Goal: Task Accomplishment & Management: Manage account settings

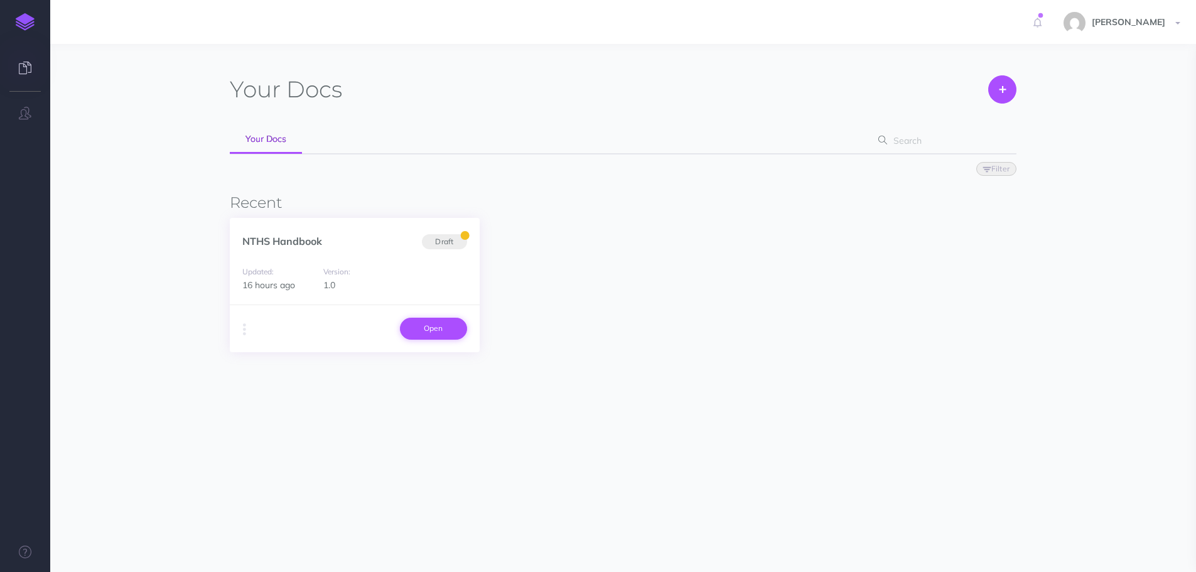
click at [446, 333] on link "Open" at bounding box center [433, 328] width 67 height 21
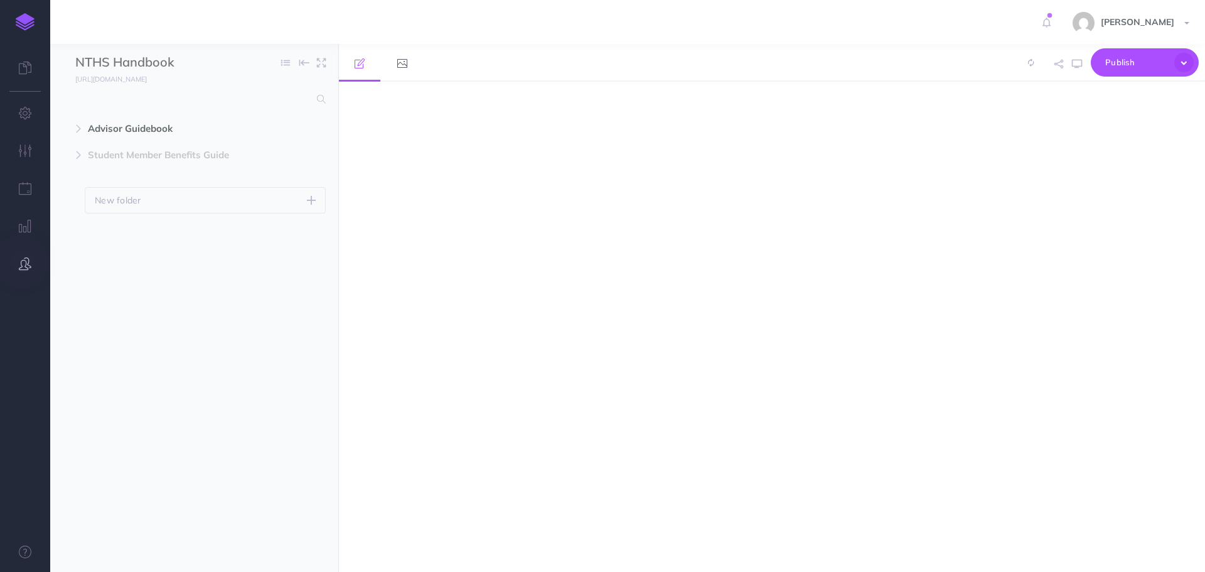
select select "null"
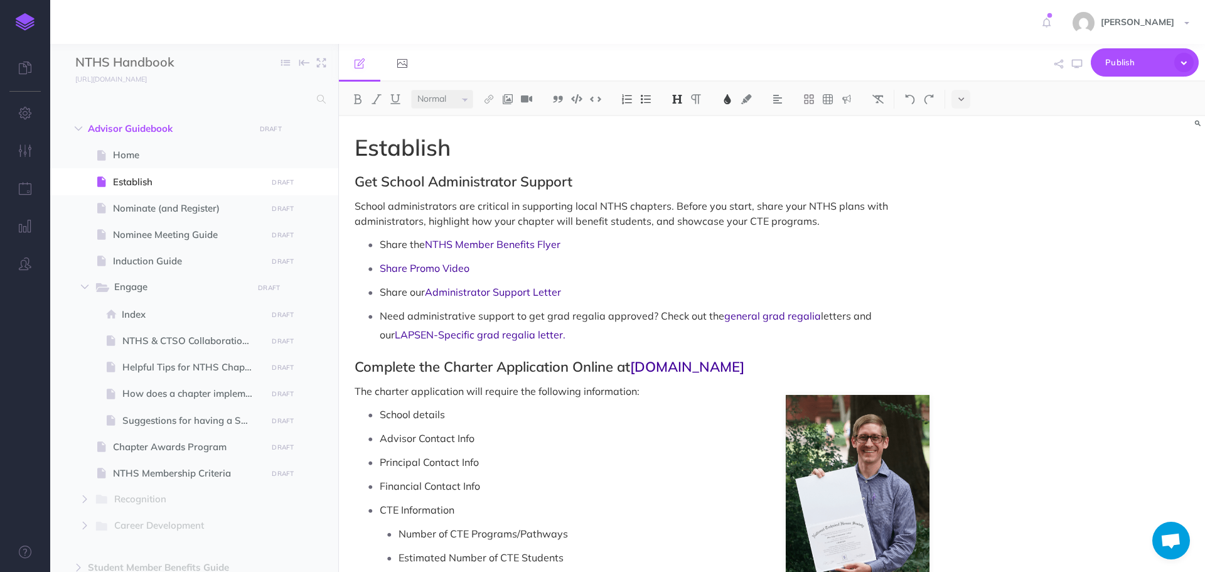
scroll to position [1147, 0]
click at [1073, 63] on icon "button" at bounding box center [1077, 64] width 10 height 10
click at [313, 262] on icon "button" at bounding box center [314, 261] width 10 height 15
click at [292, 347] on link "Settings" at bounding box center [279, 346] width 94 height 21
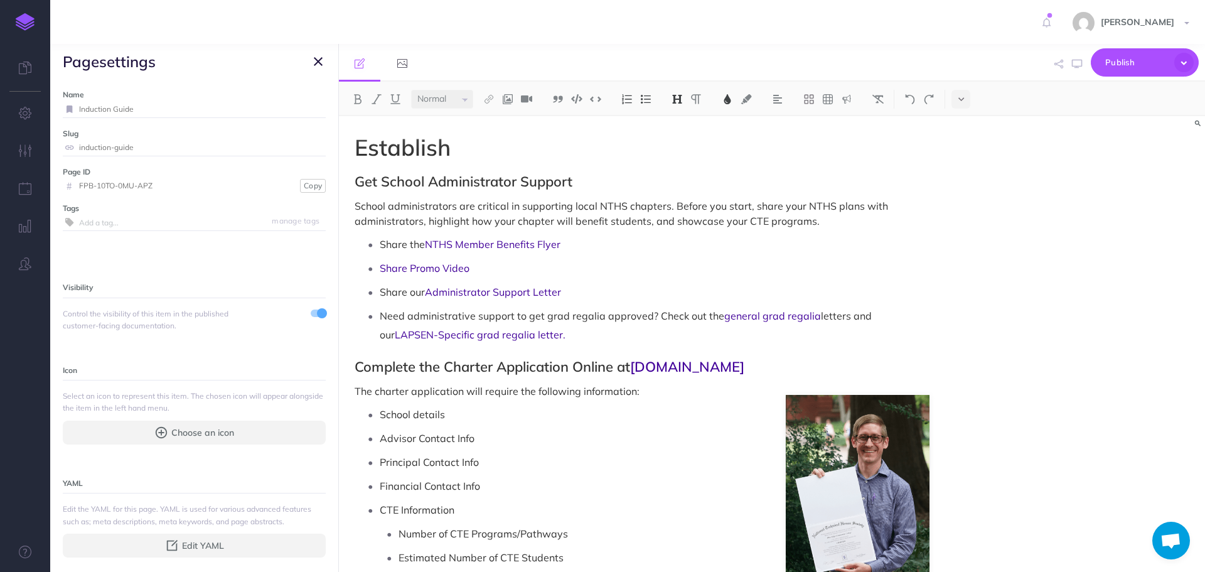
click at [139, 107] on input "Induction Guide" at bounding box center [202, 109] width 247 height 16
type input "Induct"
click at [303, 108] on small "Save" at bounding box center [311, 108] width 16 height 9
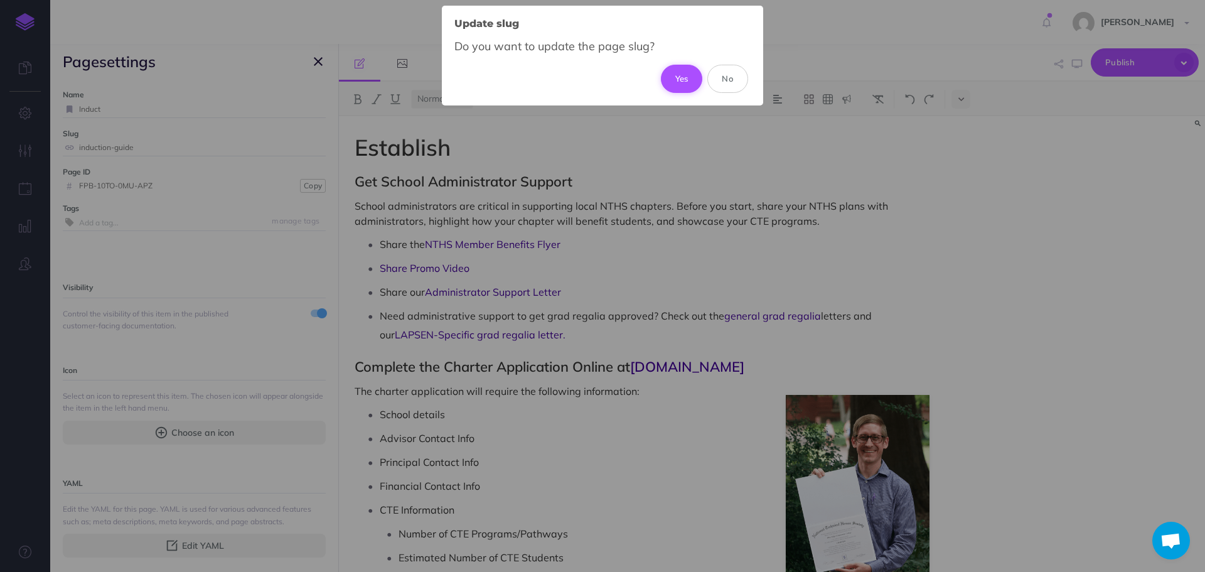
click at [665, 83] on button "Yes" at bounding box center [682, 79] width 42 height 28
type input "induct"
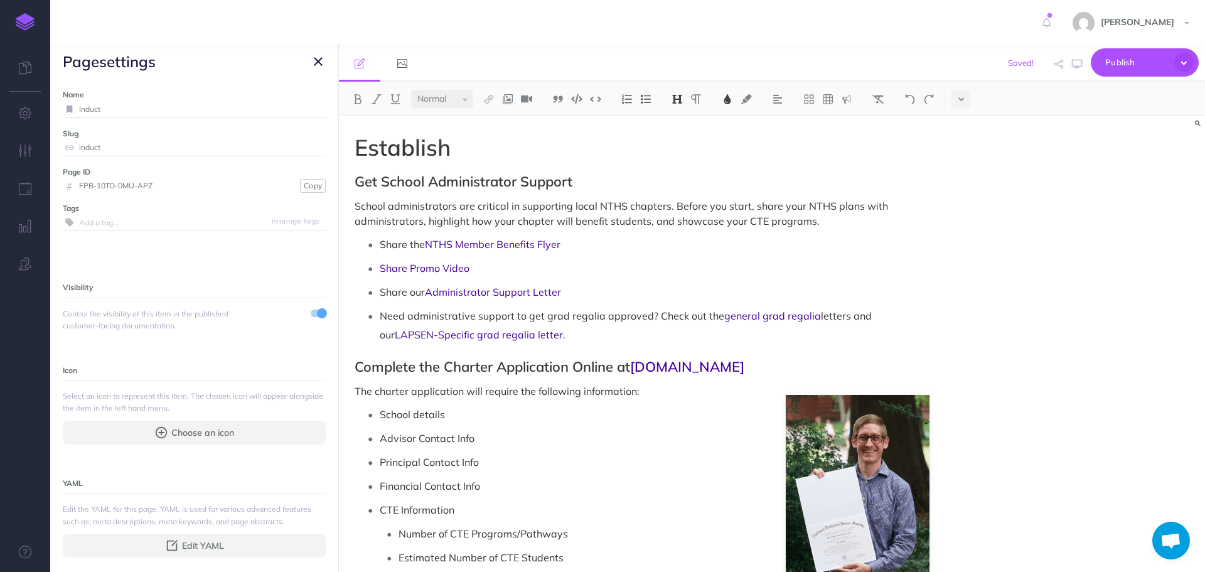
click at [314, 60] on icon "button" at bounding box center [318, 61] width 9 height 15
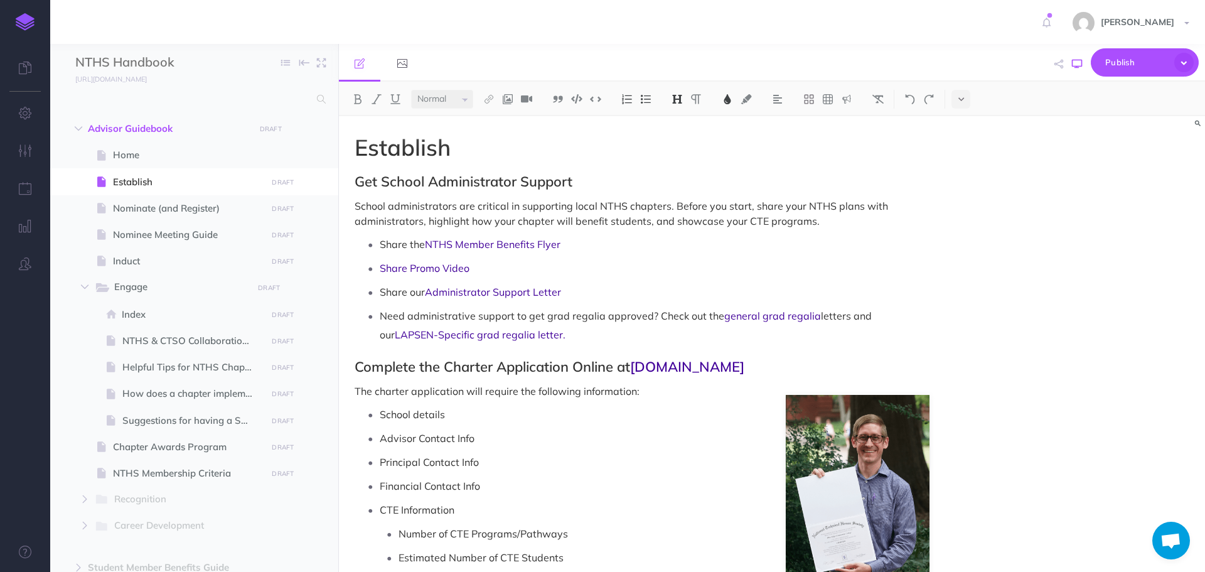
click at [1083, 61] on button "button" at bounding box center [1077, 64] width 16 height 36
click at [298, 129] on icon "button" at bounding box center [295, 129] width 9 height 15
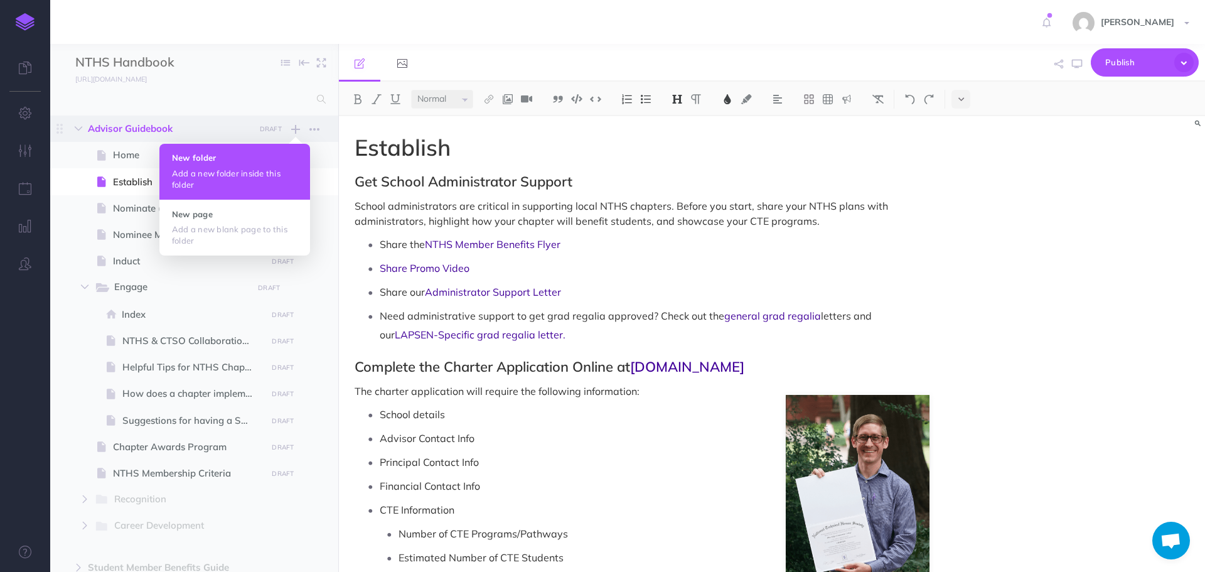
click at [235, 170] on p "Add a new folder inside this folder" at bounding box center [235, 179] width 126 height 23
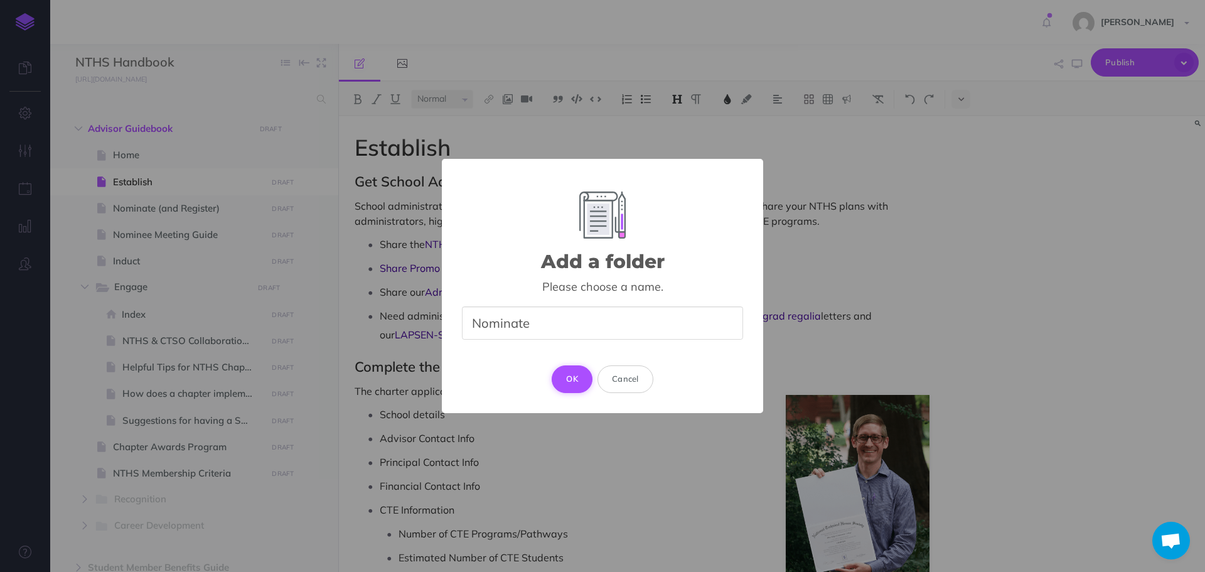
type input "Nominate"
click at [574, 375] on button "OK" at bounding box center [572, 379] width 41 height 28
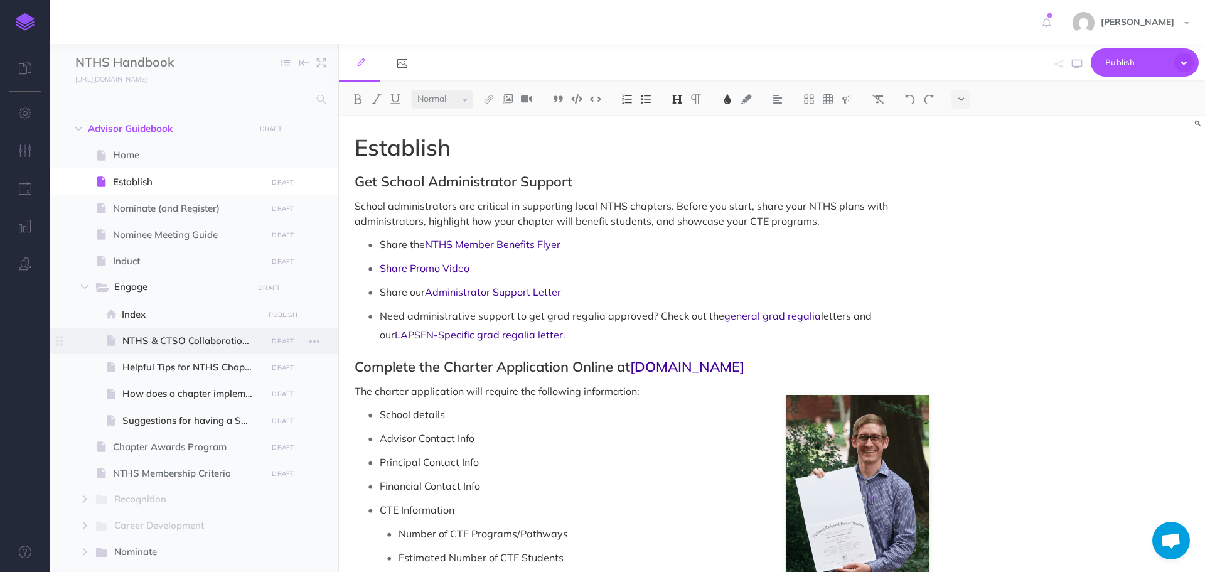
select select "null"
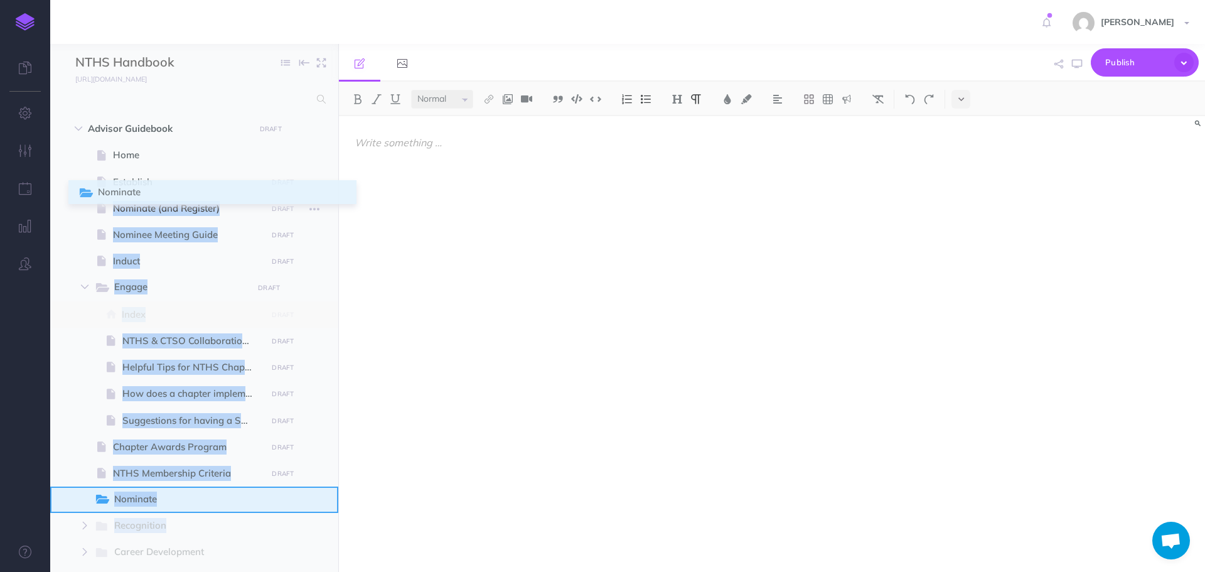
drag, startPoint x: 60, startPoint y: 554, endPoint x: 82, endPoint y: 195, distance: 360.4
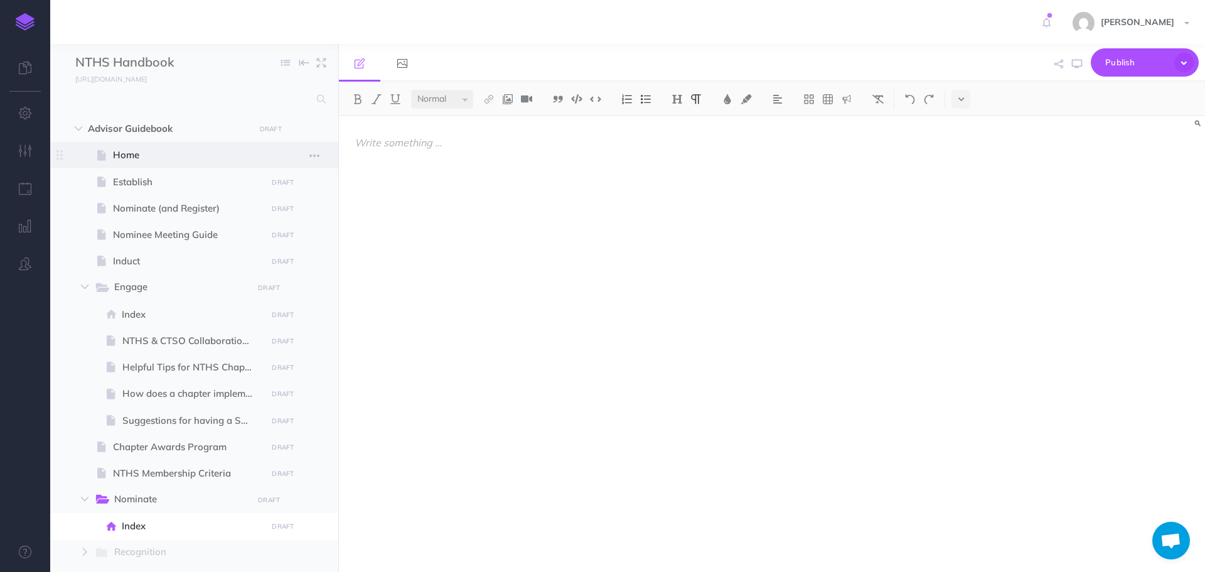
click at [239, 145] on span at bounding box center [194, 155] width 288 height 26
select select "null"
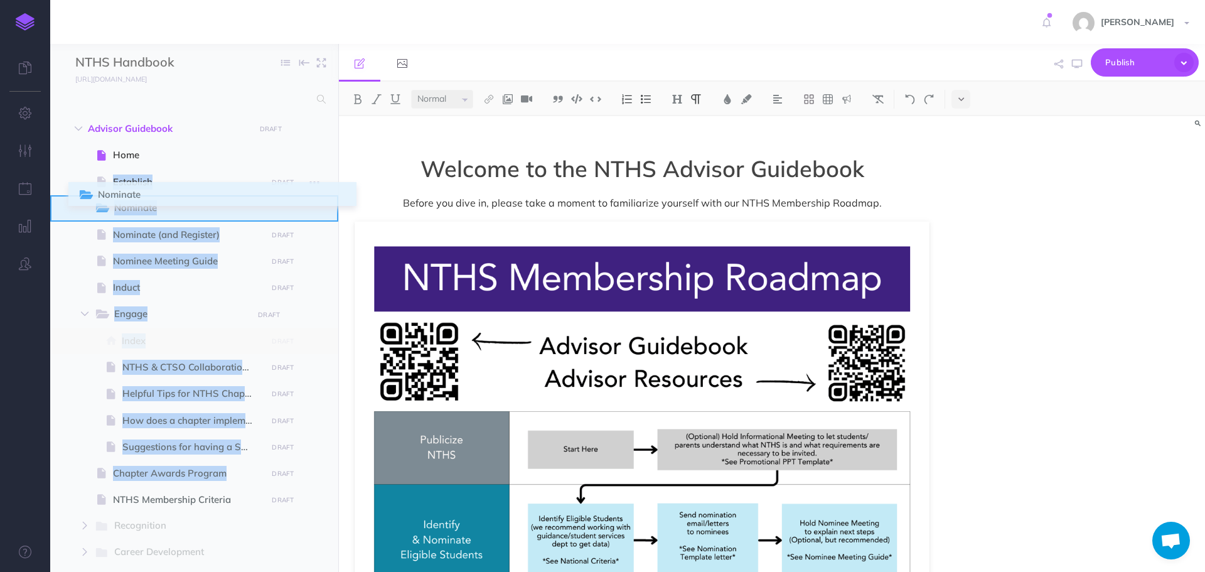
drag, startPoint x: 65, startPoint y: 498, endPoint x: 82, endPoint y: 194, distance: 304.9
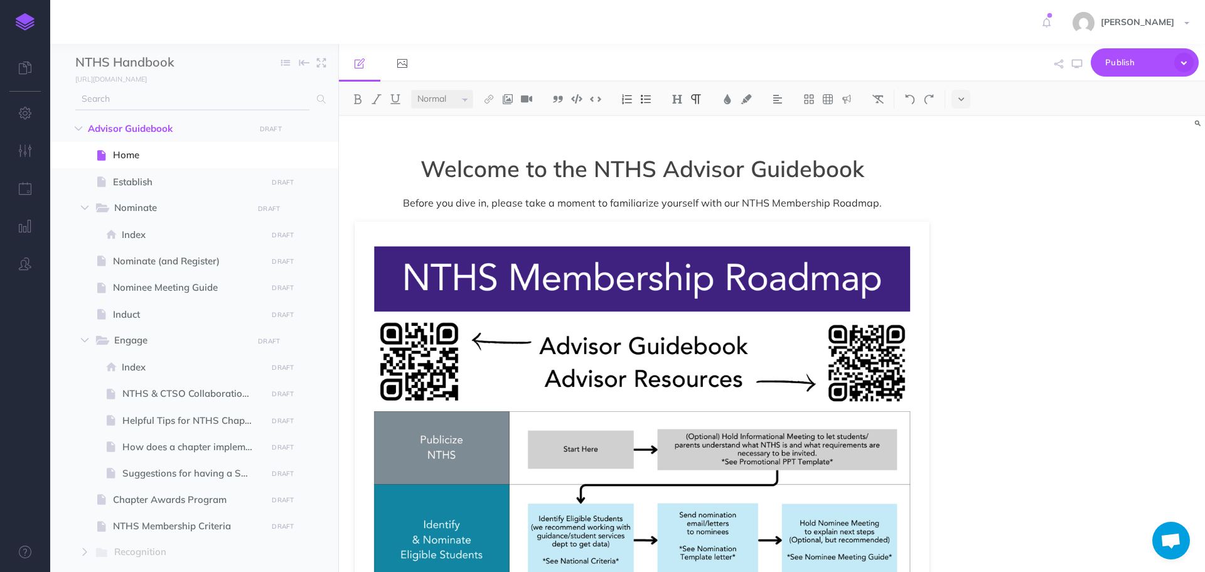
click at [230, 93] on input "text" at bounding box center [192, 99] width 234 height 23
click at [168, 263] on span "Nominate (and Register)" at bounding box center [188, 261] width 150 height 15
select select "null"
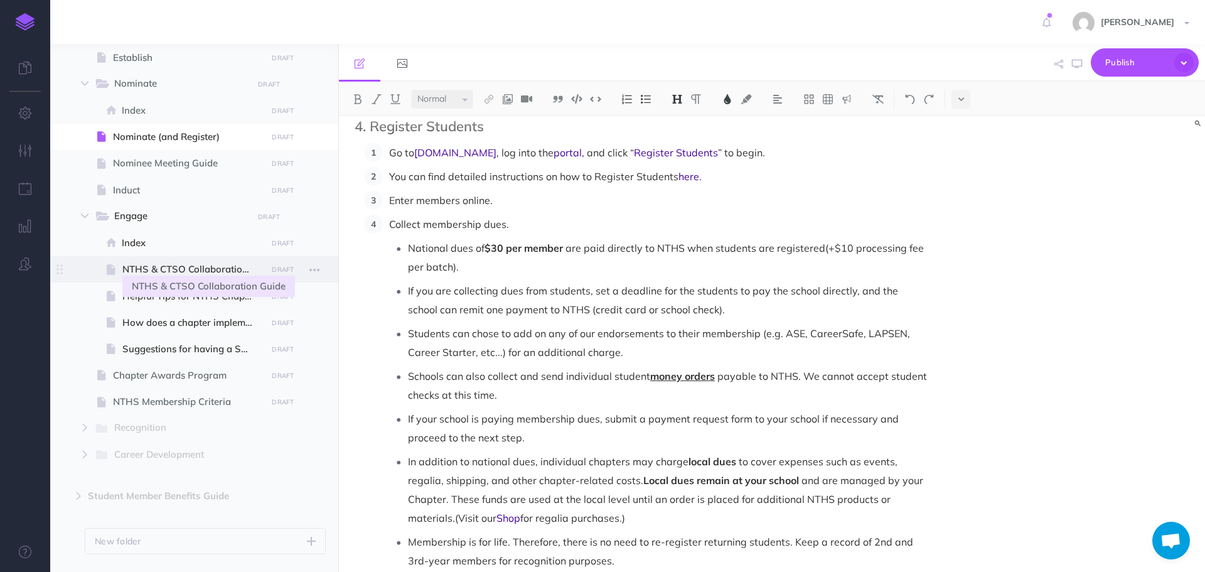
scroll to position [126, 0]
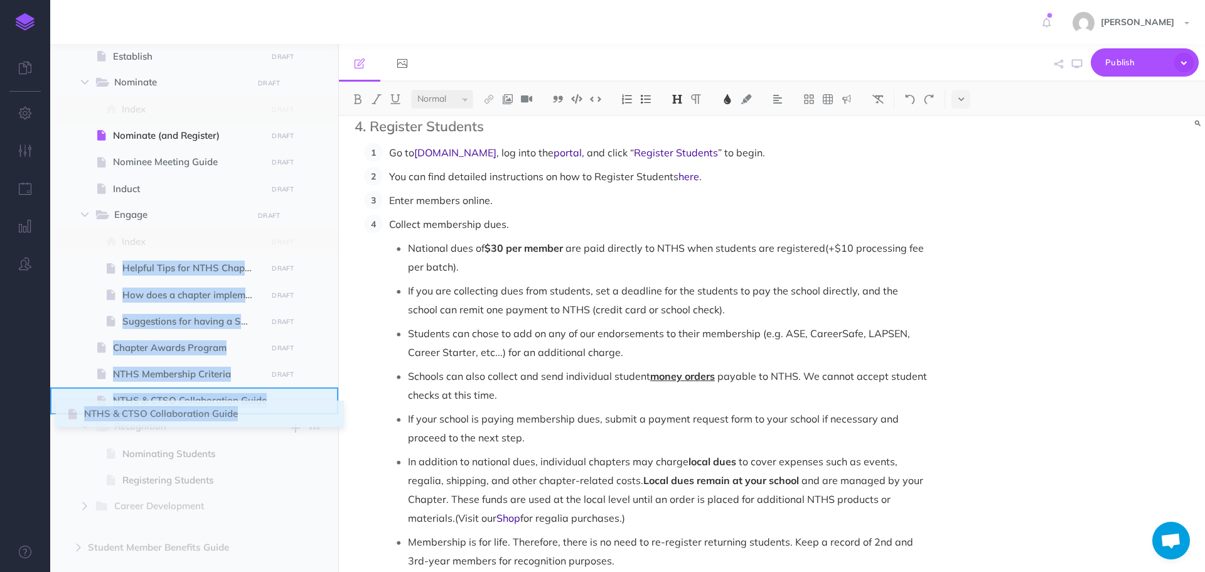
drag, startPoint x: 64, startPoint y: 268, endPoint x: 70, endPoint y: 414, distance: 145.7
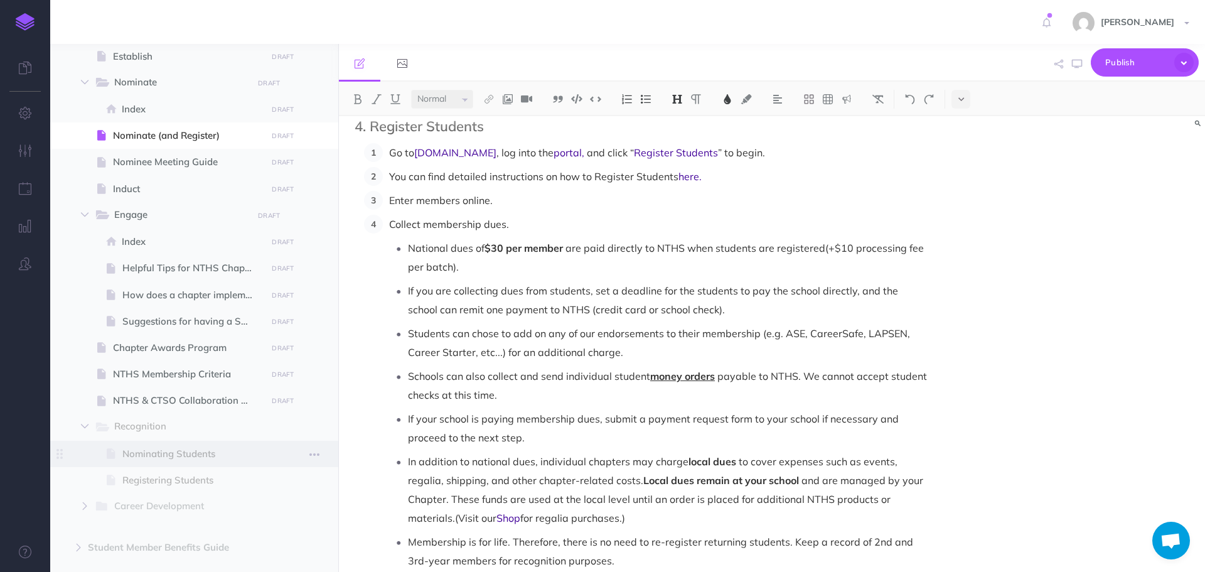
click at [296, 454] on span at bounding box center [194, 454] width 288 height 26
select select "null"
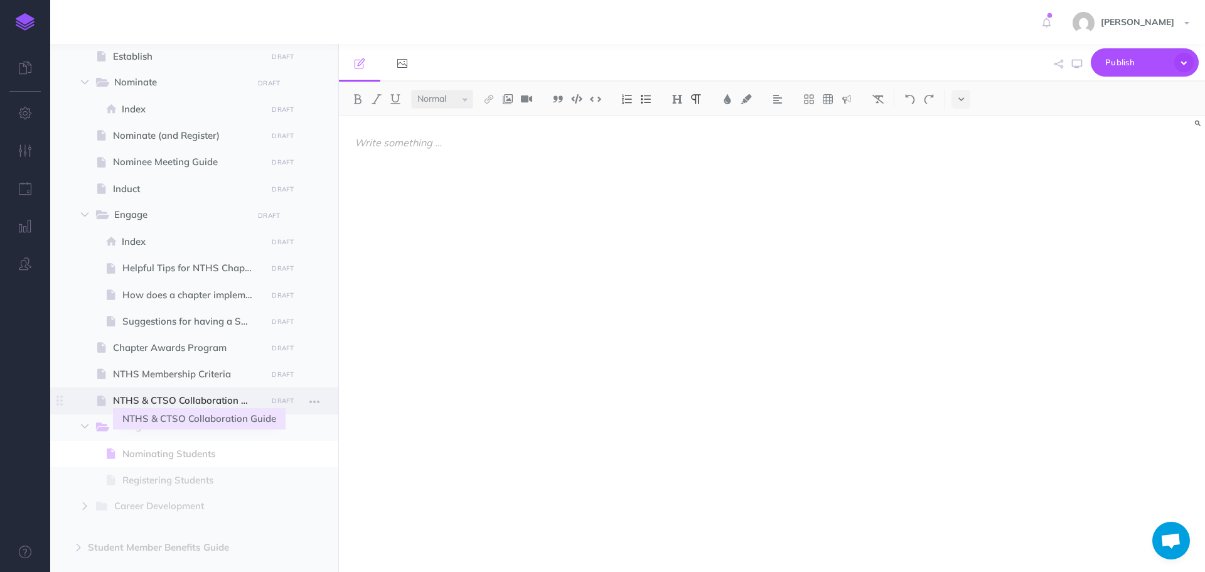
click at [187, 397] on span "NTHS & CTSO Collaboration Guide" at bounding box center [188, 400] width 150 height 15
select select "null"
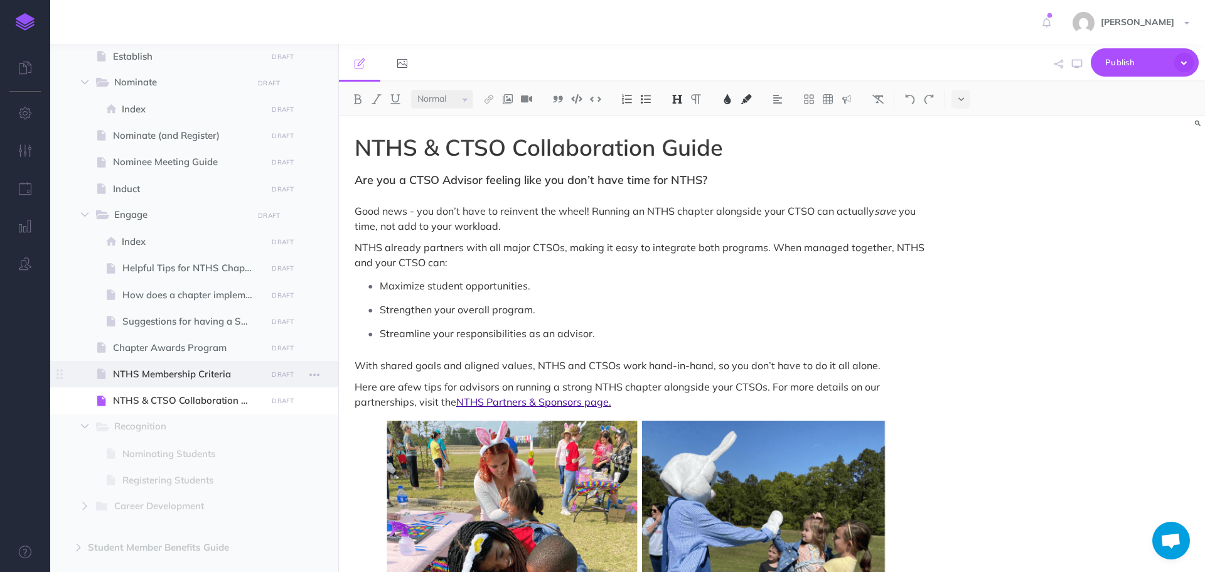
click at [176, 373] on span "NTHS Membership Criteria" at bounding box center [188, 374] width 150 height 15
select select "null"
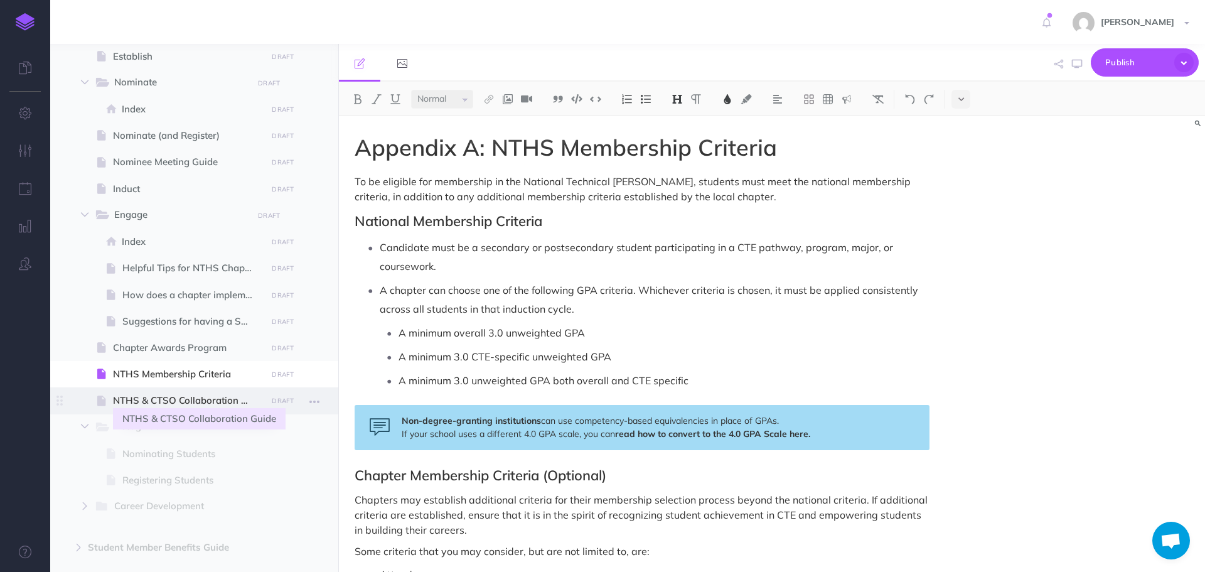
click at [182, 404] on span "NTHS & CTSO Collaboration Guide" at bounding box center [188, 400] width 150 height 15
select select "null"
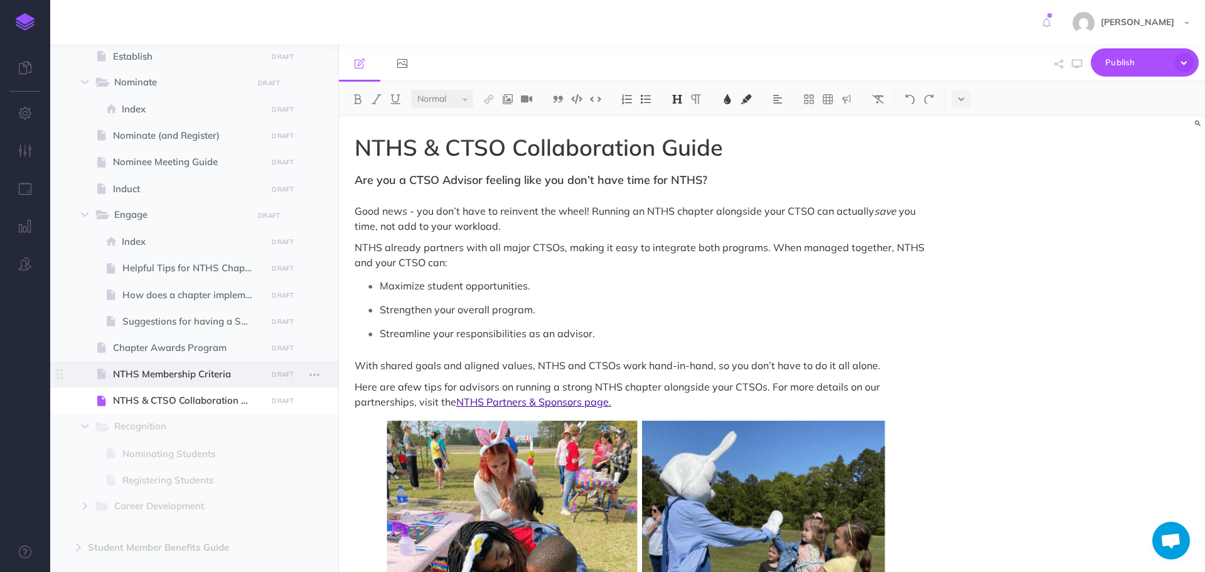
click at [196, 374] on span "NTHS Membership Criteria" at bounding box center [188, 374] width 150 height 15
select select "null"
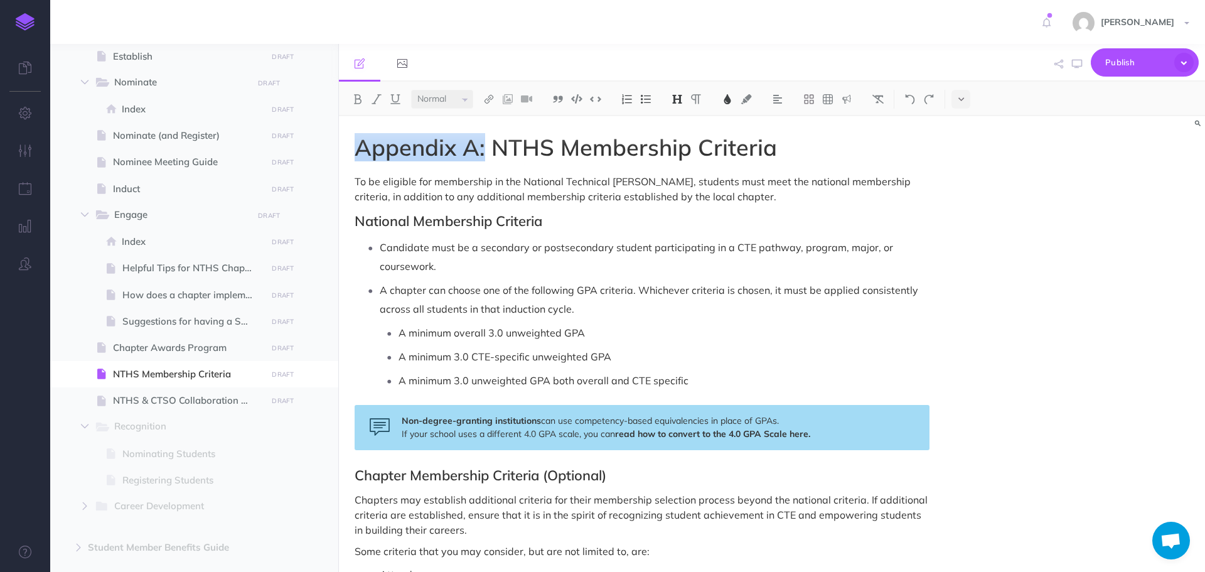
drag, startPoint x: 357, startPoint y: 150, endPoint x: 483, endPoint y: 143, distance: 126.4
click at [483, 143] on span "Appendix A: NTHS Membership Criteria" at bounding box center [566, 147] width 422 height 28
copy span "Appendix A:"
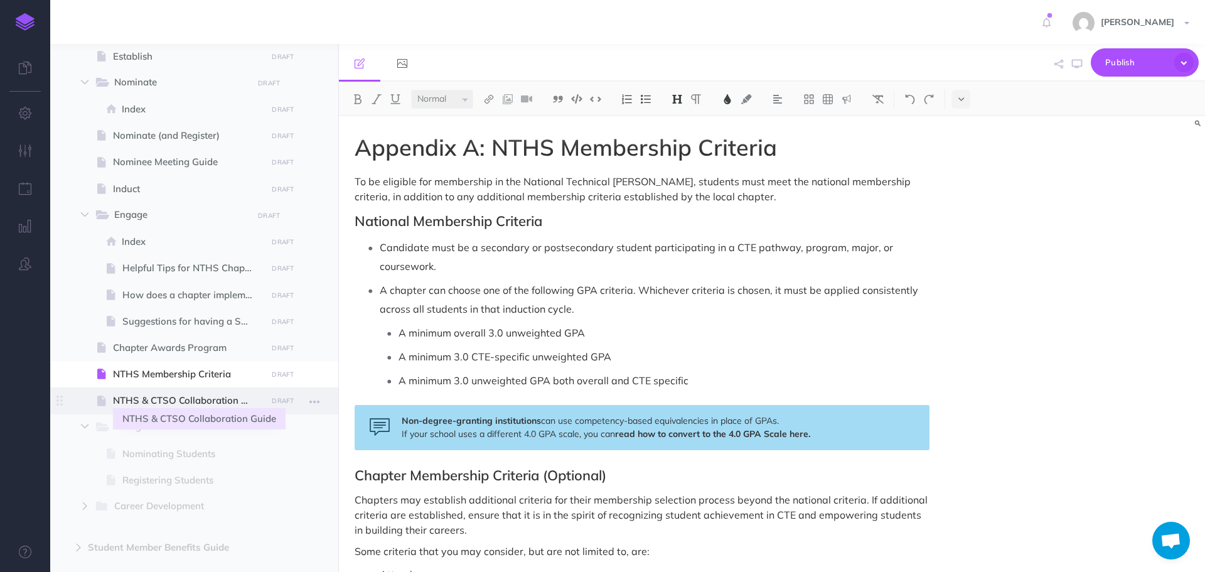
click at [162, 398] on span "NTHS & CTSO Collaboration Guide" at bounding box center [188, 400] width 150 height 15
select select "null"
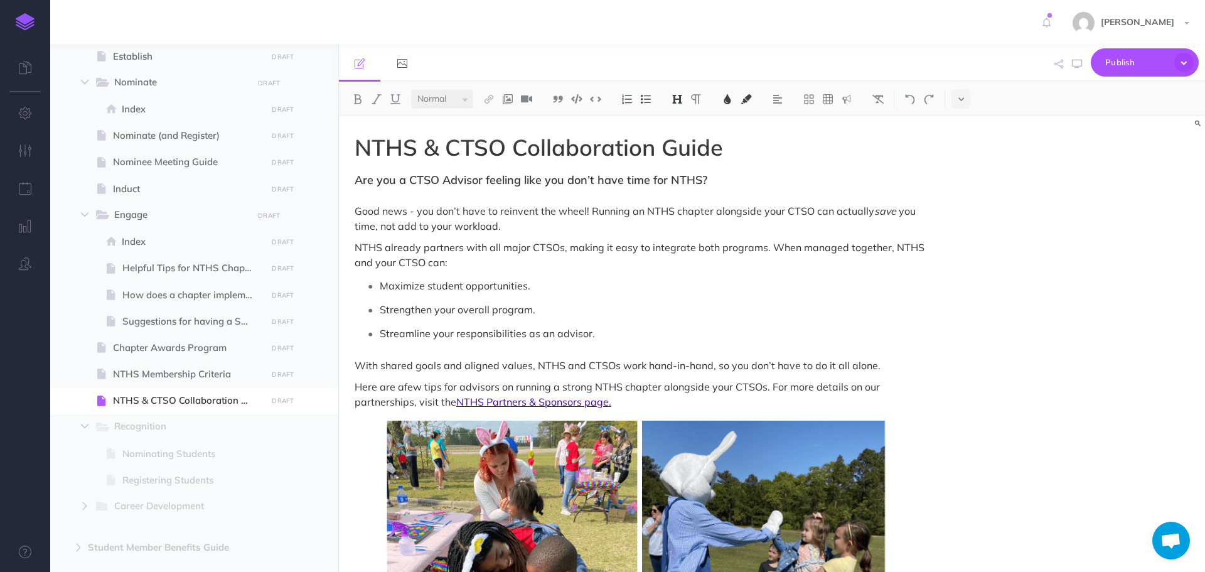
click at [355, 147] on span "NTHS & CTSO Collaboration Guide" at bounding box center [539, 147] width 368 height 28
paste div
click at [496, 149] on span "NTHS & CTSO Collaboration Guide" at bounding box center [668, 147] width 368 height 28
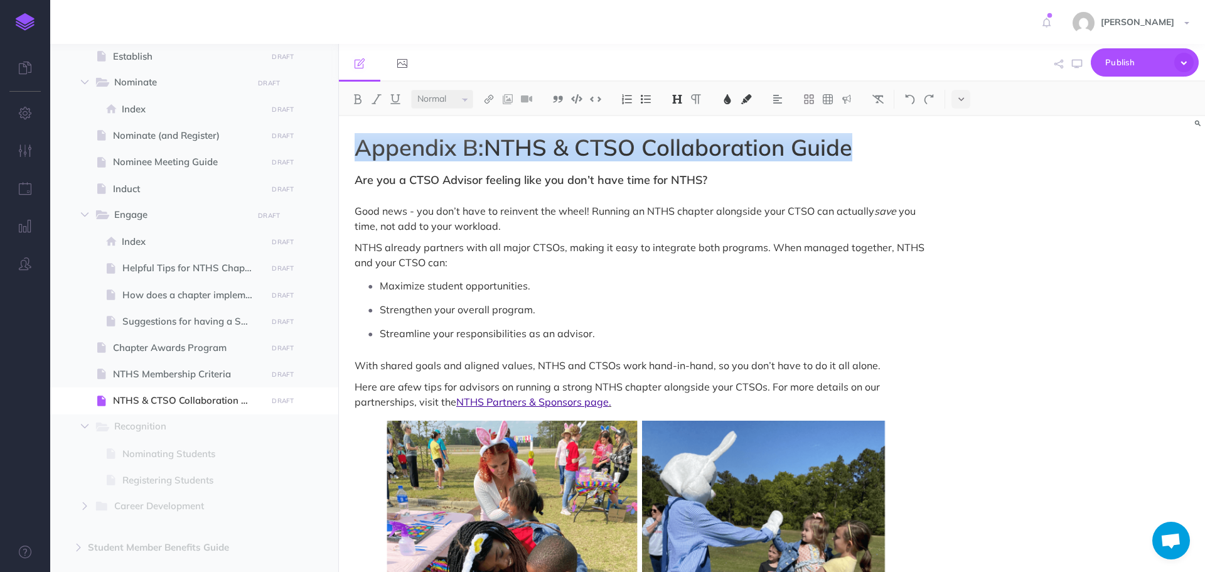
drag, startPoint x: 358, startPoint y: 143, endPoint x: 868, endPoint y: 137, distance: 509.7
click at [868, 137] on h1 "Appendix B: NTHS & CTSO Collaboration Guide" at bounding box center [642, 147] width 575 height 25
click at [724, 100] on img at bounding box center [727, 99] width 11 height 10
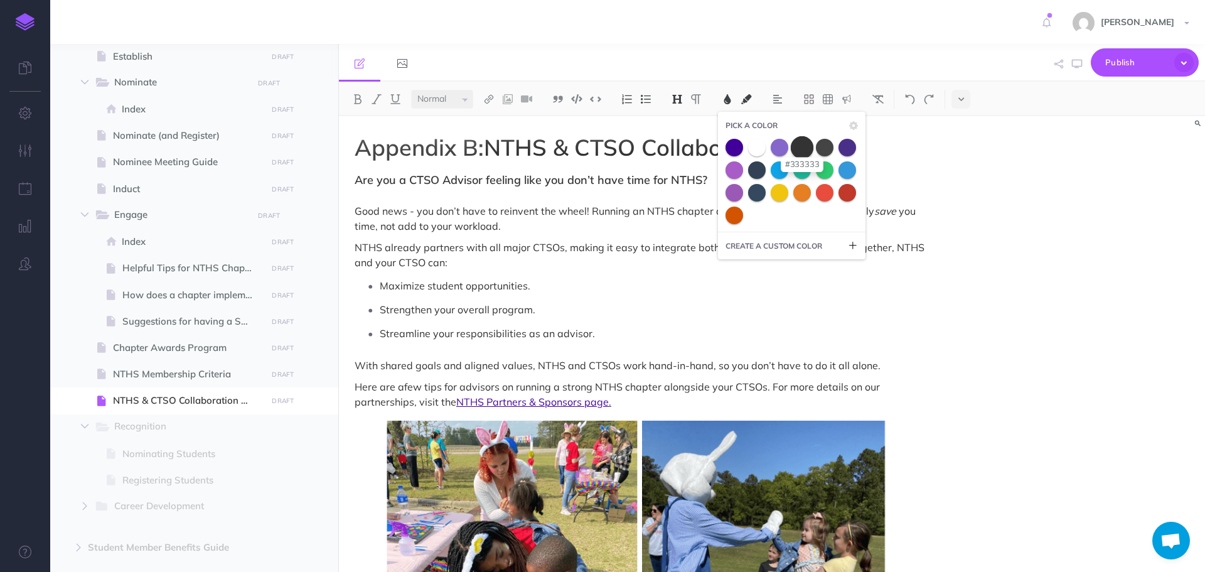
click at [807, 149] on span at bounding box center [802, 147] width 23 height 23
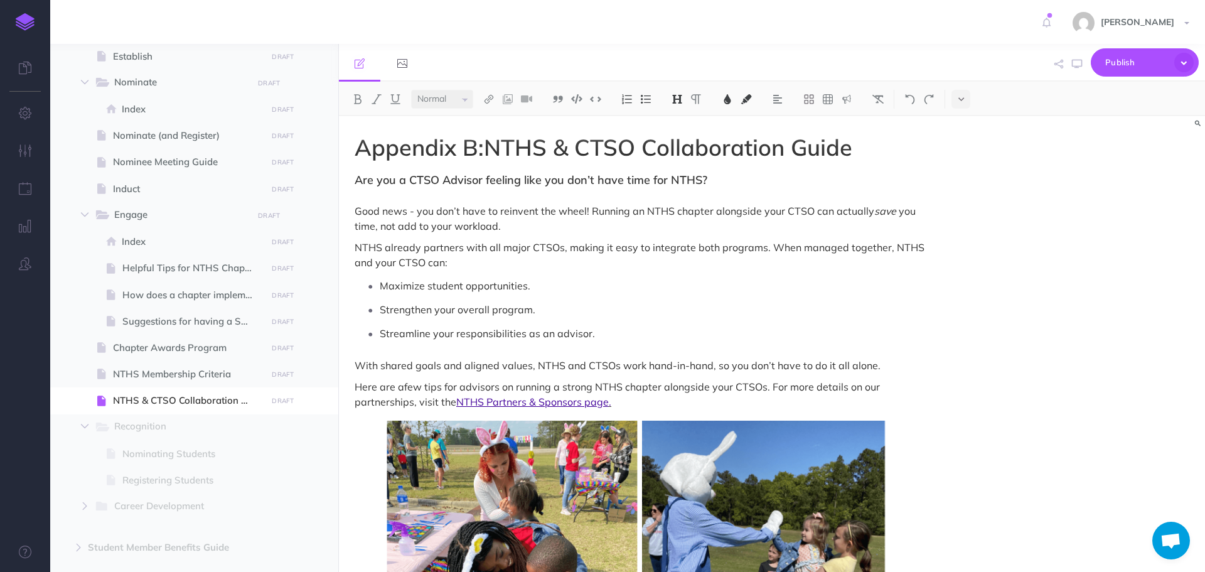
click at [769, 284] on p "Maximize student opportunities." at bounding box center [655, 285] width 550 height 19
click at [1082, 63] on icon "button" at bounding box center [1077, 64] width 10 height 10
click at [162, 126] on span at bounding box center [194, 135] width 288 height 26
select select "null"
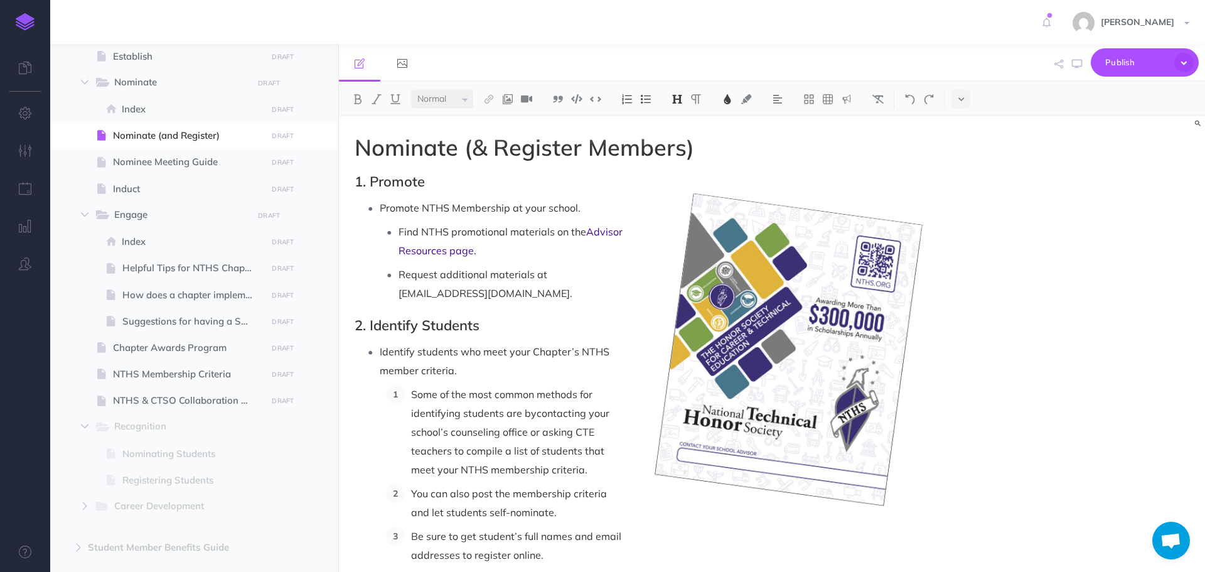
click at [402, 148] on span "Nominate (& Register Members)" at bounding box center [525, 147] width 340 height 28
click at [148, 83] on span "Nominate" at bounding box center [179, 83] width 130 height 16
select select "null"
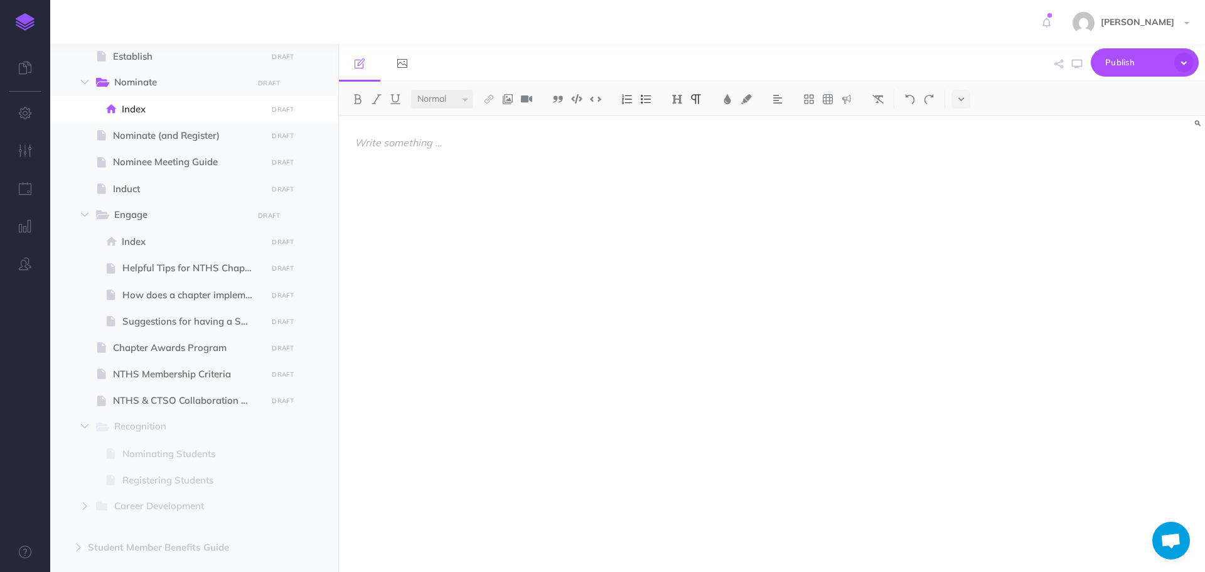
click at [427, 158] on div at bounding box center [642, 337] width 606 height 443
paste div
drag, startPoint x: 503, startPoint y: 163, endPoint x: 346, endPoint y: 154, distance: 157.2
click at [346, 154] on div "Appendix A:" at bounding box center [642, 337] width 606 height 443
click at [153, 137] on span "Nominate (and Register)" at bounding box center [188, 135] width 150 height 15
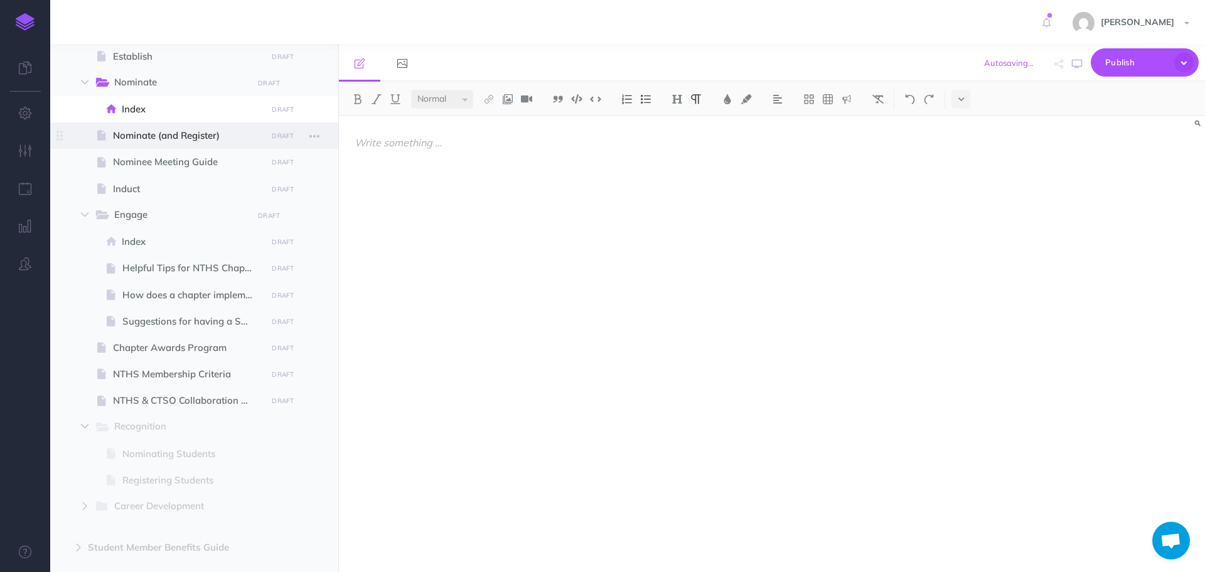
click at [191, 136] on span "Nominate (and Register)" at bounding box center [188, 135] width 150 height 15
select select "null"
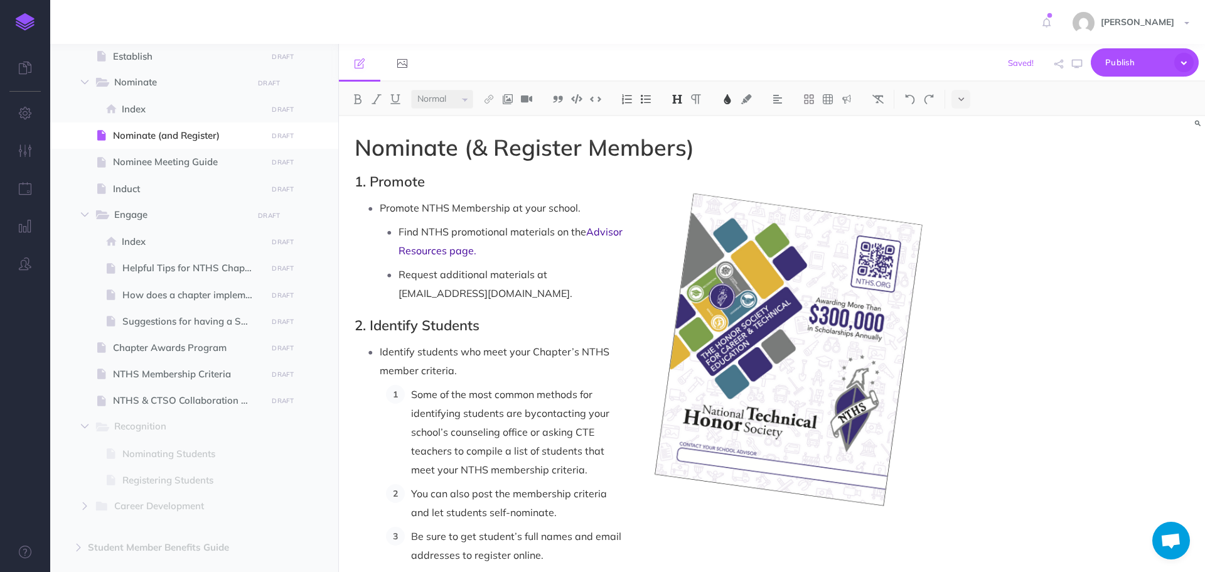
click at [402, 155] on span "Nominate (& Register Members)" at bounding box center [525, 147] width 340 height 28
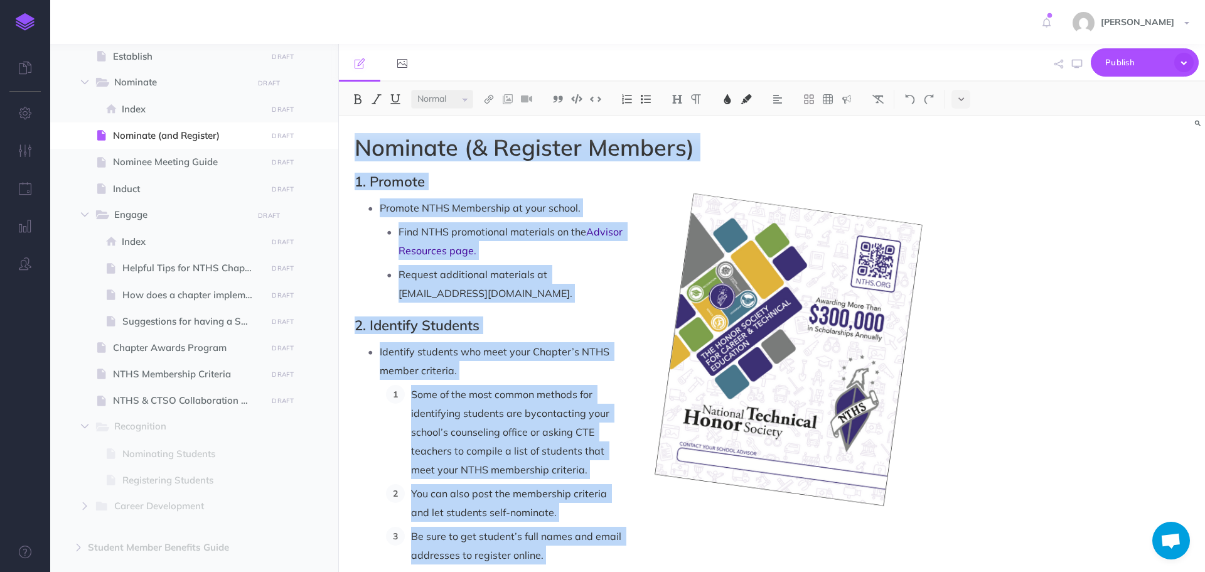
copy div "Loremips (& Dolorsit Ametcon) 7. Adipisc Elitsed DOEI Temporinci ut labo etdolo…"
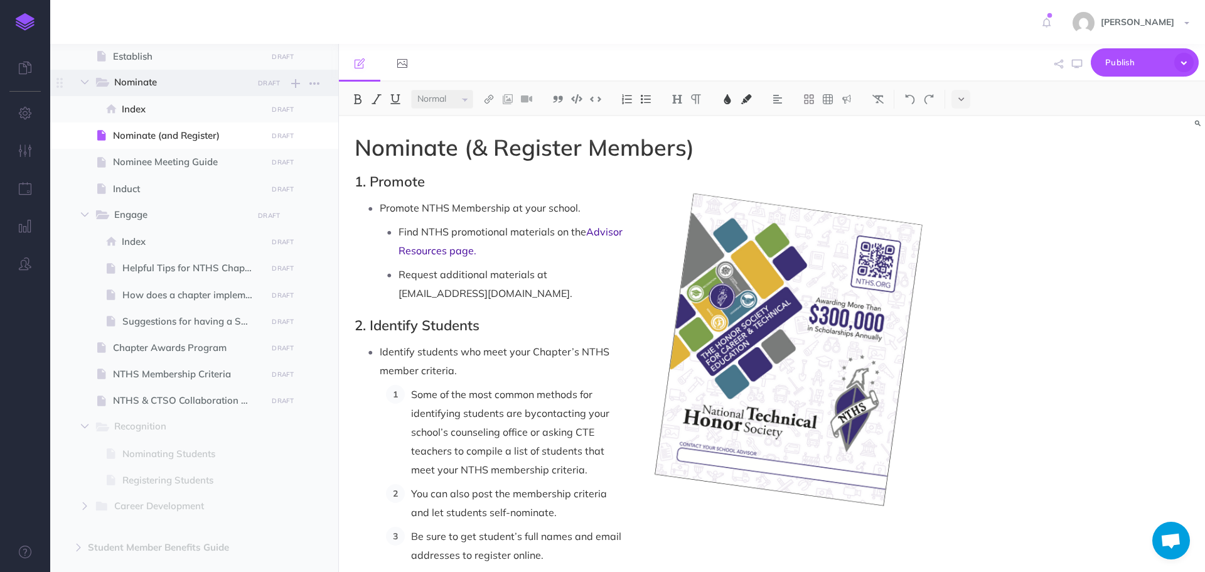
click at [176, 83] on span "Nominate" at bounding box center [179, 83] width 130 height 16
select select "null"
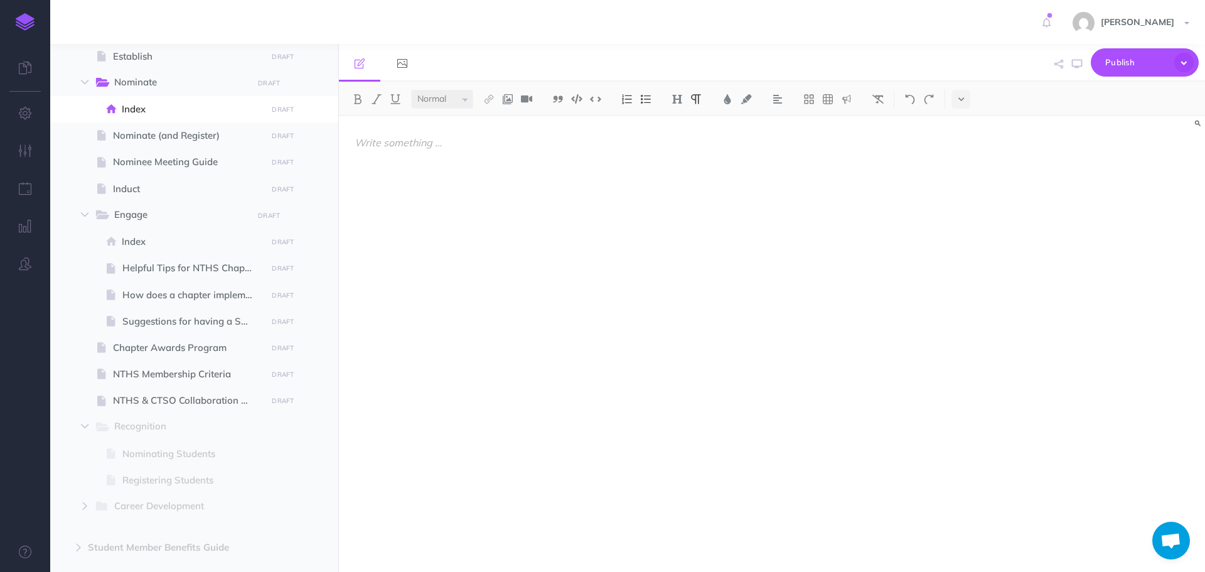
click at [391, 132] on div at bounding box center [642, 337] width 606 height 443
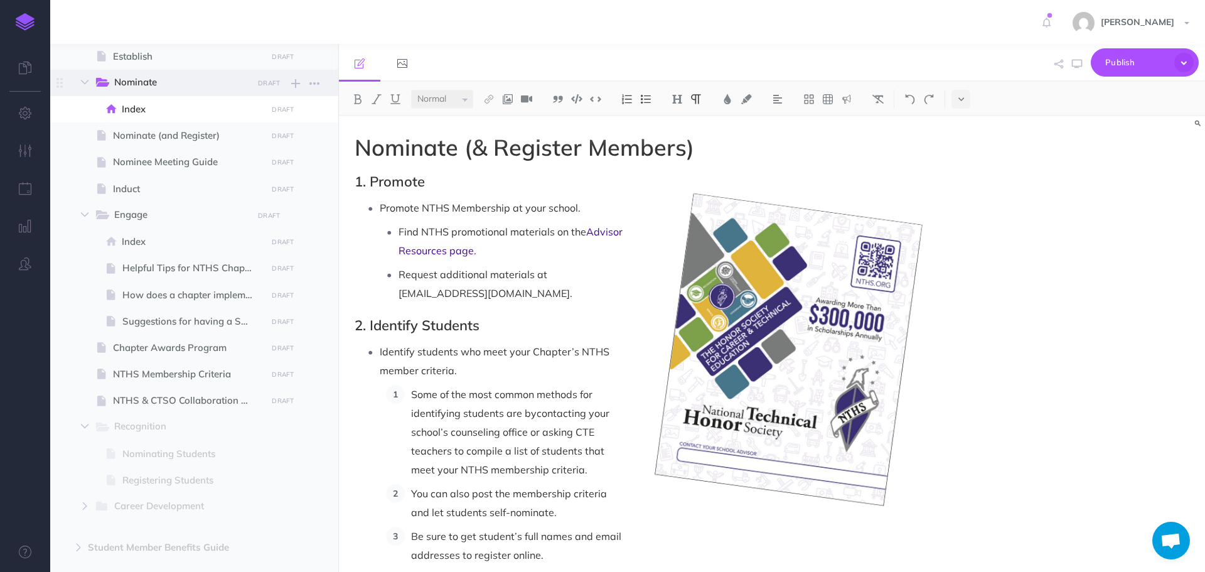
click at [176, 78] on span "Nominate" at bounding box center [179, 83] width 130 height 16
click at [181, 134] on span "Nominate (and Register)" at bounding box center [188, 135] width 150 height 15
select select "null"
click at [171, 83] on span "Nominate" at bounding box center [179, 83] width 130 height 16
select select "null"
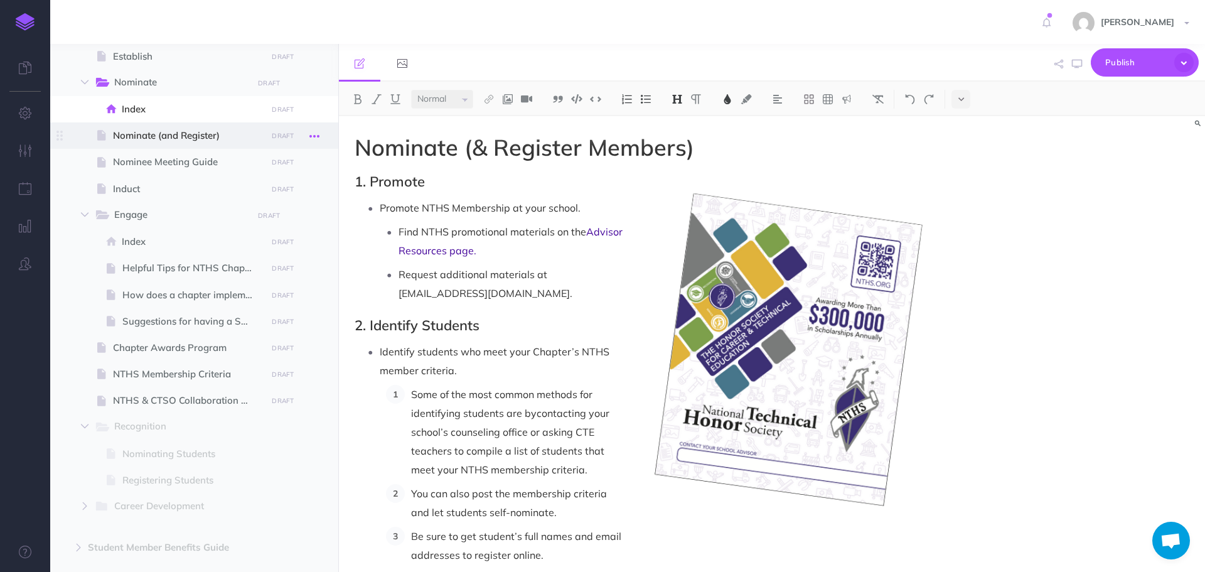
click at [313, 137] on icon "button" at bounding box center [314, 136] width 10 height 15
click at [271, 234] on link "Delete" at bounding box center [279, 241] width 94 height 21
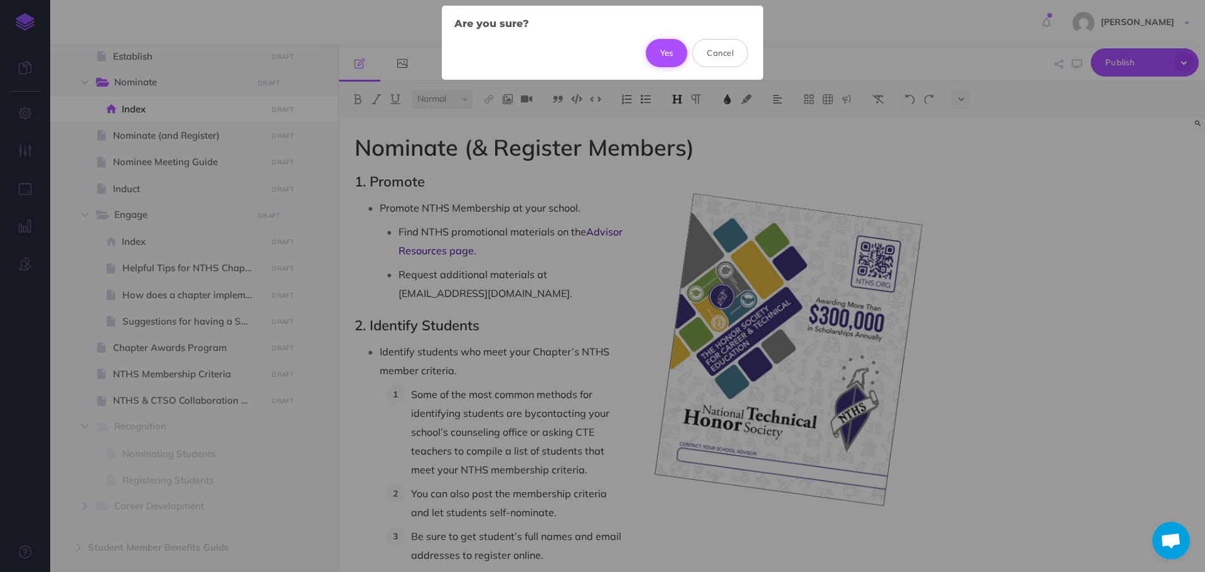
click at [653, 55] on button "Yes" at bounding box center [667, 53] width 42 height 28
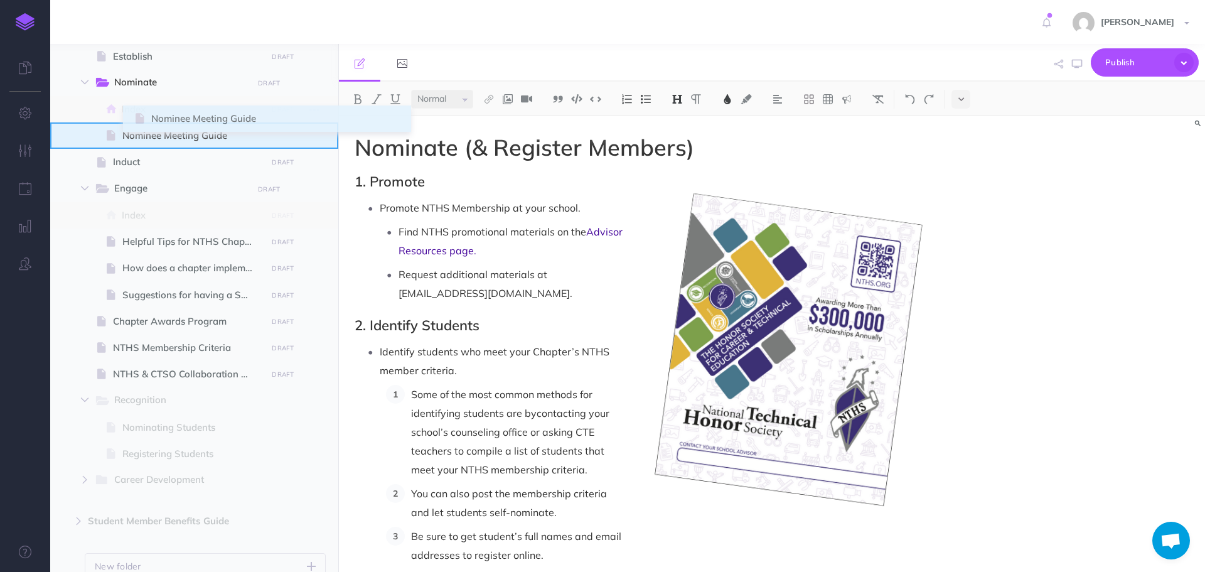
drag, startPoint x: 61, startPoint y: 132, endPoint x: 137, endPoint y: 115, distance: 77.8
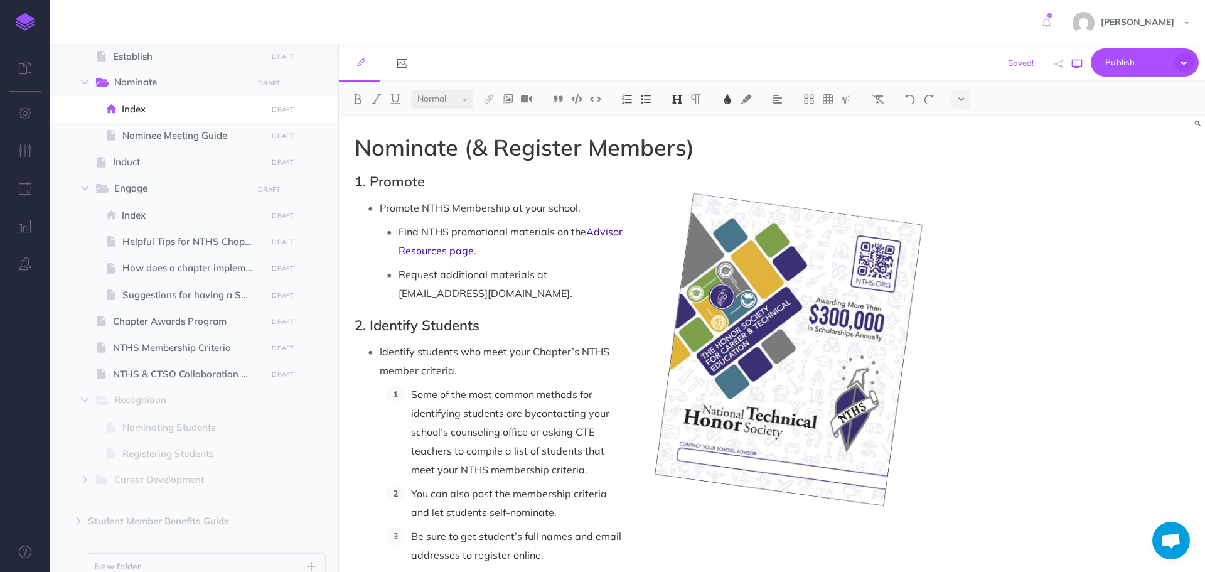
click at [1077, 65] on icon "button" at bounding box center [1077, 64] width 10 height 10
click at [208, 200] on span "Engage DRAFT Publish these changes Nevermind Publish New folder Add a new folde…" at bounding box center [210, 189] width 232 height 26
select select "null"
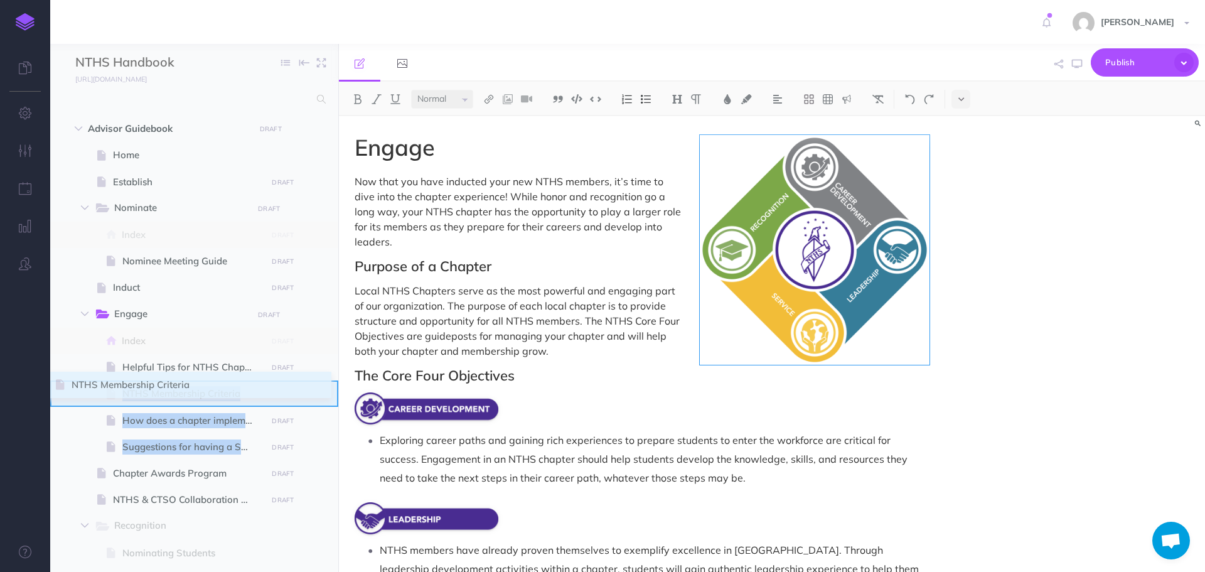
drag, startPoint x: 61, startPoint y: 476, endPoint x: 58, endPoint y: 401, distance: 75.4
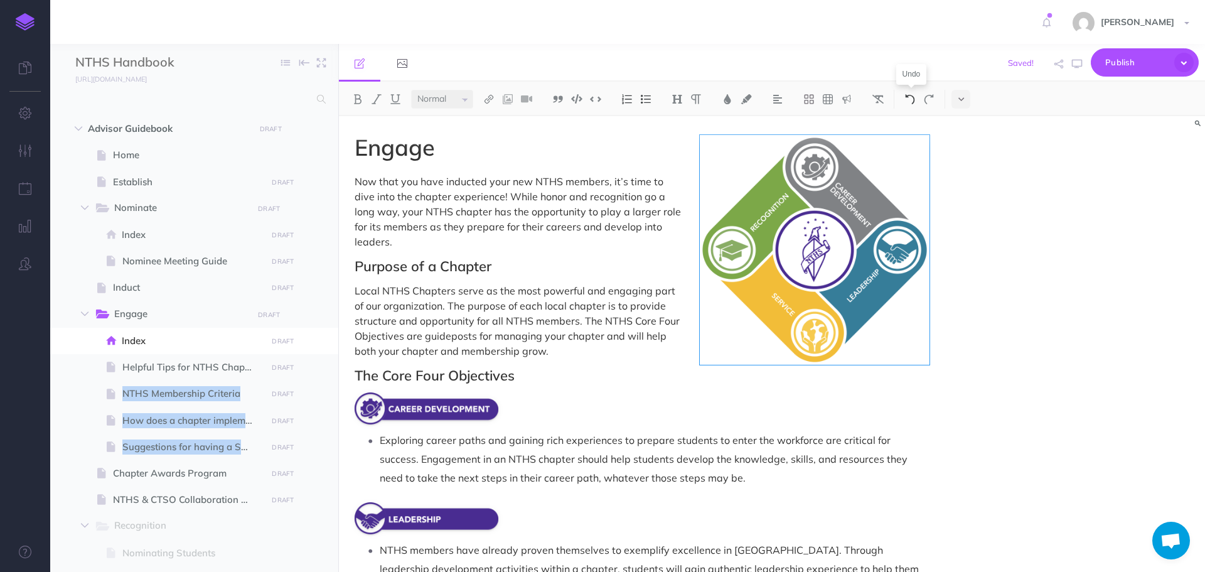
click at [908, 99] on img at bounding box center [910, 99] width 11 height 10
click at [910, 97] on img at bounding box center [910, 99] width 11 height 10
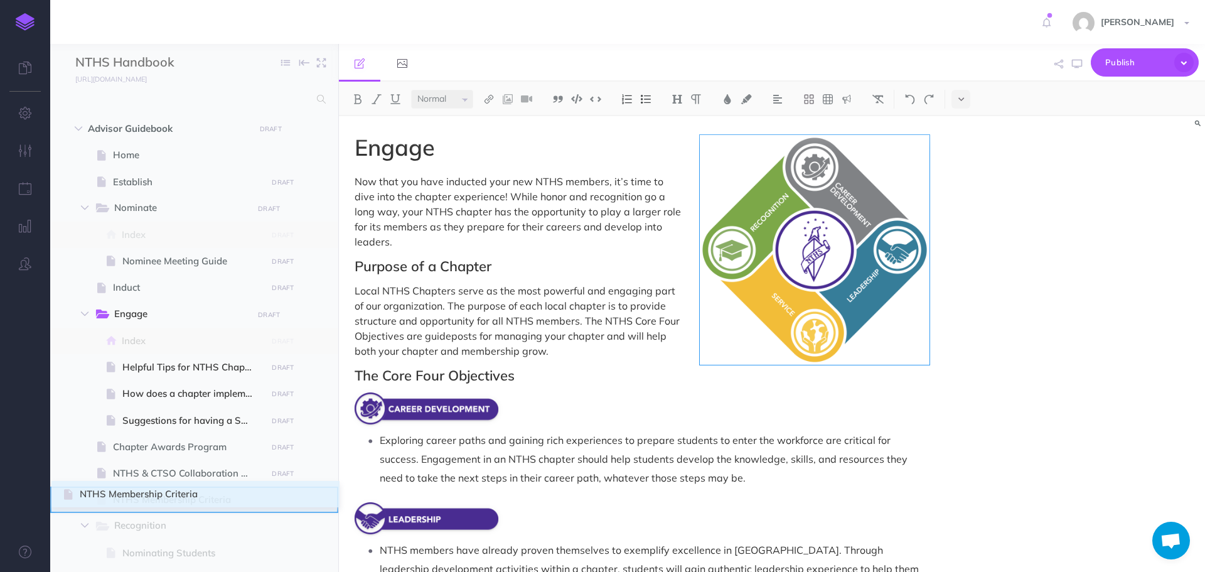
drag, startPoint x: 59, startPoint y: 389, endPoint x: 65, endPoint y: 488, distance: 99.4
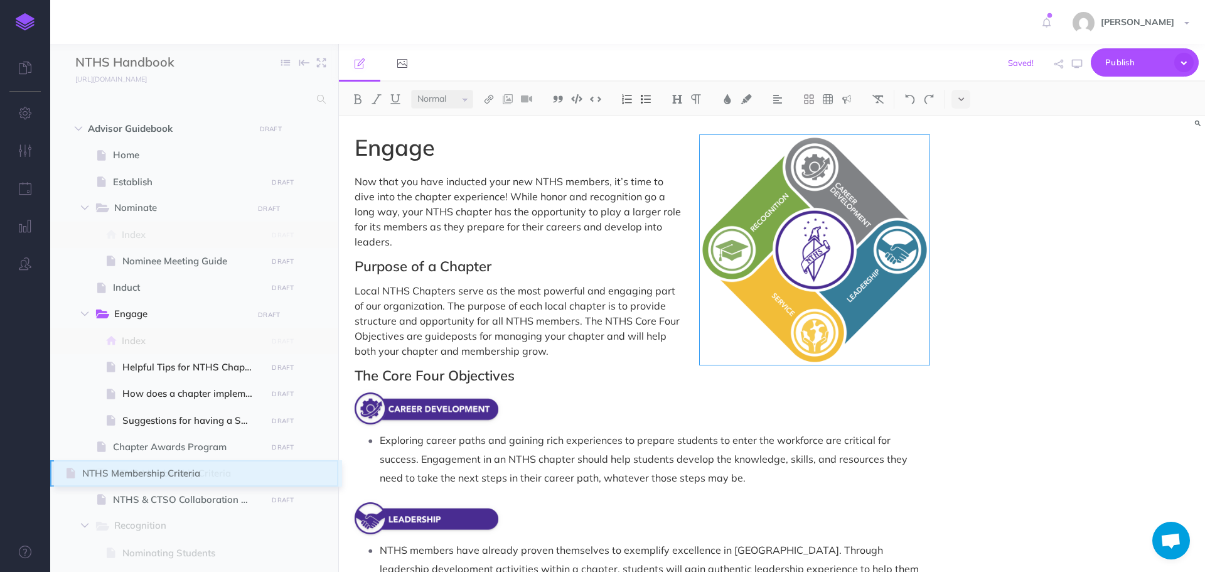
drag, startPoint x: 67, startPoint y: 499, endPoint x: 68, endPoint y: 473, distance: 26.4
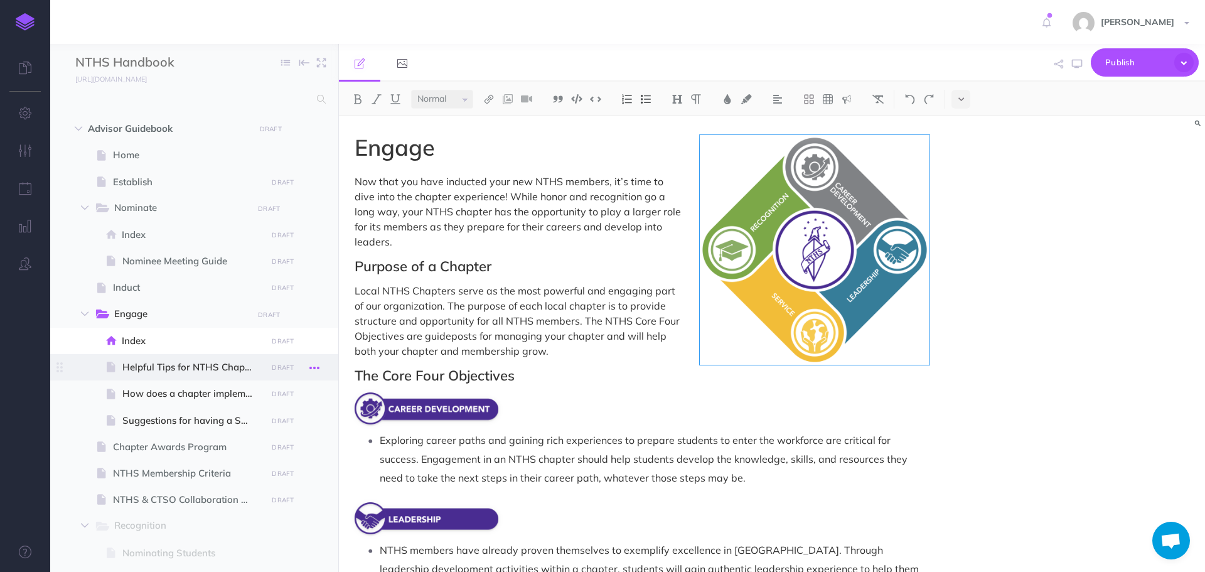
click at [309, 370] on icon "button" at bounding box center [314, 367] width 10 height 15
click at [184, 365] on span "Helpful Tips for NTHS Chapter Officers" at bounding box center [192, 367] width 141 height 15
select select "null"
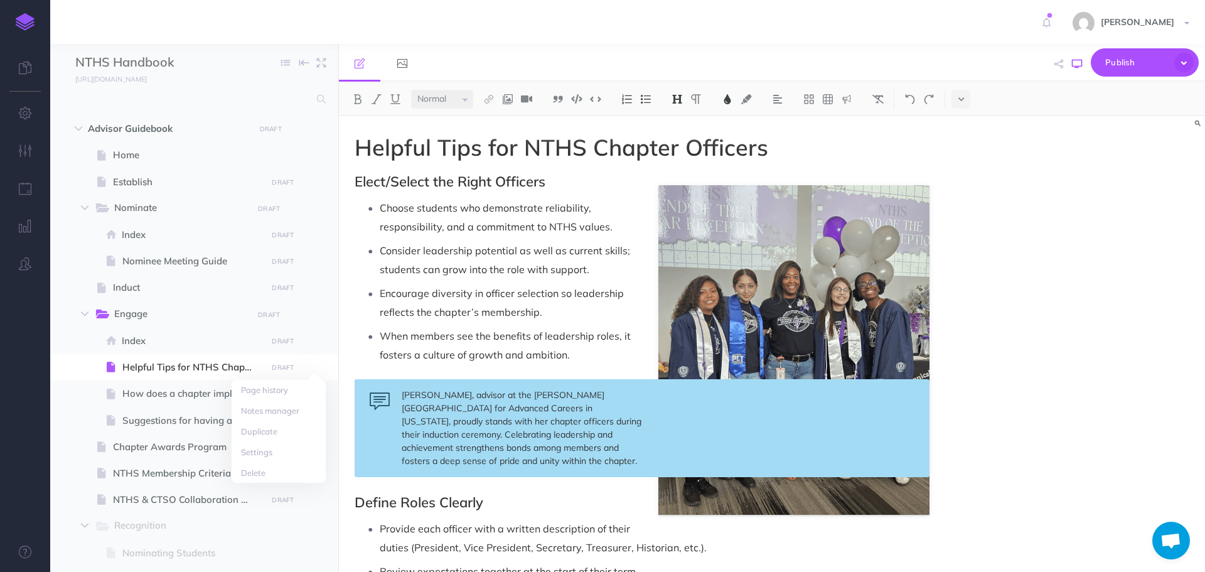
click at [1075, 60] on icon "button" at bounding box center [1077, 64] width 10 height 10
click at [204, 367] on span "Helpful Tips for NTHS Chapter Officers" at bounding box center [192, 367] width 141 height 15
click at [520, 154] on span "Helpful Tips for NTHS Chapter Officers" at bounding box center [562, 147] width 414 height 28
drag, startPoint x: 520, startPoint y: 153, endPoint x: 355, endPoint y: 148, distance: 165.8
click at [355, 148] on span "Helpful Tips for NTHS Chapter Officers" at bounding box center [562, 147] width 414 height 28
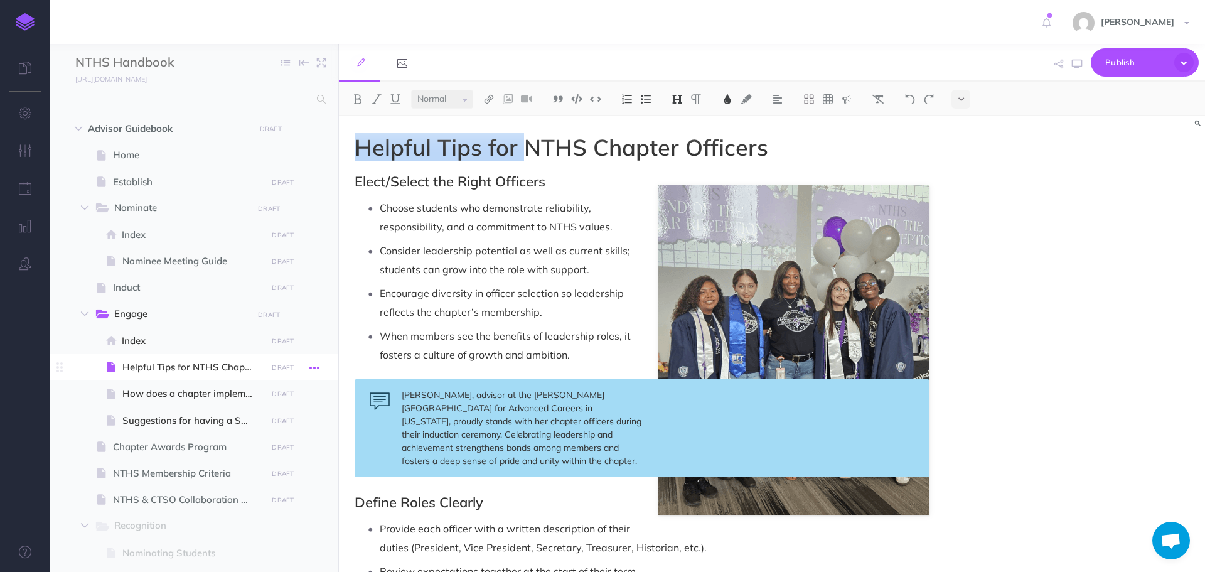
click at [314, 363] on icon "button" at bounding box center [314, 367] width 10 height 15
click at [266, 450] on link "Settings" at bounding box center [279, 452] width 94 height 21
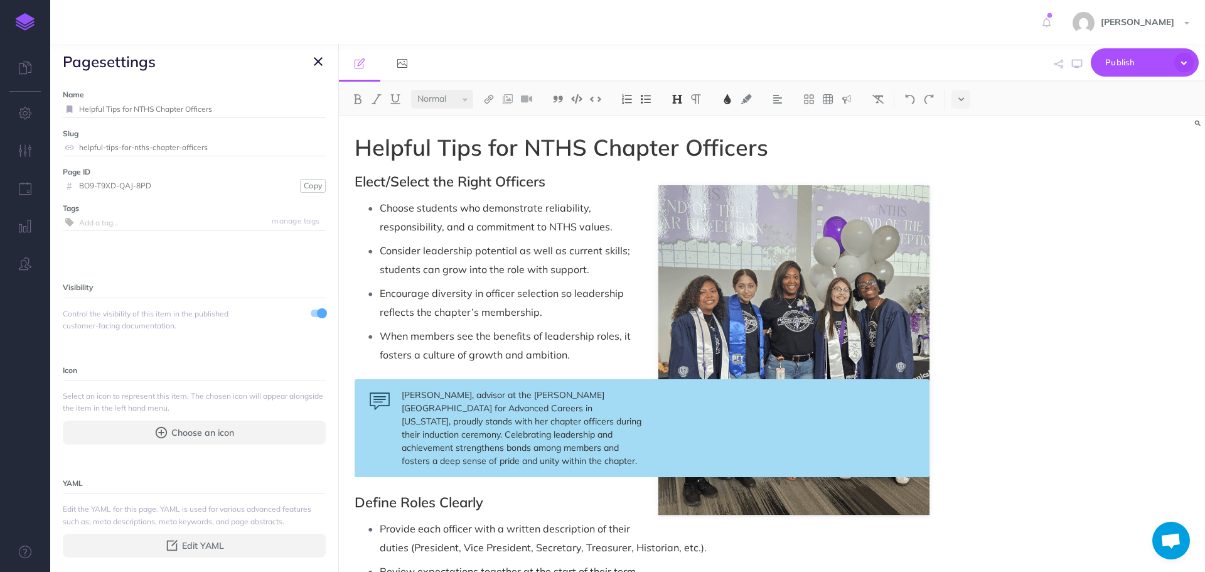
drag, startPoint x: 134, startPoint y: 109, endPoint x: 55, endPoint y: 113, distance: 79.2
click at [55, 113] on div "Name Helpful Tips for NTHS Chapter Officers Save Slug helpful-tips-for-nths-cha…" at bounding box center [194, 325] width 288 height 493
type input "NTHS Chapter Officers"
click at [308, 107] on small "Save" at bounding box center [311, 108] width 16 height 9
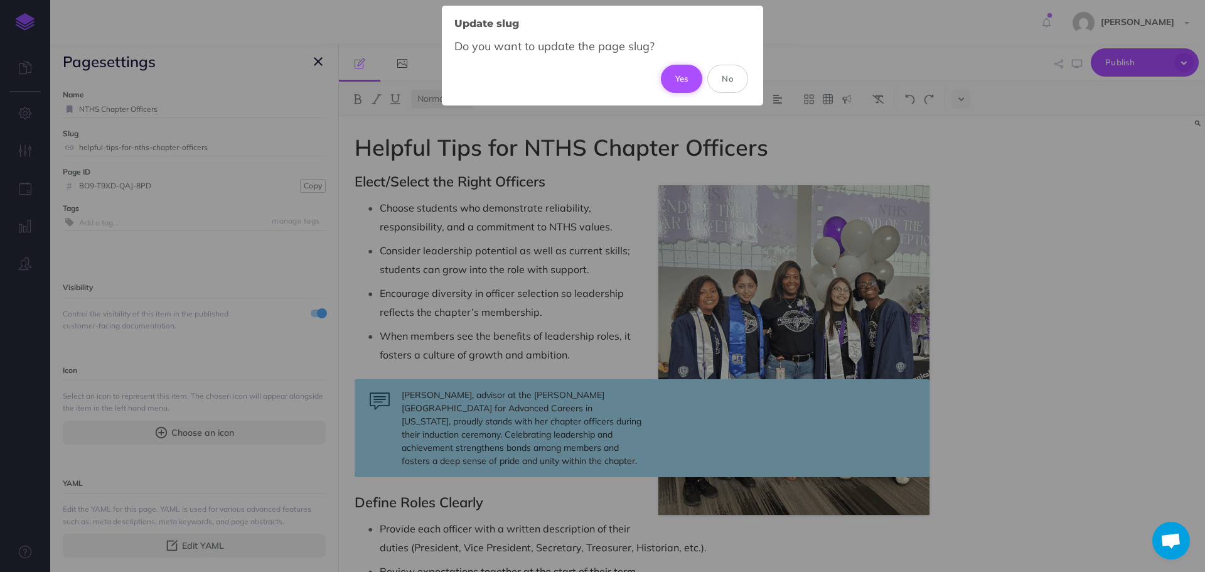
click at [679, 78] on button "Yes" at bounding box center [682, 79] width 42 height 28
type input "nths-chapter-officers"
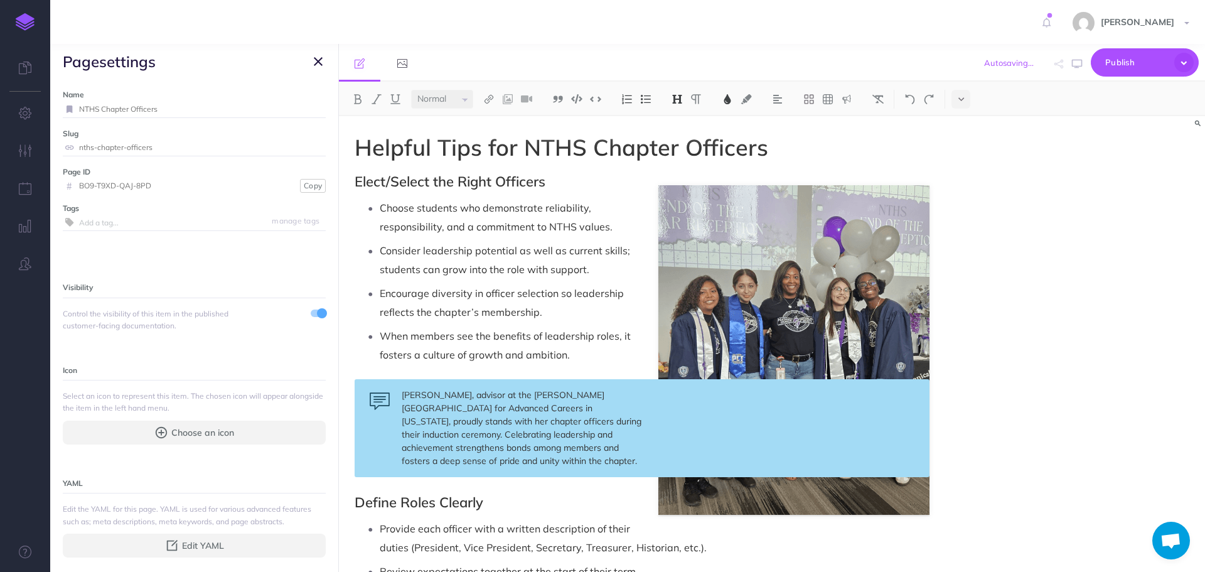
click at [524, 147] on span "Helpful Tips for NTHS Chapter Officers" at bounding box center [562, 147] width 414 height 28
drag, startPoint x: 524, startPoint y: 147, endPoint x: 510, endPoint y: 147, distance: 13.2
click at [511, 147] on span "Helpful Tips for NTHS Chapter Officers" at bounding box center [562, 147] width 414 height 28
click at [519, 144] on span "Helpful Tips for NTHS Chapter Officers" at bounding box center [562, 147] width 414 height 28
drag, startPoint x: 524, startPoint y: 144, endPoint x: 333, endPoint y: 153, distance: 191.0
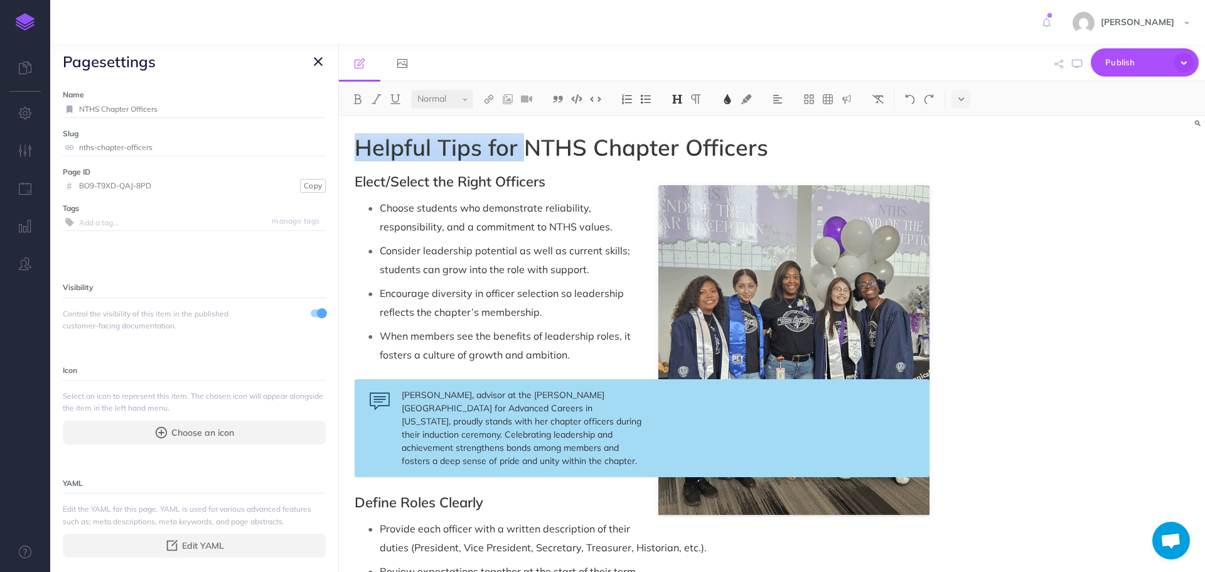
click at [333, 153] on div "NTHS Handbook Collapse all Expand all Expand to root folders [URL][DOMAIN_NAME]…" at bounding box center [627, 308] width 1155 height 528
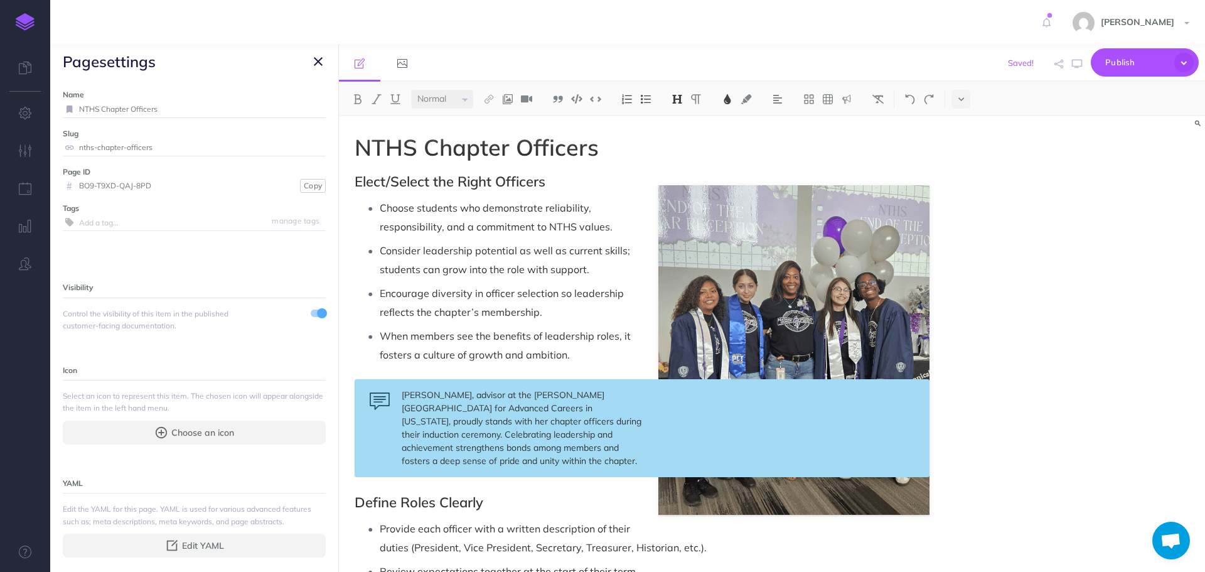
click at [316, 65] on icon "button" at bounding box center [318, 61] width 9 height 15
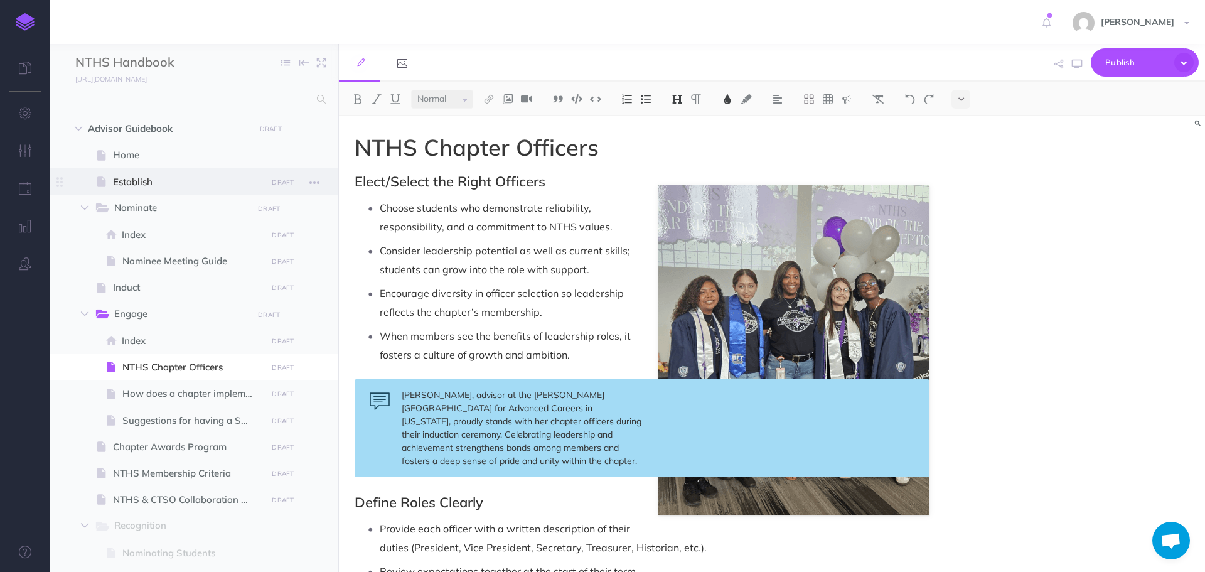
click at [105, 178] on icon at bounding box center [101, 181] width 9 height 9
select select "null"
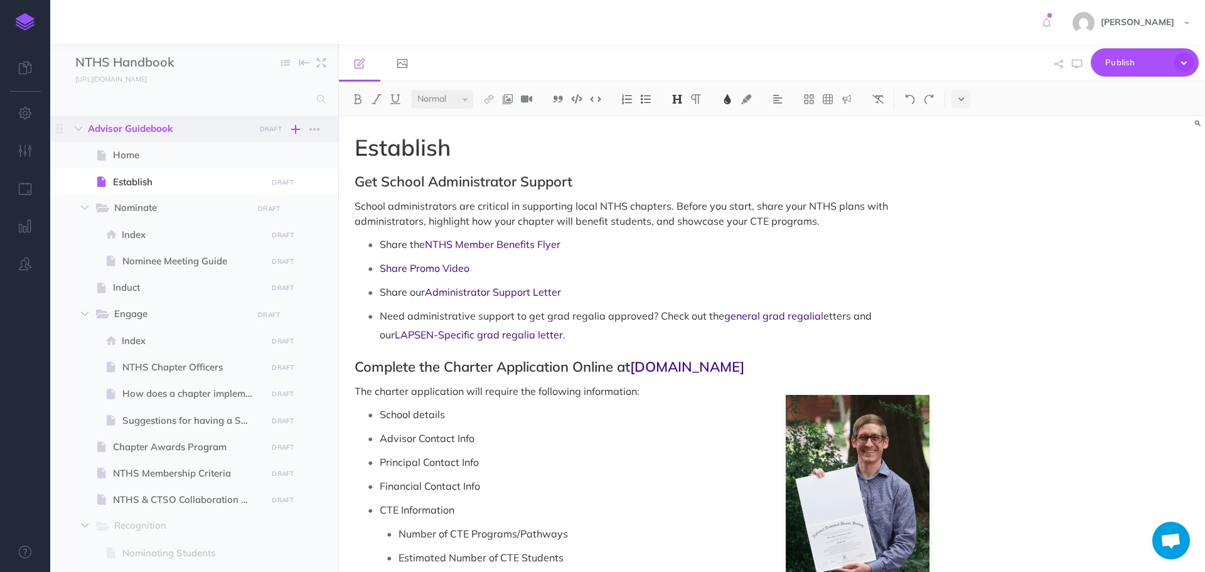
click at [294, 126] on icon "button" at bounding box center [295, 129] width 9 height 15
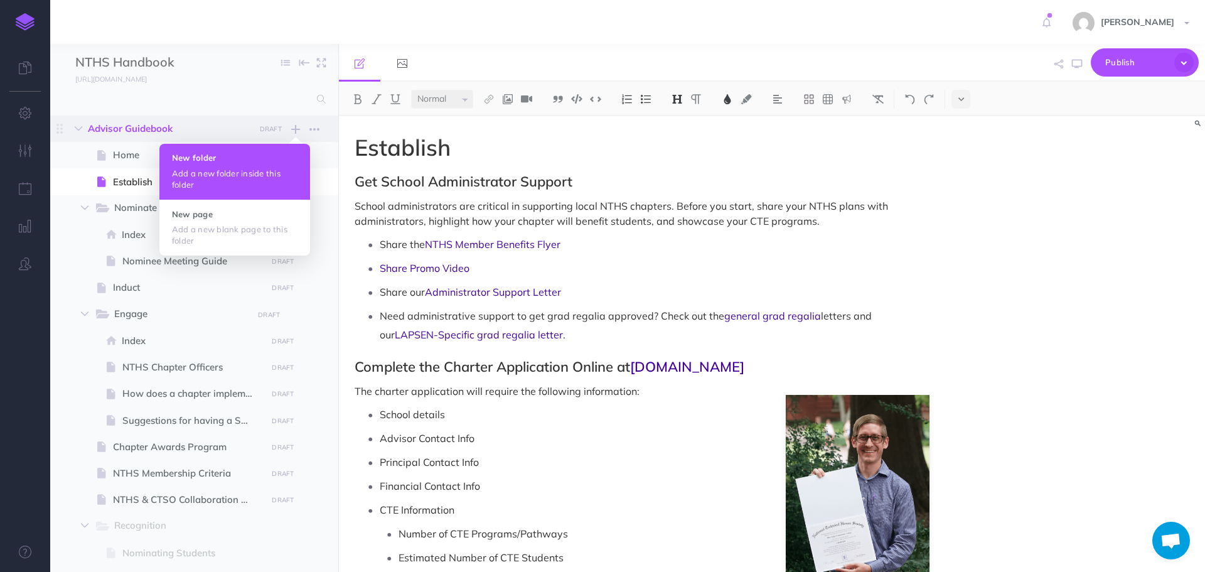
click at [270, 149] on button "New folder Add a new folder inside this folder" at bounding box center [234, 171] width 151 height 55
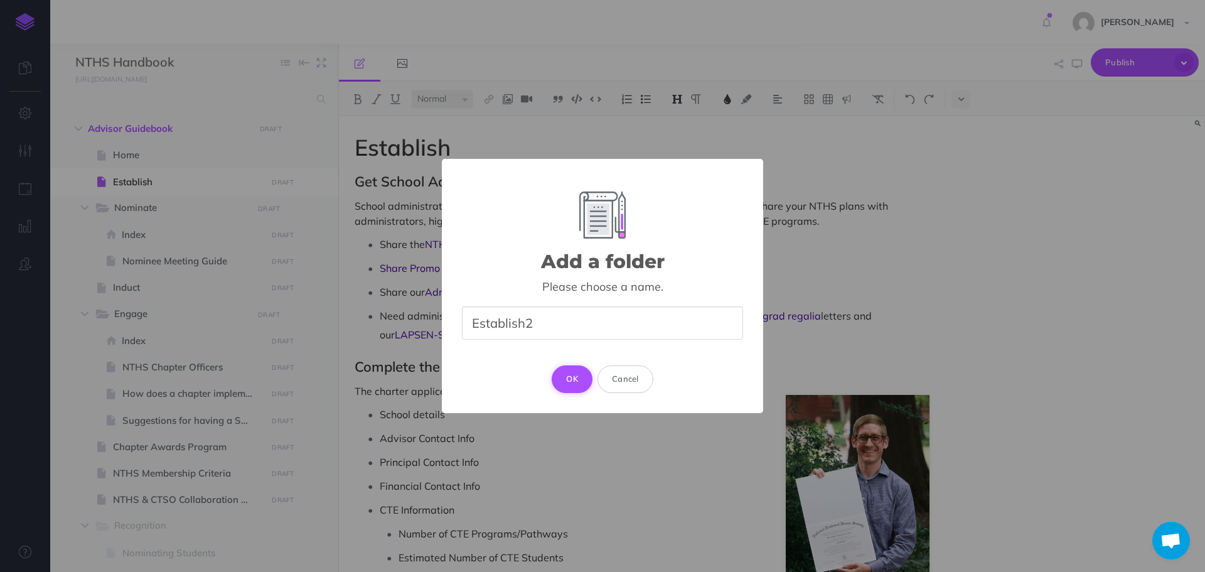
type input "Establish2"
click at [588, 372] on button "OK" at bounding box center [572, 379] width 41 height 28
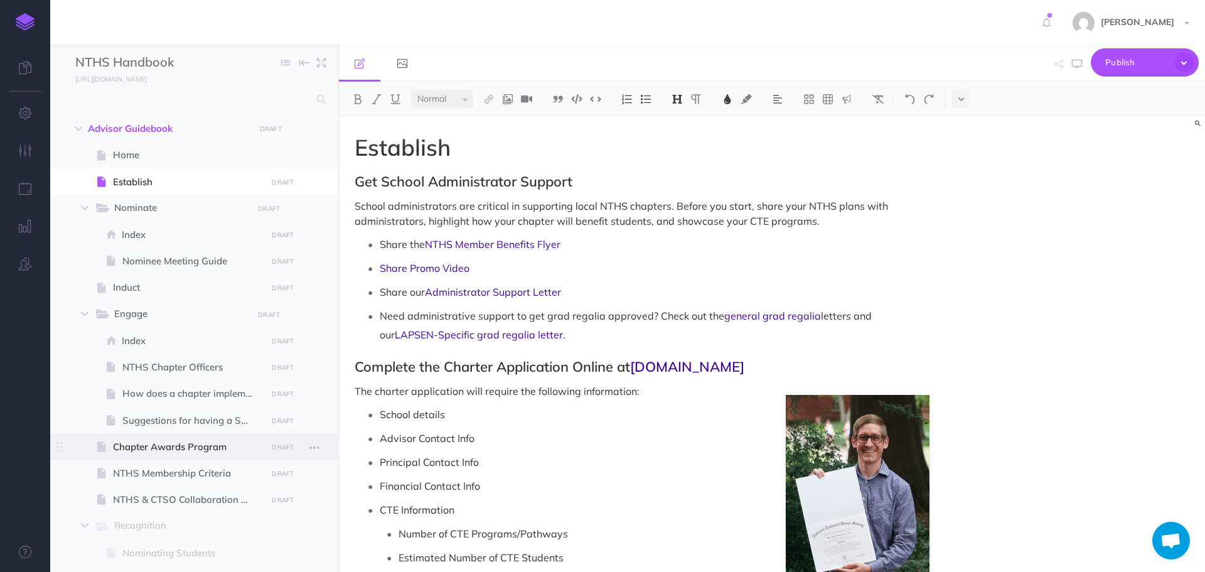
select select "null"
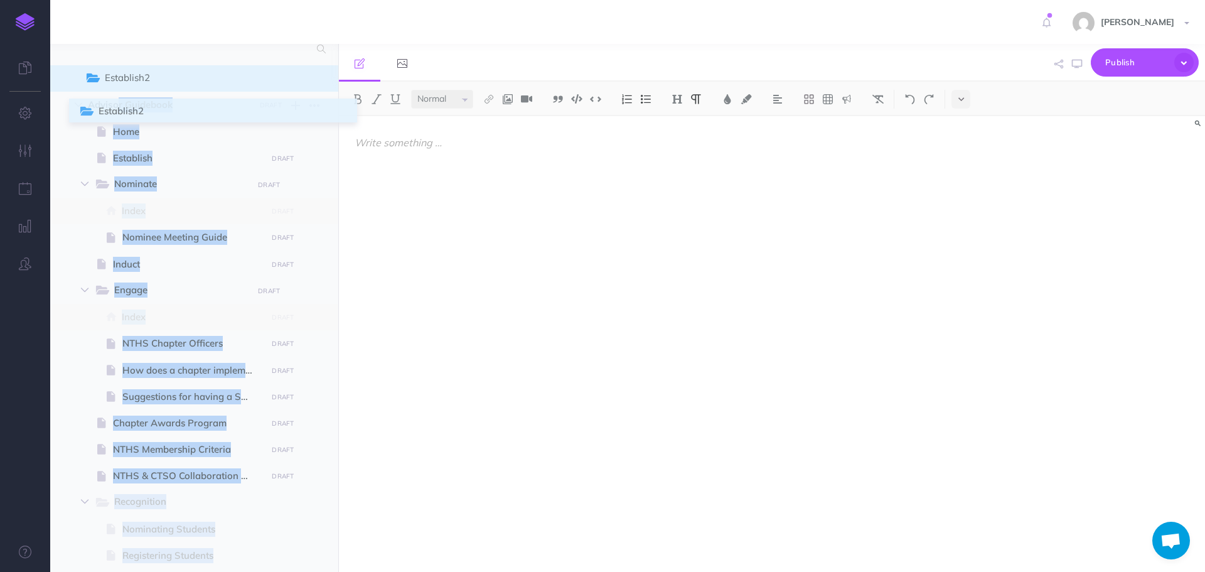
scroll to position [44, 0]
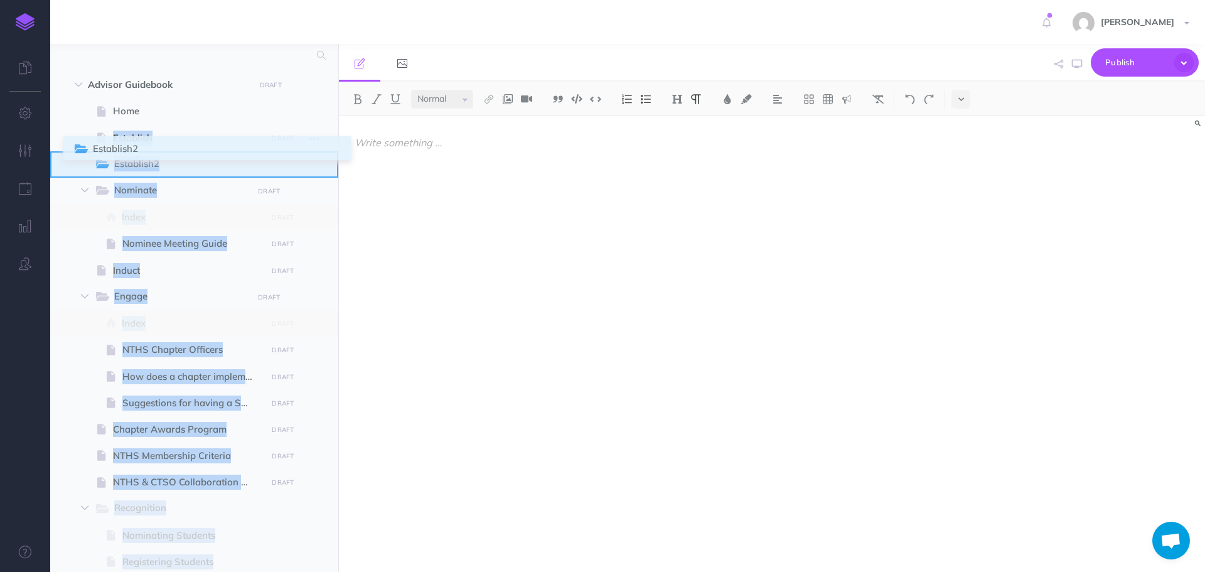
drag, startPoint x: 60, startPoint y: 444, endPoint x: 77, endPoint y: 149, distance: 294.9
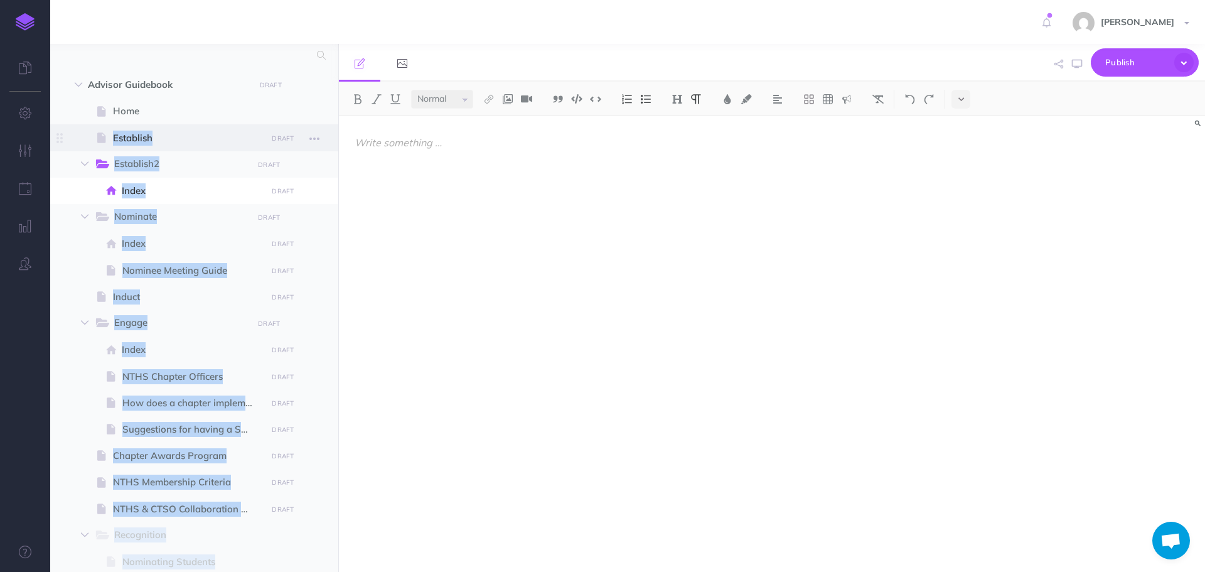
click at [155, 138] on span "Establish" at bounding box center [188, 138] width 150 height 15
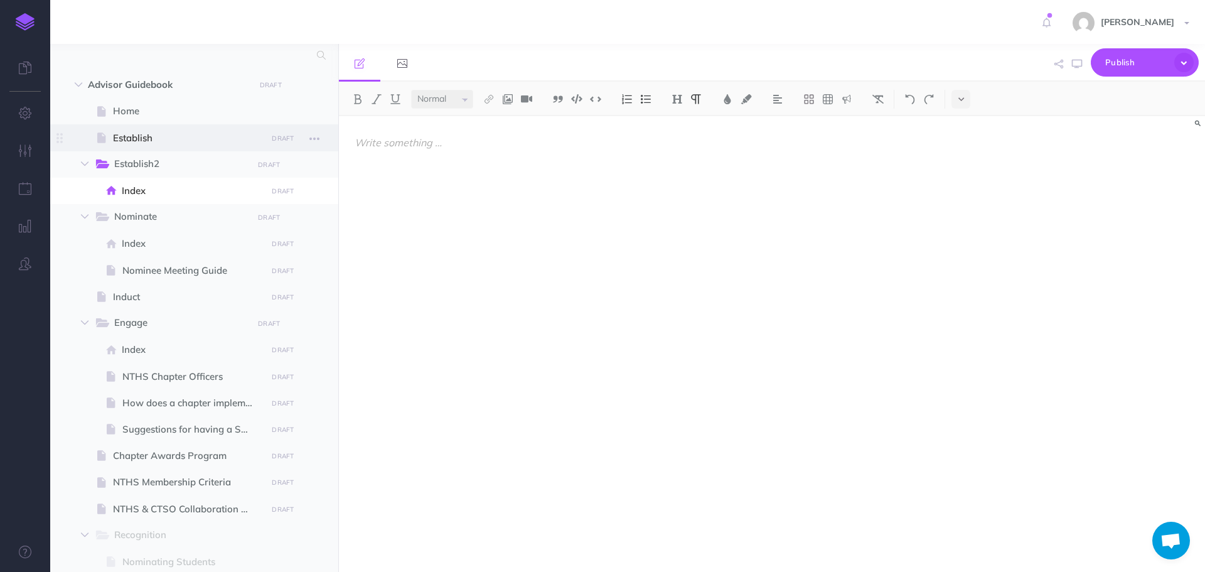
select select "null"
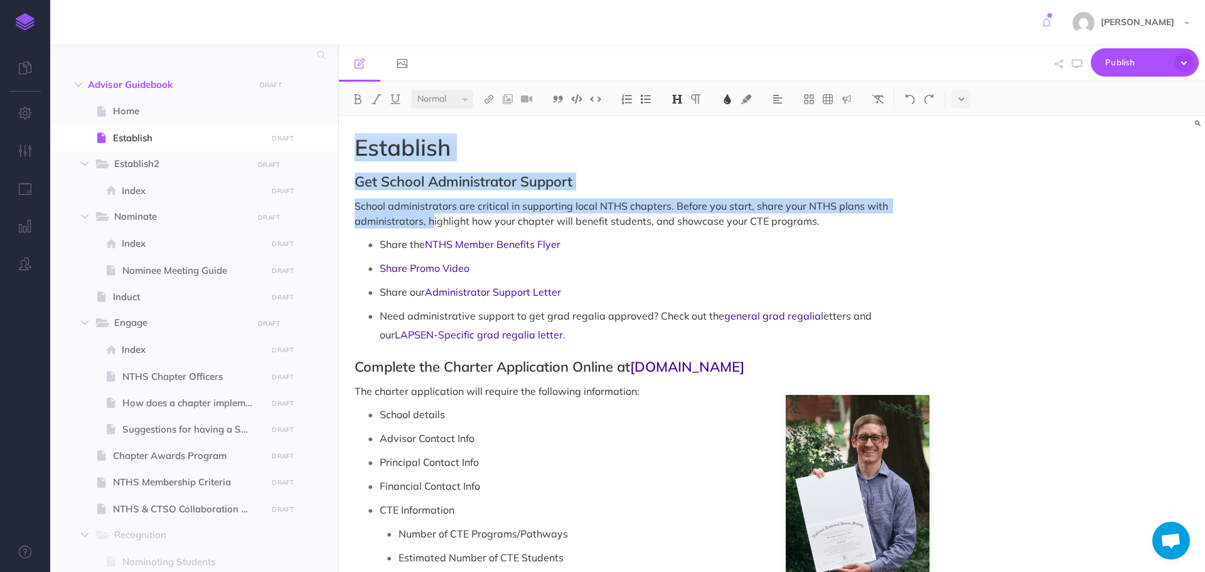
drag, startPoint x: 355, startPoint y: 151, endPoint x: 422, endPoint y: 211, distance: 90.3
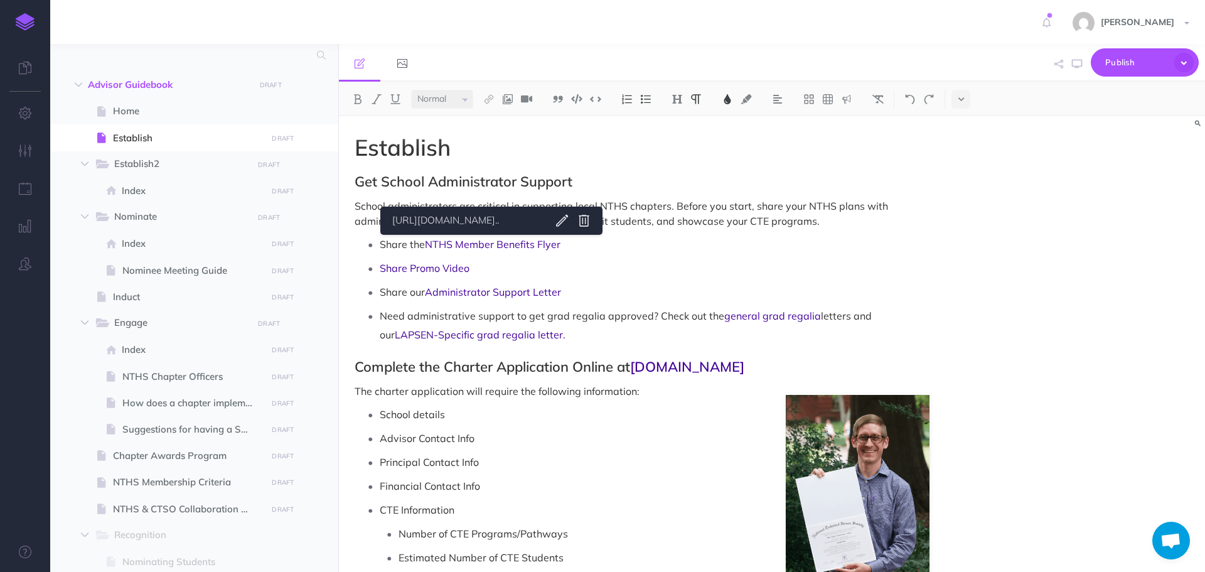
drag, startPoint x: 493, startPoint y: 245, endPoint x: 483, endPoint y: 232, distance: 17.1
click at [494, 246] on span "NTHS Member Benefits Flyer" at bounding box center [493, 244] width 136 height 13
click at [356, 146] on span "Establish" at bounding box center [403, 147] width 96 height 28
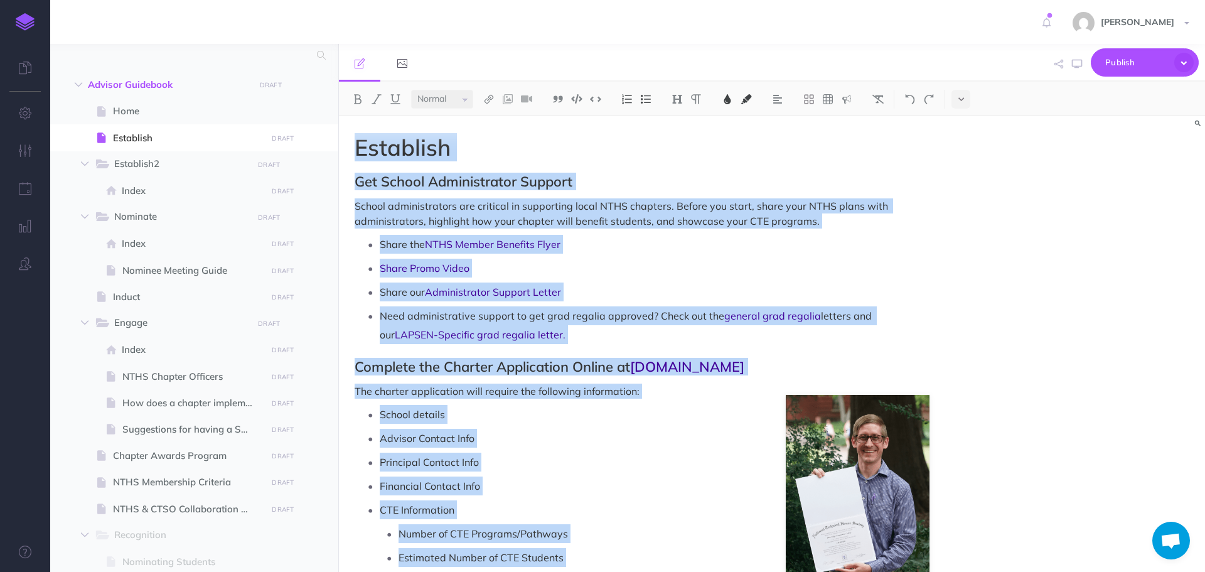
copy div "Establish Get School Administrator Support School administrators are critical i…"
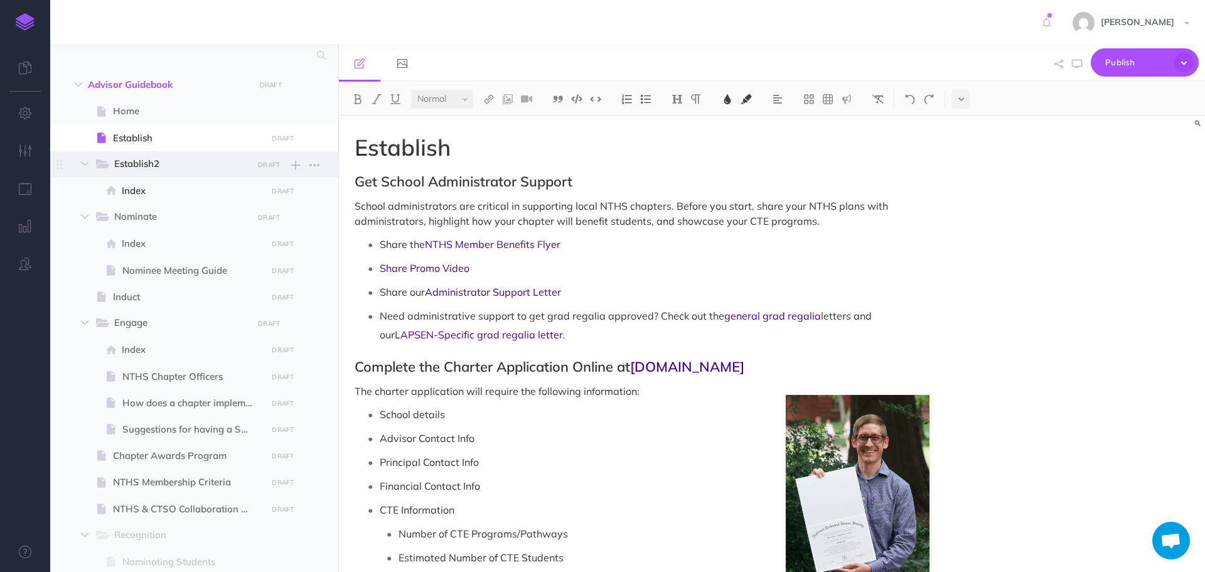
click at [204, 171] on span "Establish2" at bounding box center [179, 164] width 130 height 16
select select "null"
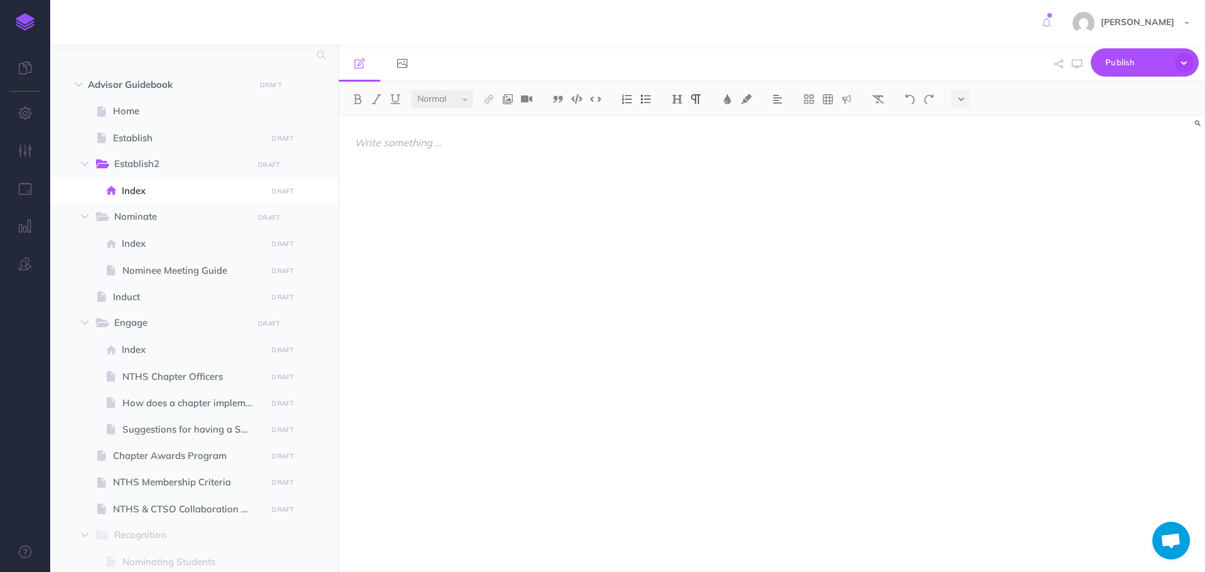
click at [420, 160] on div at bounding box center [642, 337] width 606 height 443
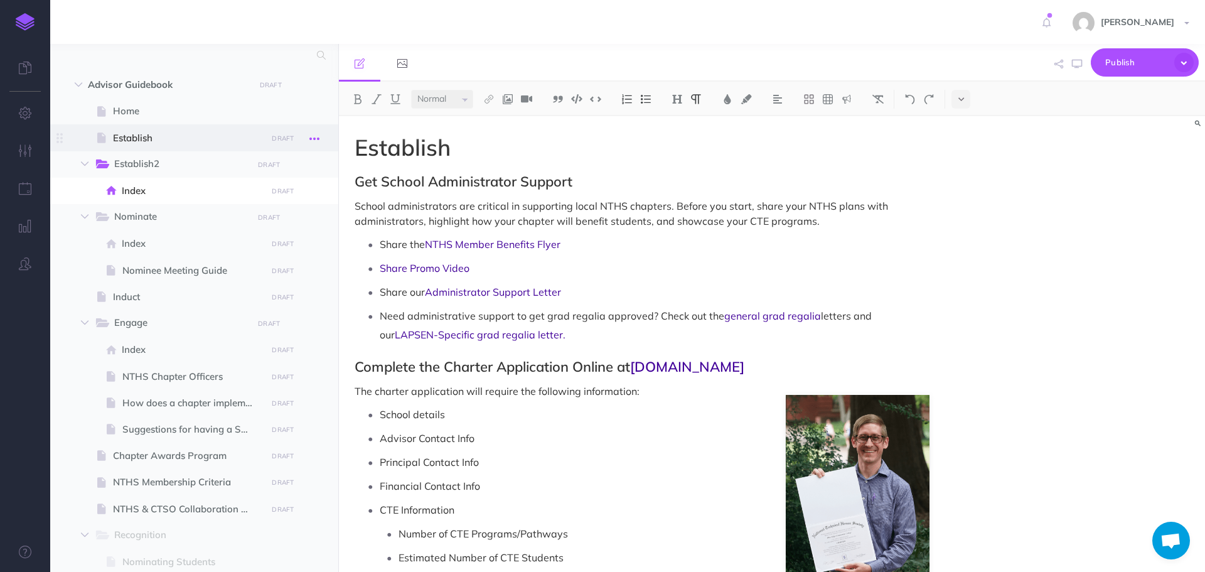
click at [316, 138] on icon "button" at bounding box center [314, 138] width 10 height 15
click at [255, 245] on link "Delete" at bounding box center [279, 243] width 94 height 21
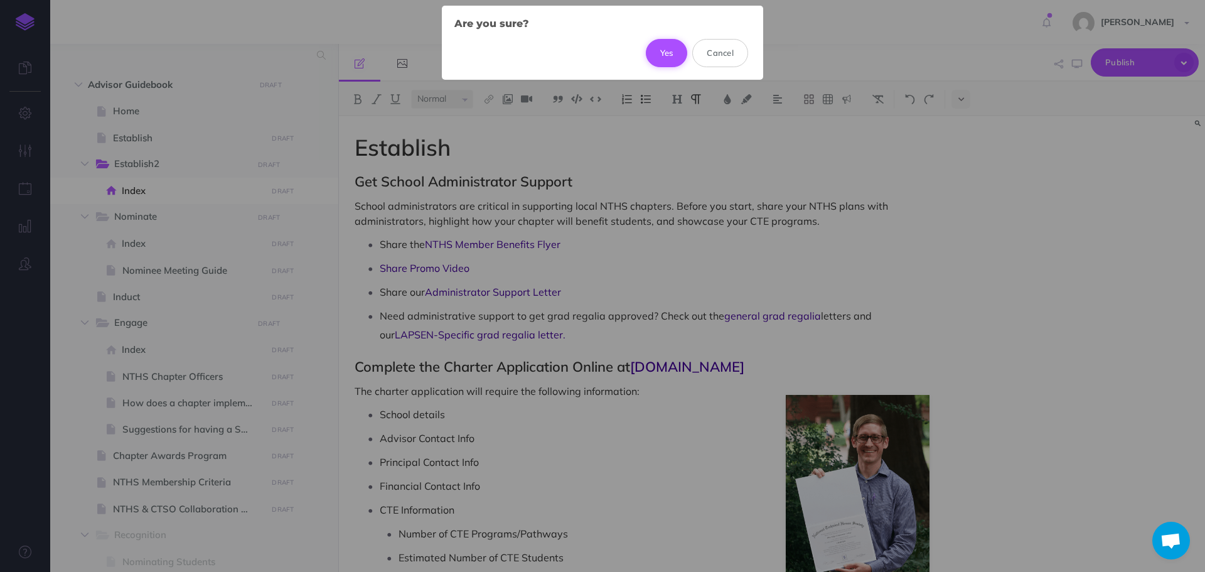
click at [672, 50] on button "Yes" at bounding box center [667, 53] width 42 height 28
select select "null"
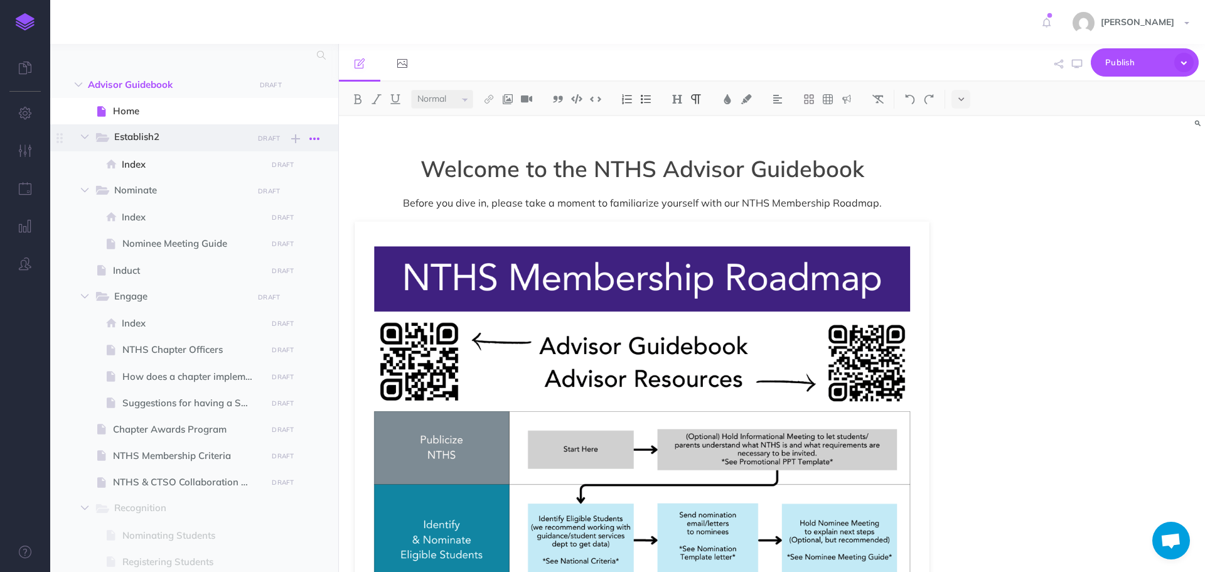
click at [314, 134] on icon "button" at bounding box center [314, 138] width 10 height 15
click at [272, 207] on link "Settings" at bounding box center [279, 202] width 94 height 21
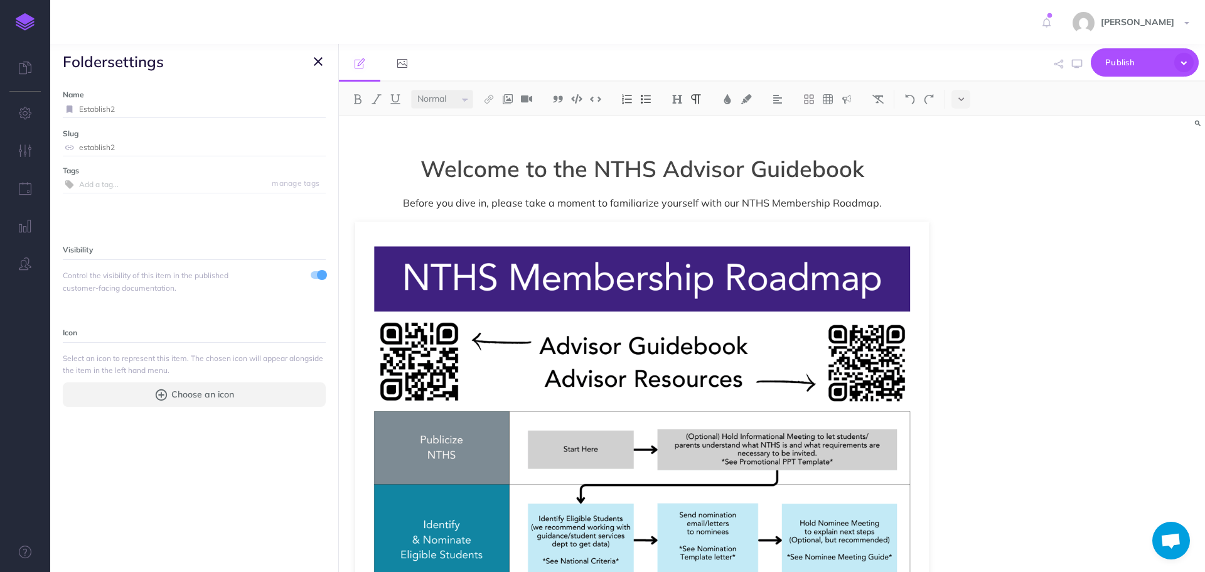
click at [166, 110] on input "Establish2" at bounding box center [202, 109] width 247 height 16
type input "Establish"
click at [303, 112] on small "Save" at bounding box center [311, 108] width 16 height 9
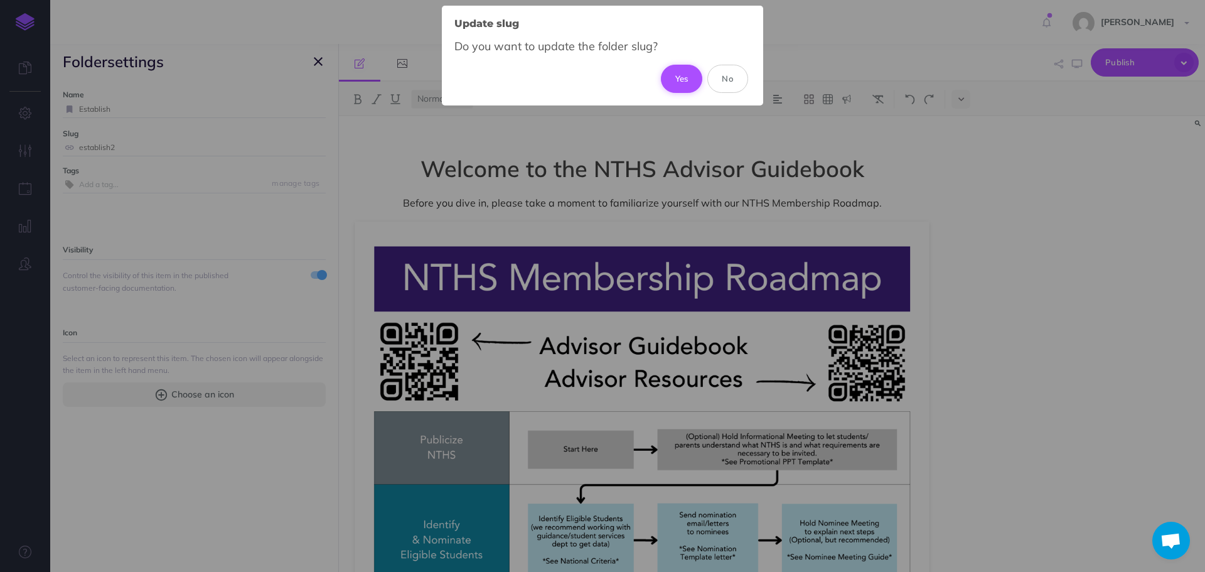
click at [678, 83] on button "Yes" at bounding box center [682, 79] width 42 height 28
type input "establish"
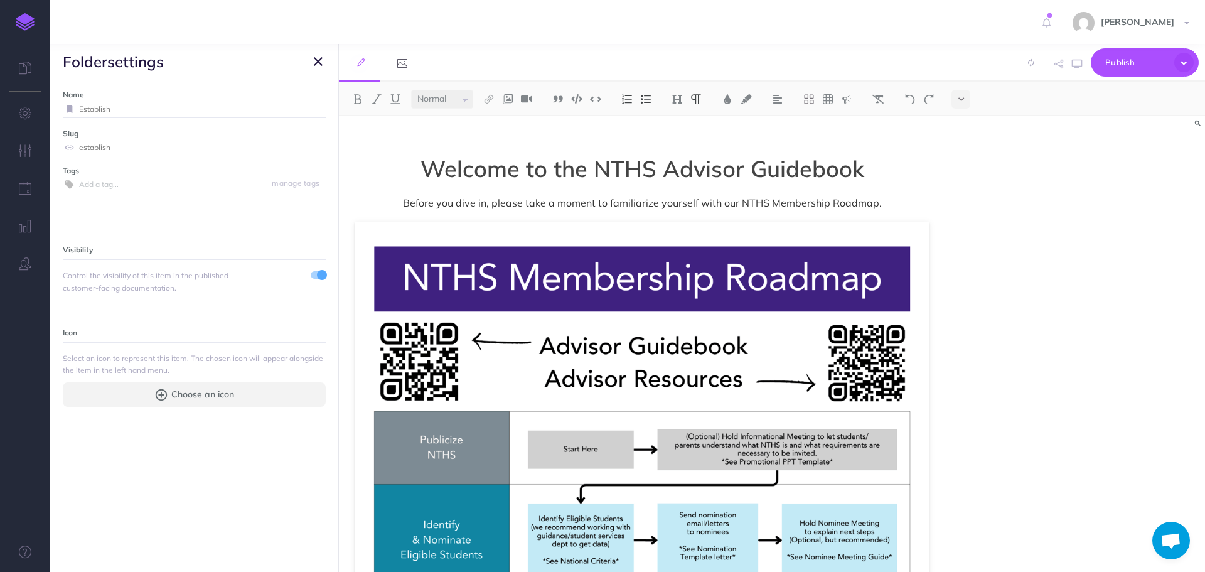
click at [314, 64] on icon "button" at bounding box center [318, 61] width 9 height 15
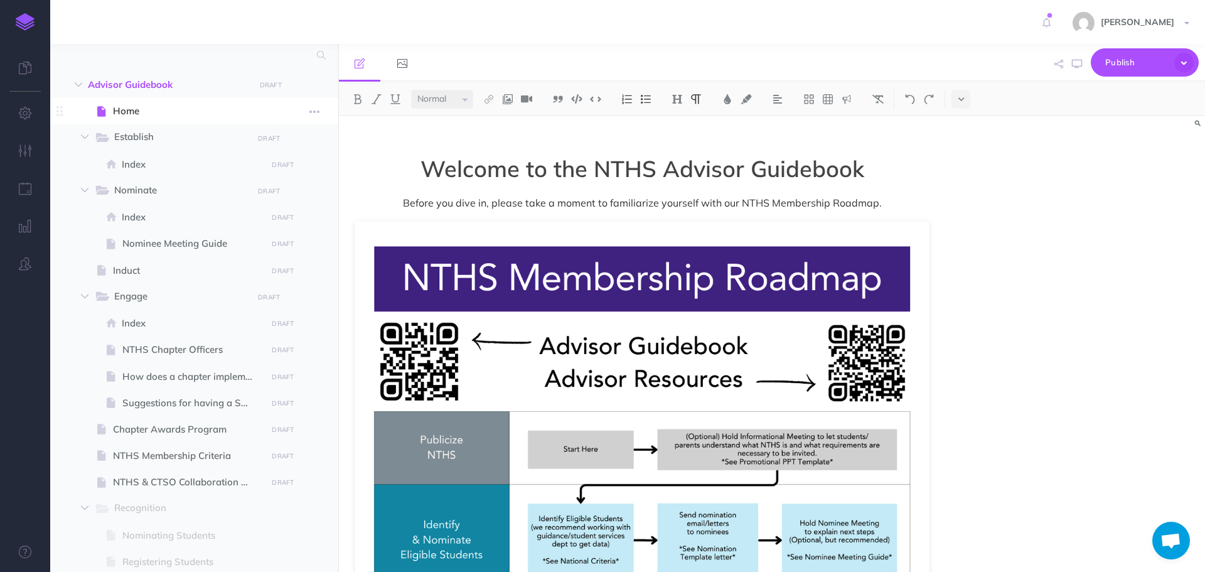
click at [141, 105] on span "Home" at bounding box center [188, 111] width 150 height 15
click at [134, 144] on span "Establish" at bounding box center [179, 137] width 130 height 16
select select "null"
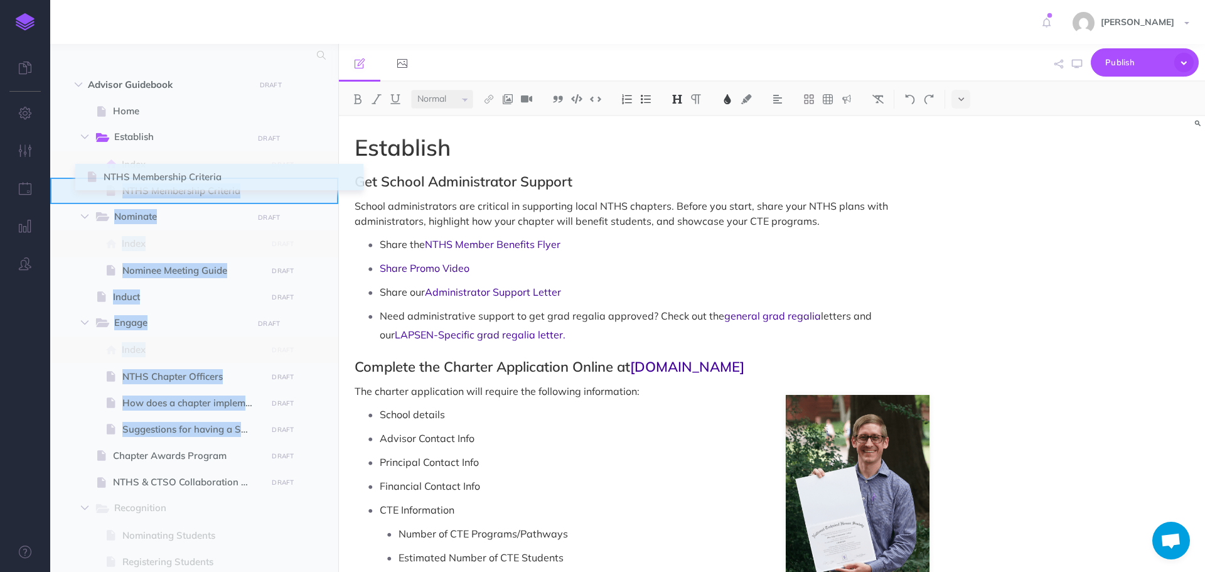
drag, startPoint x: 65, startPoint y: 458, endPoint x: 89, endPoint y: 179, distance: 279.7
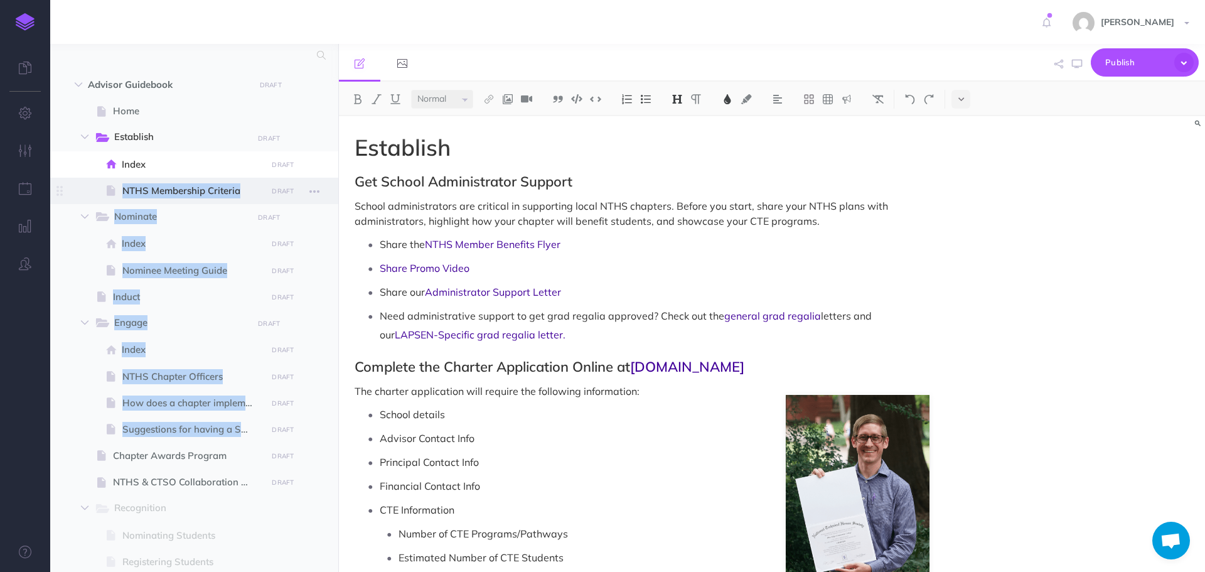
click at [205, 195] on span "NTHS Membership Criteria" at bounding box center [192, 190] width 141 height 15
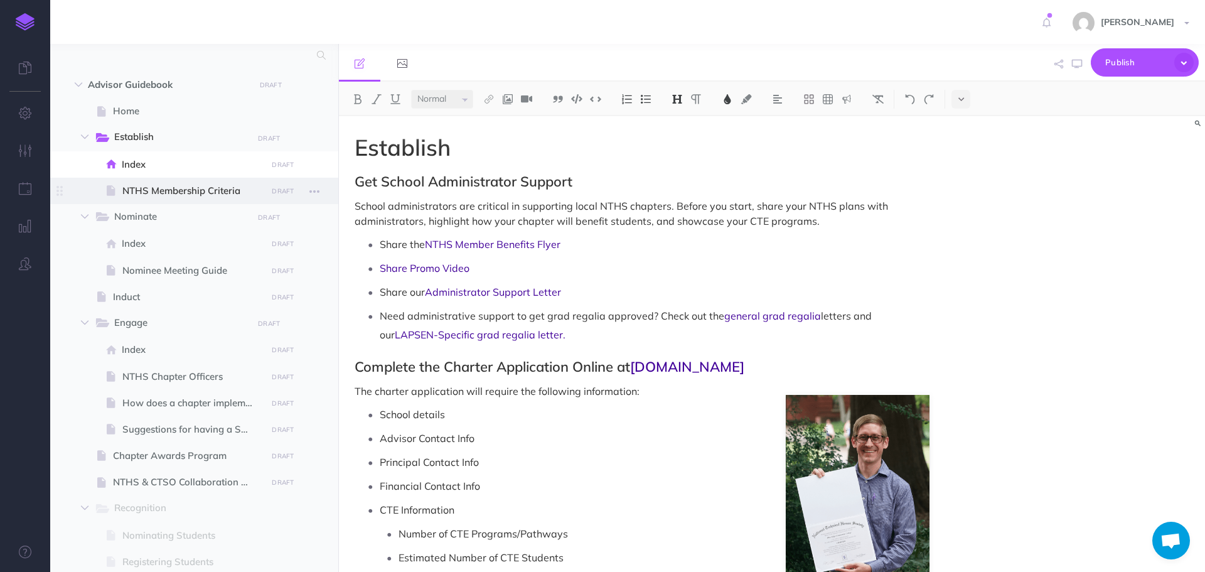
select select "null"
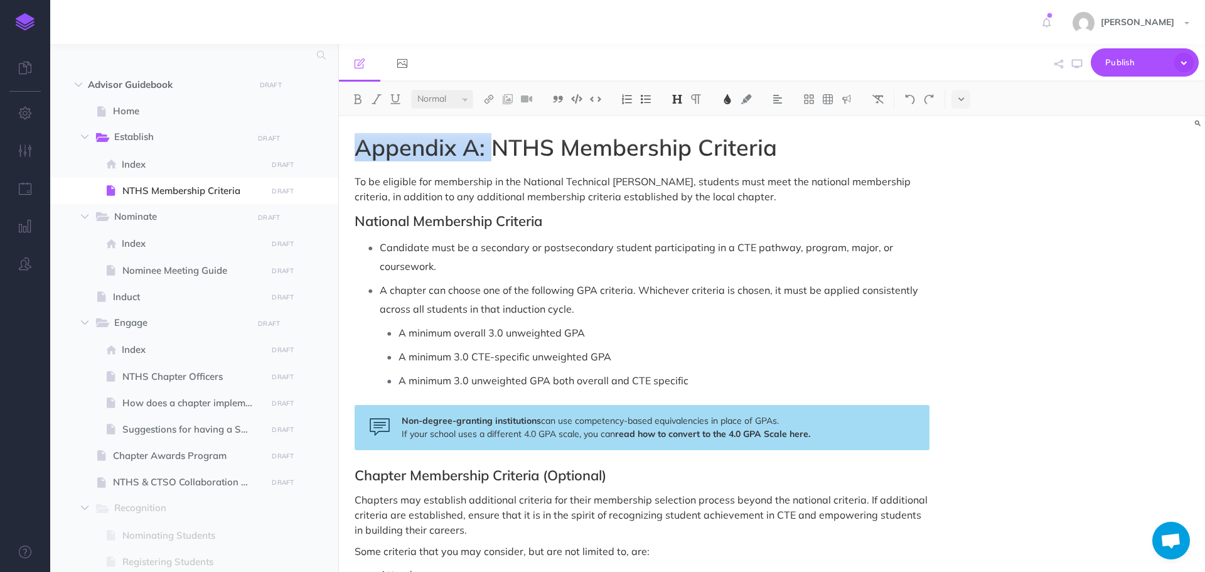
drag, startPoint x: 491, startPoint y: 149, endPoint x: 358, endPoint y: 141, distance: 133.3
click at [358, 141] on span "Appendix A: NTHS Membership Criteria" at bounding box center [566, 147] width 422 height 28
click at [1077, 63] on icon "button" at bounding box center [1077, 64] width 10 height 10
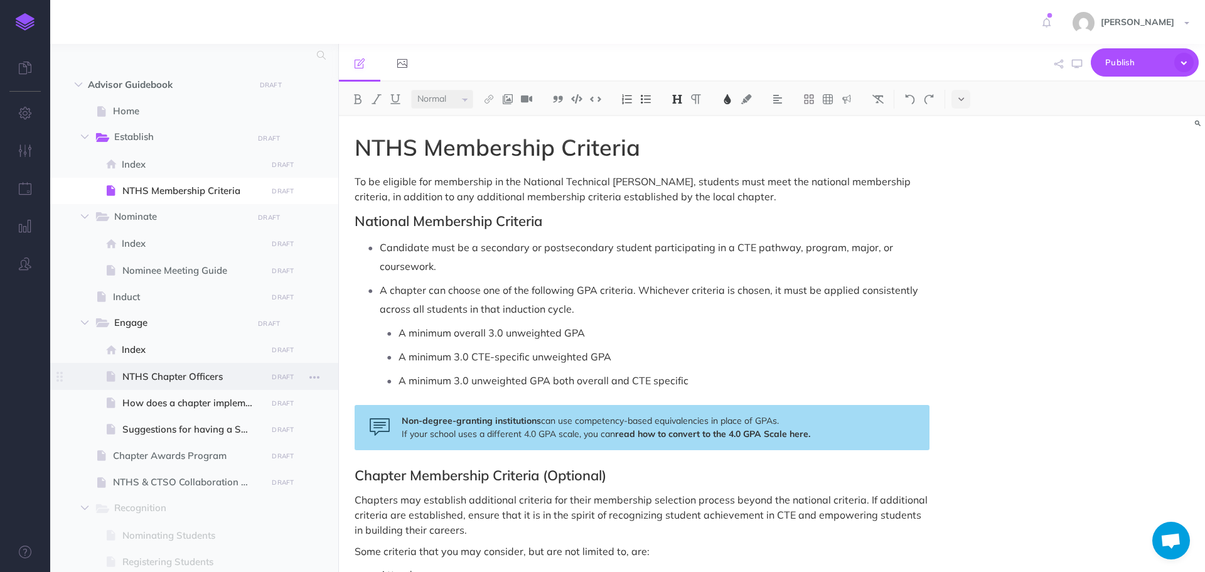
click at [237, 378] on span "NTHS Chapter Officers" at bounding box center [192, 376] width 141 height 15
select select "null"
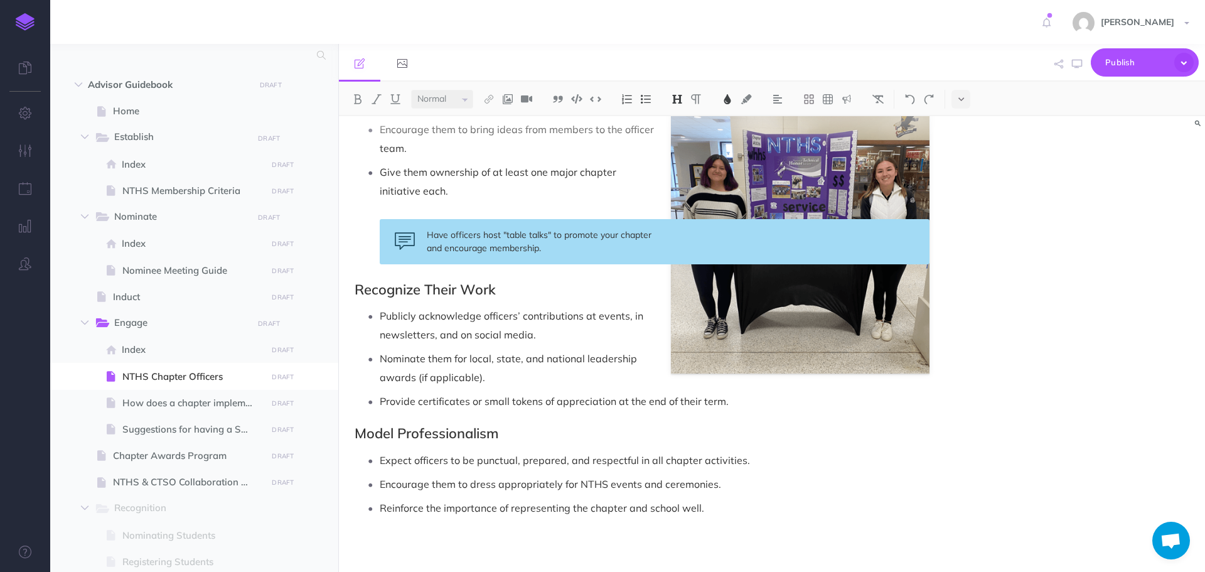
scroll to position [886, 0]
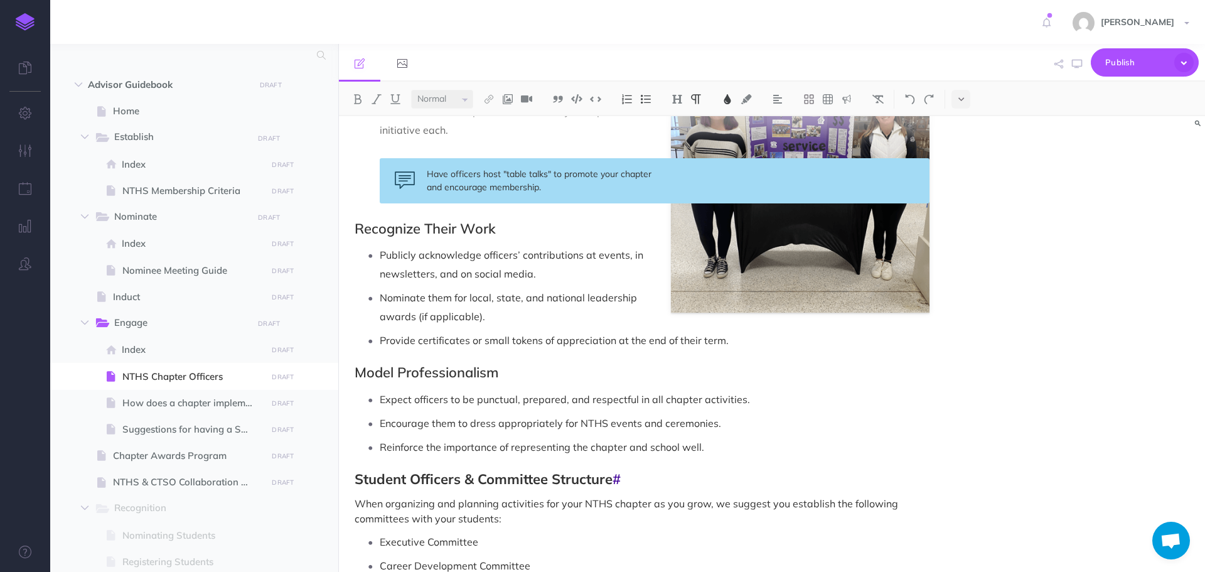
scroll to position [1038, 0]
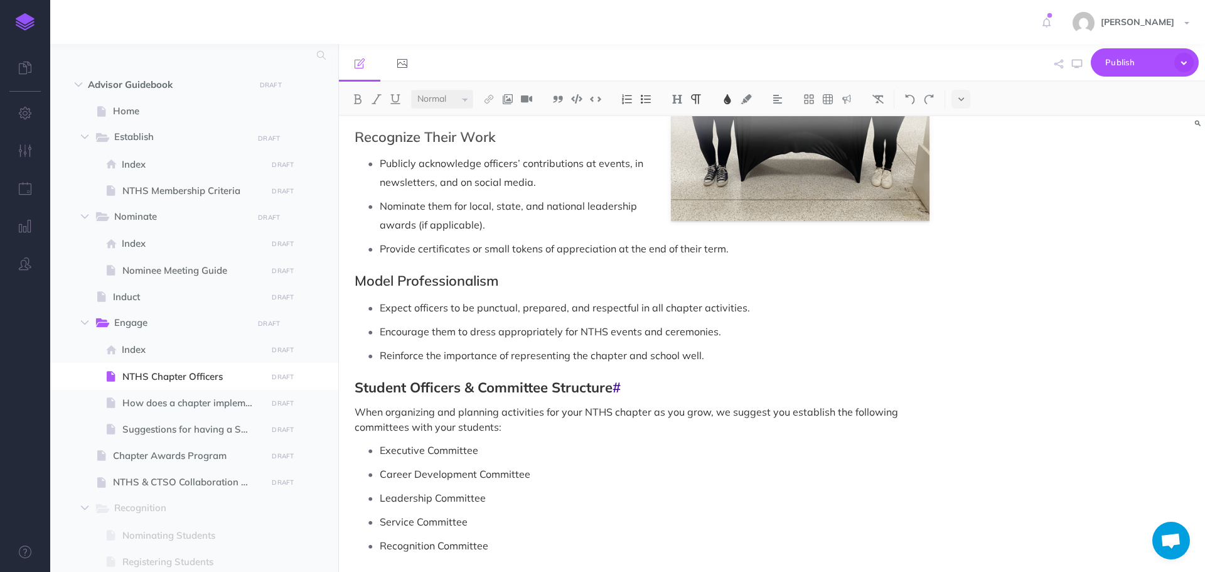
click at [633, 387] on h2 "Student Officers & Committee Structure #" at bounding box center [642, 387] width 575 height 15
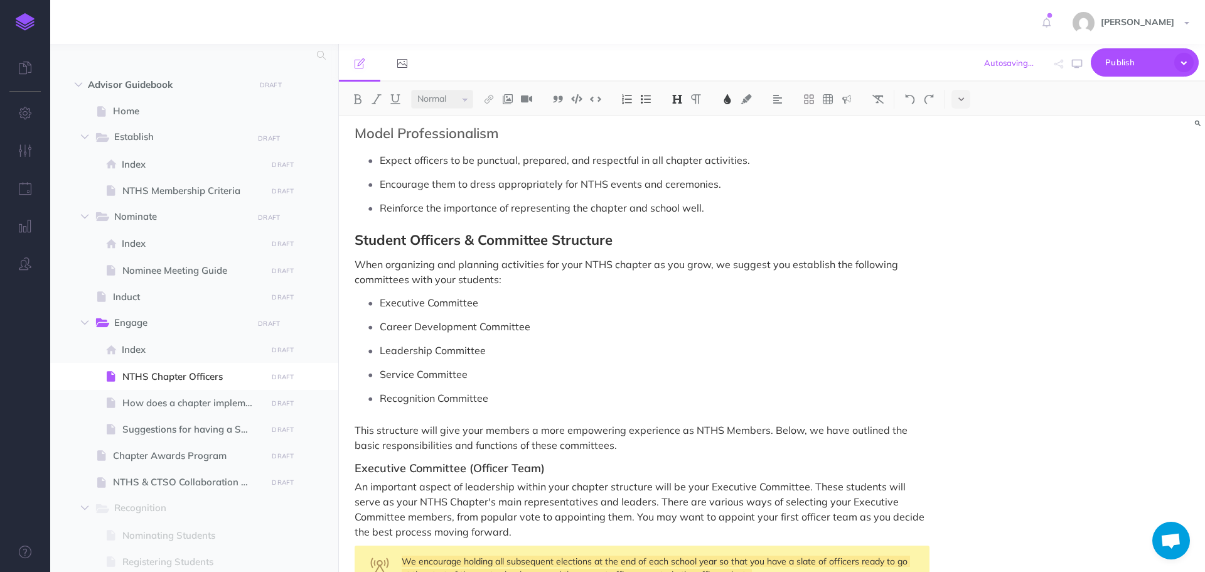
scroll to position [1164, 0]
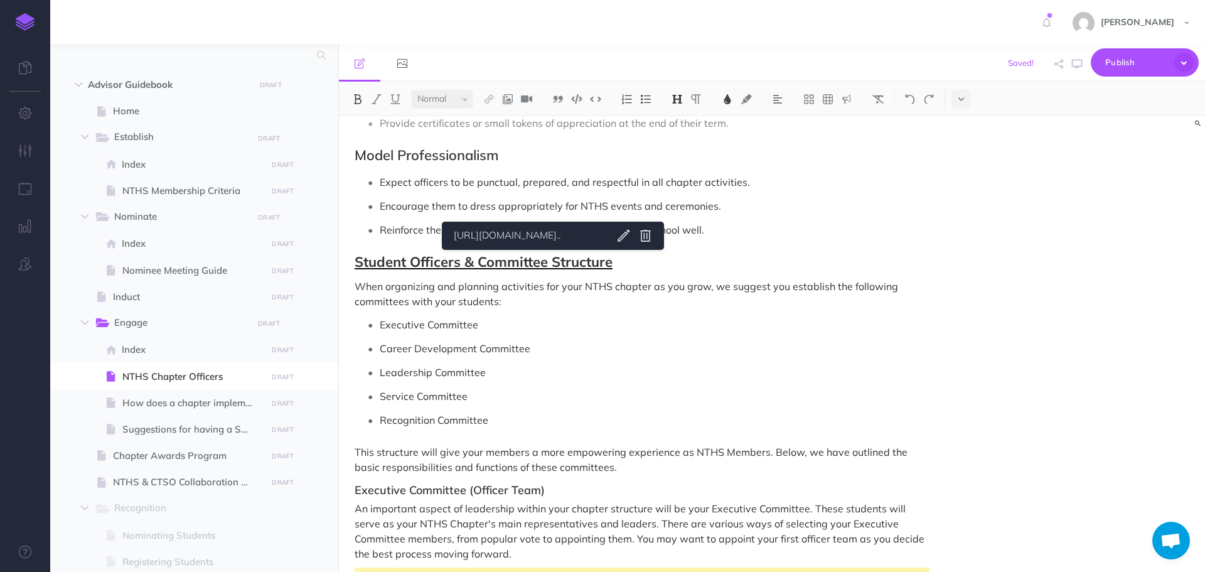
click at [556, 262] on span "Student Officers & Committee Structure" at bounding box center [484, 262] width 258 height 18
click at [557, 232] on link "[URL][DOMAIN_NAME].." at bounding box center [527, 236] width 157 height 16
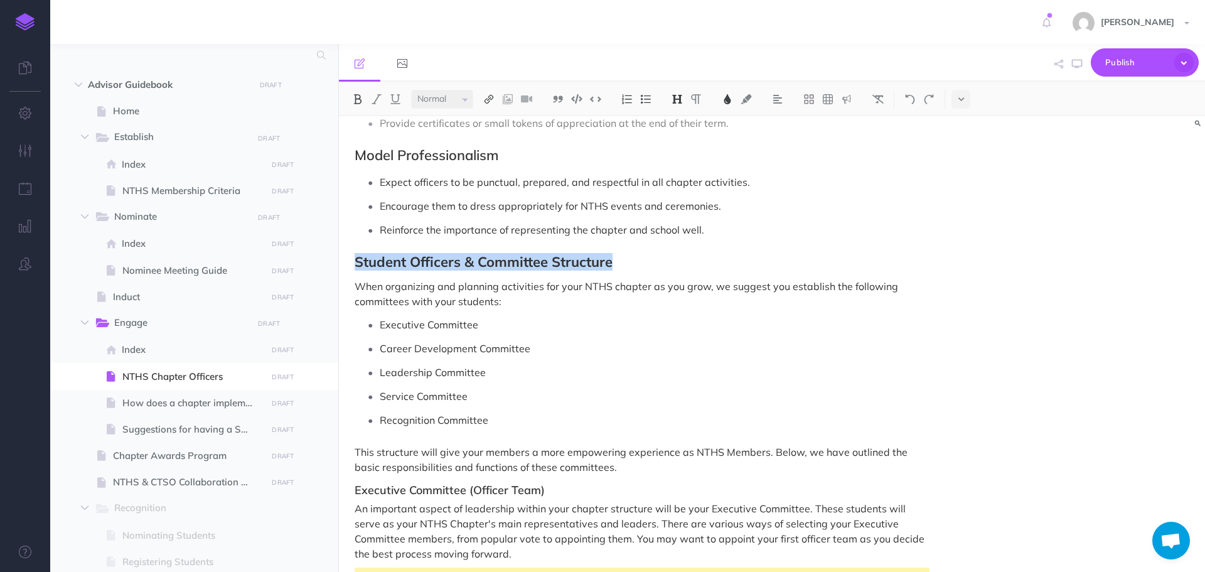
click at [491, 93] on button at bounding box center [489, 99] width 19 height 19
click at [489, 122] on icon at bounding box center [489, 121] width 10 height 9
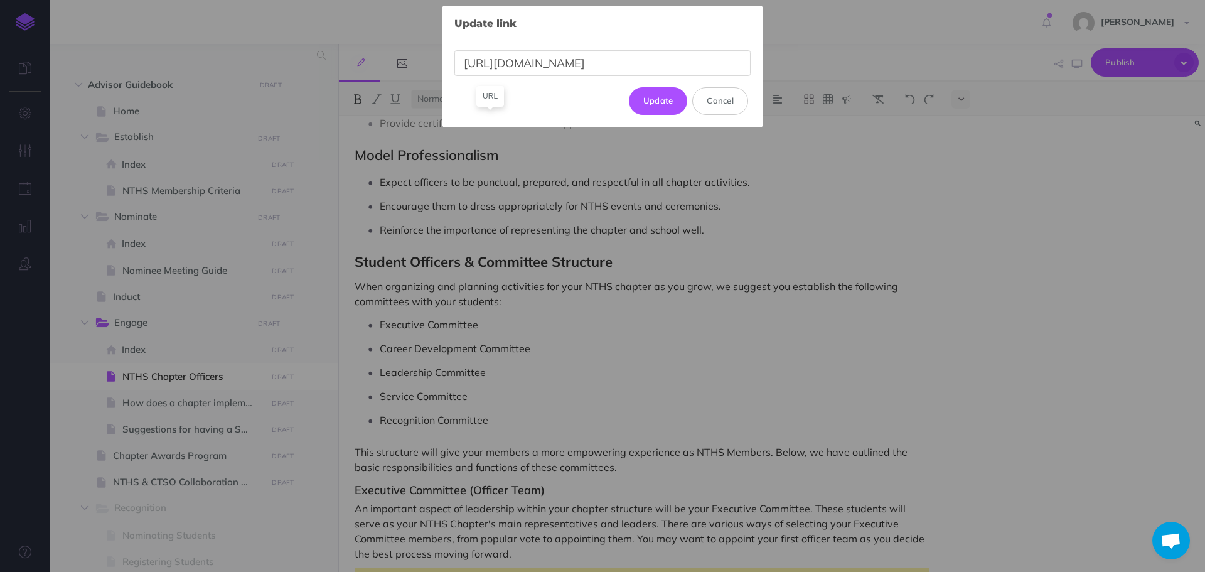
scroll to position [0, 298]
click at [466, 64] on input "[URL][DOMAIN_NAME]" at bounding box center [602, 63] width 296 height 26
click at [469, 63] on input "[URL][DOMAIN_NAME]" at bounding box center [602, 63] width 296 height 26
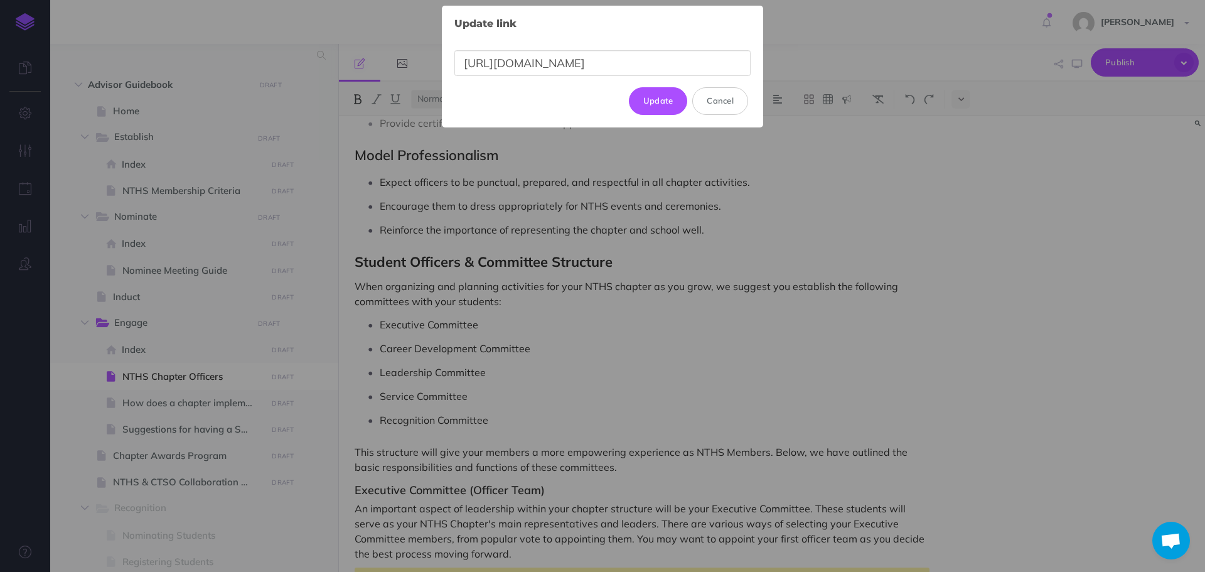
drag, startPoint x: 743, startPoint y: 59, endPoint x: 387, endPoint y: 82, distance: 356.7
click at [387, 82] on div "Update link × [URL][DOMAIN_NAME] Update Cancel" at bounding box center [602, 286] width 1205 height 572
type input "ths-chapter-officers"
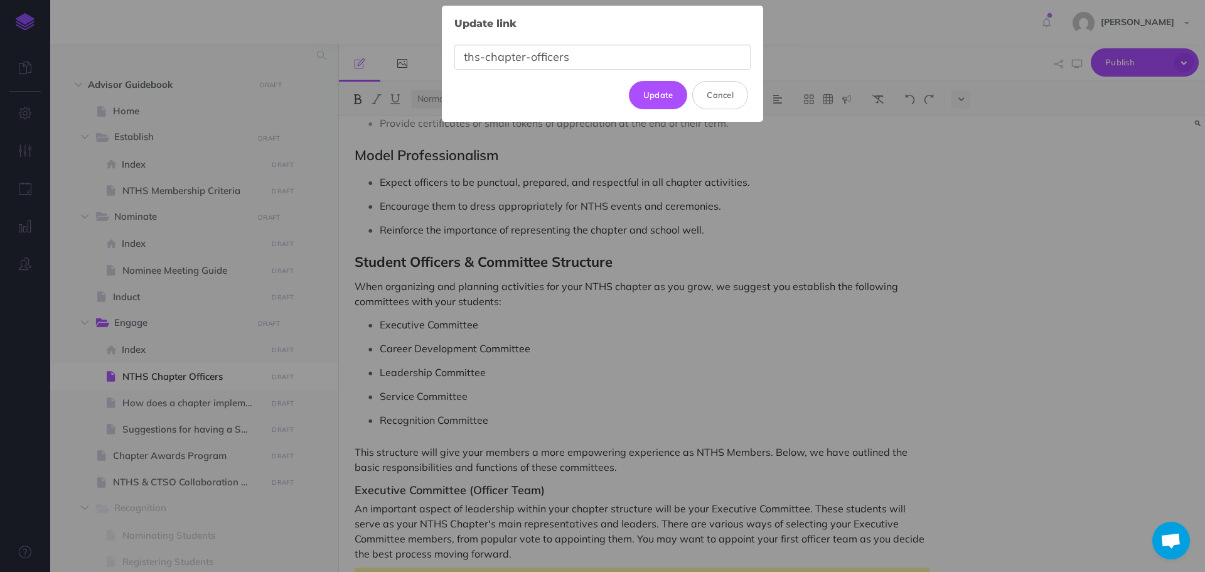
drag, startPoint x: 604, startPoint y: 55, endPoint x: 398, endPoint y: 58, distance: 205.9
click at [398, 58] on div "Update link × ths-chapter-officers Update Cancel" at bounding box center [602, 286] width 1205 height 572
click at [665, 96] on button "Unlink" at bounding box center [660, 95] width 55 height 28
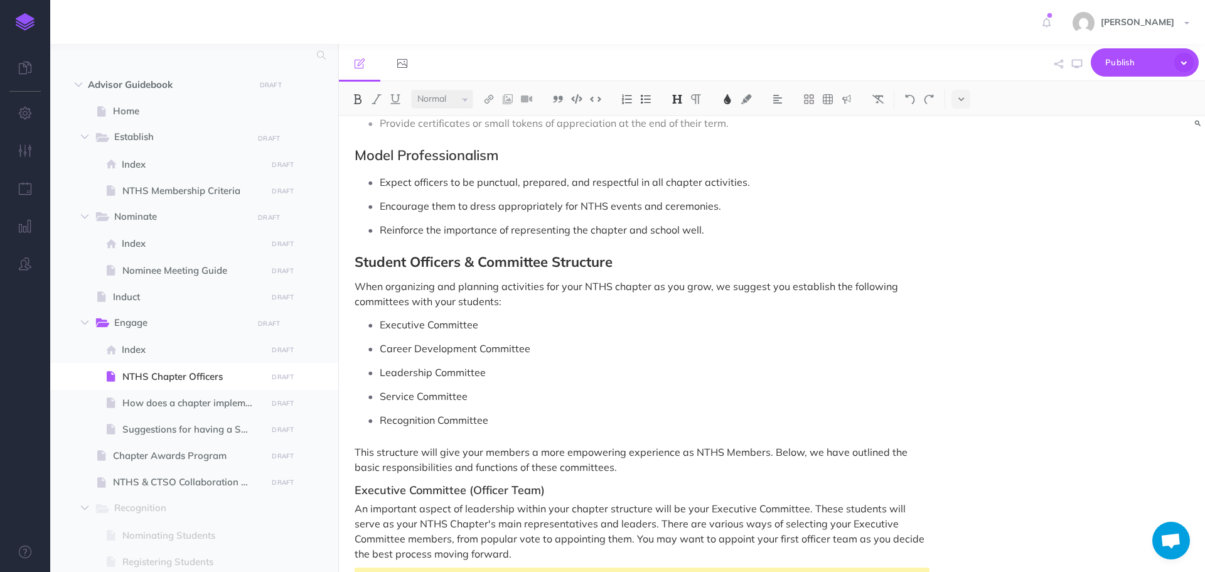
click at [598, 391] on p "Service Committee" at bounding box center [655, 396] width 550 height 19
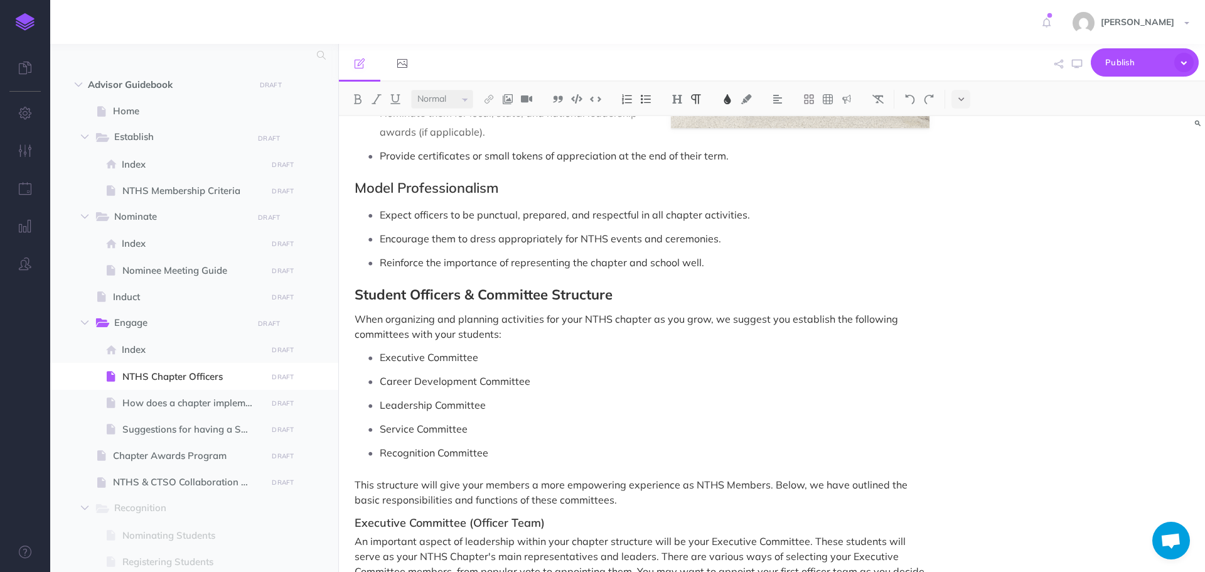
scroll to position [1130, 0]
click at [478, 189] on span "Model Professionalism" at bounding box center [427, 189] width 144 height 18
click at [682, 99] on img at bounding box center [677, 99] width 11 height 10
click at [496, 291] on span "Student Officers & Committee Structure" at bounding box center [484, 296] width 258 height 18
click at [680, 95] on img at bounding box center [677, 99] width 11 height 10
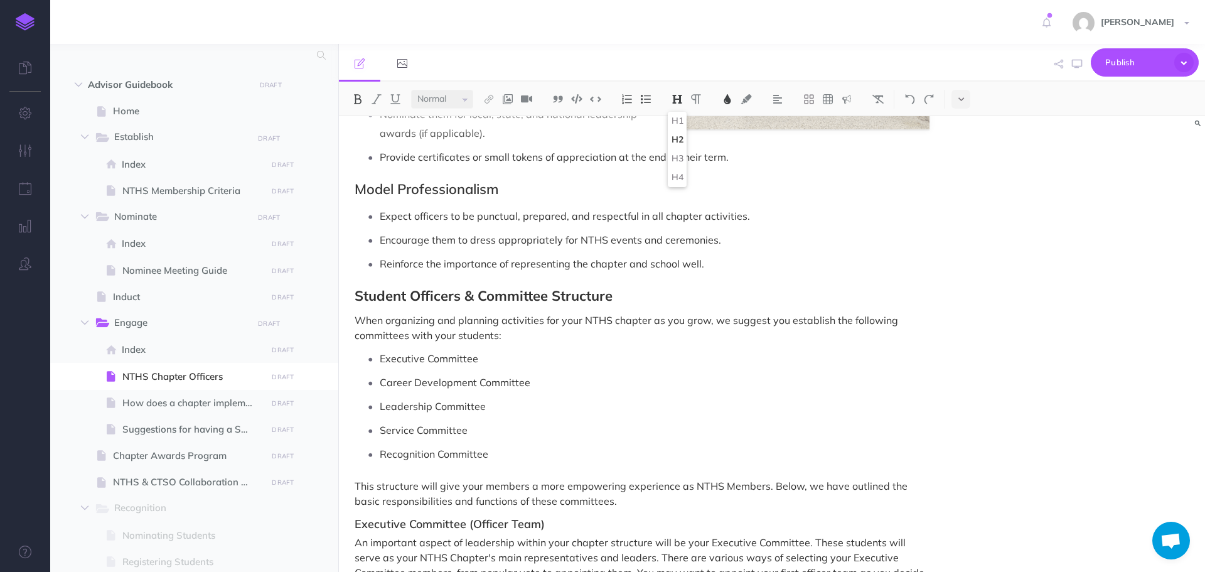
click at [592, 294] on span "Student Officers & Committee Structure" at bounding box center [484, 296] width 258 height 18
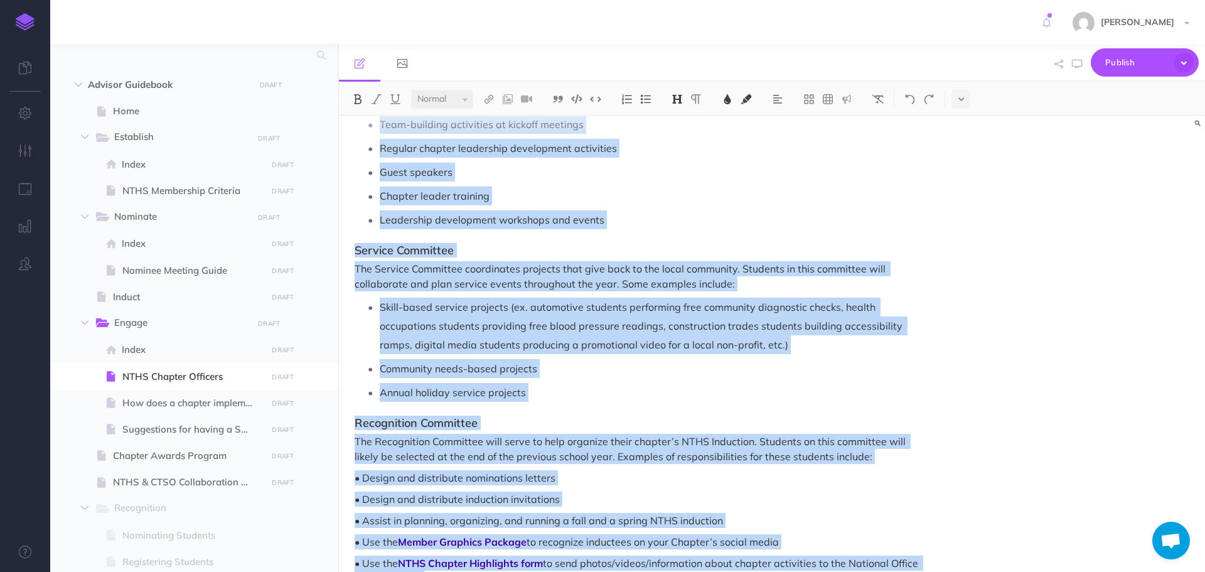
scroll to position [2442, 0]
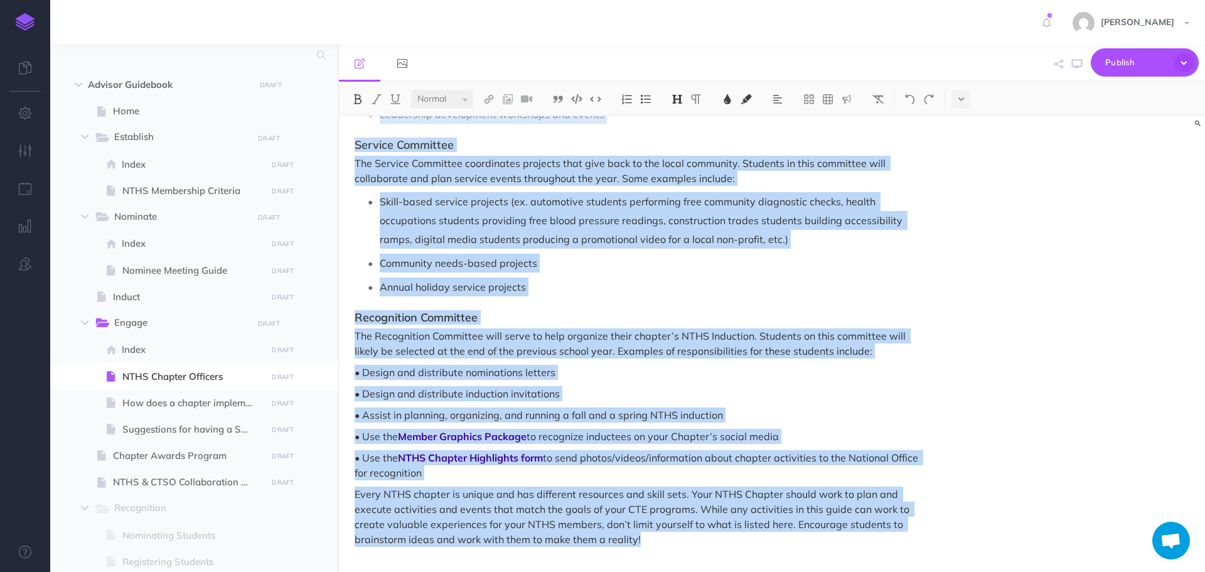
drag, startPoint x: 355, startPoint y: 295, endPoint x: 706, endPoint y: 537, distance: 425.5
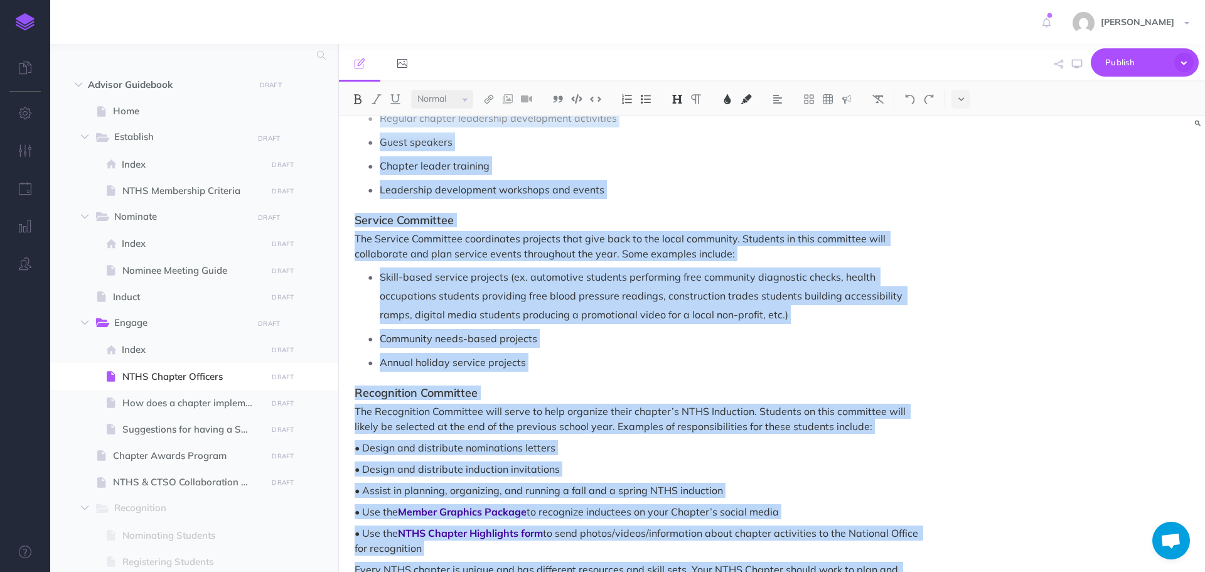
scroll to position [2254, 0]
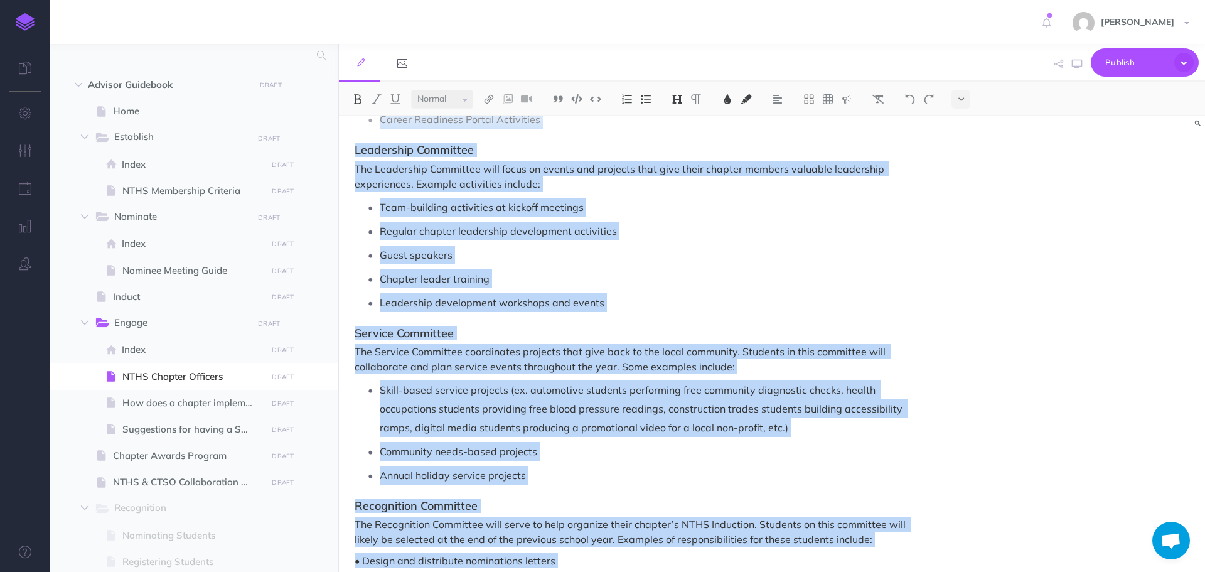
click at [863, 155] on h3 "Leadership Committee" at bounding box center [642, 150] width 575 height 13
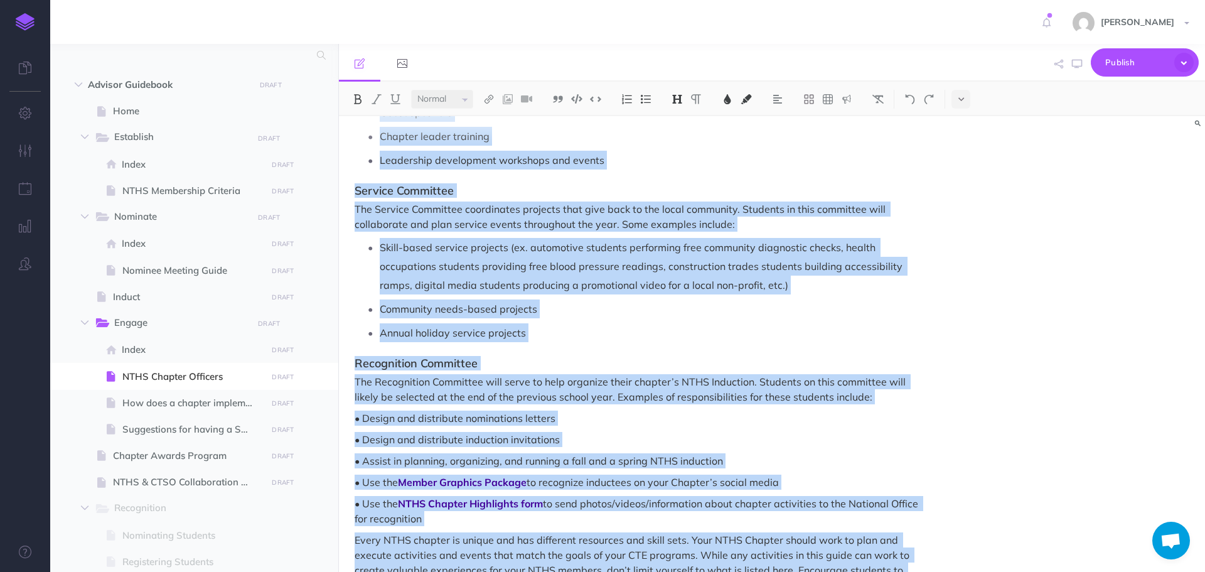
scroll to position [2442, 0]
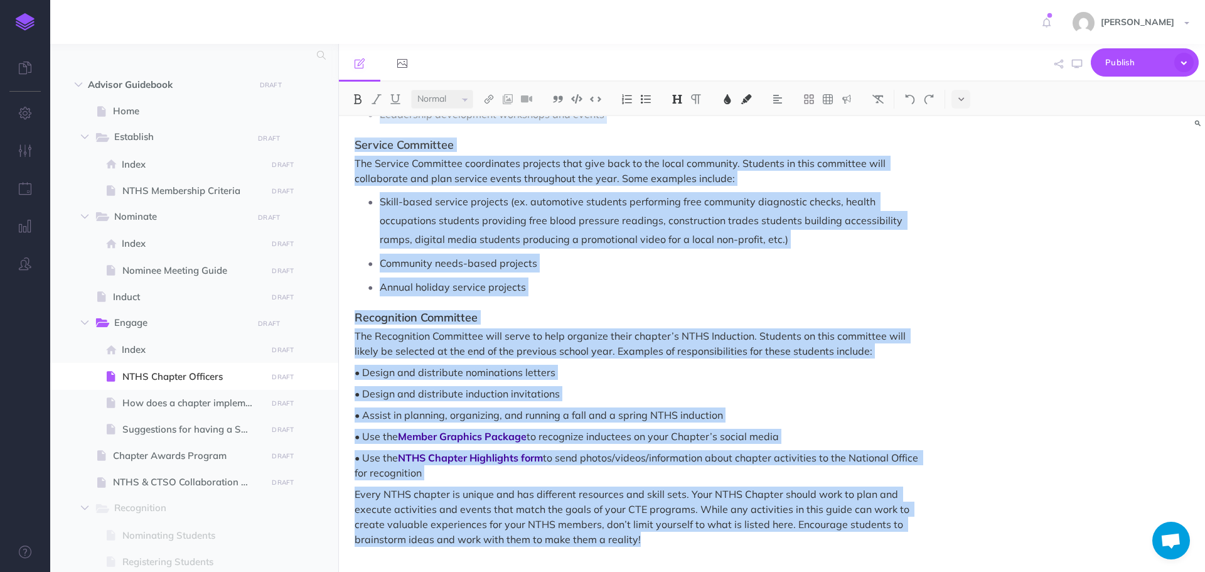
drag, startPoint x: 358, startPoint y: 362, endPoint x: 733, endPoint y: 502, distance: 400.3
click at [722, 571] on html "Toggle Navigation [PERSON_NAME] Settings Account Settings Teams Create Team Sup…" at bounding box center [602, 286] width 1205 height 572
click at [726, 99] on img at bounding box center [727, 99] width 11 height 10
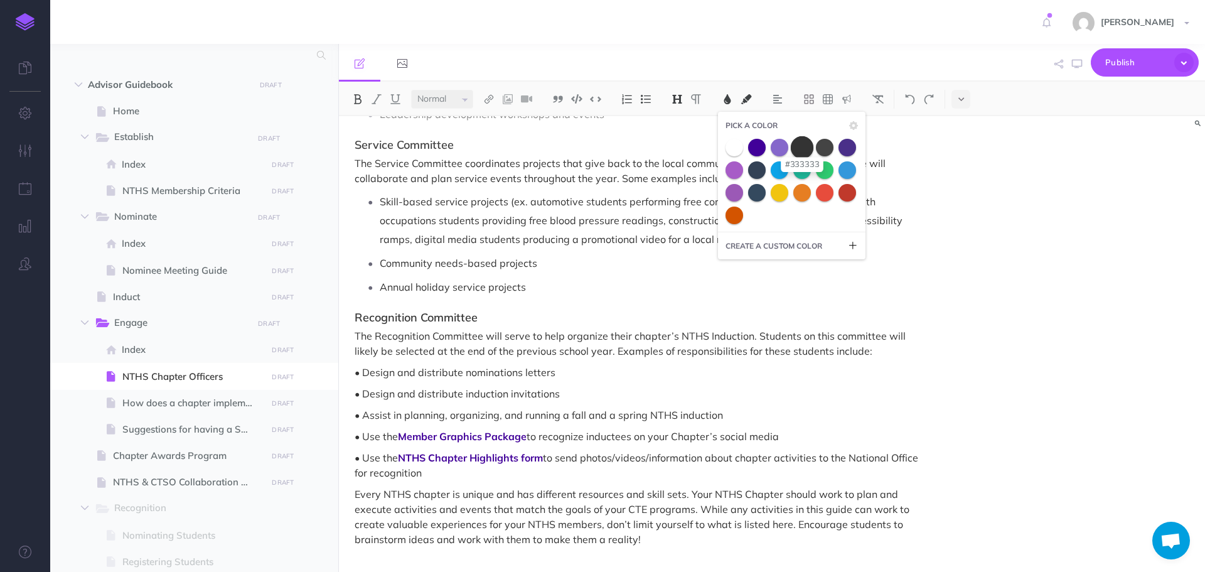
click at [807, 146] on span at bounding box center [802, 147] width 23 height 23
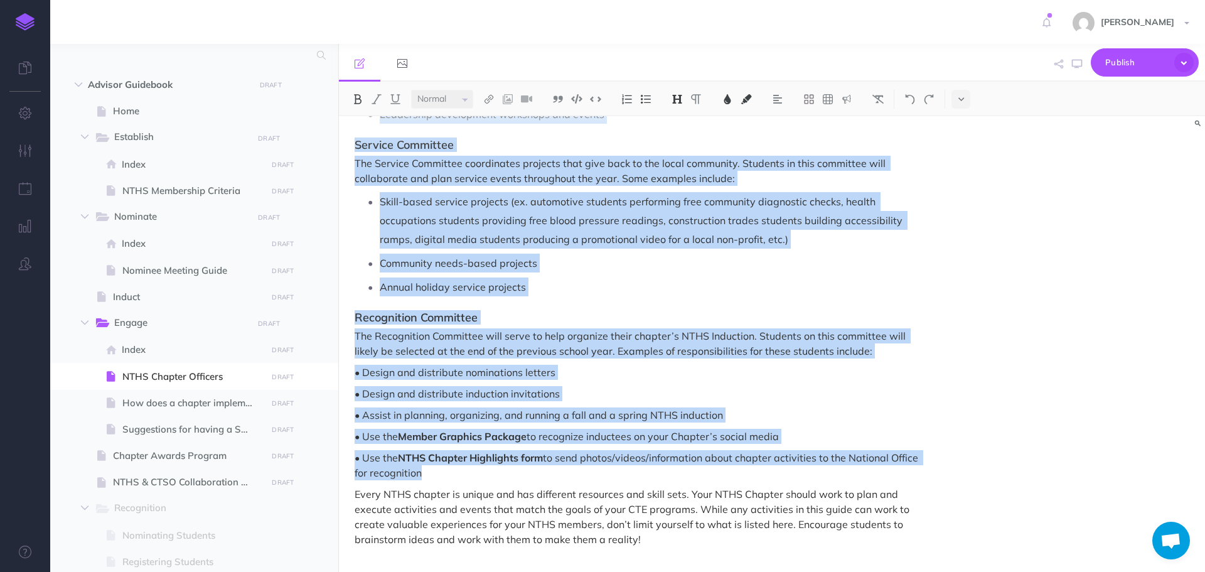
click at [720, 261] on p "Community needs-based projects" at bounding box center [655, 263] width 550 height 19
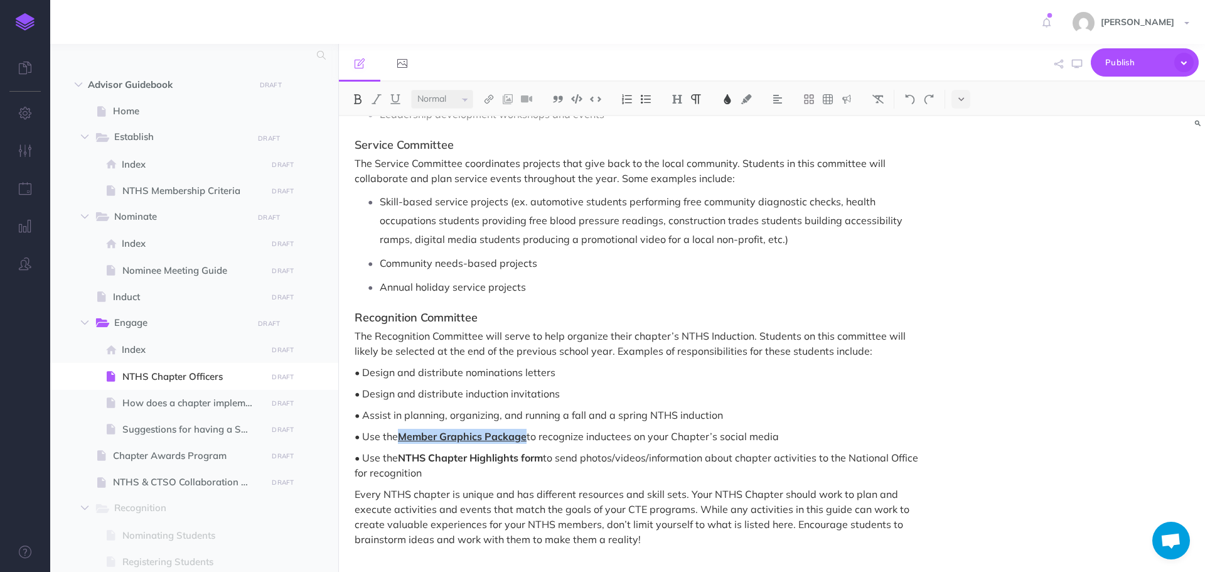
drag, startPoint x: 402, startPoint y: 434, endPoint x: 527, endPoint y: 432, distance: 125.6
click at [527, 432] on span "Member Graphics Package" at bounding box center [462, 436] width 129 height 13
click at [731, 100] on img at bounding box center [727, 99] width 11 height 10
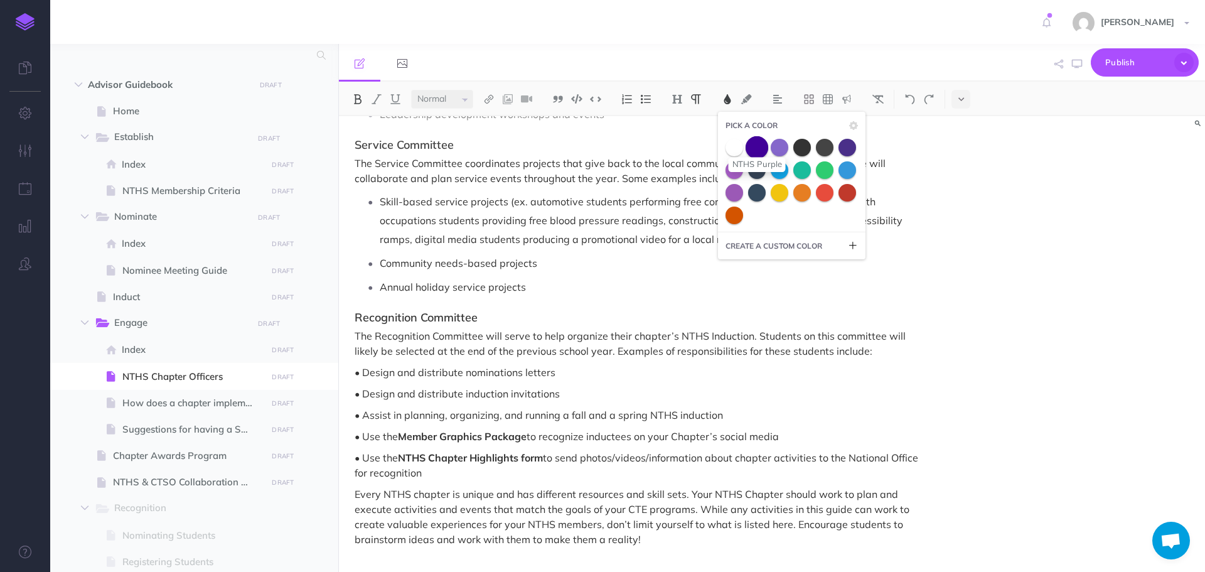
click at [756, 151] on span at bounding box center [757, 147] width 23 height 23
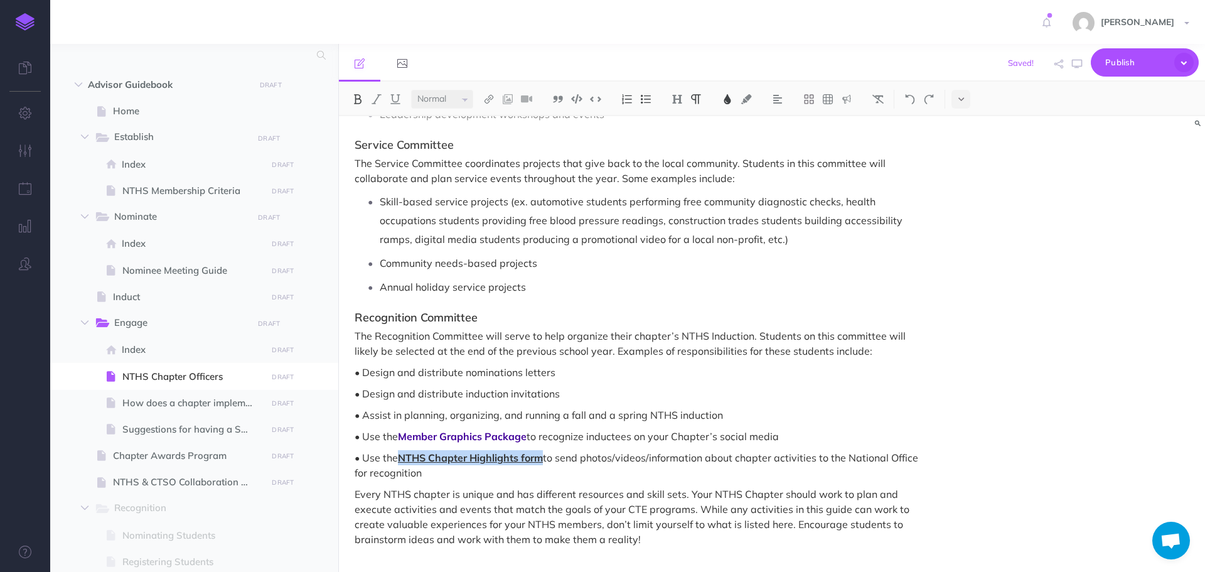
drag, startPoint x: 400, startPoint y: 456, endPoint x: 544, endPoint y: 453, distance: 144.4
click at [544, 453] on p "• Use the NTHS Chapter Highlights form to send photos/videos/information about …" at bounding box center [642, 465] width 575 height 30
click at [724, 102] on img at bounding box center [727, 99] width 11 height 10
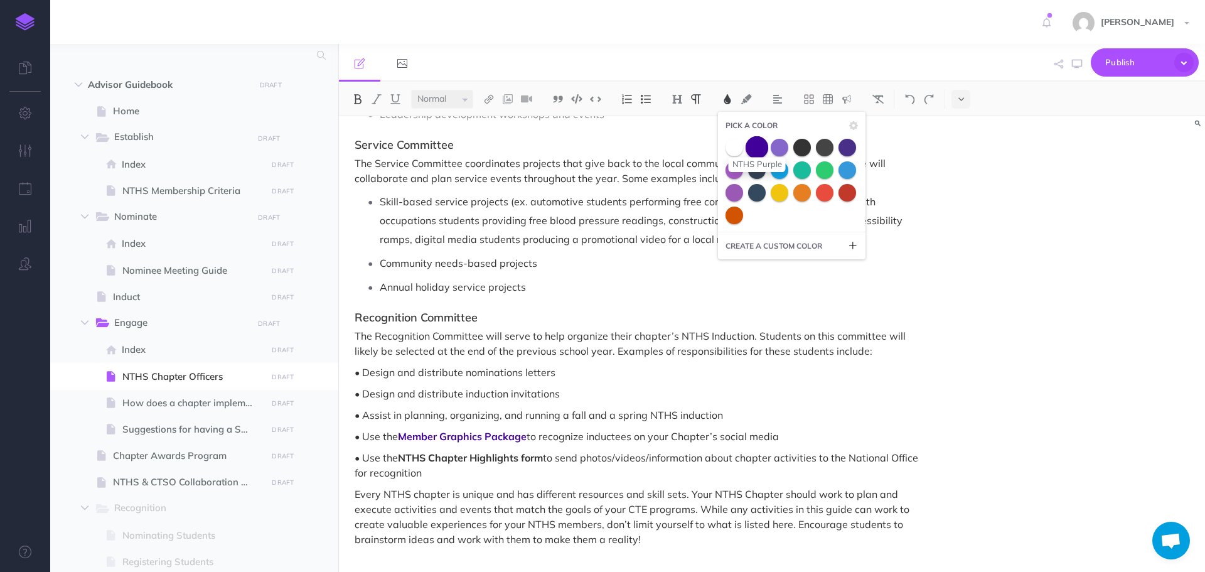
click at [756, 149] on span at bounding box center [757, 147] width 23 height 23
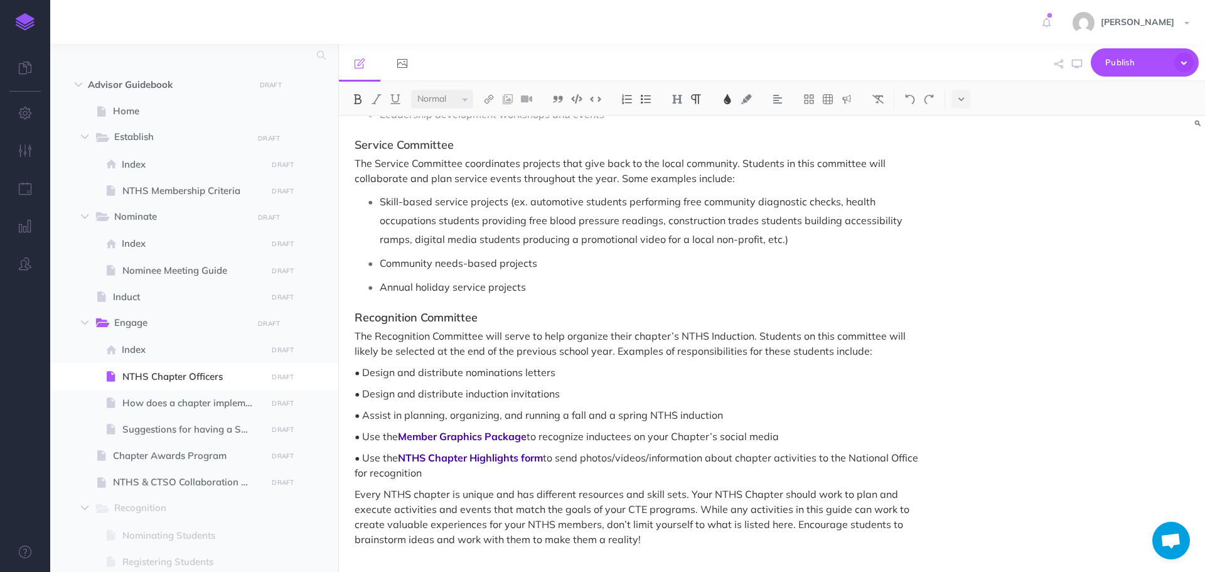
click at [666, 341] on span "The Recognition Committee will serve to help organize their chapter’s NTHS Indu…" at bounding box center [632, 344] width 554 height 28
click at [150, 325] on span "Engage" at bounding box center [179, 323] width 130 height 16
select select "null"
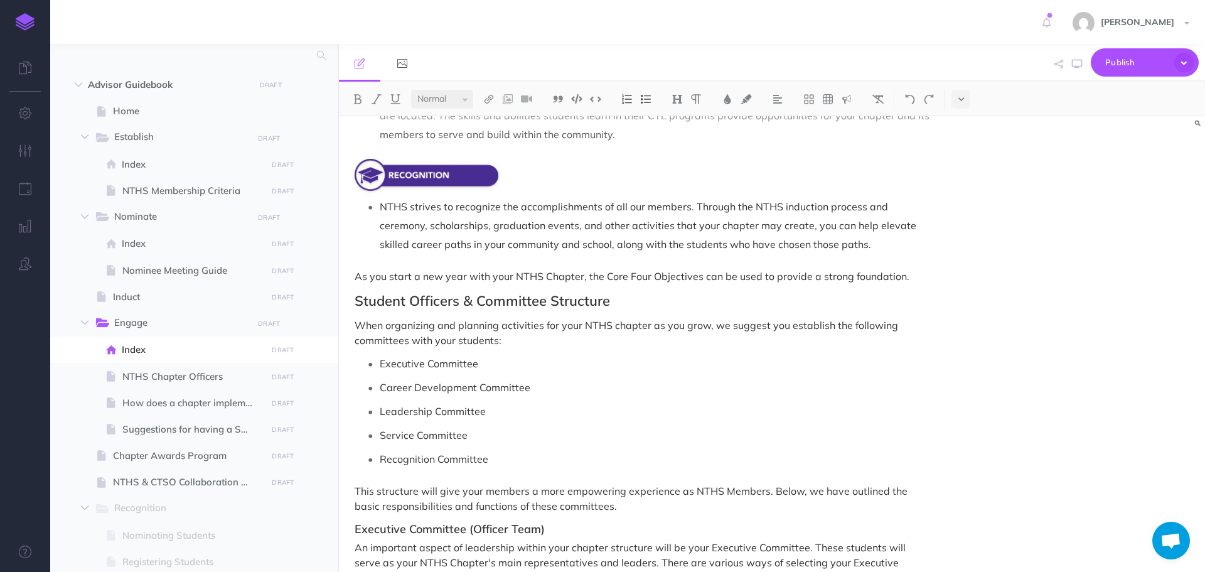
scroll to position [565, 0]
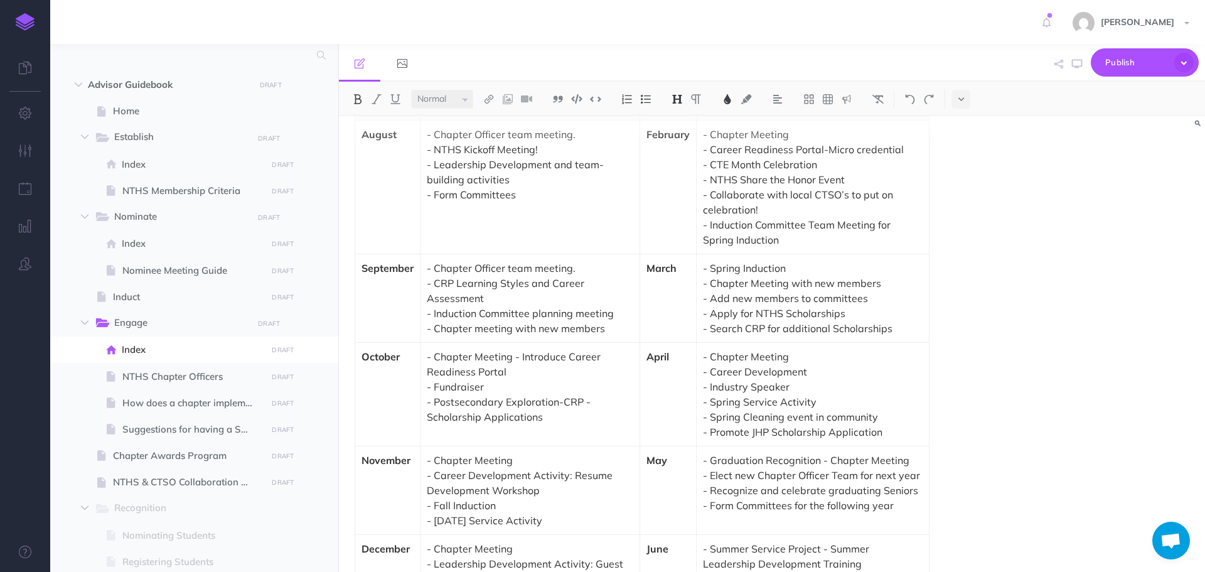
scroll to position [2852, 0]
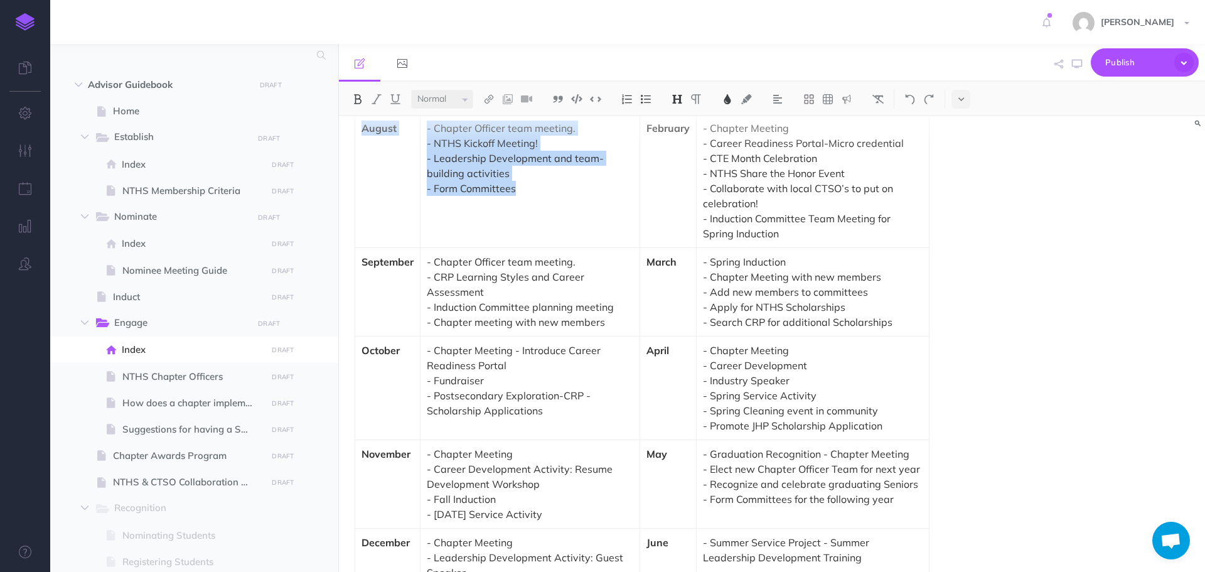
drag, startPoint x: 352, startPoint y: 289, endPoint x: 583, endPoint y: 183, distance: 254.8
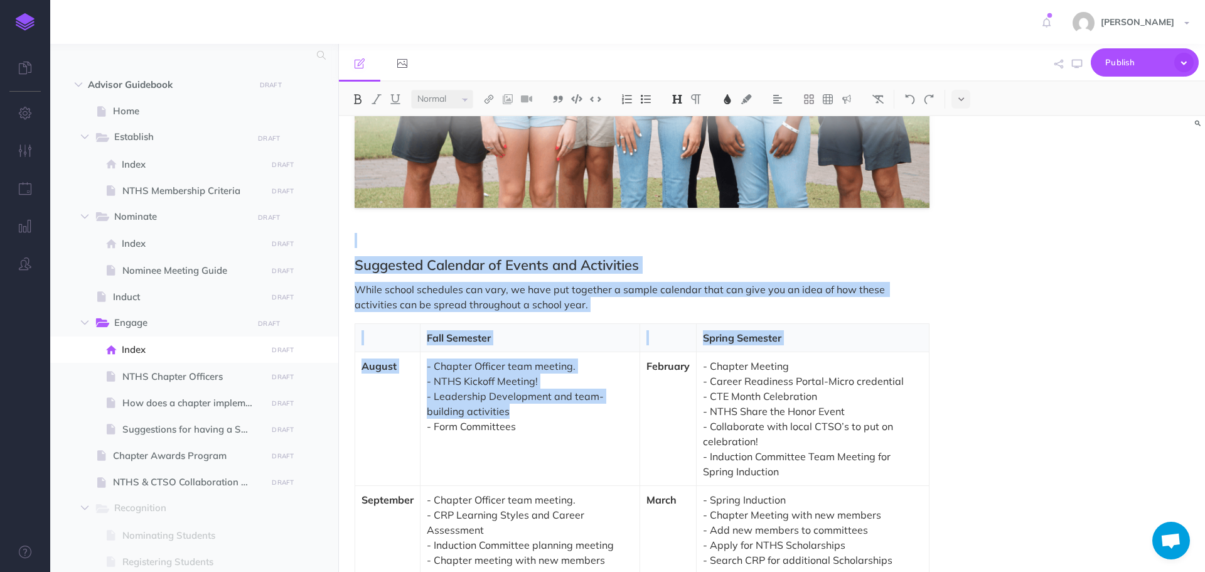
scroll to position [2538, 0]
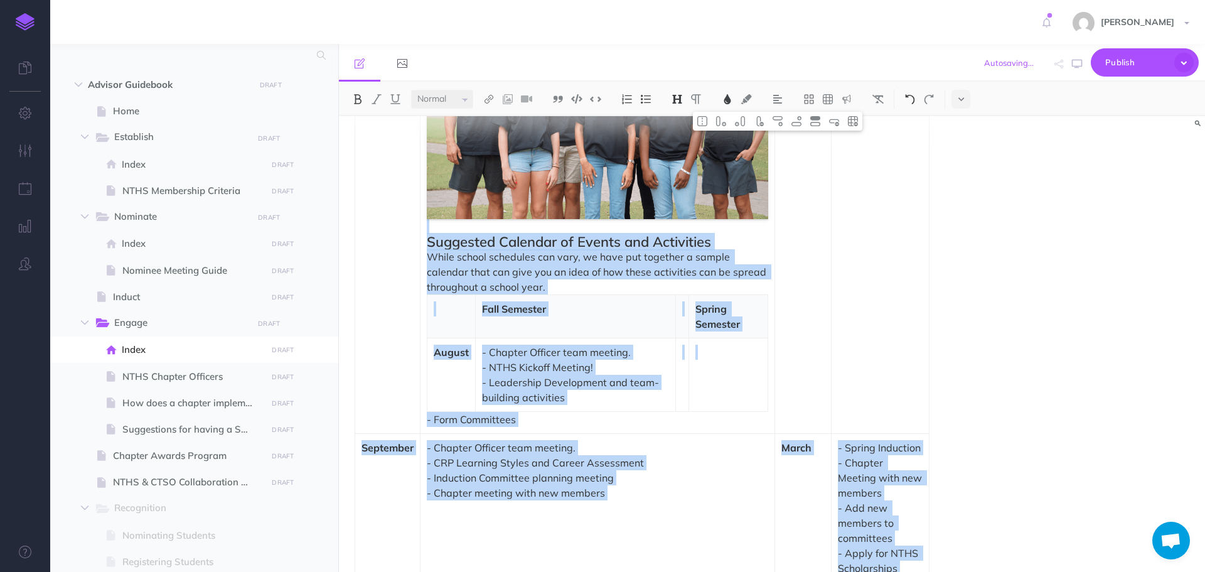
click at [913, 101] on img at bounding box center [910, 99] width 11 height 10
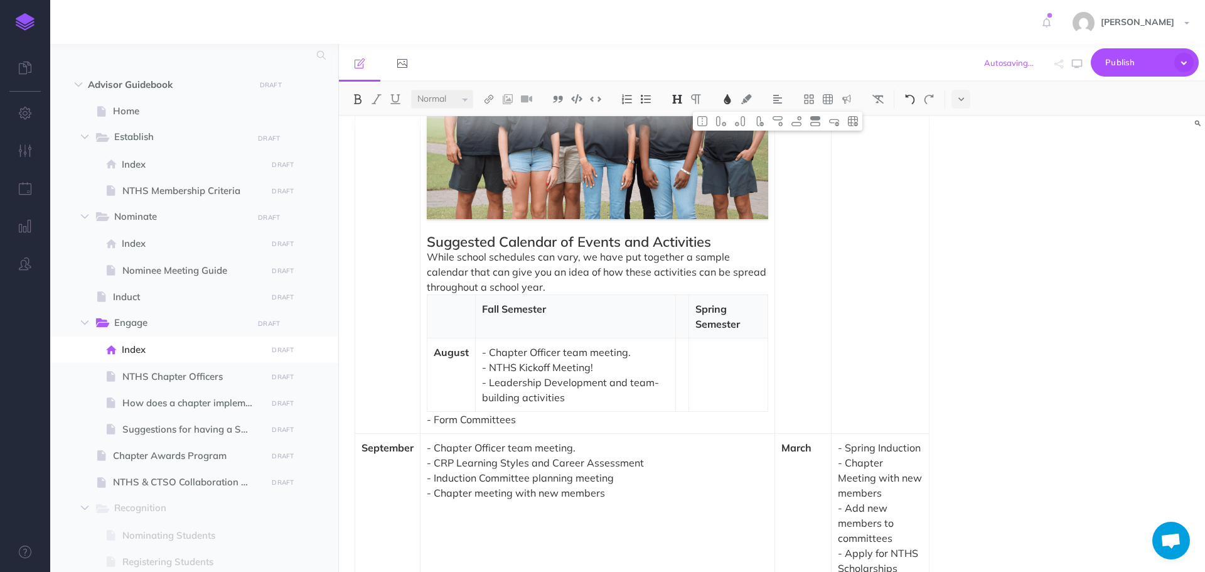
scroll to position [2890, 0]
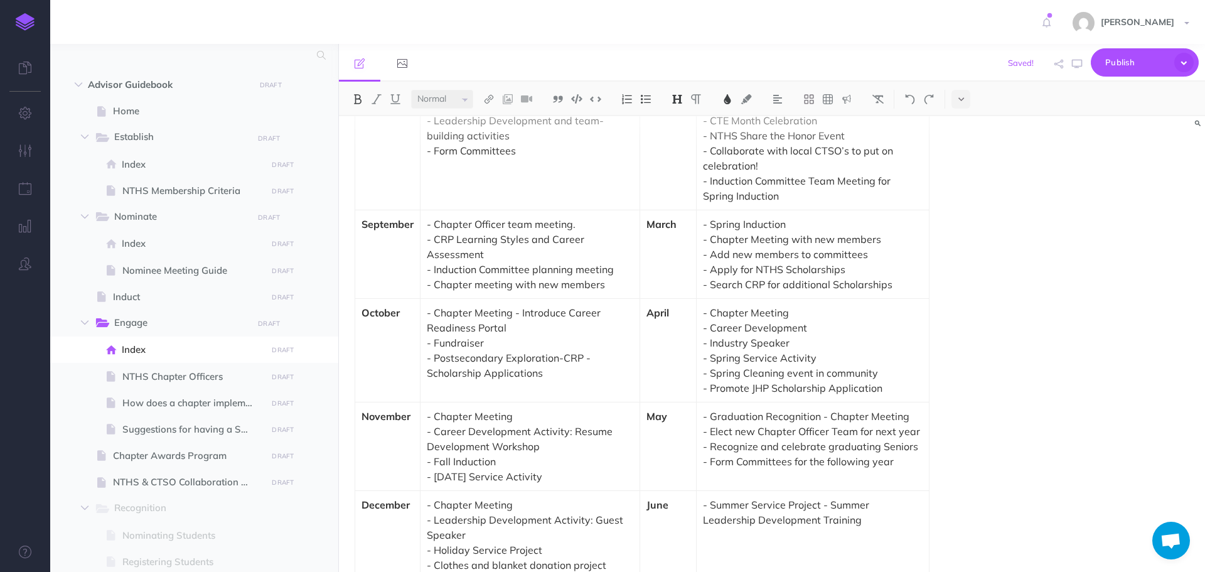
click at [906, 320] on p "- Career Development" at bounding box center [813, 327] width 220 height 15
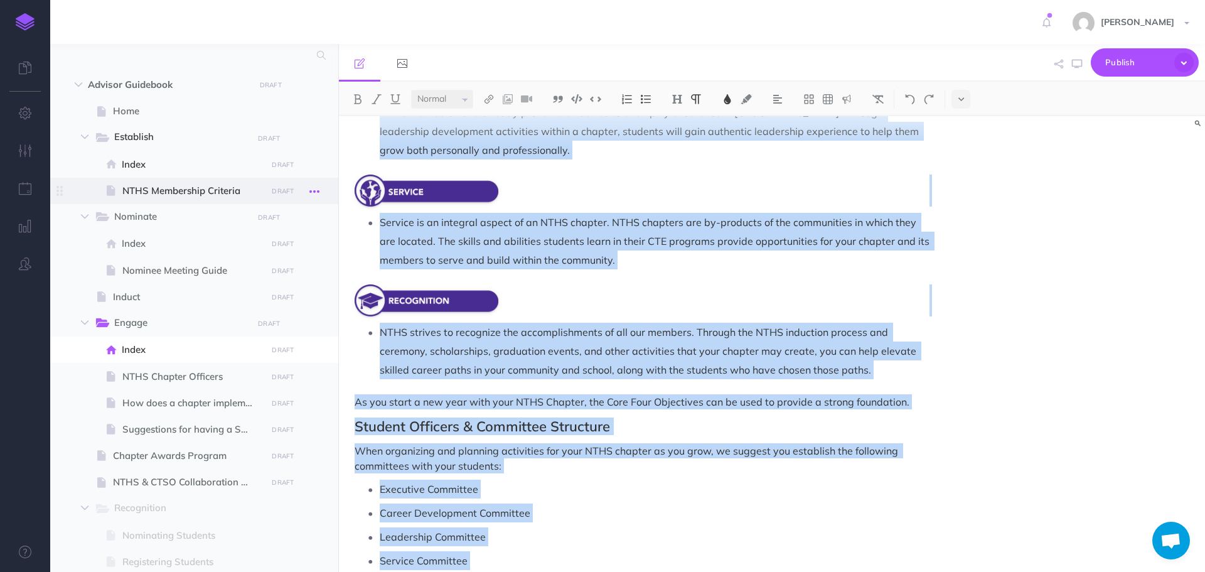
scroll to position [406, 0]
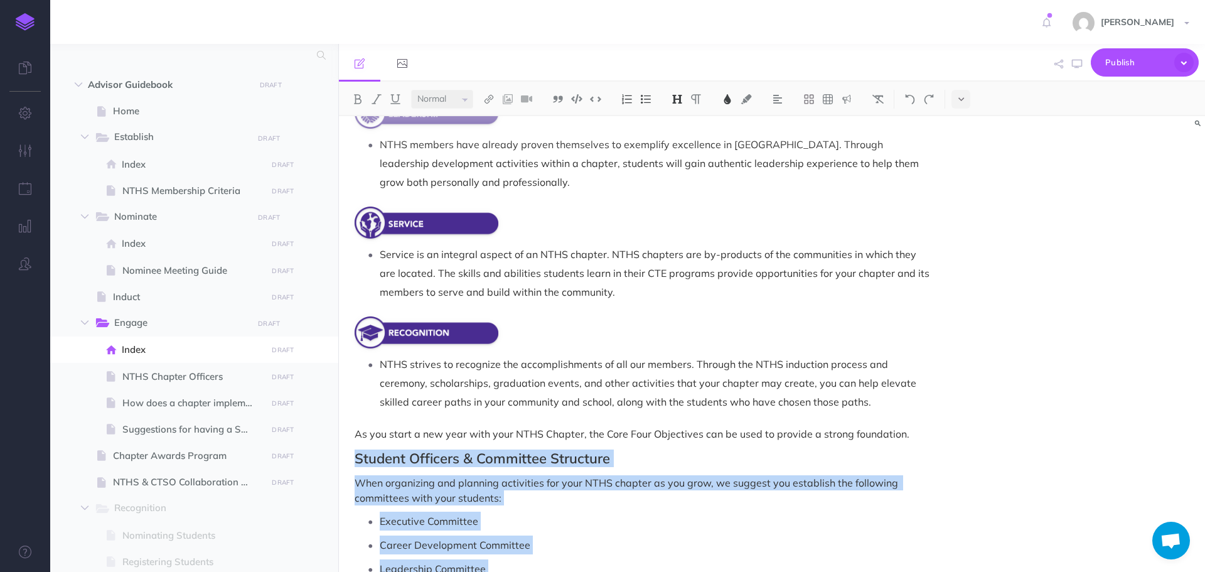
drag, startPoint x: 666, startPoint y: 340, endPoint x: 350, endPoint y: 454, distance: 335.6
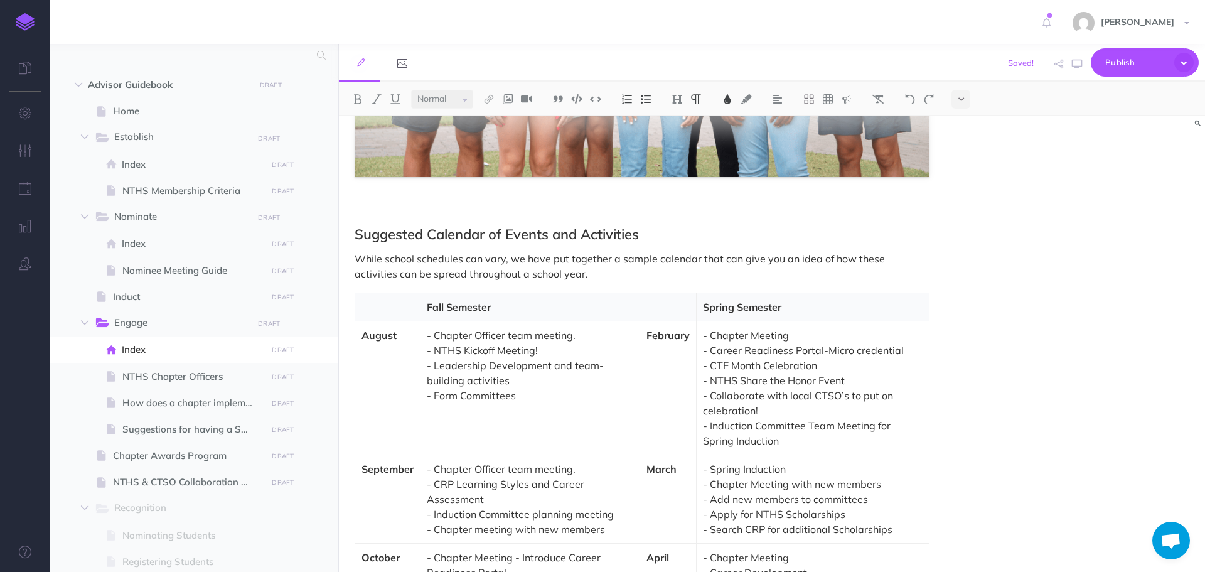
scroll to position [1033, 0]
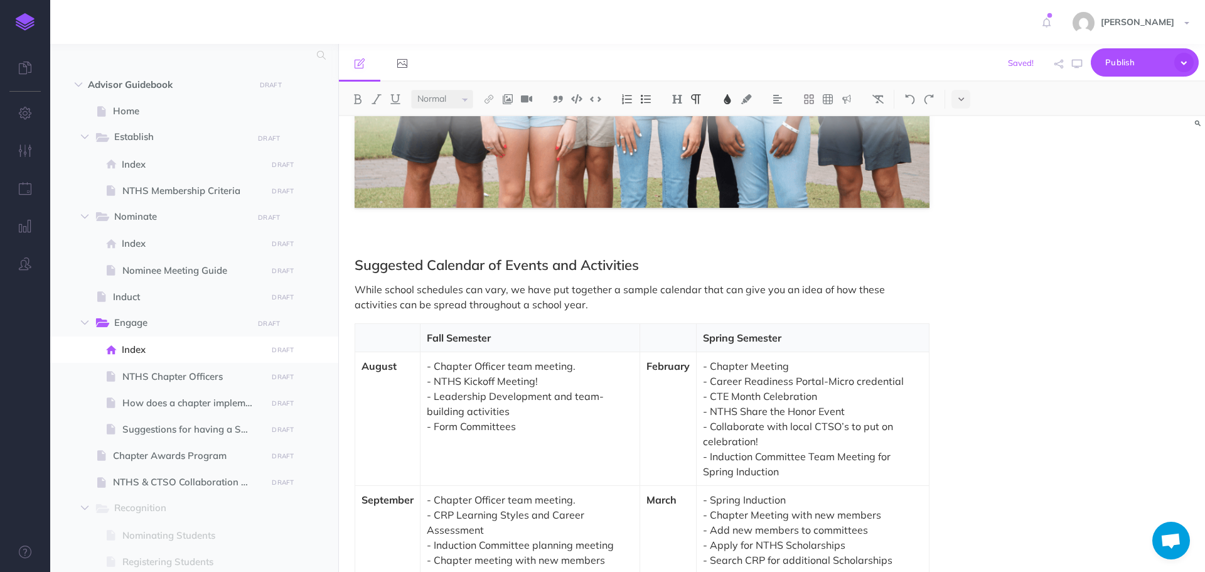
click at [460, 233] on p at bounding box center [642, 240] width 575 height 15
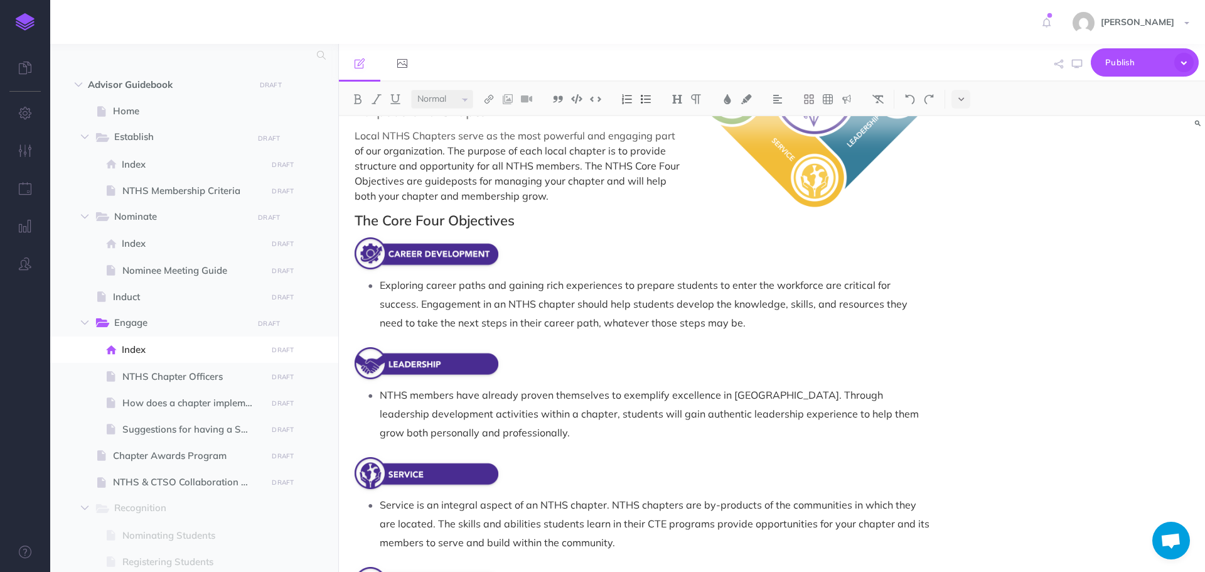
scroll to position [133, 0]
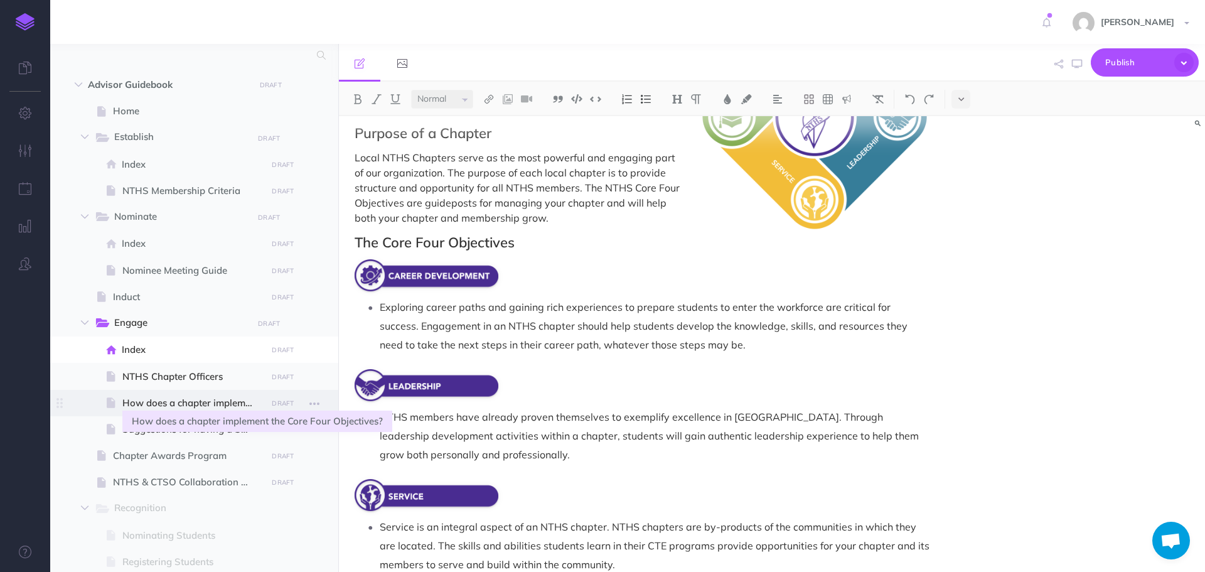
click at [203, 404] on span "How does a chapter implement the Core Four Objectives?" at bounding box center [192, 402] width 141 height 15
select select "null"
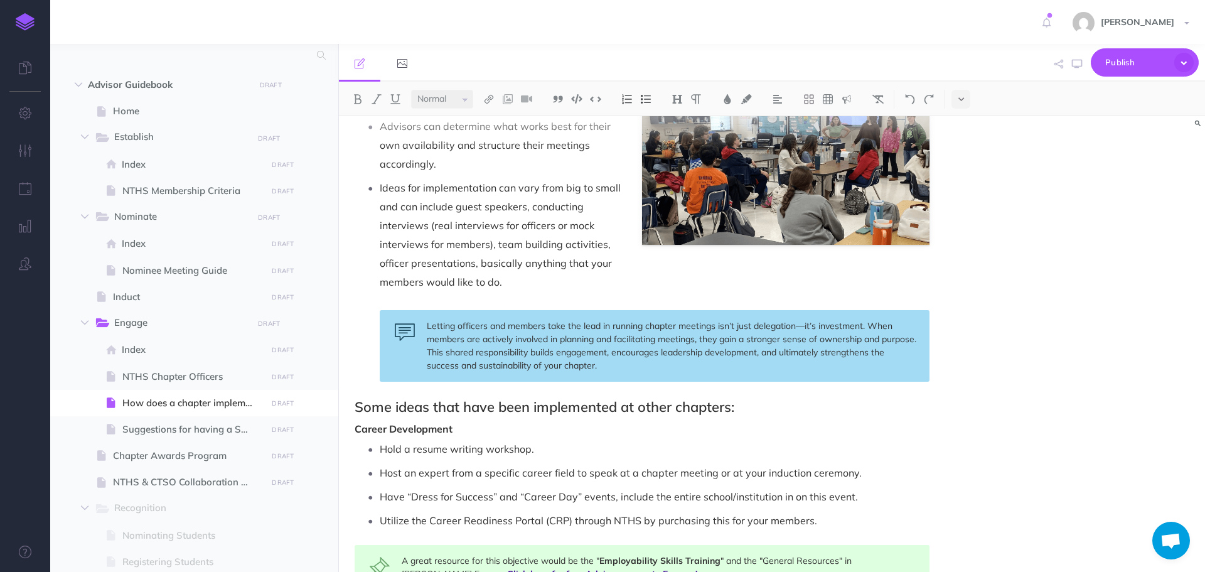
scroll to position [251, 0]
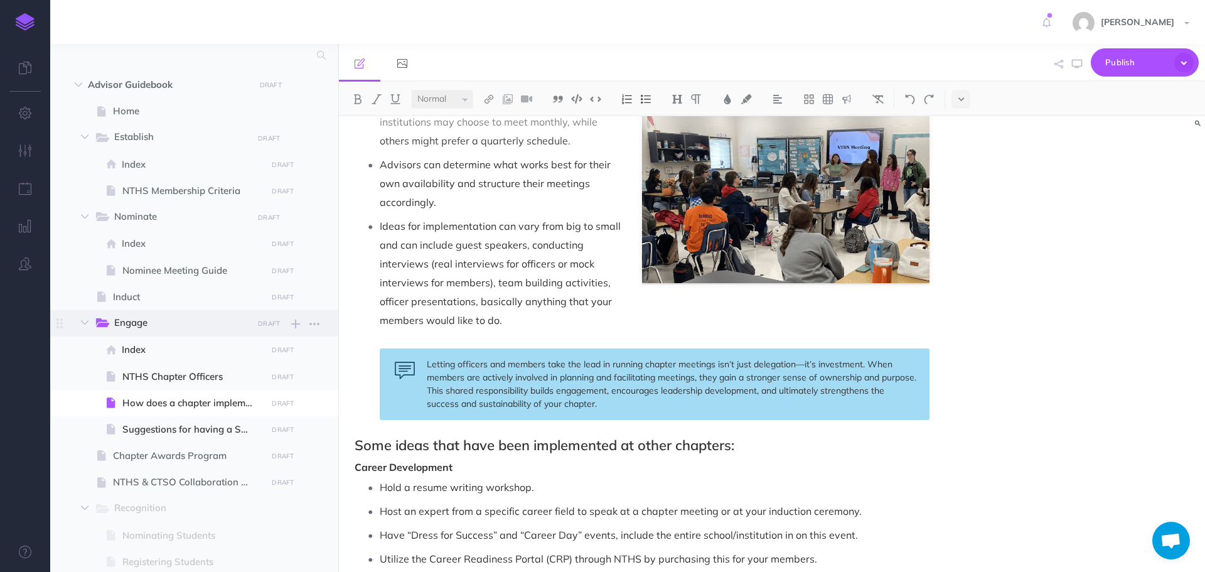
click at [188, 323] on span "Engage" at bounding box center [179, 323] width 130 height 16
select select "null"
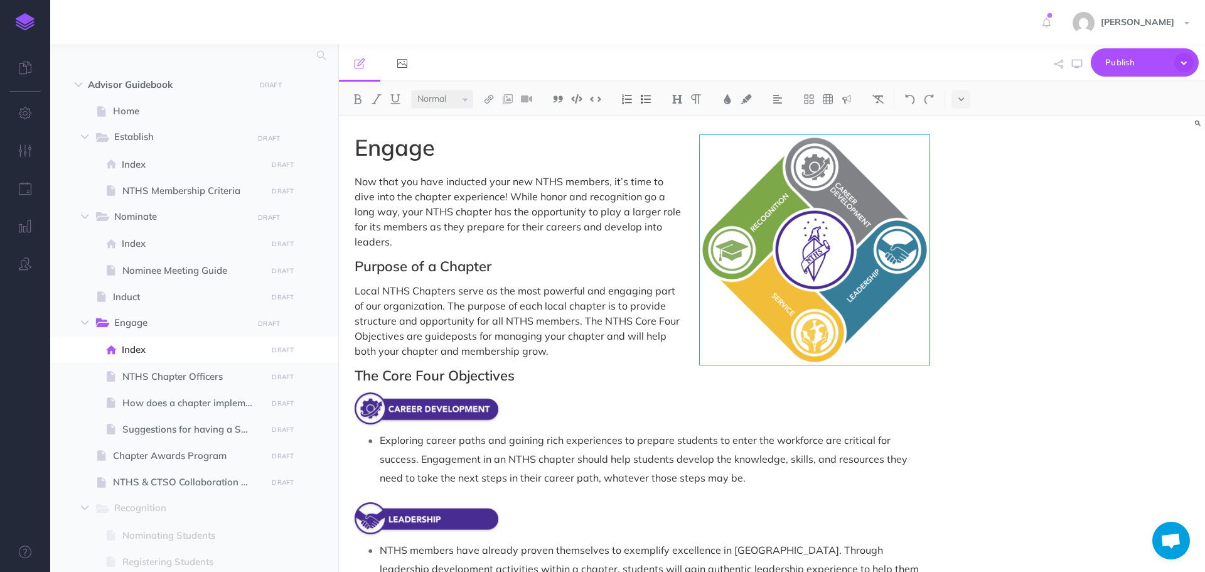
click at [356, 367] on span "The Core Four Objectives" at bounding box center [435, 376] width 160 height 18
click at [635, 368] on h2 "The Core Four Objectives" at bounding box center [642, 375] width 575 height 15
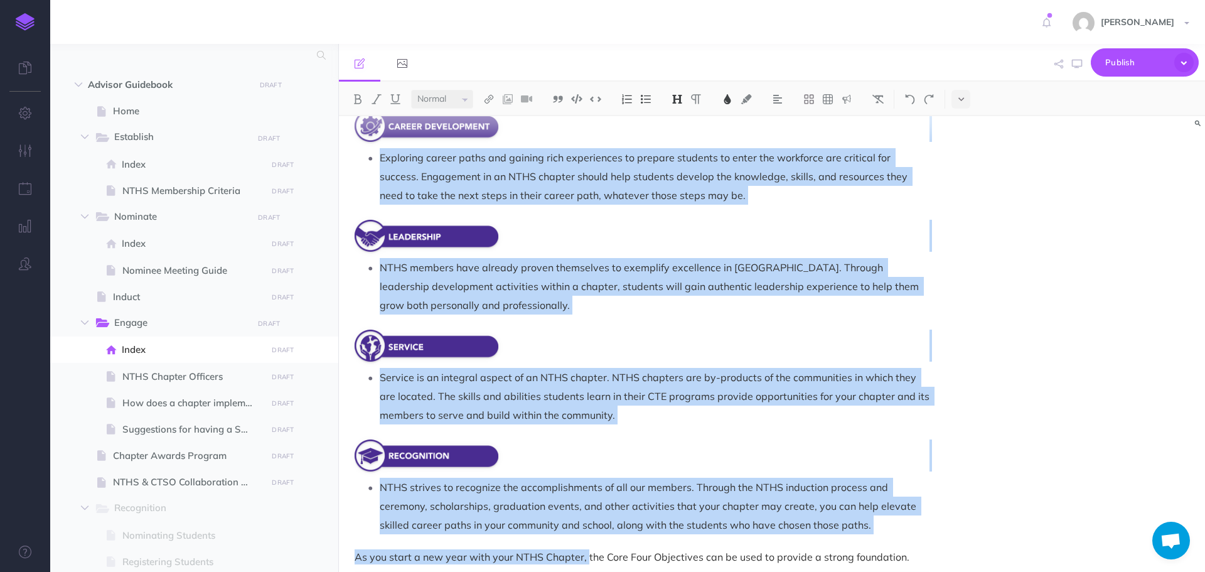
scroll to position [314, 0]
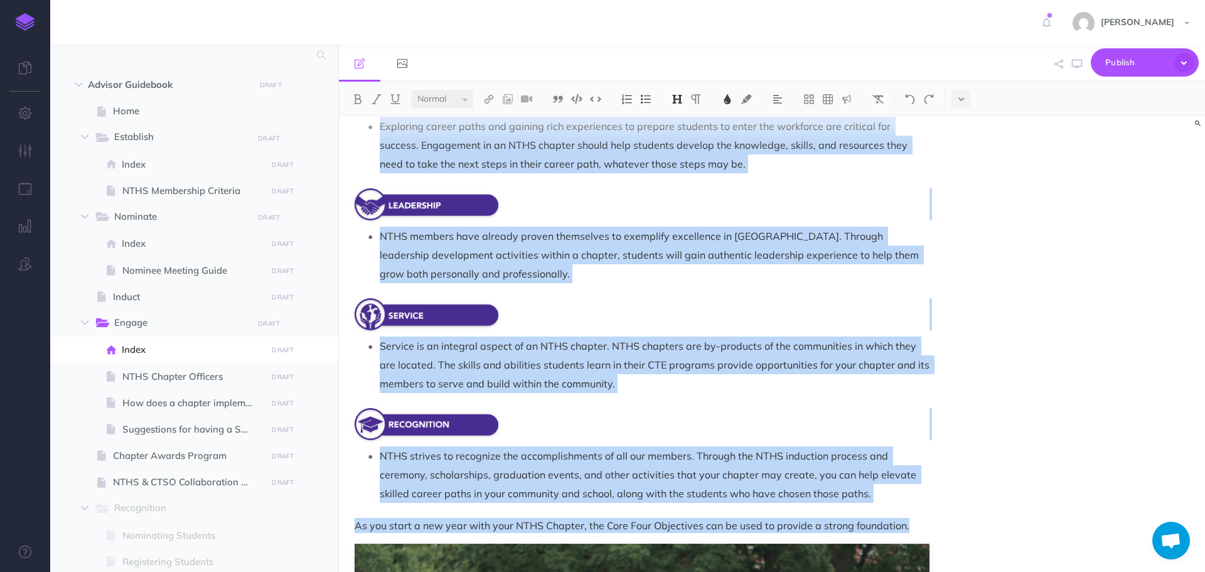
drag, startPoint x: 356, startPoint y: 169, endPoint x: 929, endPoint y: 500, distance: 661.4
copy div "The Core Four Objectives Exploring career paths and gaining rich experiences to…"
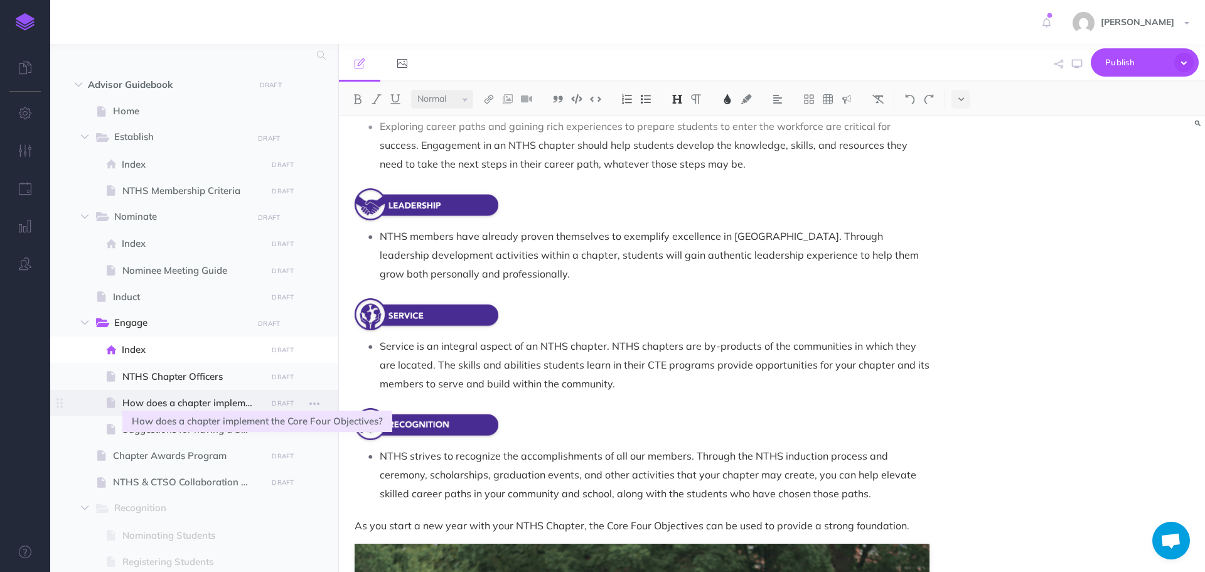
click at [218, 405] on span "How does a chapter implement the Core Four Objectives?" at bounding box center [192, 402] width 141 height 15
select select "null"
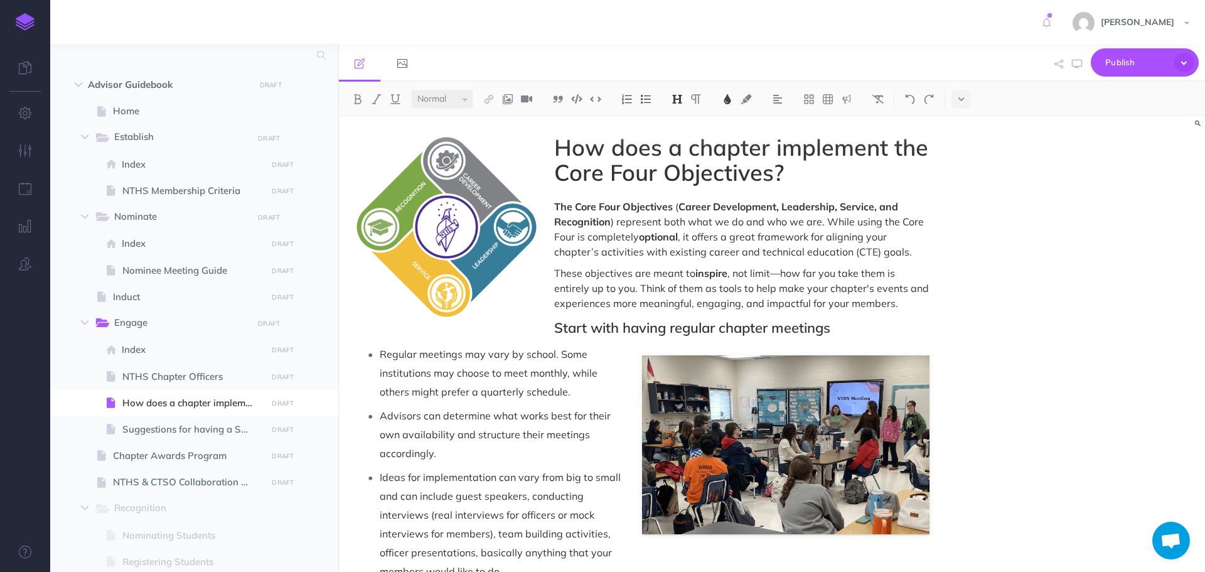
click at [787, 172] on h1 "How does a chapter implement the Core Four Objectives?" at bounding box center [642, 160] width 575 height 50
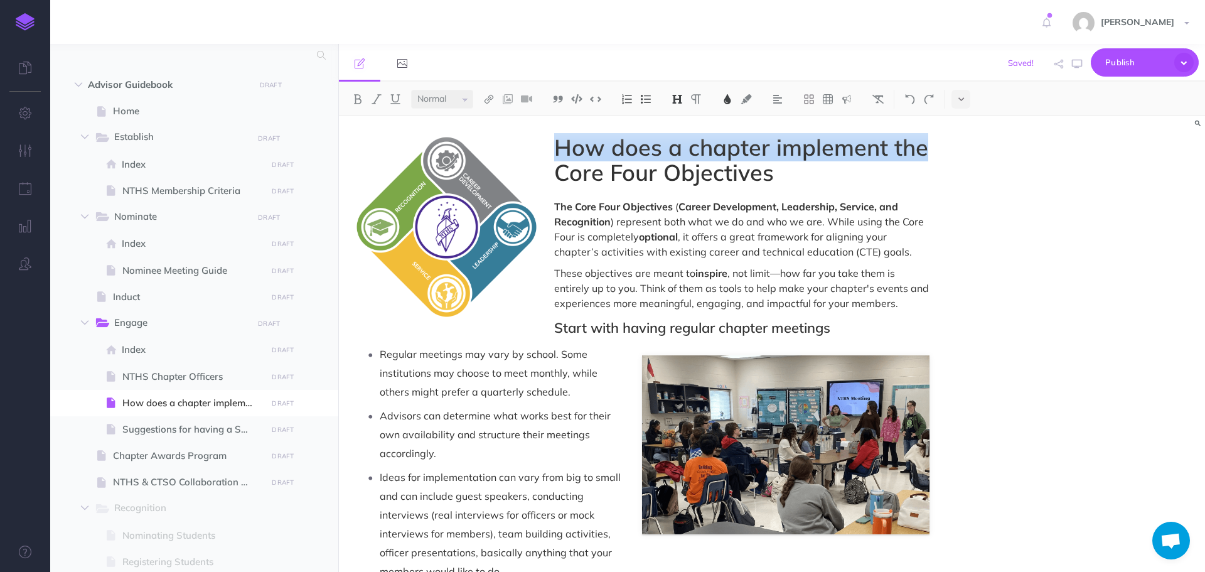
drag, startPoint x: 925, startPoint y: 150, endPoint x: 560, endPoint y: 151, distance: 365.3
click at [560, 151] on span "How does a chapter implement the Core Four Objectives" at bounding box center [744, 159] width 380 height 53
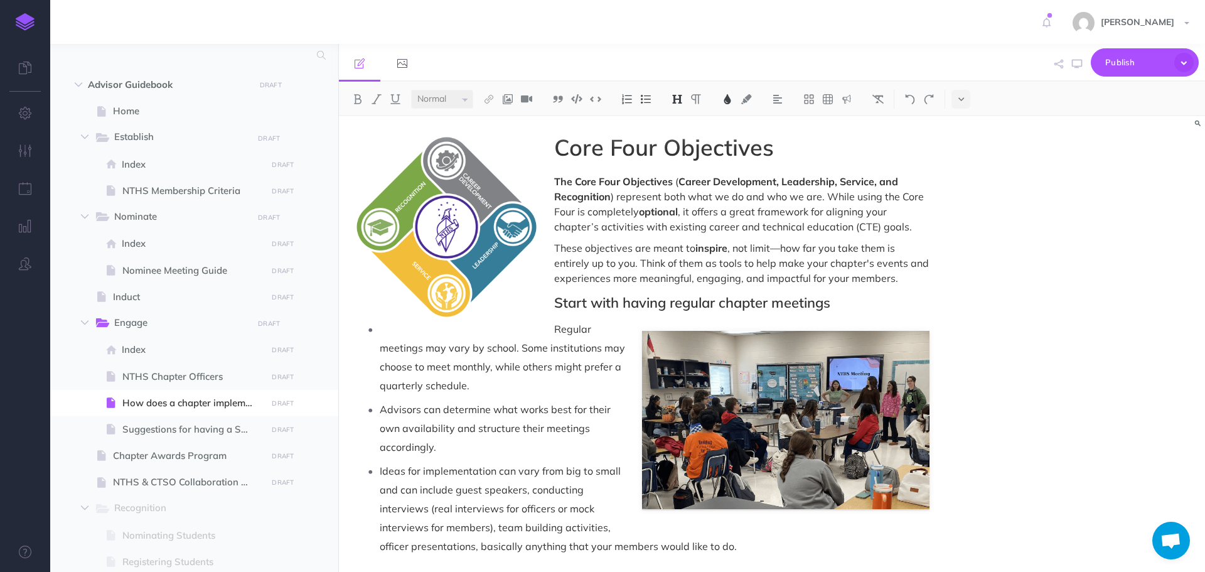
click at [552, 182] on p "The Core Four Objectives ( Career Development, Leadership, Service, and Recogni…" at bounding box center [642, 204] width 575 height 60
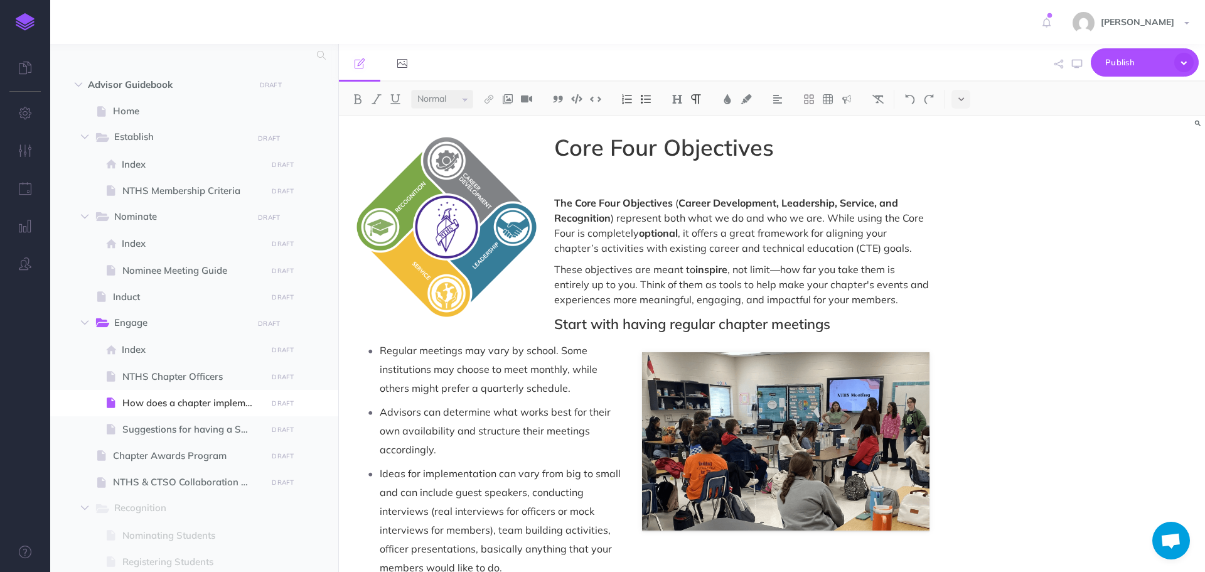
click at [582, 182] on p at bounding box center [642, 181] width 575 height 15
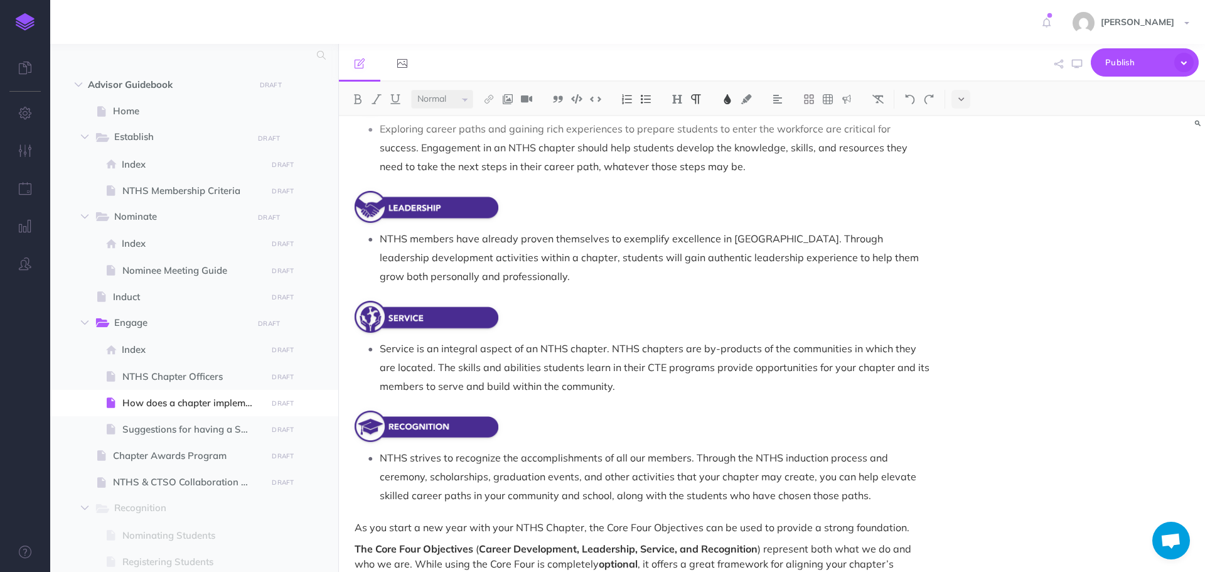
scroll to position [439, 0]
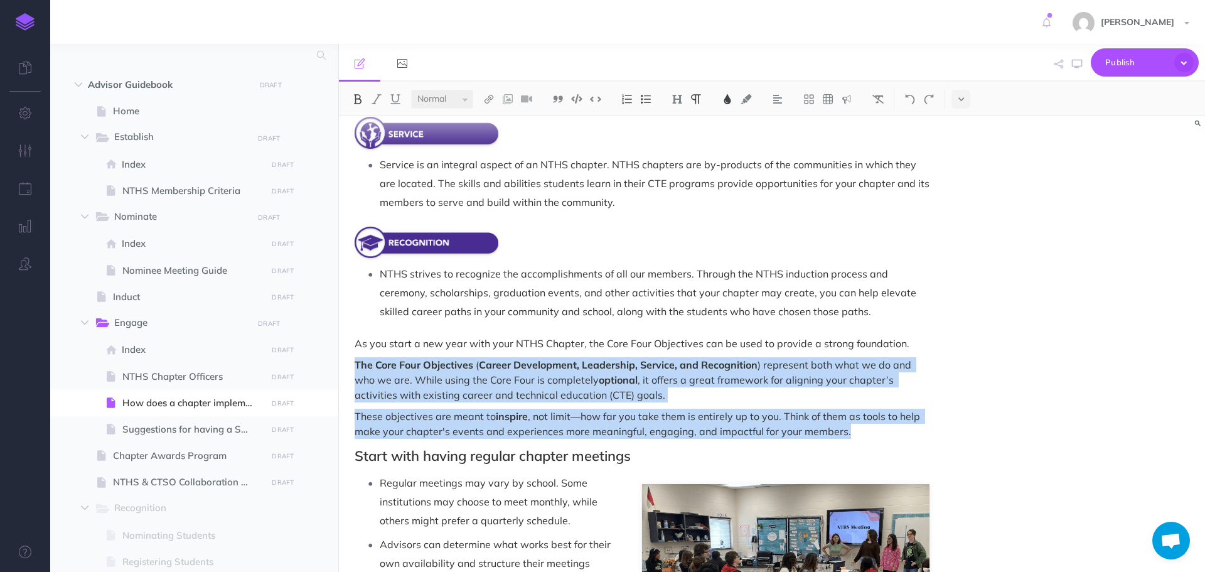
drag, startPoint x: 357, startPoint y: 363, endPoint x: 871, endPoint y: 425, distance: 517.8
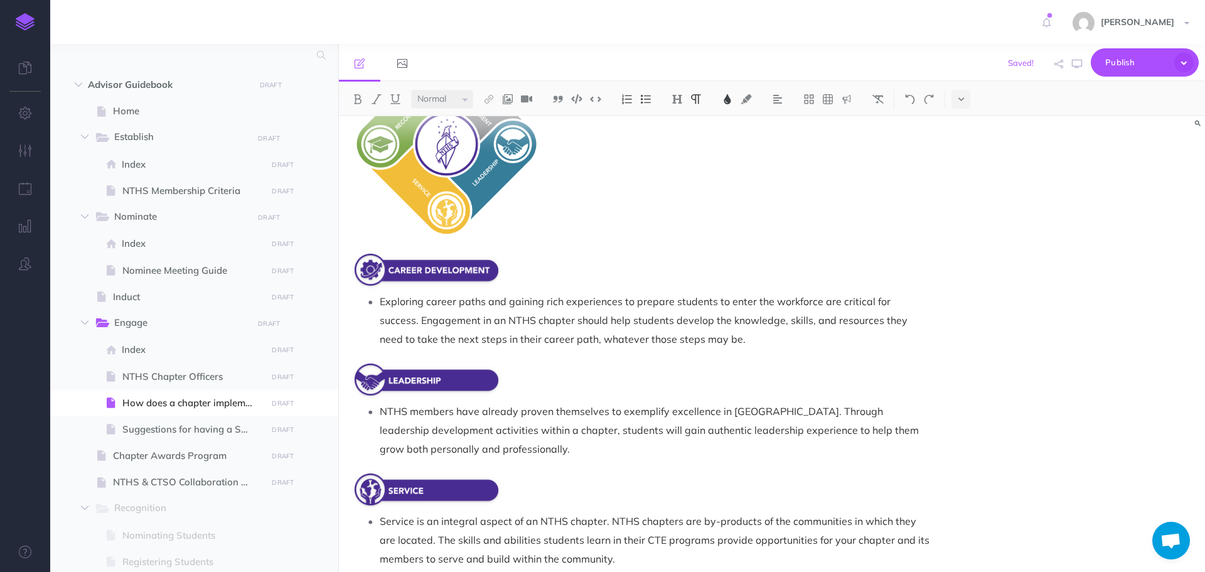
scroll to position [0, 0]
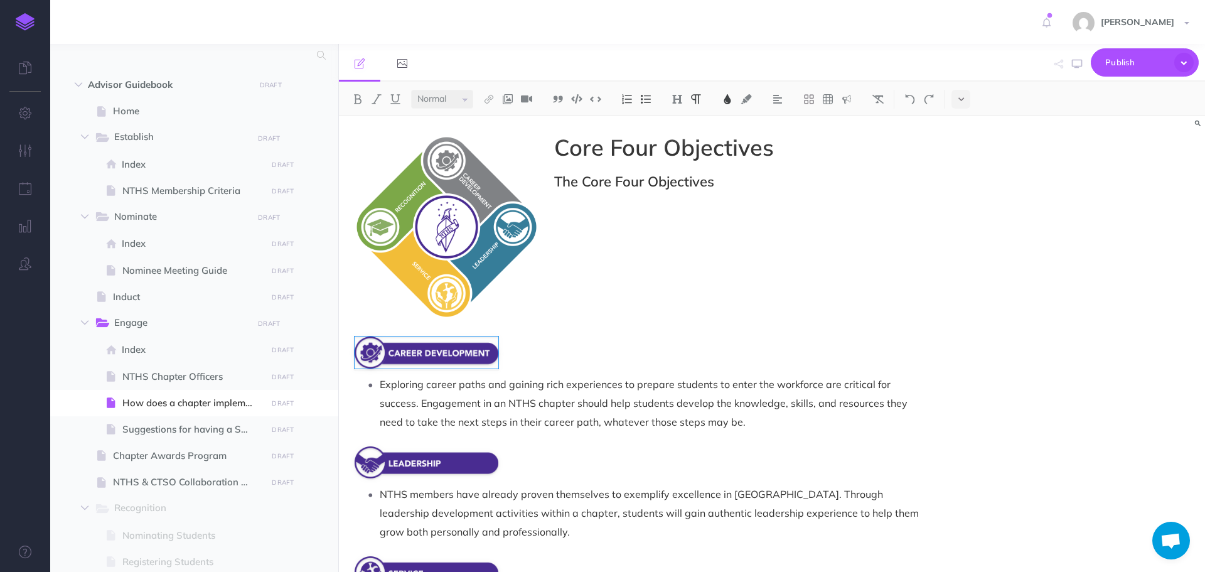
click at [753, 185] on h2 "The Core Four Objectives" at bounding box center [642, 181] width 575 height 15
click at [910, 107] on button at bounding box center [910, 99] width 19 height 19
click at [910, 100] on img at bounding box center [910, 99] width 11 height 10
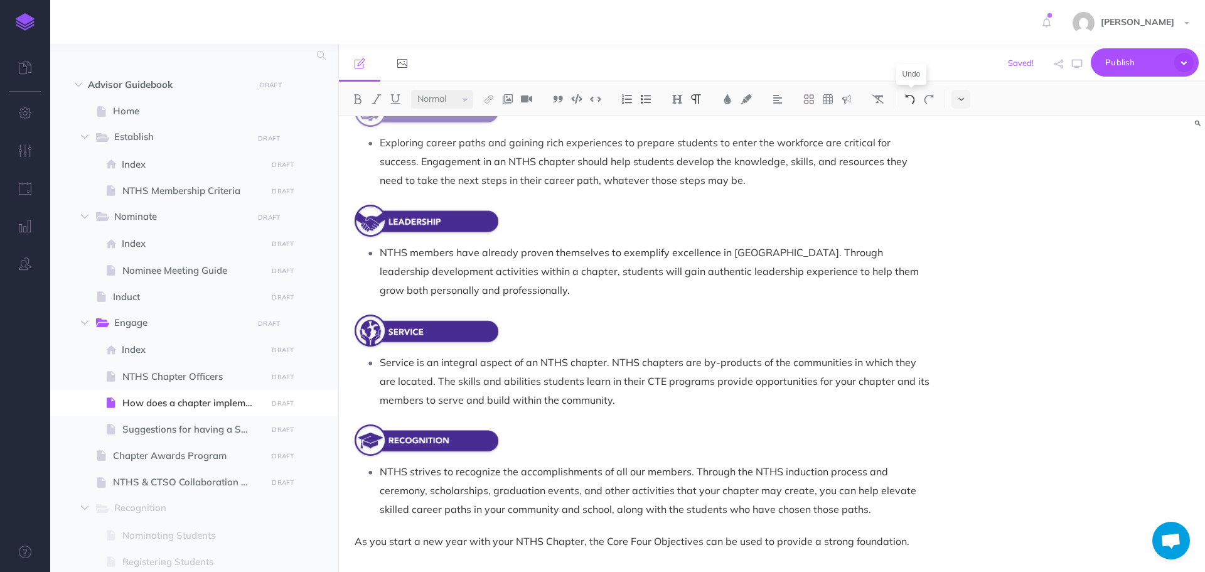
click at [911, 100] on img at bounding box center [910, 99] width 11 height 10
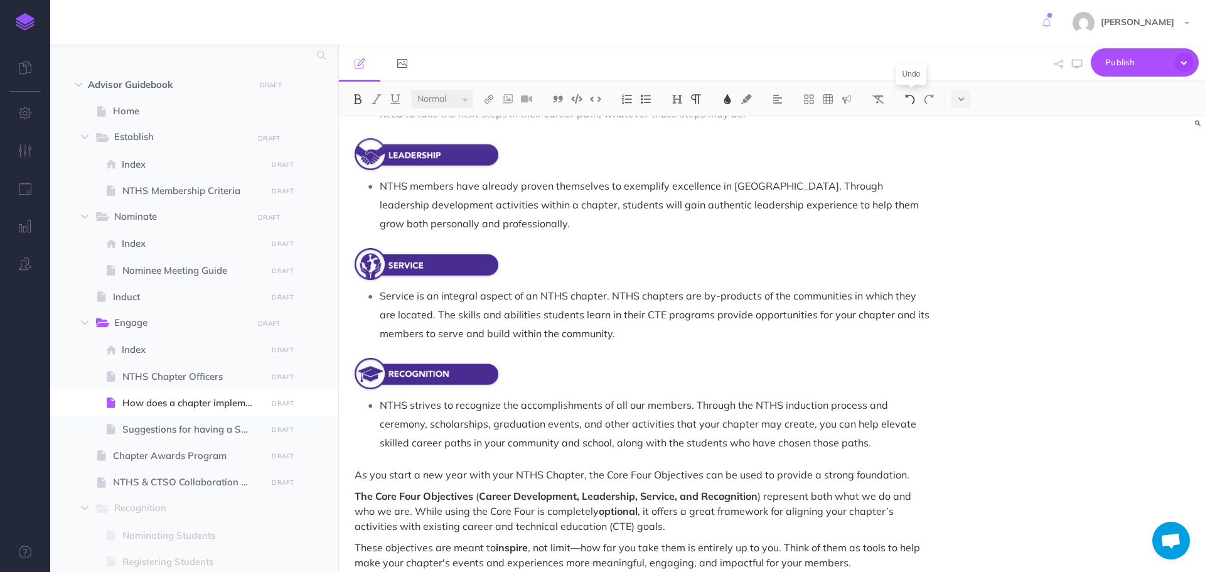
click at [911, 100] on img at bounding box center [910, 99] width 11 height 10
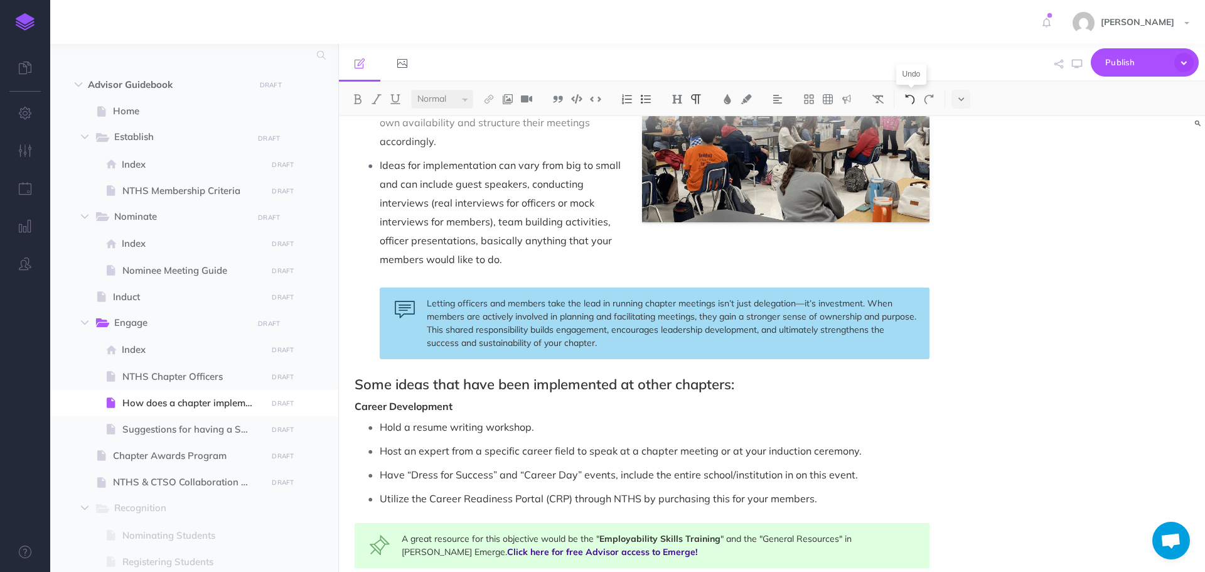
scroll to position [0, 0]
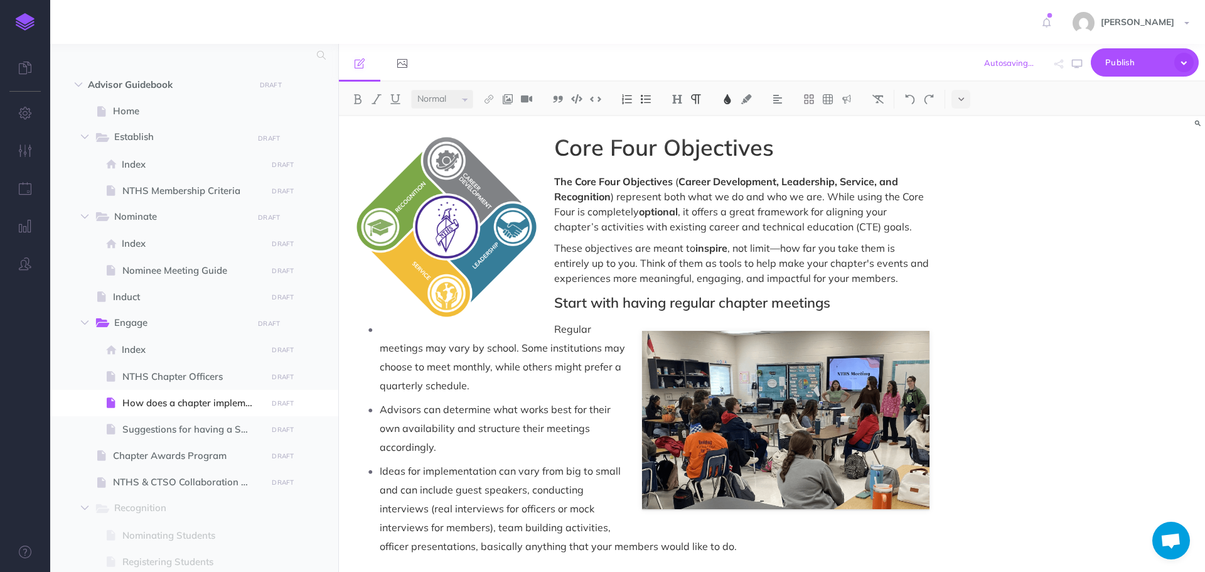
click at [908, 281] on p "These objectives are meant to inspire , not limit—how far you take them is enti…" at bounding box center [642, 262] width 575 height 45
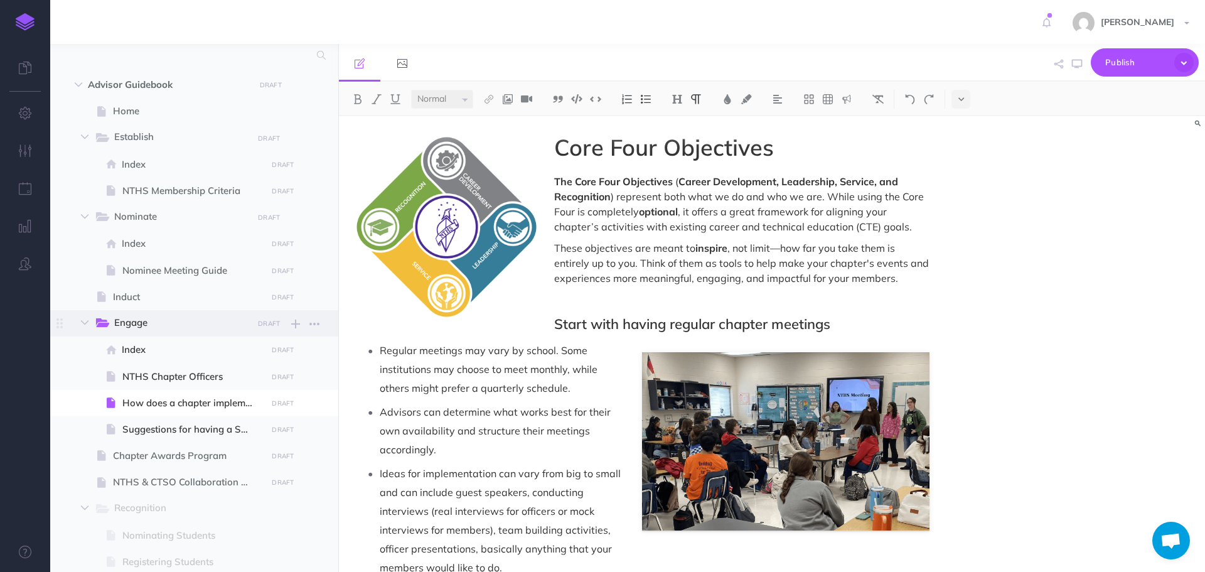
click at [190, 325] on span "Engage" at bounding box center [179, 323] width 130 height 16
select select "null"
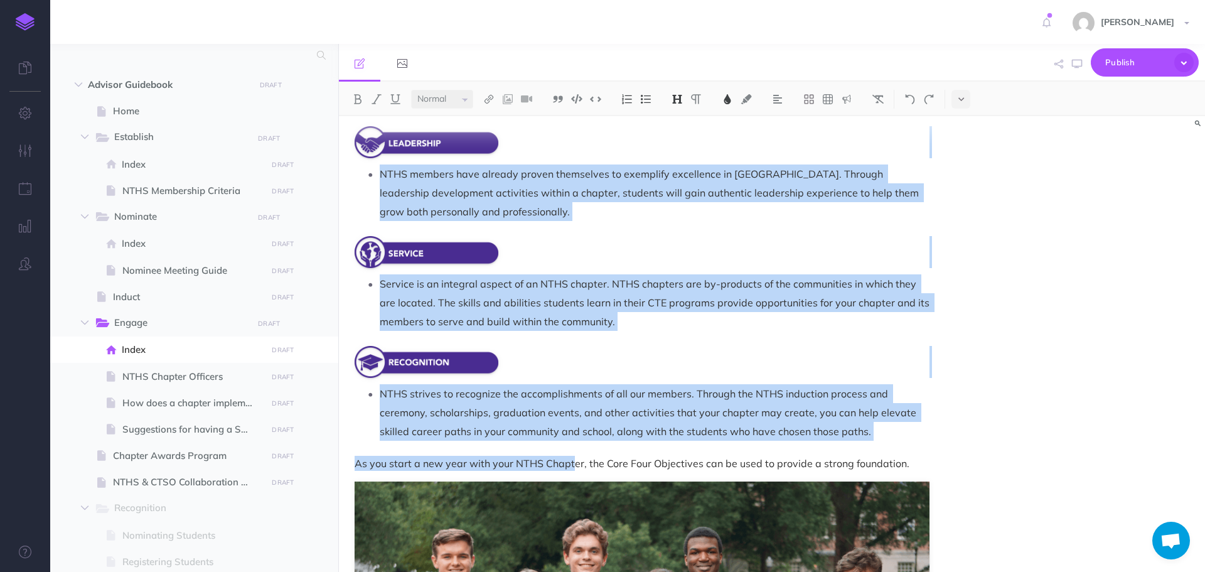
scroll to position [377, 0]
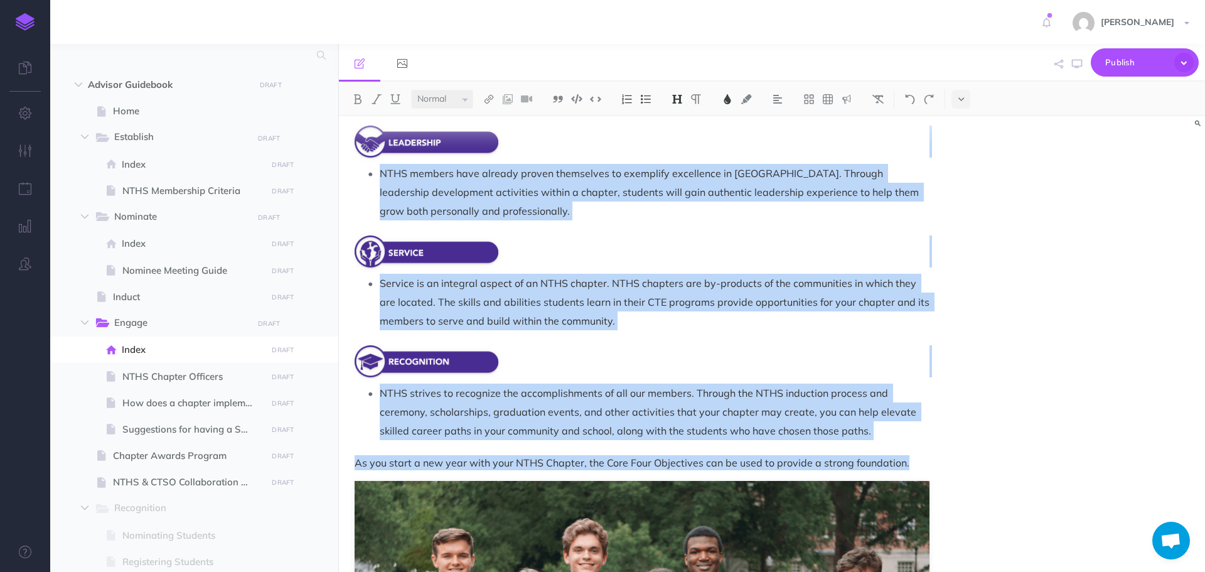
drag, startPoint x: 353, startPoint y: 234, endPoint x: 921, endPoint y: 434, distance: 602.3
copy div "The Core Four Objectives Exploring career paths and gaining rich experiences to…"
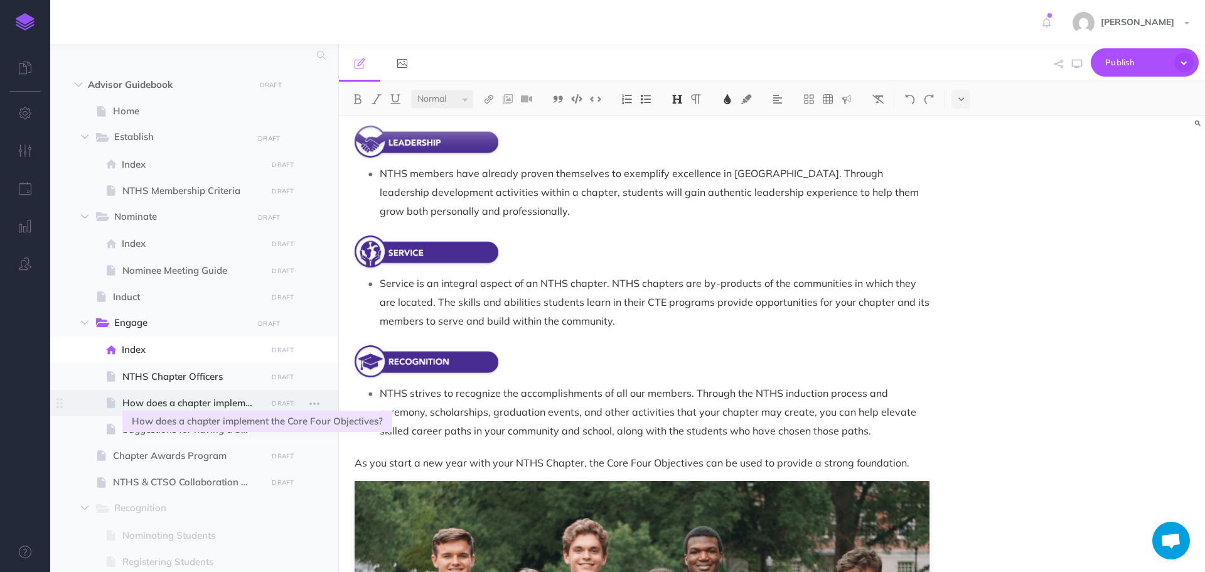
click at [171, 410] on span "How does a chapter implement the Core Four Objectives?" at bounding box center [192, 402] width 141 height 15
select select "null"
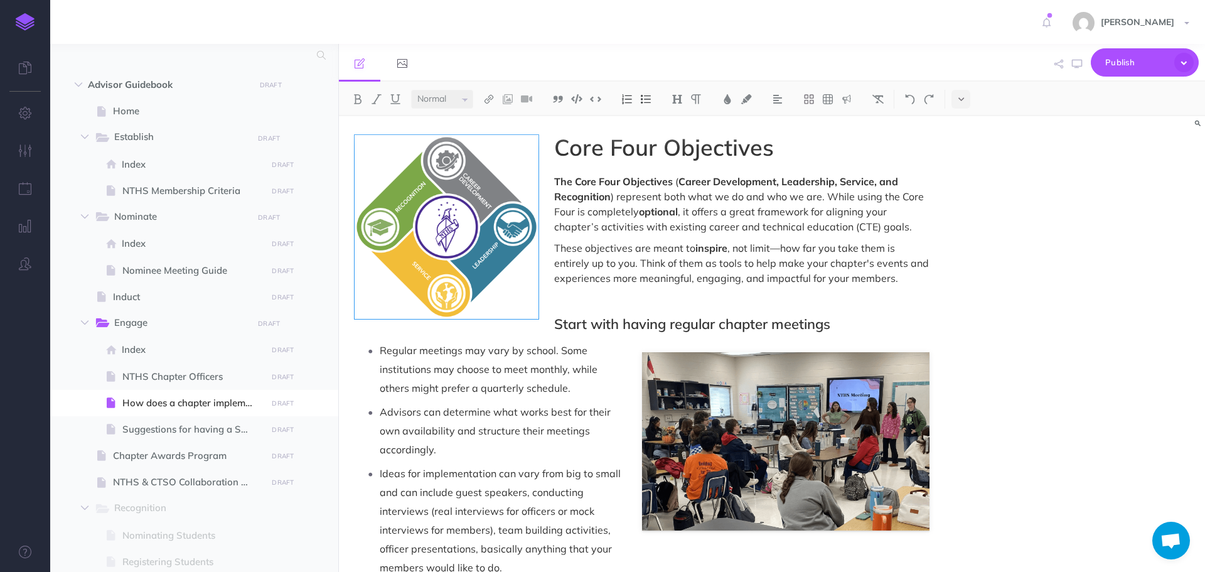
click at [631, 301] on p at bounding box center [642, 299] width 575 height 15
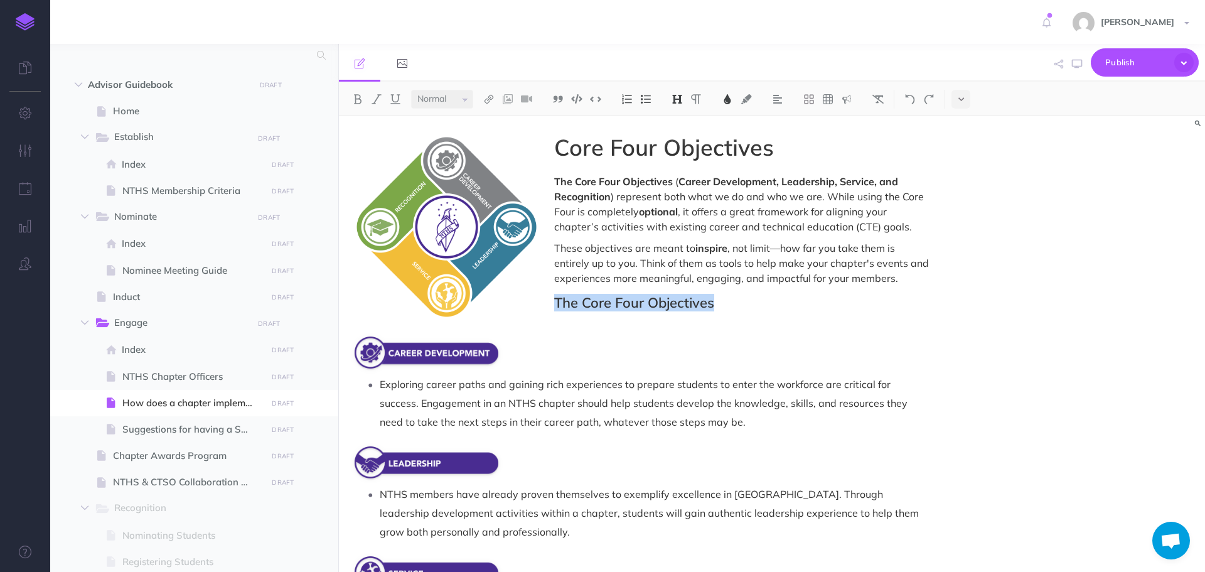
drag, startPoint x: 727, startPoint y: 309, endPoint x: 555, endPoint y: 305, distance: 172.0
click at [555, 305] on h2 "The Core Four Objectives" at bounding box center [642, 302] width 575 height 15
click at [383, 129] on button at bounding box center [387, 123] width 21 height 23
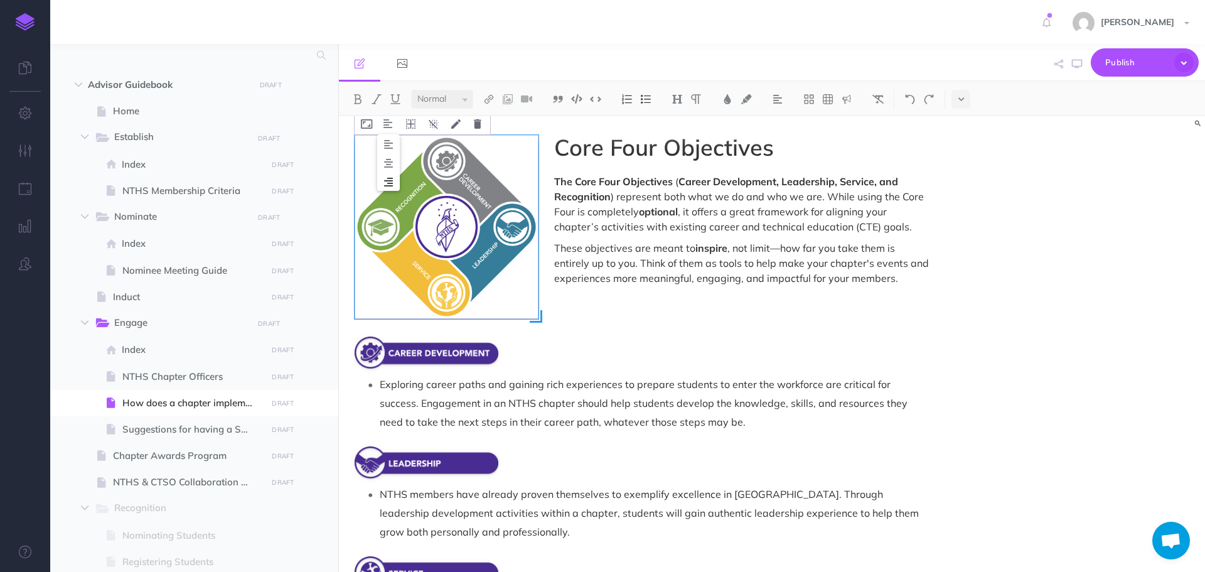
click at [388, 183] on img at bounding box center [388, 182] width 23 height 10
click at [408, 125] on icon at bounding box center [410, 123] width 9 height 9
click at [412, 173] on icon at bounding box center [411, 181] width 23 height 19
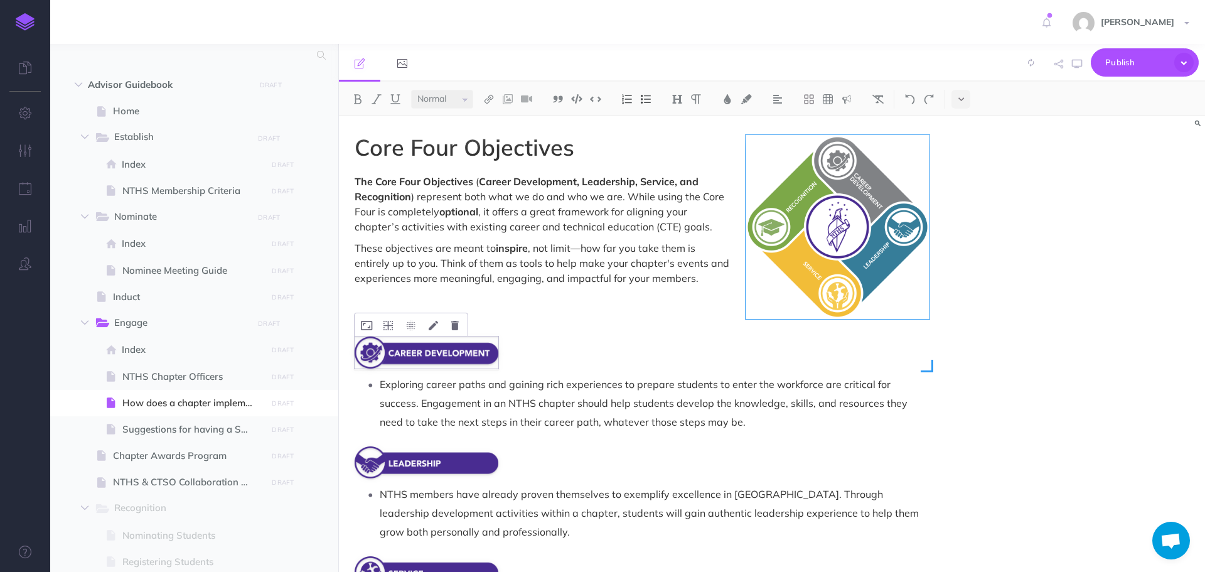
click at [697, 338] on div at bounding box center [642, 352] width 575 height 32
click at [556, 301] on p at bounding box center [642, 330] width 575 height 77
click at [526, 301] on p at bounding box center [642, 330] width 575 height 77
click at [492, 296] on p at bounding box center [642, 330] width 575 height 77
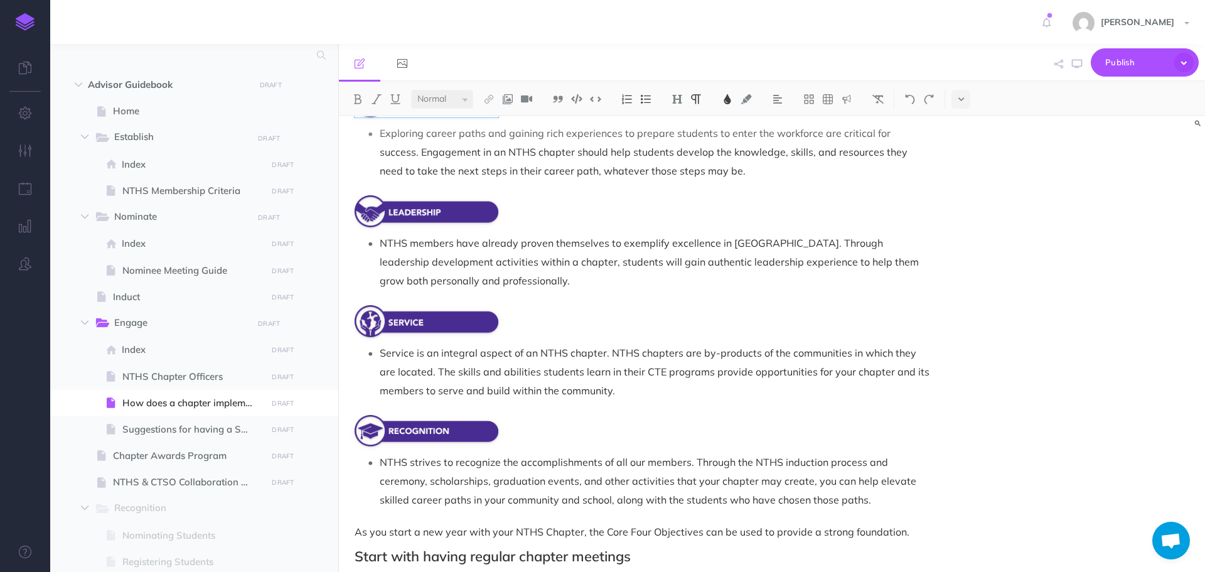
scroll to position [439, 0]
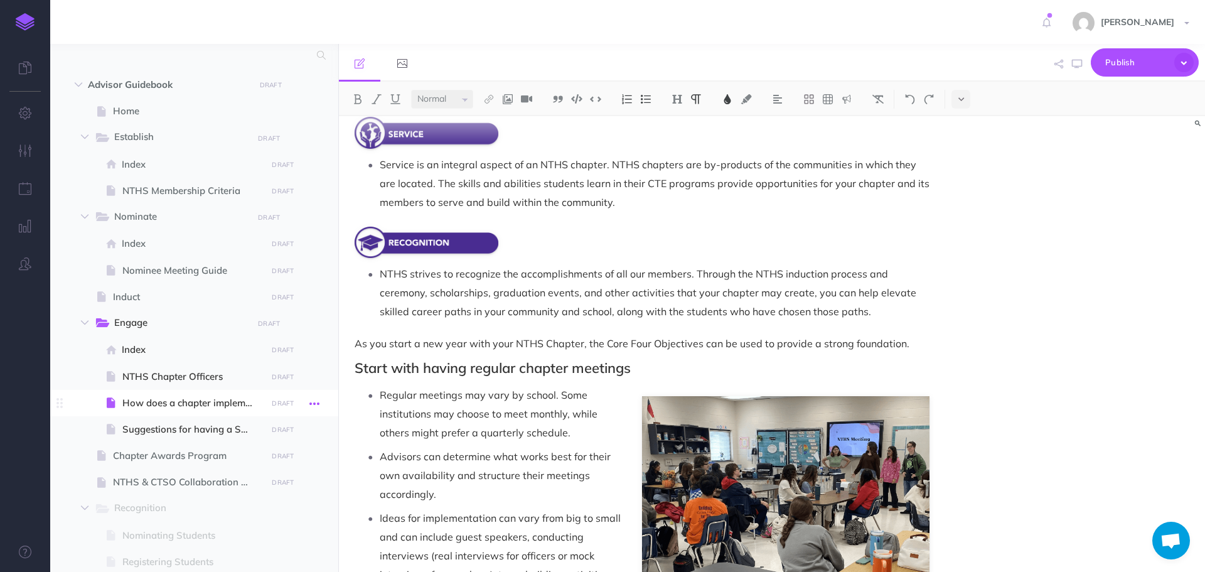
click at [315, 404] on icon "button" at bounding box center [314, 403] width 10 height 15
click at [272, 490] on link "Settings" at bounding box center [279, 488] width 94 height 21
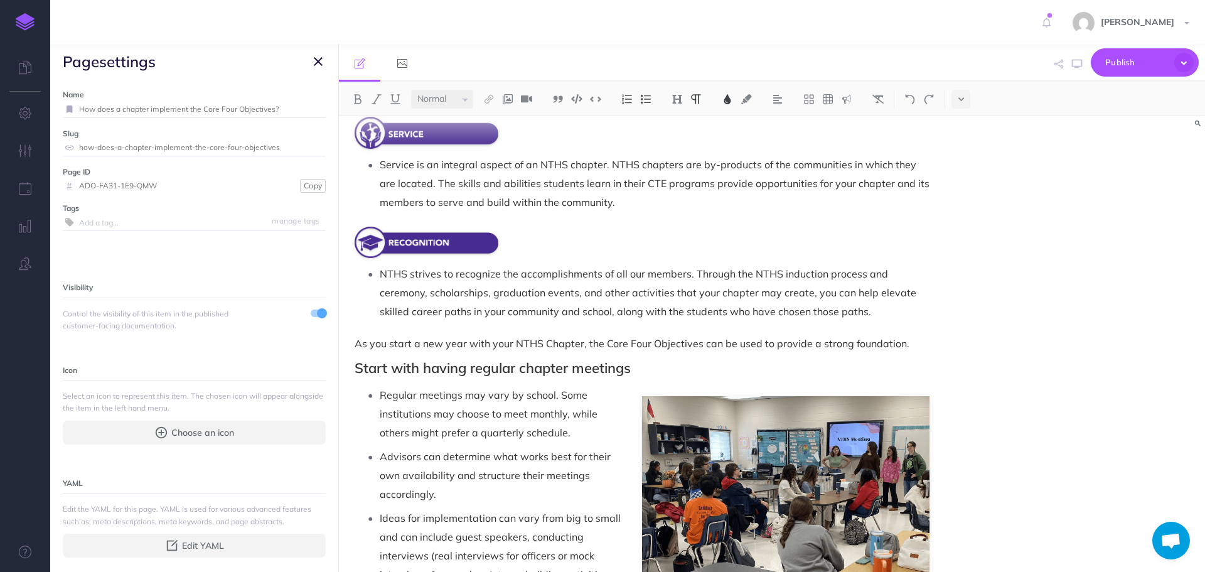
drag, startPoint x: 203, startPoint y: 111, endPoint x: 82, endPoint y: 95, distance: 122.9
click at [82, 95] on div "Name How does a chapter implement the Core Four Objectives? Save" at bounding box center [194, 103] width 263 height 29
click at [166, 107] on input "Core Four Objectives?" at bounding box center [187, 109] width 217 height 16
type input "Core Four Objectives"
click at [308, 107] on small "Save" at bounding box center [311, 108] width 16 height 9
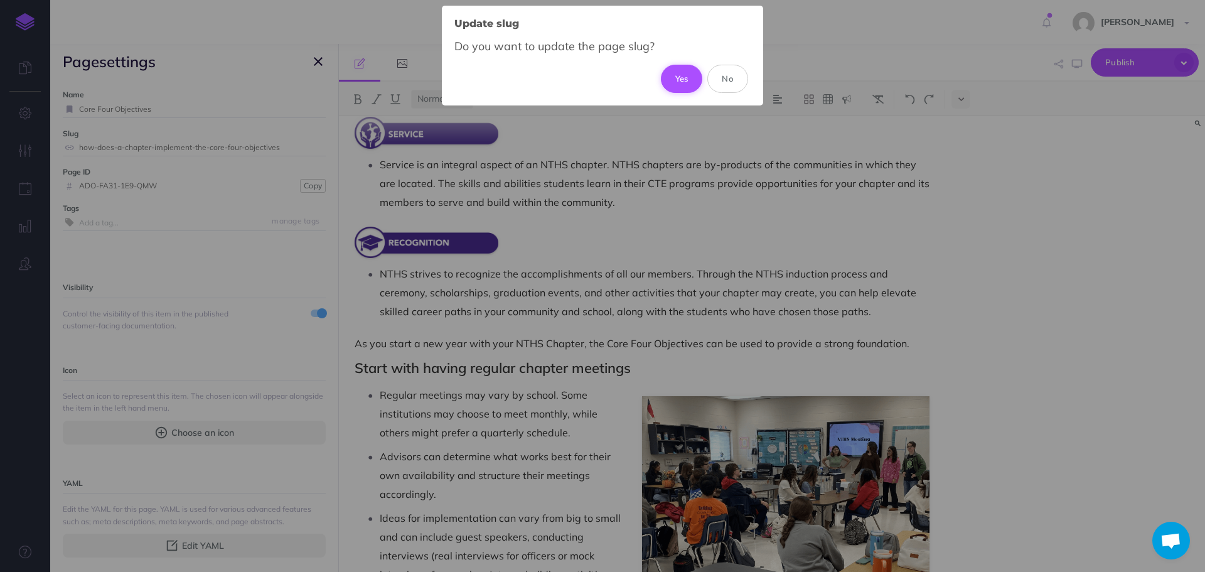
click at [685, 75] on button "Yes" at bounding box center [682, 79] width 42 height 28
type input "core-four-objectives"
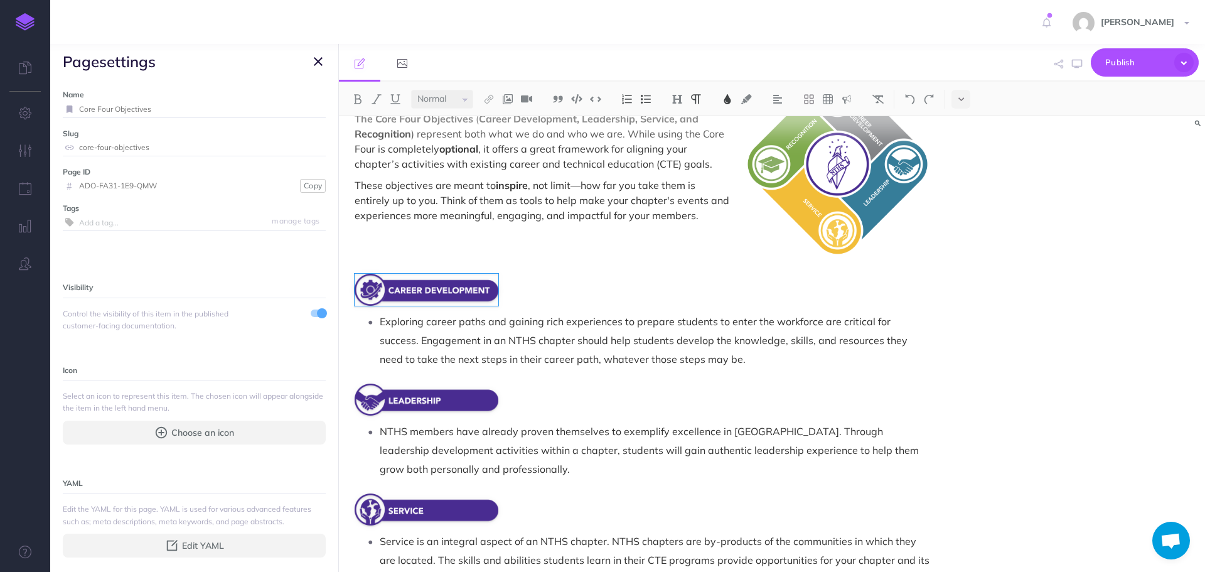
scroll to position [0, 0]
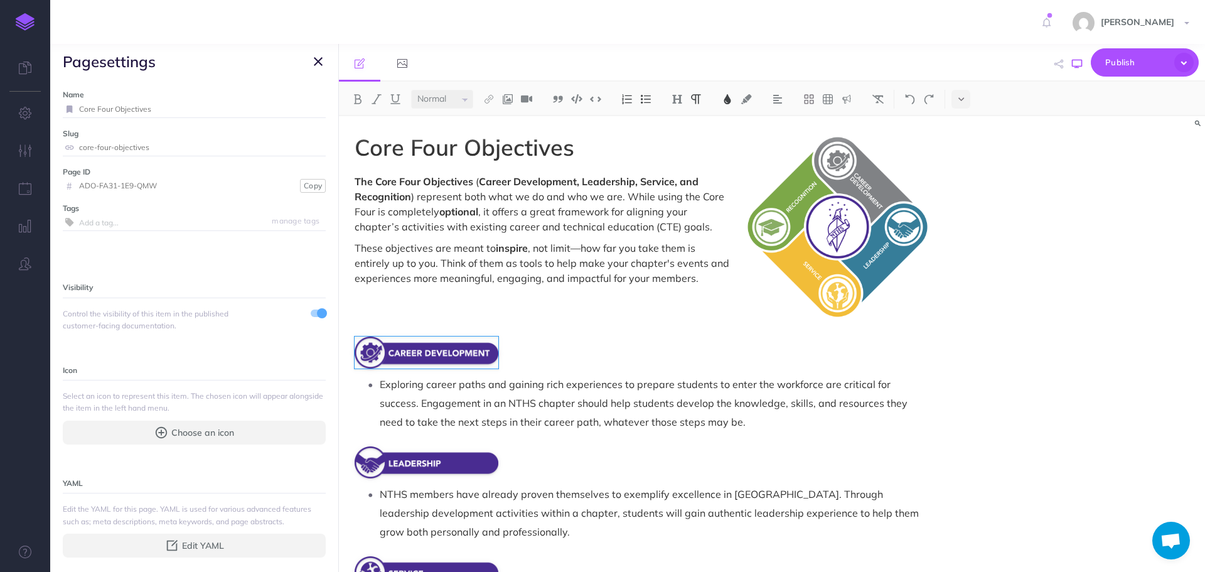
click at [1077, 66] on icon "button" at bounding box center [1077, 64] width 10 height 10
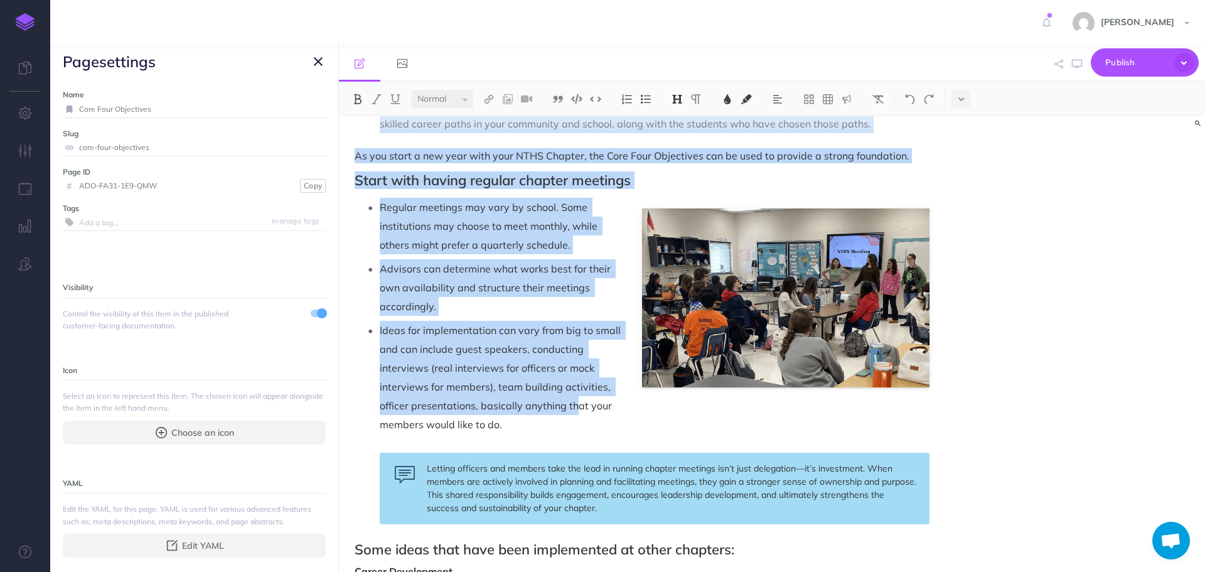
scroll to position [628, 0]
drag, startPoint x: 350, startPoint y: 147, endPoint x: 579, endPoint y: 421, distance: 356.5
click at [579, 421] on div "Core Four Objectives The Core Four Objectives ( Career Development, Leadership,…" at bounding box center [642, 409] width 606 height 1843
click at [728, 100] on img at bounding box center [727, 99] width 11 height 10
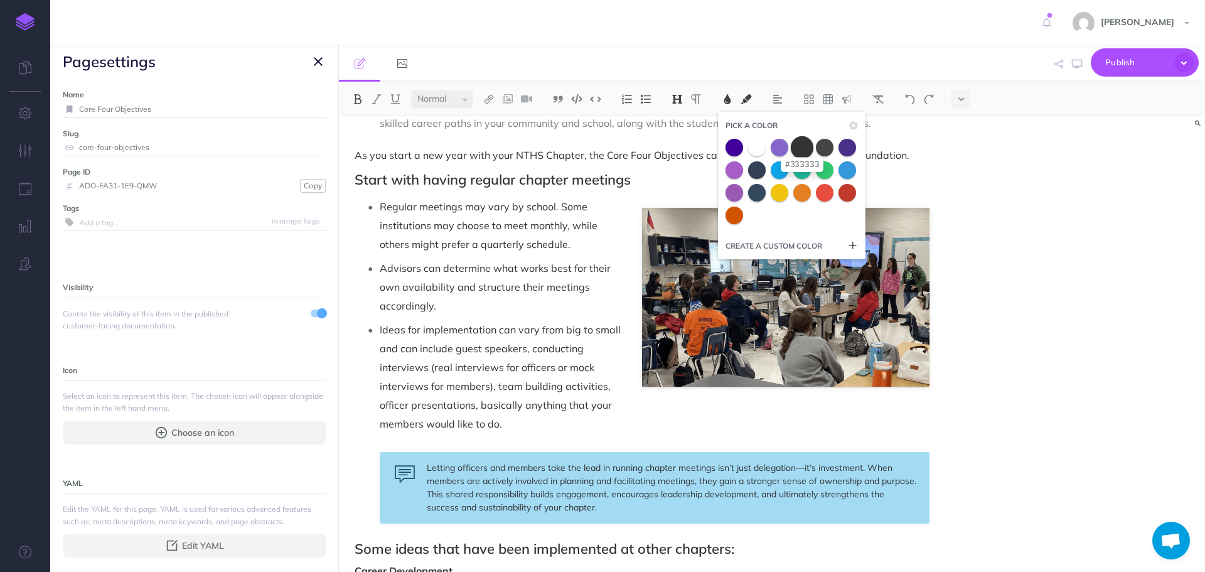
click at [808, 146] on span at bounding box center [802, 147] width 23 height 23
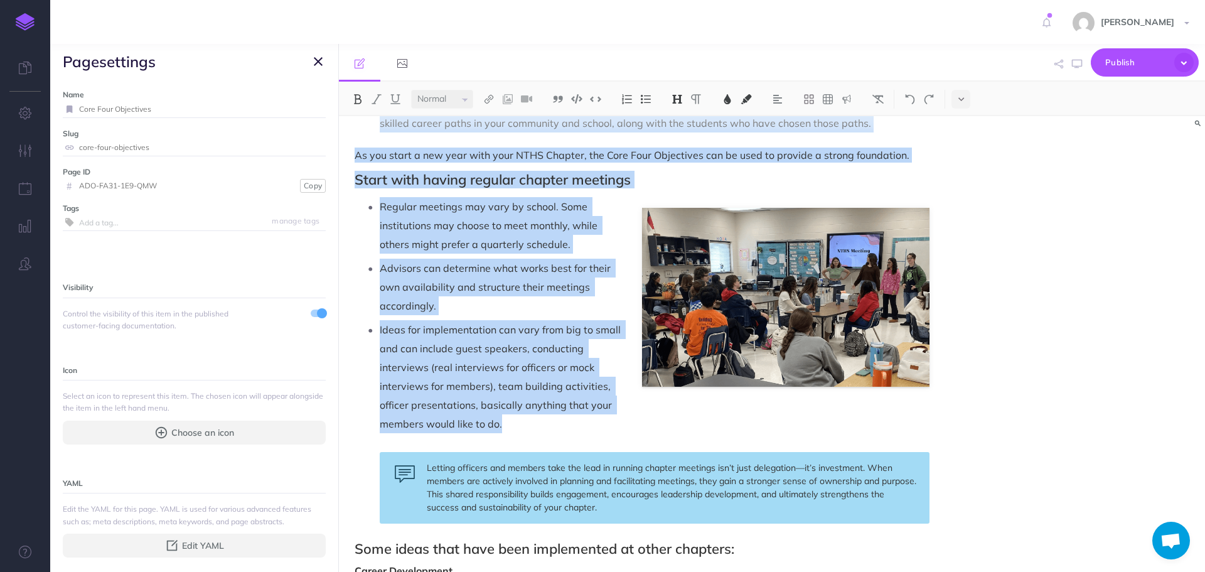
click at [621, 279] on p "Advisors can determine what works best for their own availability and structure…" at bounding box center [655, 287] width 550 height 56
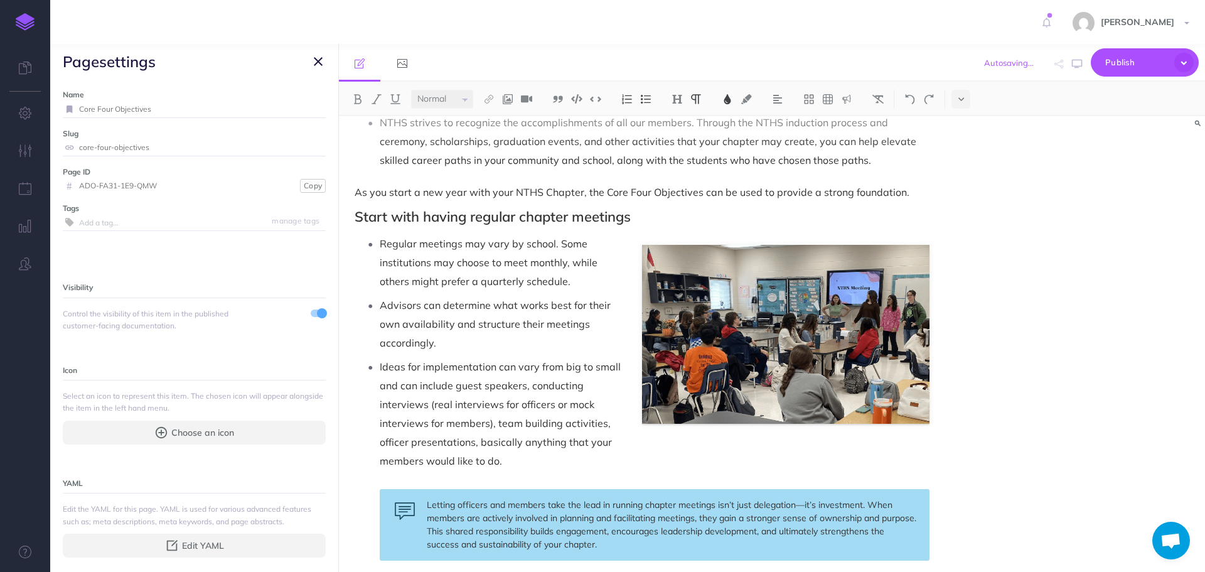
scroll to position [565, 0]
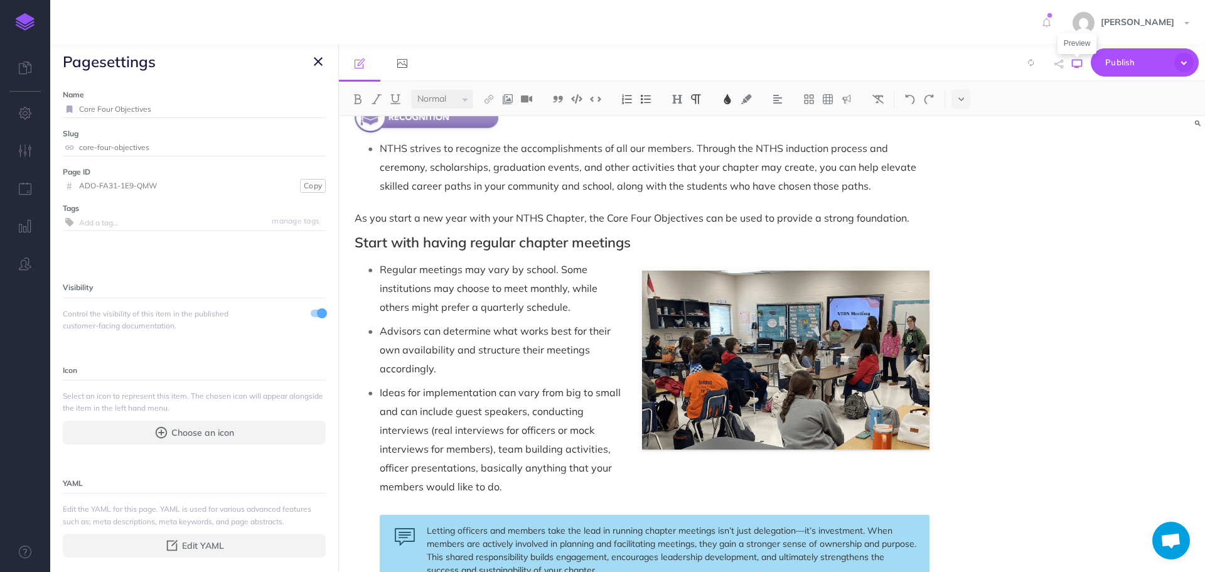
click at [1077, 66] on icon "button" at bounding box center [1077, 64] width 10 height 10
drag, startPoint x: 478, startPoint y: 246, endPoint x: 349, endPoint y: 245, distance: 129.3
click at [349, 245] on div "Core Four Objectives The Core Four Objectives ( Career Development, Leadership,…" at bounding box center [642, 472] width 606 height 1843
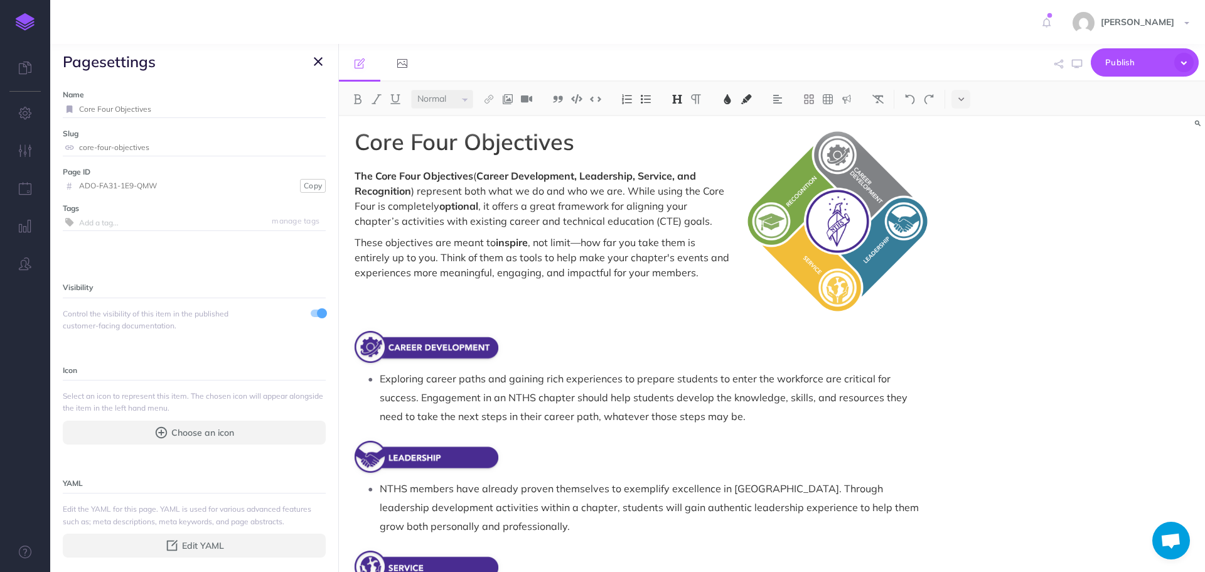
scroll to position [0, 0]
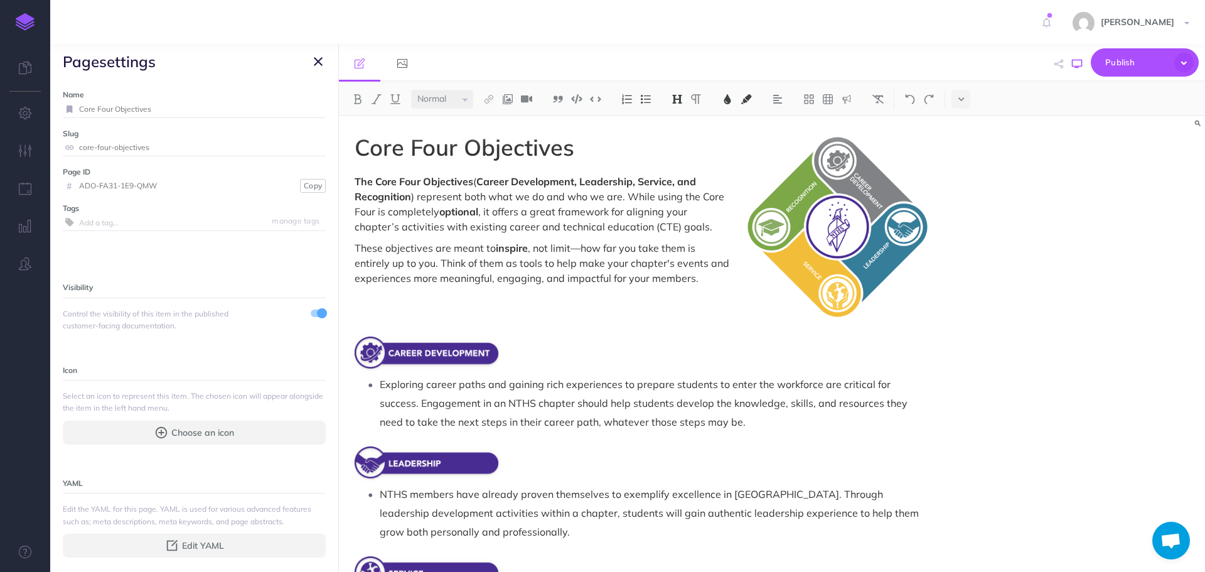
click at [1074, 67] on icon "button" at bounding box center [1077, 64] width 10 height 10
click at [318, 62] on icon "button" at bounding box center [318, 61] width 9 height 15
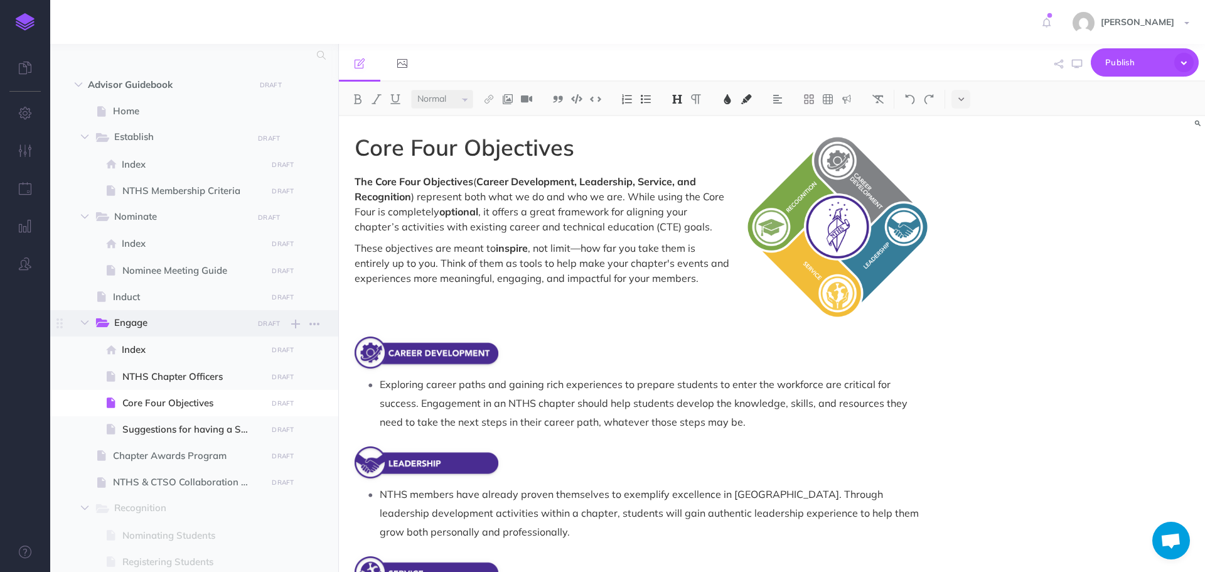
click at [168, 323] on span "Engage" at bounding box center [179, 323] width 130 height 16
select select "null"
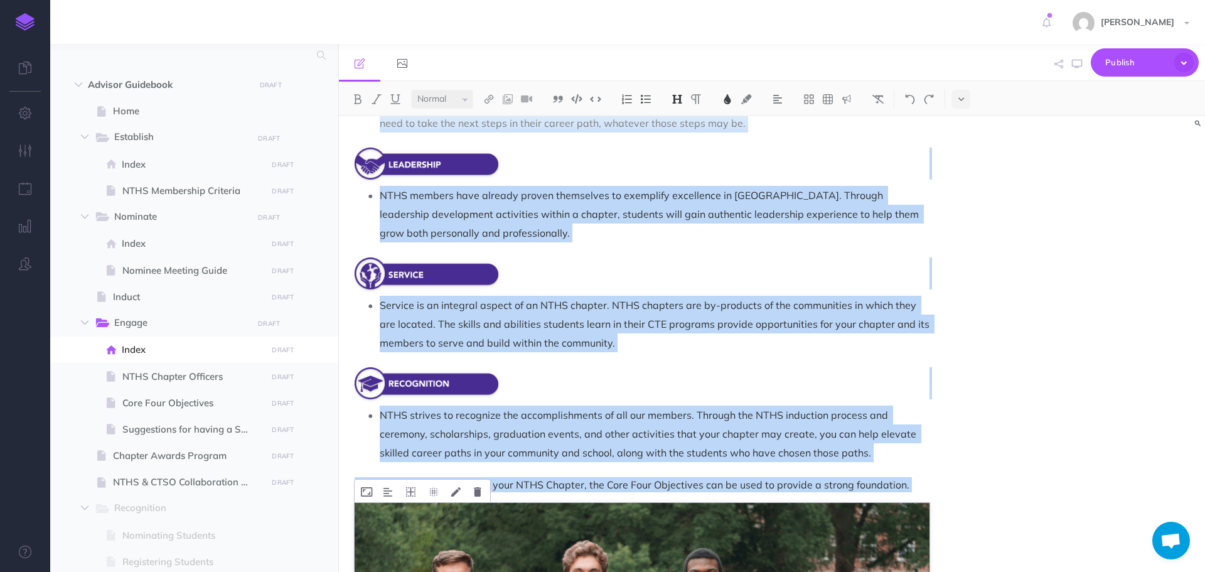
scroll to position [377, 0]
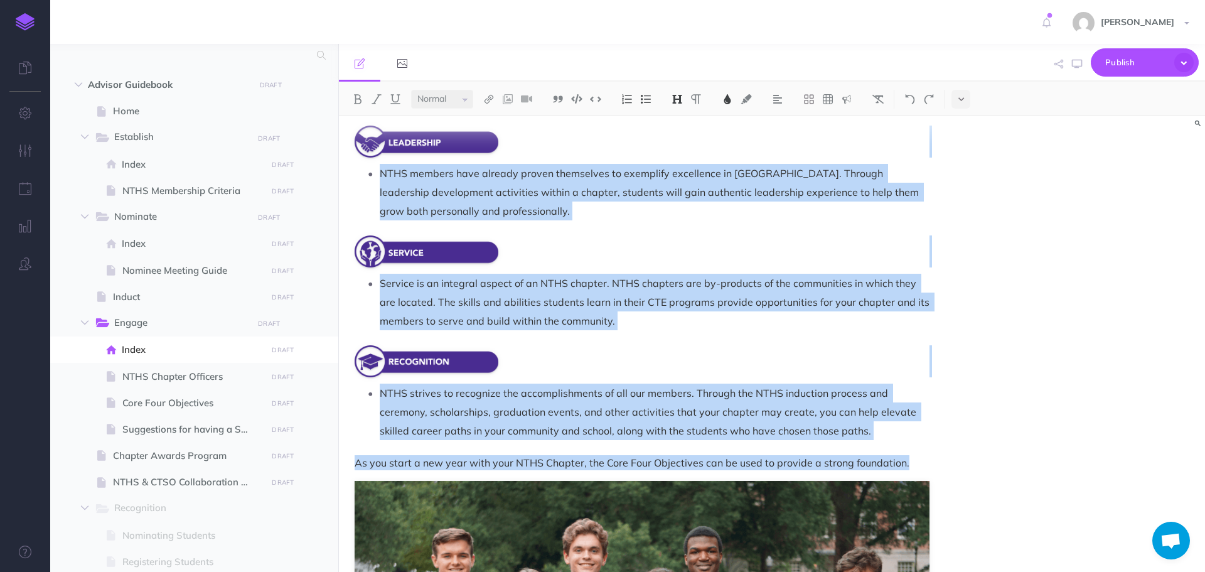
drag, startPoint x: 352, startPoint y: 358, endPoint x: 917, endPoint y: 444, distance: 571.4
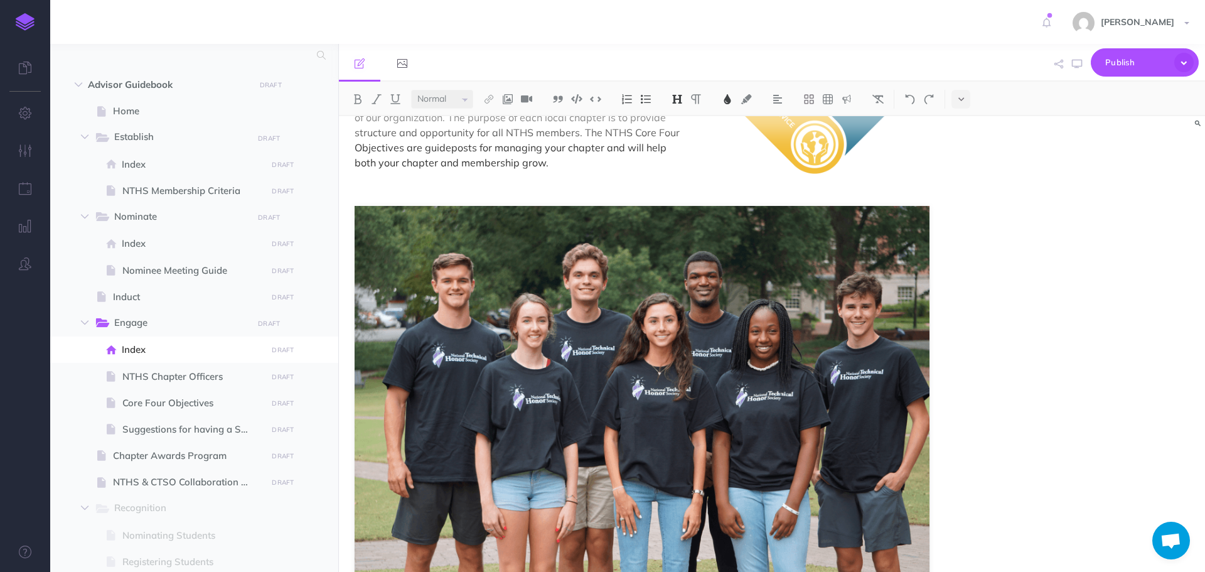
scroll to position [63, 0]
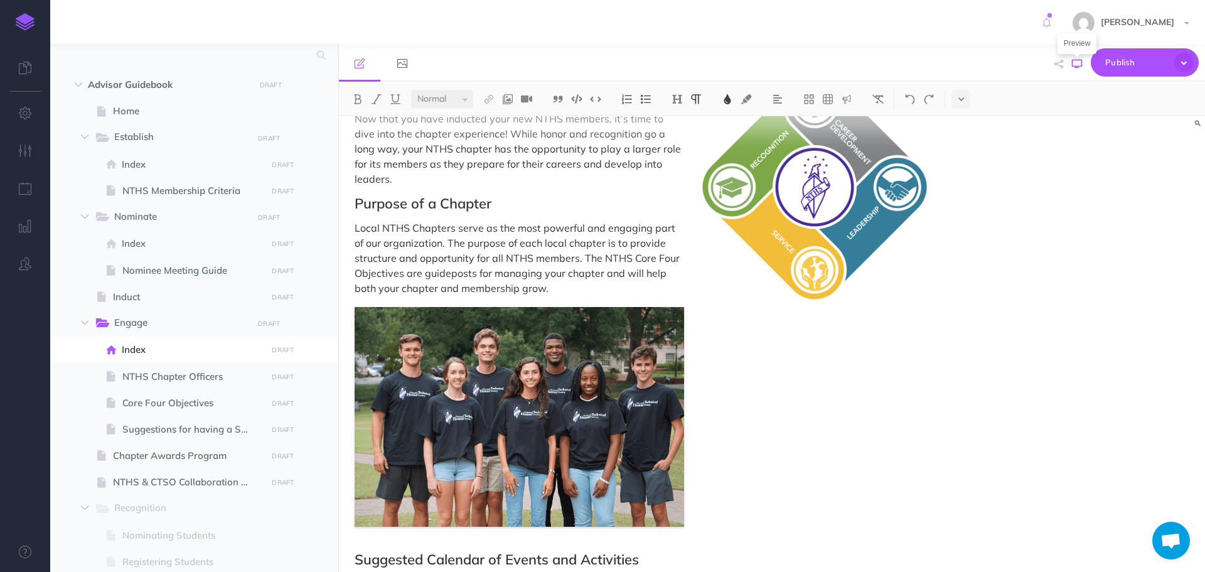
click at [1078, 63] on icon "button" at bounding box center [1077, 64] width 10 height 10
click at [758, 228] on img at bounding box center [815, 187] width 230 height 230
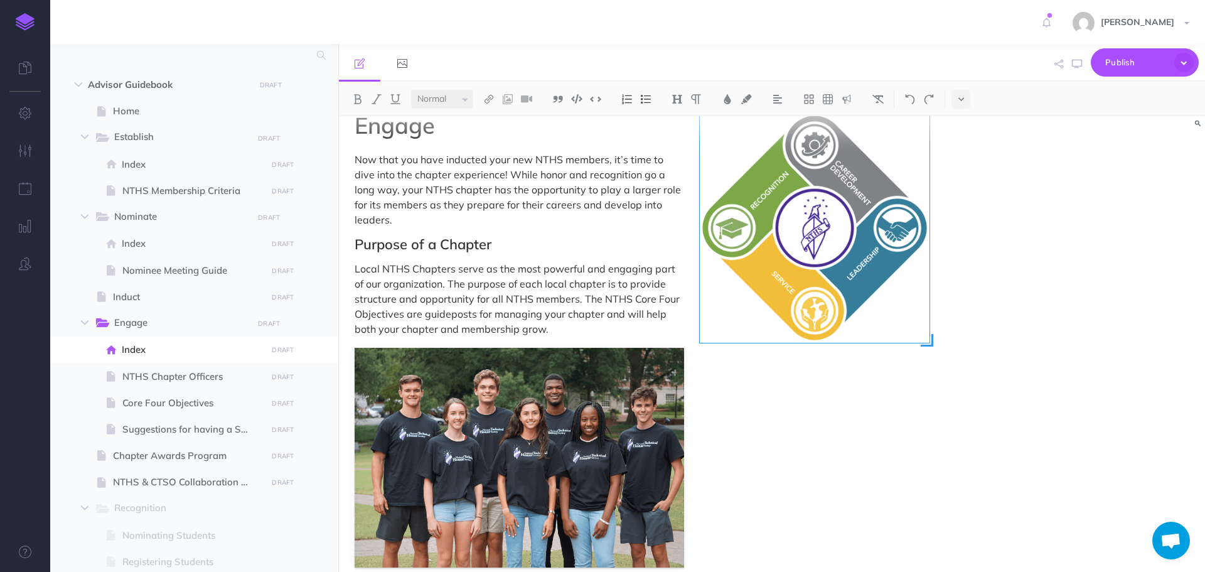
scroll to position [0, 0]
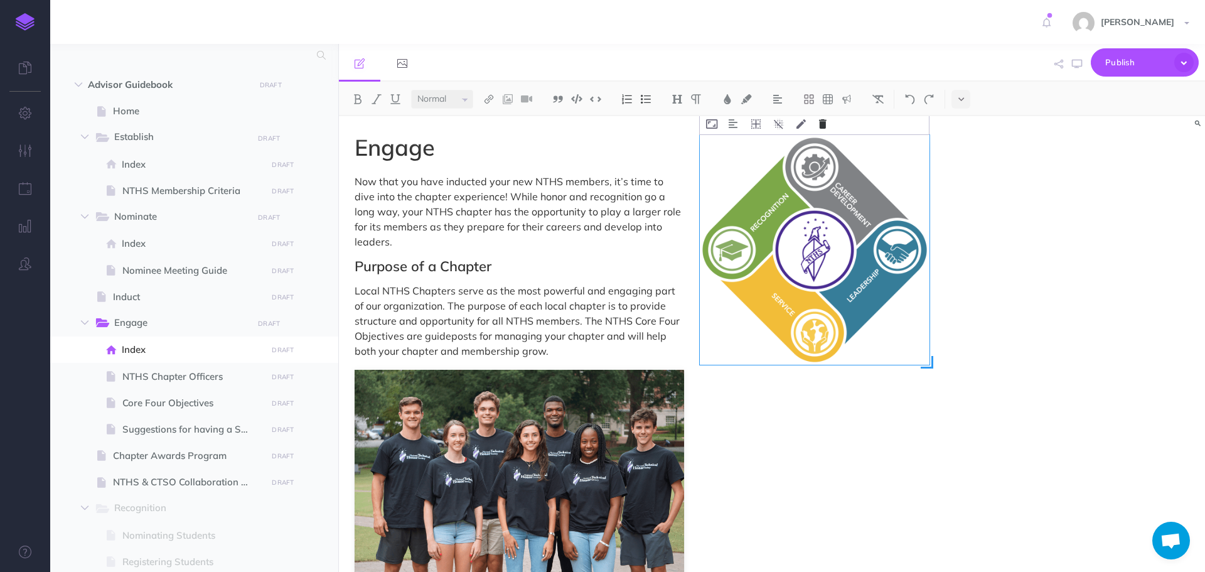
click at [822, 127] on icon at bounding box center [823, 123] width 8 height 9
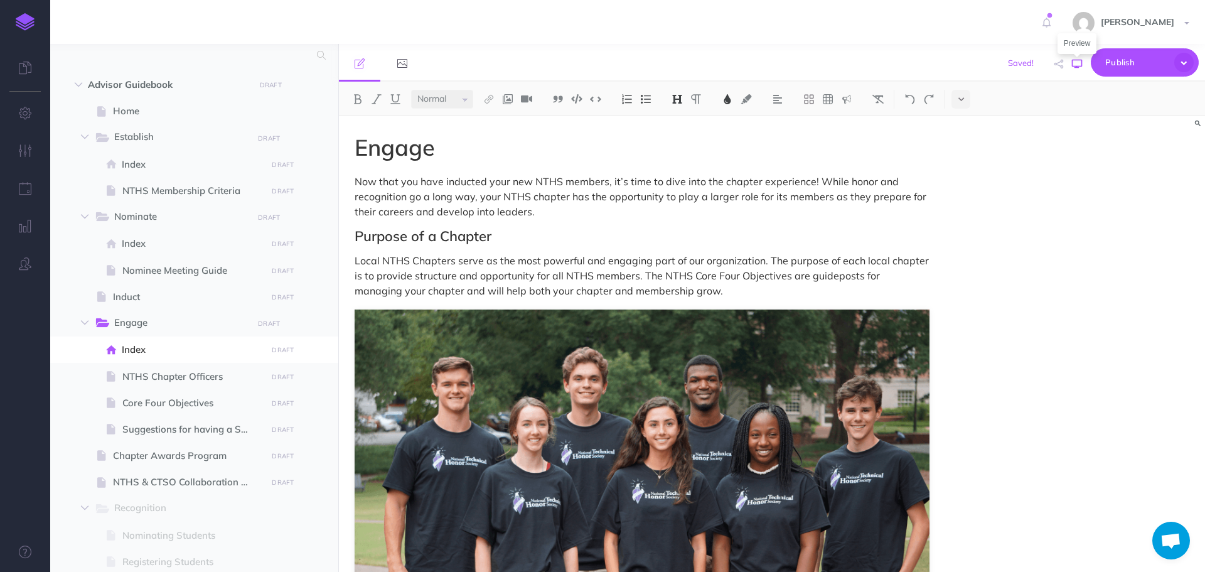
click at [1075, 67] on icon "button" at bounding box center [1077, 64] width 10 height 10
click at [168, 400] on span "Core Four Objectives" at bounding box center [192, 402] width 141 height 15
select select "null"
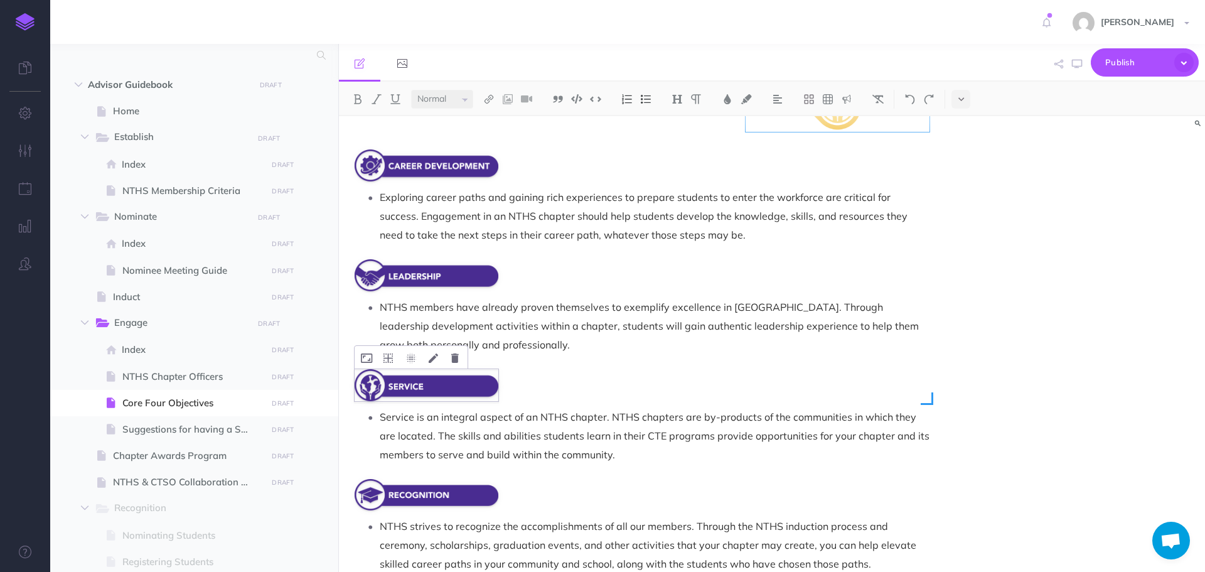
scroll to position [188, 0]
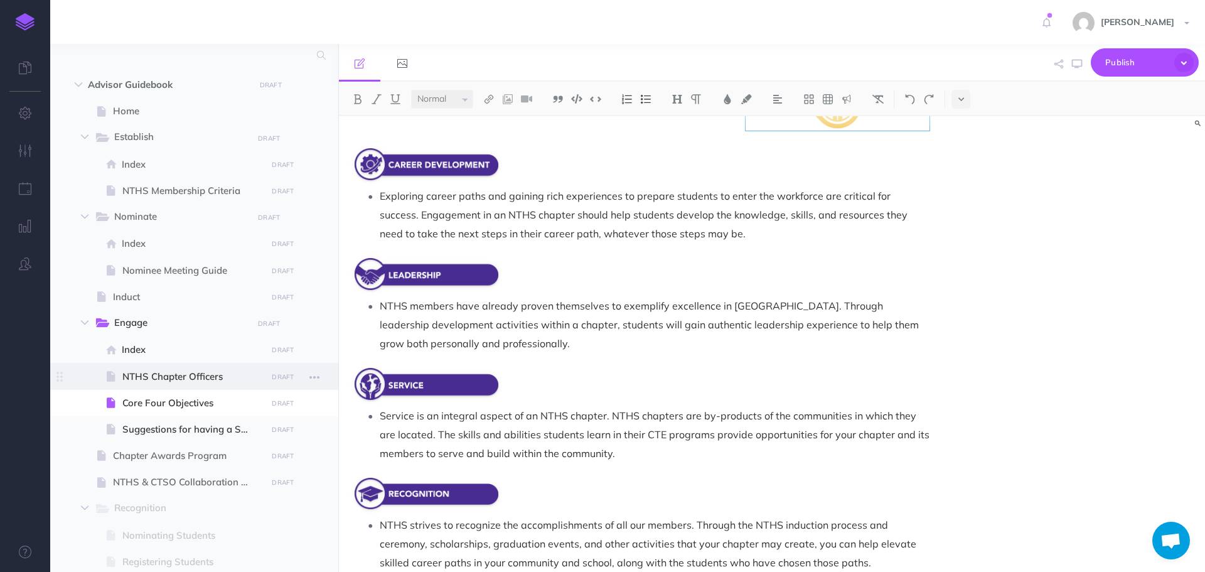
click at [182, 373] on span "NTHS Chapter Officers" at bounding box center [192, 376] width 141 height 15
select select "null"
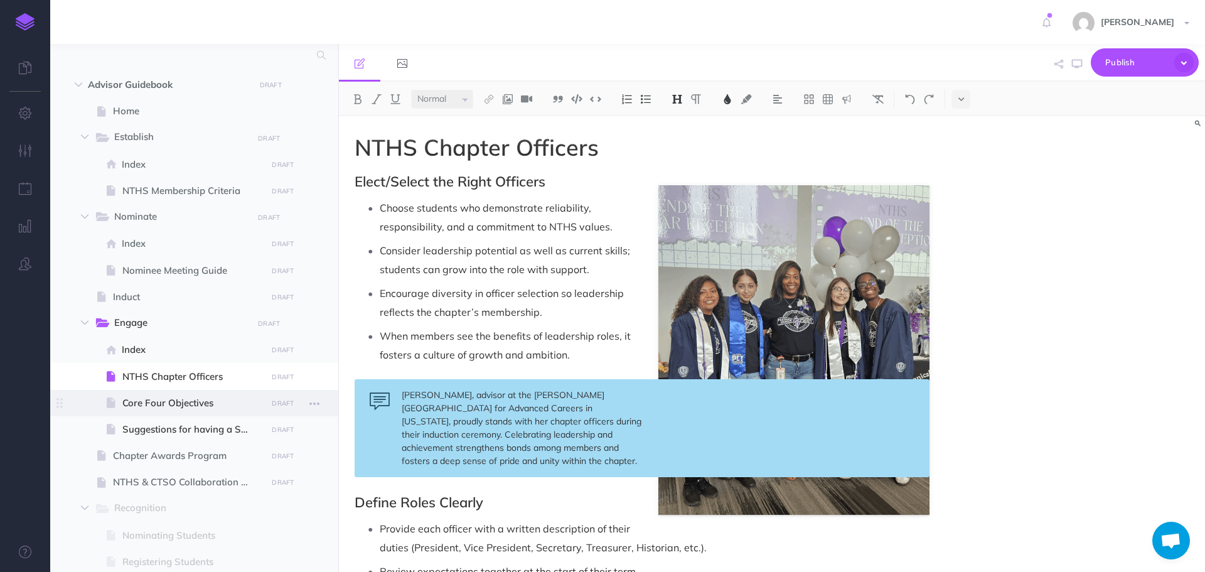
click at [181, 397] on span "Core Four Objectives" at bounding box center [192, 402] width 141 height 15
select select "null"
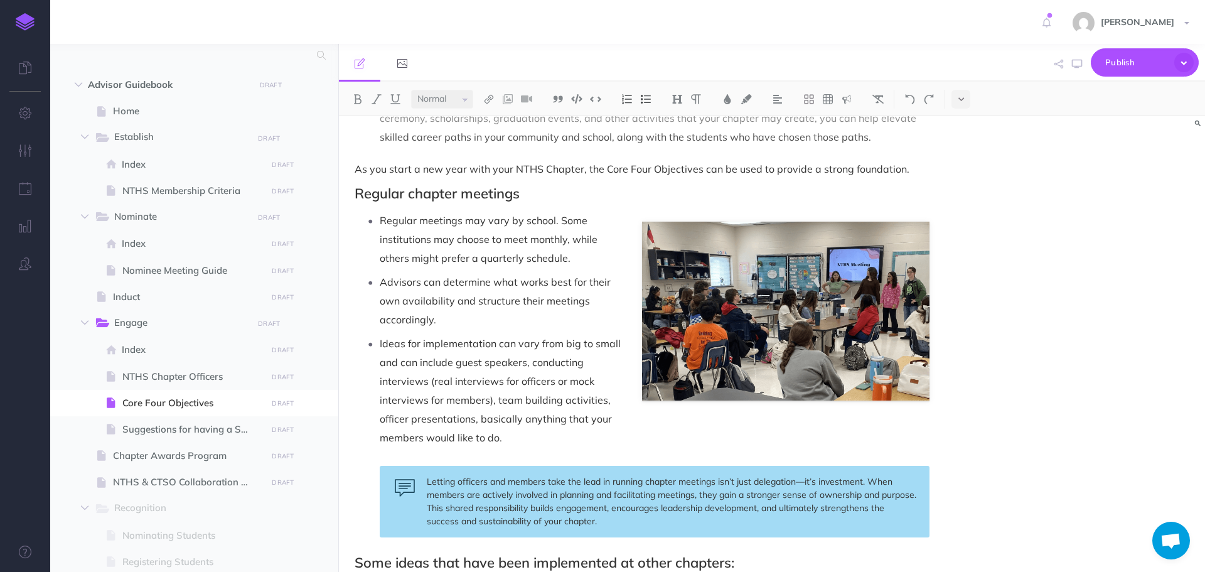
scroll to position [628, 0]
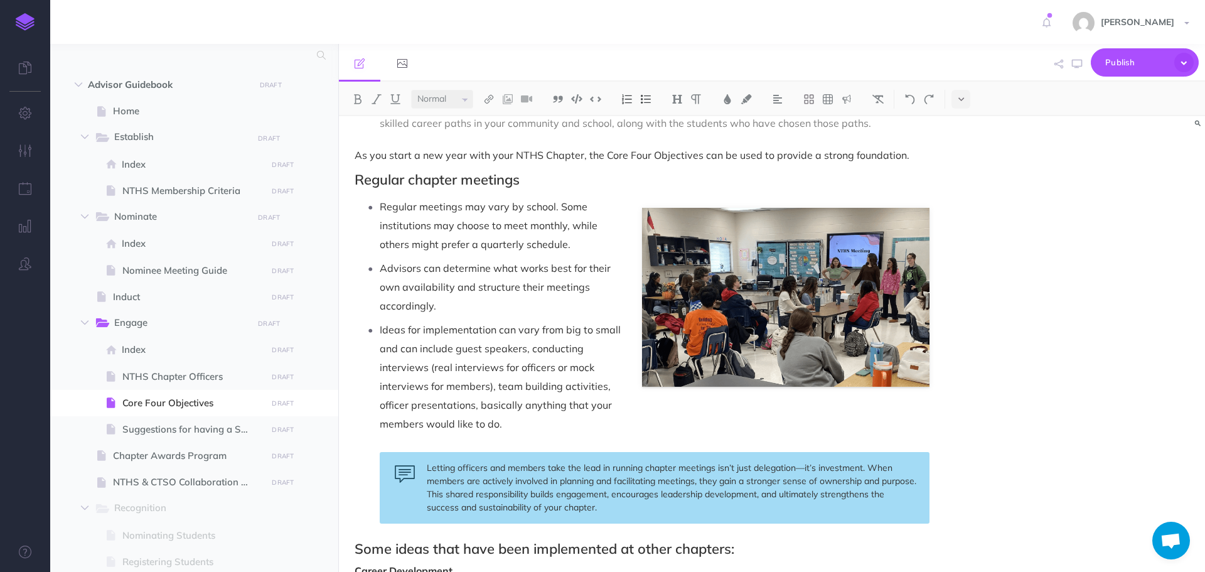
click at [471, 309] on p "Advisors can determine what works best for their own availability and structure…" at bounding box center [655, 287] width 550 height 56
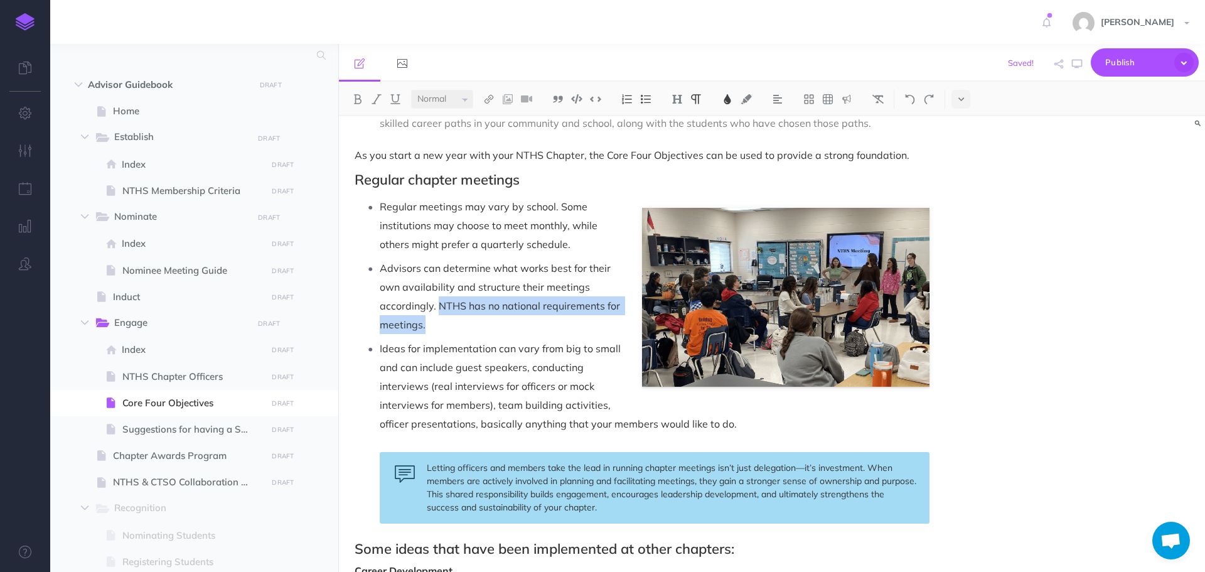
drag, startPoint x: 438, startPoint y: 308, endPoint x: 450, endPoint y: 324, distance: 20.6
click at [450, 324] on p "Advisors can determine what works best for their own availability and structure…" at bounding box center [655, 296] width 550 height 75
click at [726, 101] on img at bounding box center [727, 99] width 11 height 10
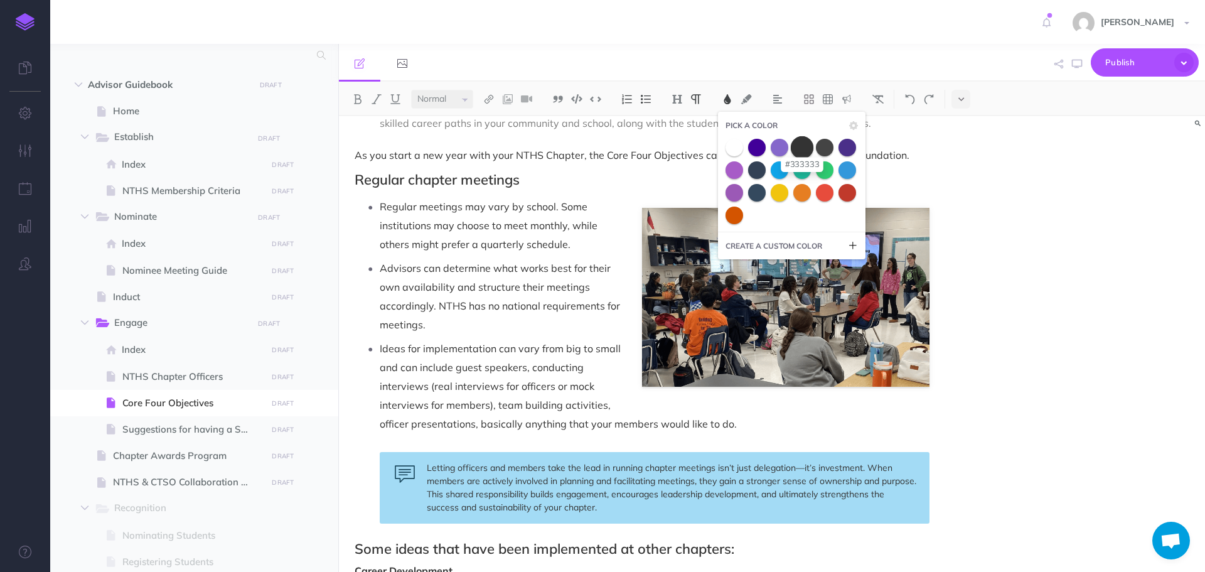
click at [800, 148] on span at bounding box center [802, 147] width 23 height 23
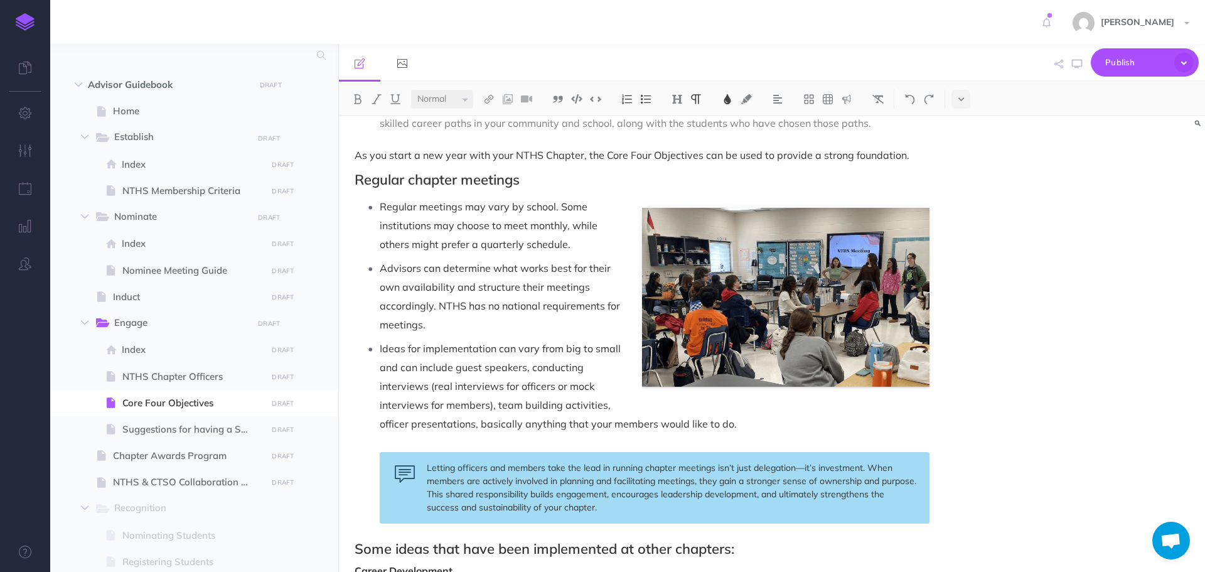
click at [557, 335] on ul "Regular meetings may vary by school. Some institutions may choose to meet month…" at bounding box center [645, 360] width 569 height 326
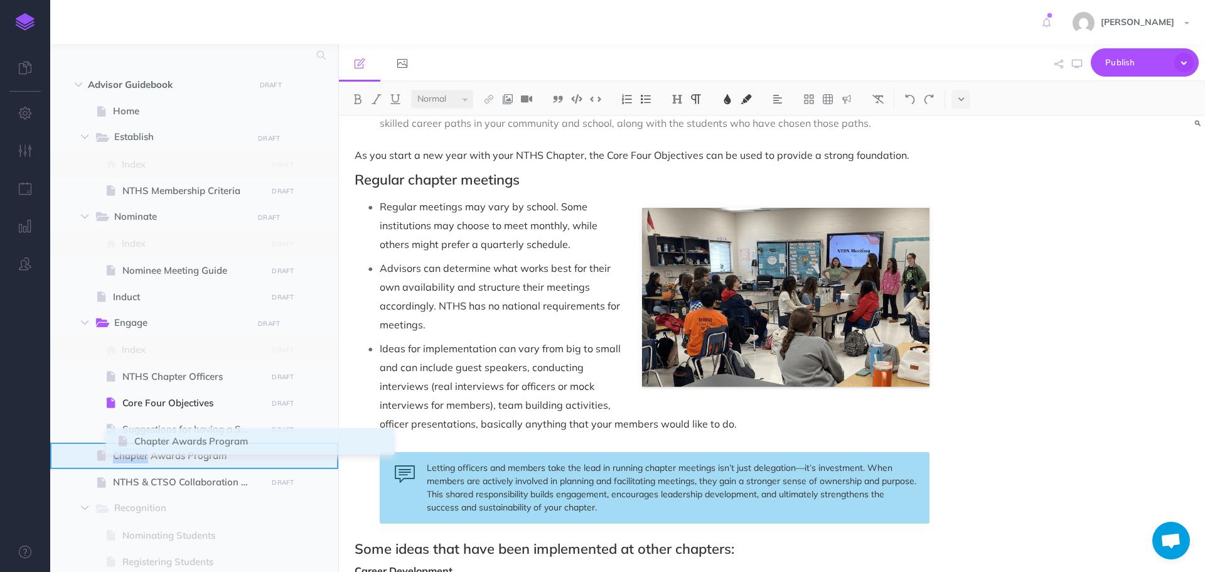
drag, startPoint x: 57, startPoint y: 460, endPoint x: 120, endPoint y: 446, distance: 64.4
click at [120, 446] on span "Chapter Awards Program DRAFT Publish these changes Nevermind Publish Page histo…" at bounding box center [238, 456] width 288 height 26
select select "null"
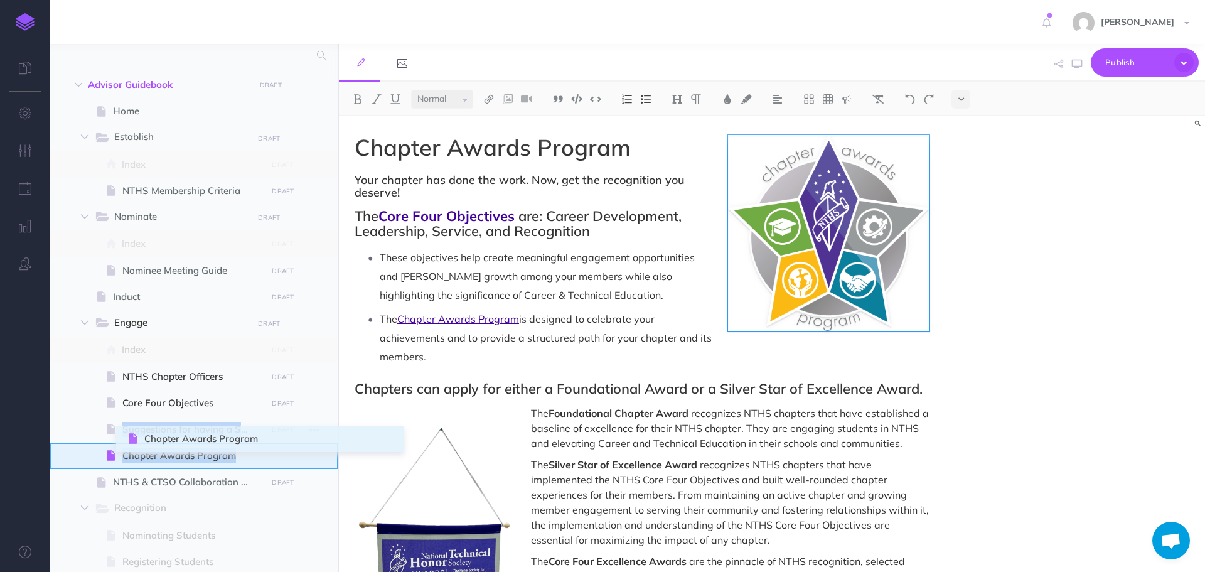
drag, startPoint x: 62, startPoint y: 459, endPoint x: 130, endPoint y: 442, distance: 70.5
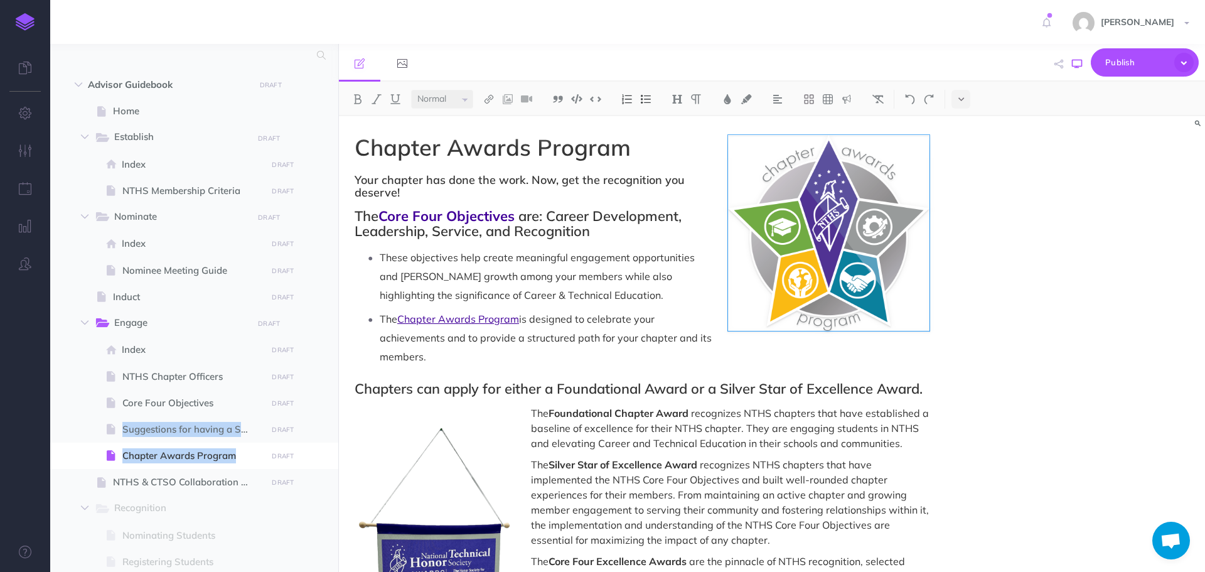
click at [1070, 67] on button "button" at bounding box center [1077, 64] width 16 height 36
click at [165, 455] on span "Chapter Awards Program" at bounding box center [192, 455] width 141 height 15
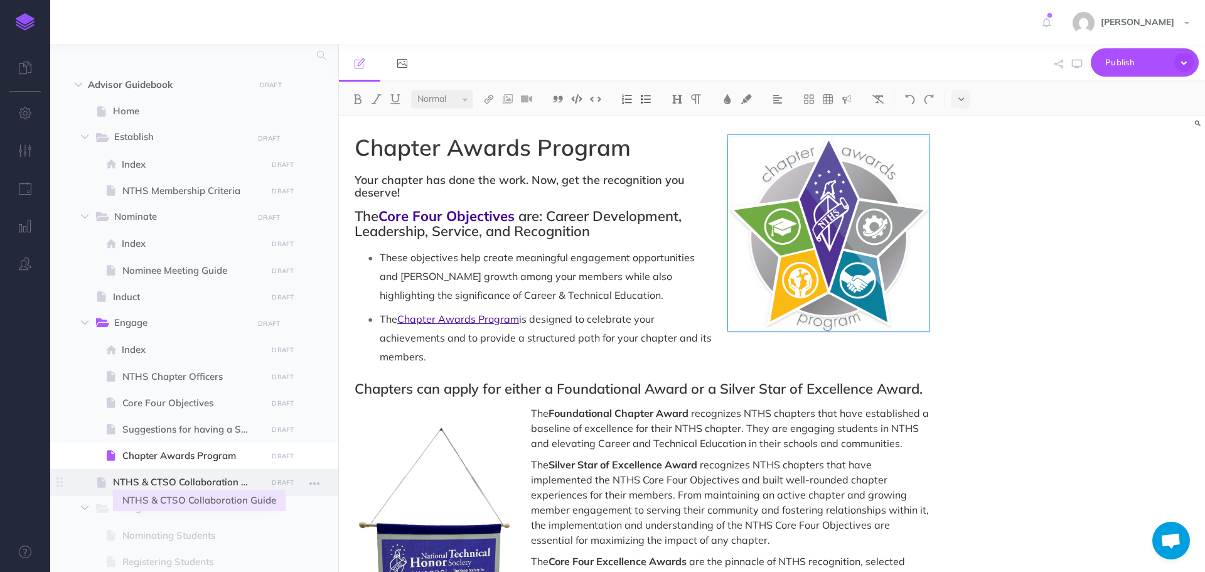
click at [146, 481] on span "NTHS & CTSO Collaboration Guide" at bounding box center [188, 482] width 150 height 15
select select "null"
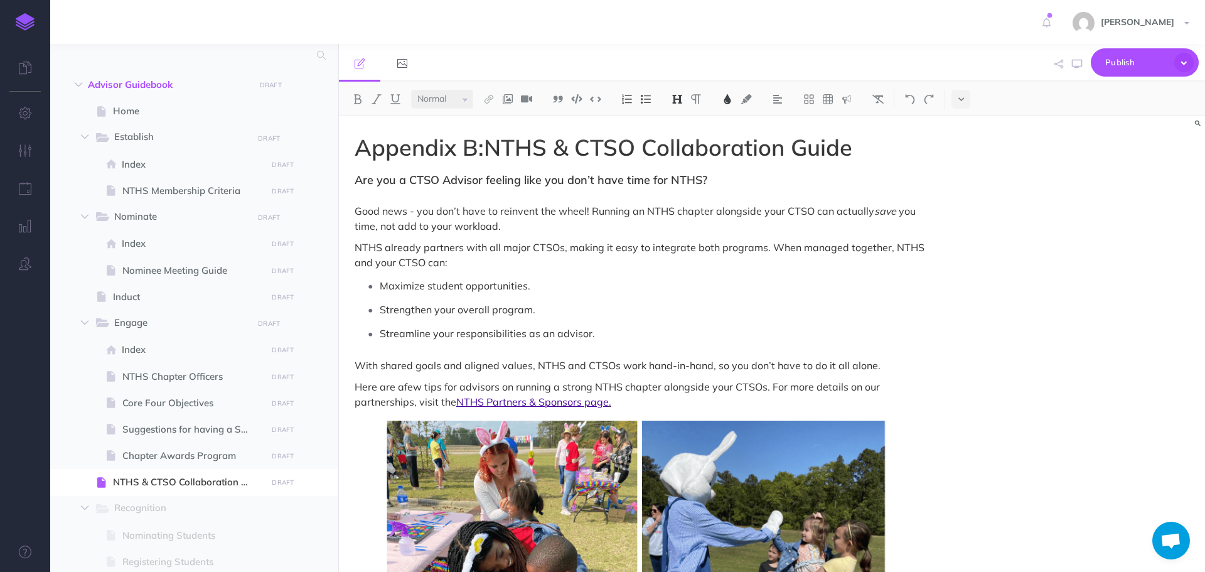
click at [489, 148] on span "NTHS & CTSO Collaboration Guide" at bounding box center [668, 147] width 368 height 28
drag, startPoint x: 489, startPoint y: 148, endPoint x: 349, endPoint y: 147, distance: 140.0
click at [1074, 63] on icon "button" at bounding box center [1077, 64] width 10 height 10
click at [142, 294] on span "Induct" at bounding box center [188, 296] width 150 height 15
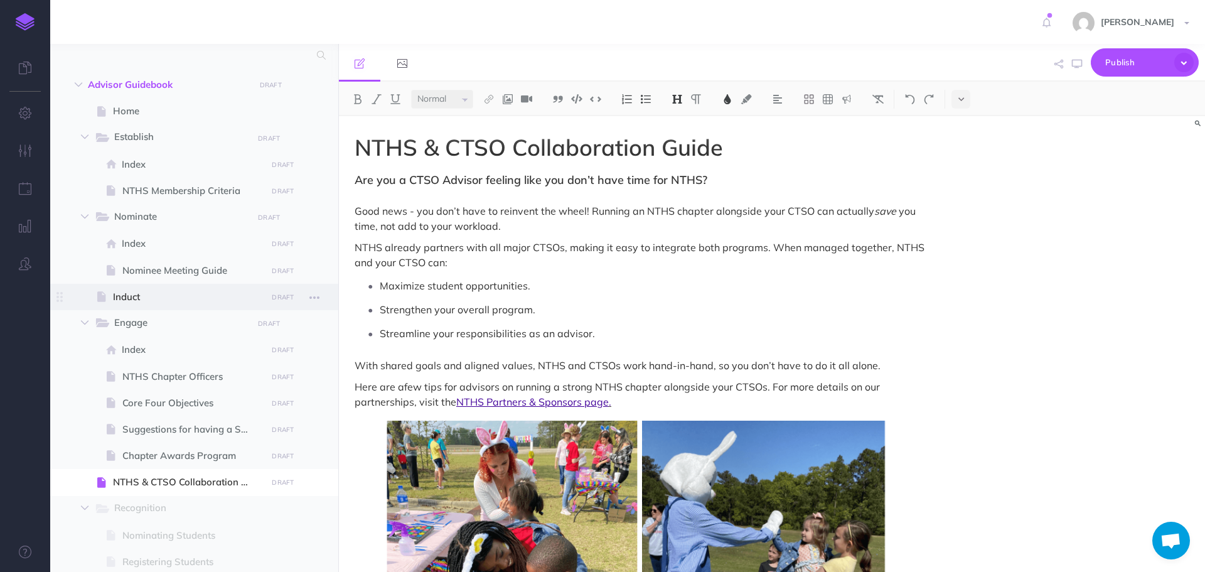
select select "null"
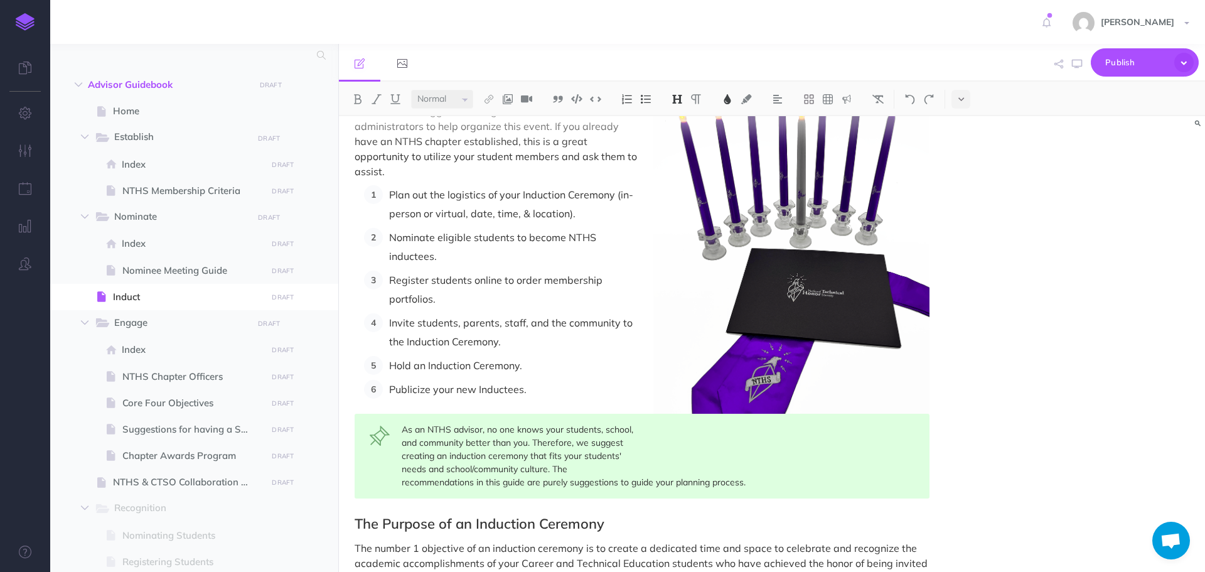
scroll to position [139, 0]
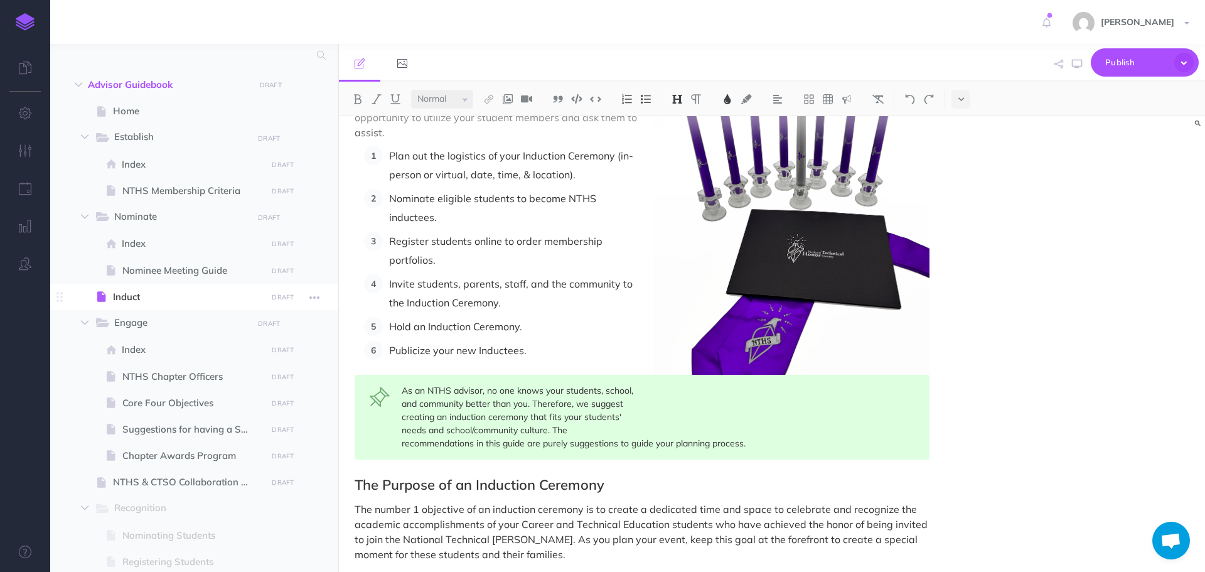
click at [141, 297] on span "Induct" at bounding box center [188, 296] width 150 height 15
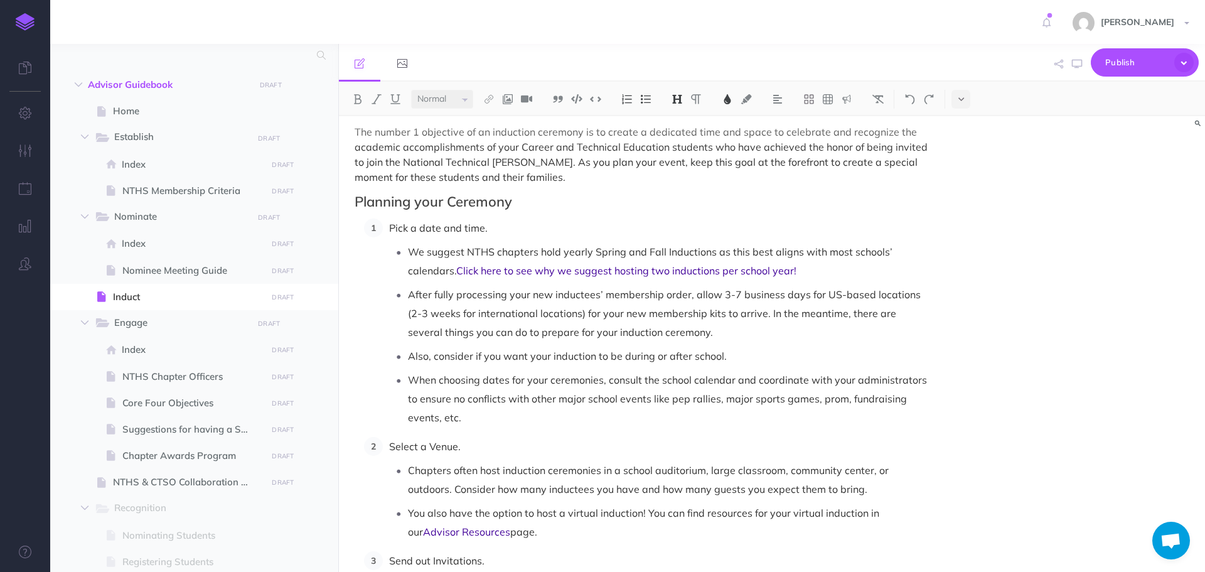
scroll to position [565, 0]
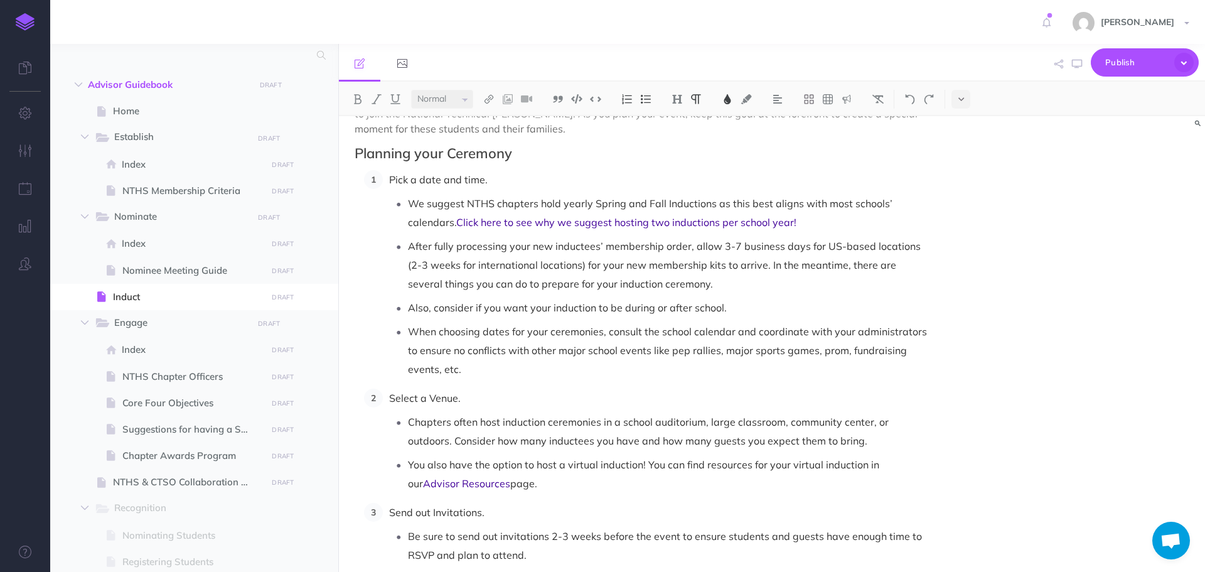
drag, startPoint x: 390, startPoint y: 400, endPoint x: 530, endPoint y: 484, distance: 163.3
click at [530, 484] on li "Select a Venue. Chapters often host induction ceremonies in a school auditorium…" at bounding box center [656, 441] width 547 height 104
copy li "Select a Venue. Chapters often host induction ceremonies in a school auditorium…"
click at [389, 181] on span "Pick a date and time." at bounding box center [438, 179] width 99 height 13
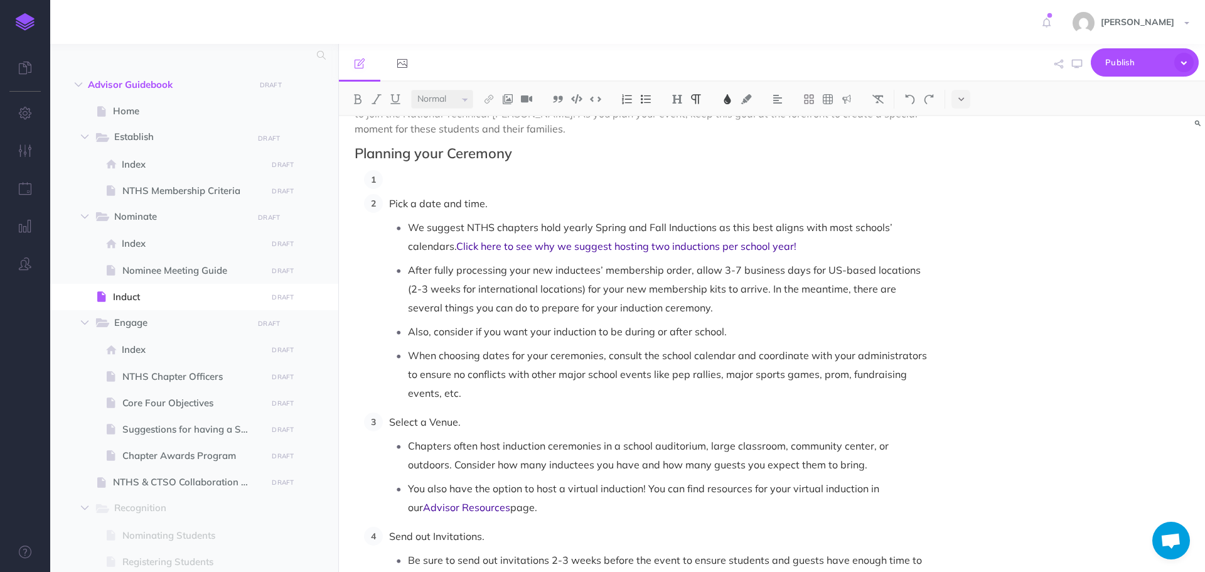
click at [399, 175] on p at bounding box center [659, 179] width 540 height 19
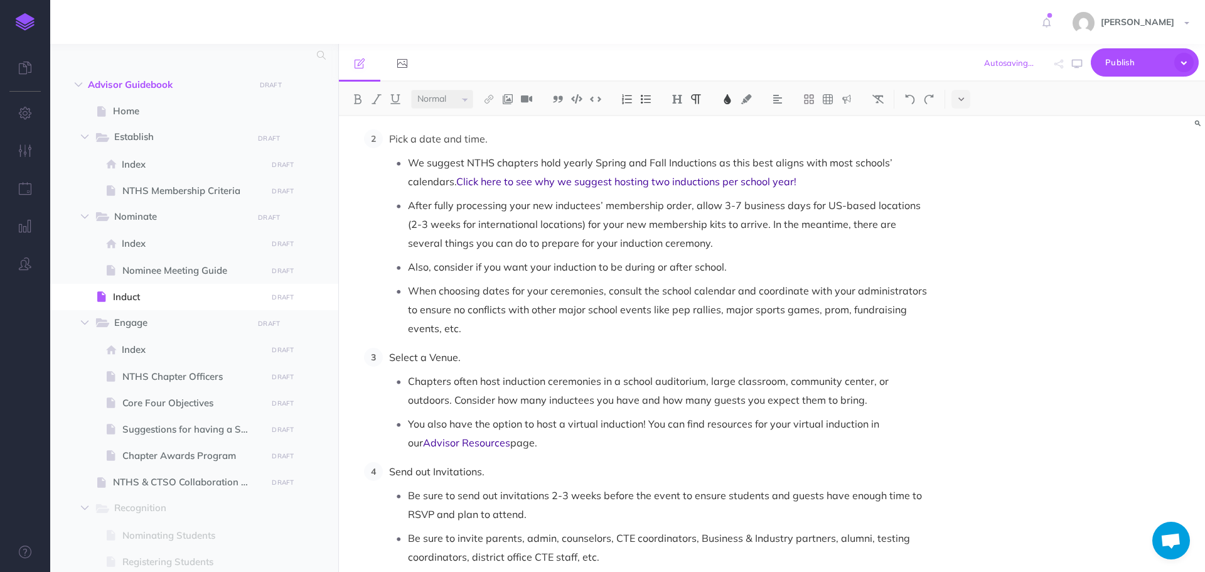
scroll to position [753, 0]
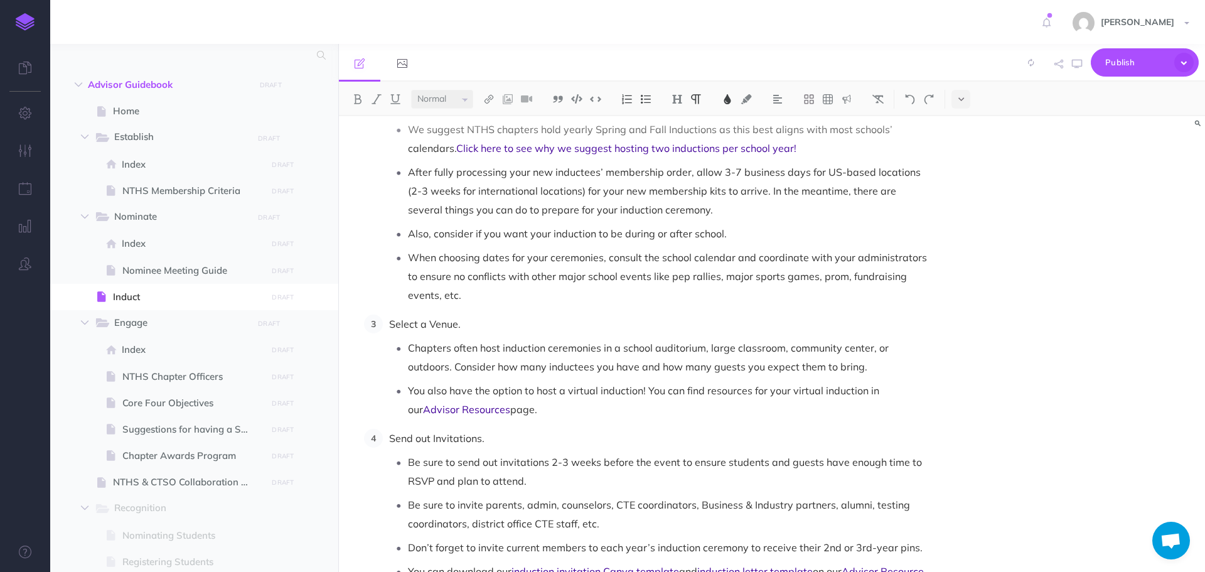
drag, startPoint x: 385, startPoint y: 322, endPoint x: 546, endPoint y: 408, distance: 182.3
click at [542, 408] on li "Select a Venue. Chapters often host induction ceremonies in a school auditorium…" at bounding box center [656, 366] width 547 height 104
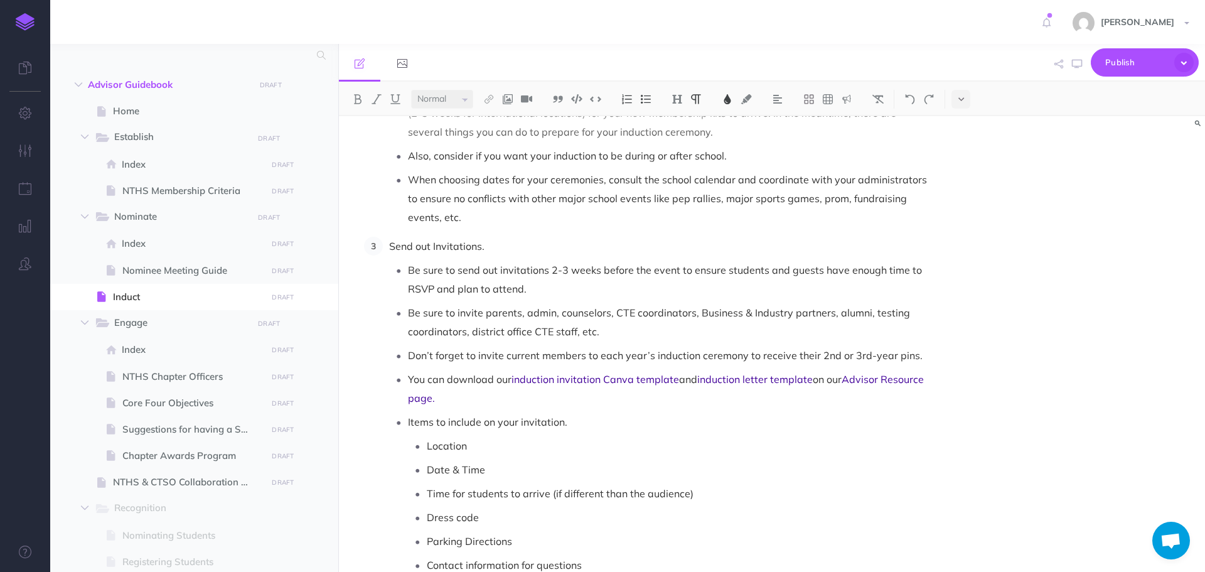
scroll to position [942, 0]
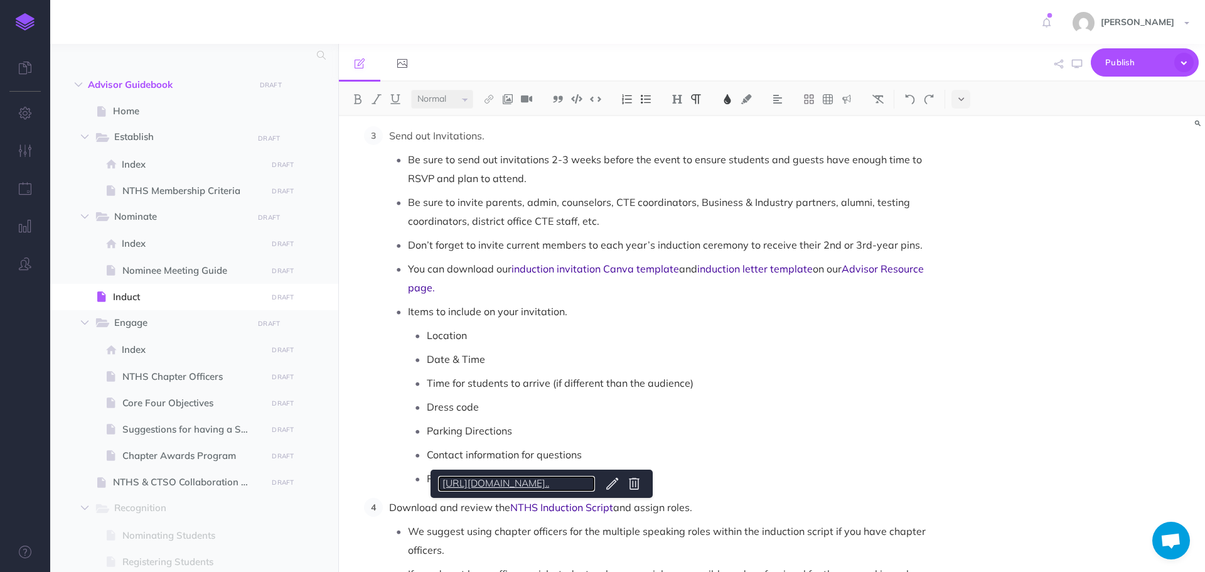
drag, startPoint x: 540, startPoint y: 509, endPoint x: 497, endPoint y: 483, distance: 50.9
click at [497, 483] on link "[URL][DOMAIN_NAME].." at bounding box center [516, 484] width 157 height 16
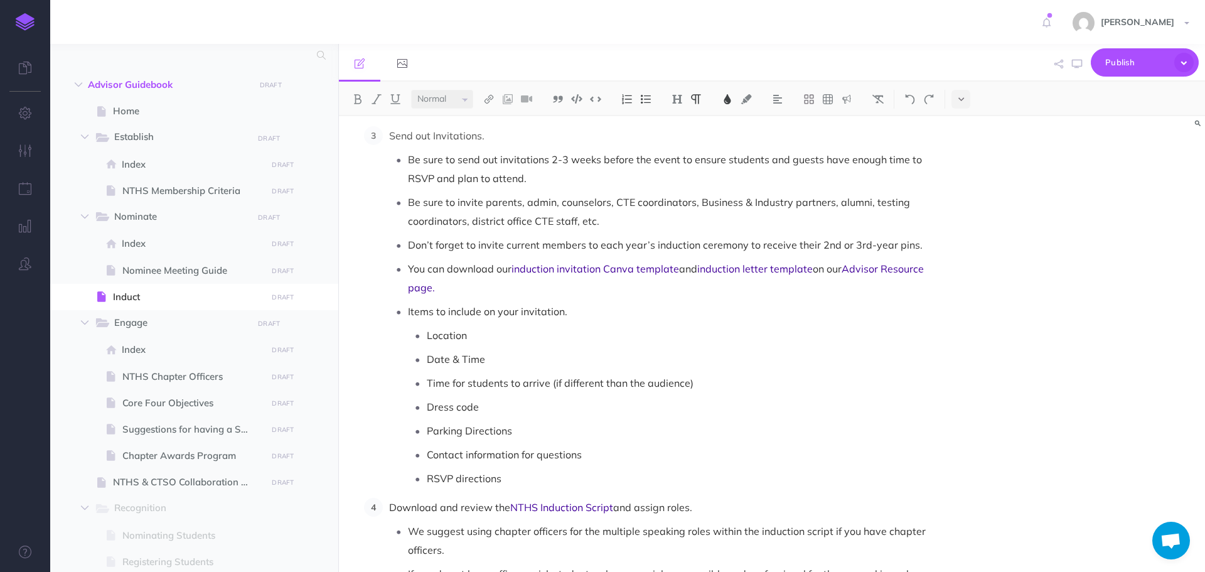
click at [675, 490] on ol "Select a Venue. Chapters often host induction ceremonies in a school auditorium…" at bounding box center [647, 414] width 566 height 1242
drag, startPoint x: 511, startPoint y: 507, endPoint x: 631, endPoint y: 508, distance: 119.9
click at [631, 508] on p "Download and review the NTHS Induction Script and assign roles." at bounding box center [659, 507] width 540 height 19
click at [495, 98] on img at bounding box center [488, 99] width 11 height 10
click at [880, 102] on img at bounding box center [878, 99] width 11 height 10
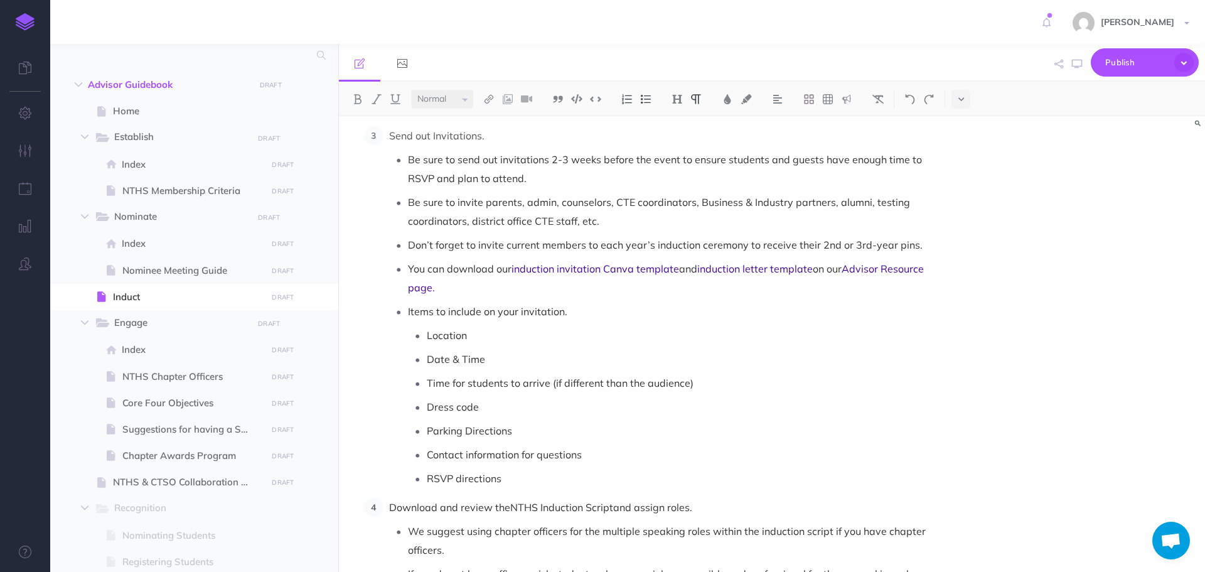
click at [709, 487] on p "RSVP directions" at bounding box center [678, 478] width 503 height 19
click at [616, 507] on p "Download and review the NTHS Induction Scriptand assign roles." at bounding box center [659, 507] width 540 height 19
drag, startPoint x: 513, startPoint y: 505, endPoint x: 613, endPoint y: 512, distance: 100.6
click at [613, 512] on p "Download and review the NTHS Induction Script and assign roles." at bounding box center [659, 507] width 540 height 19
click at [494, 94] on img at bounding box center [488, 99] width 11 height 10
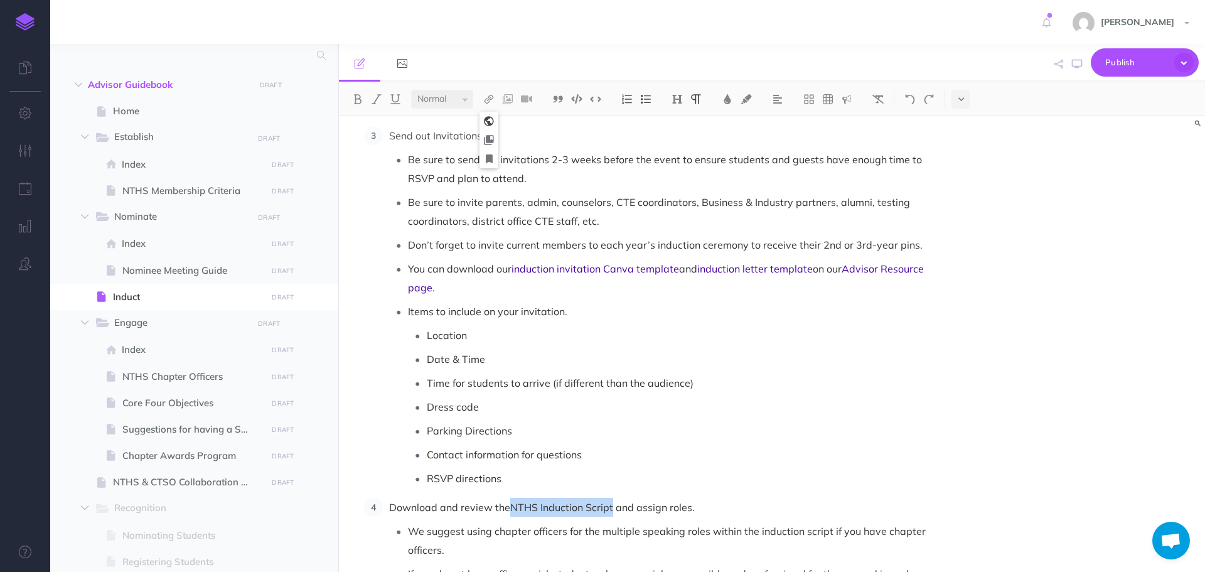
click at [491, 122] on icon at bounding box center [489, 121] width 10 height 9
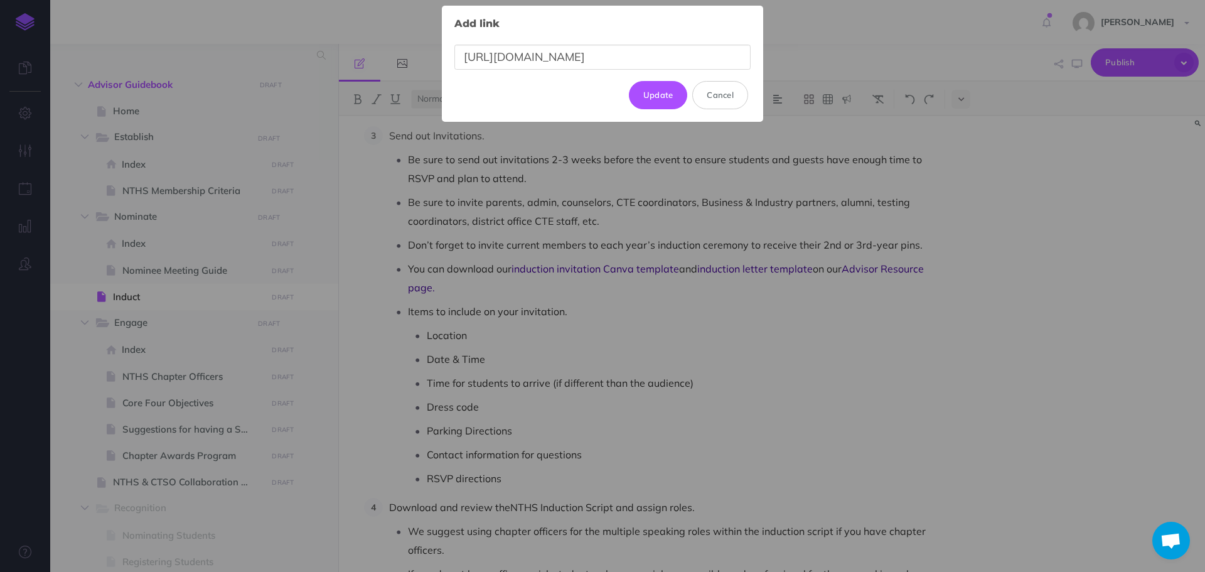
scroll to position [0, 262]
type input "[URL][DOMAIN_NAME]"
click at [667, 95] on button "Update" at bounding box center [658, 95] width 59 height 28
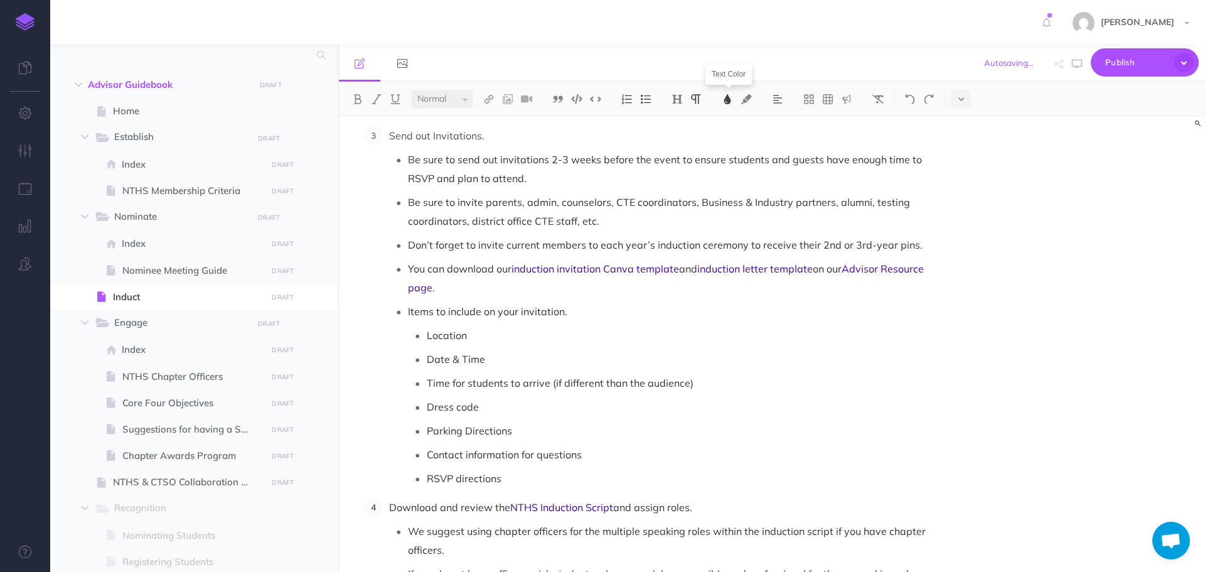
click at [724, 101] on img at bounding box center [727, 99] width 11 height 10
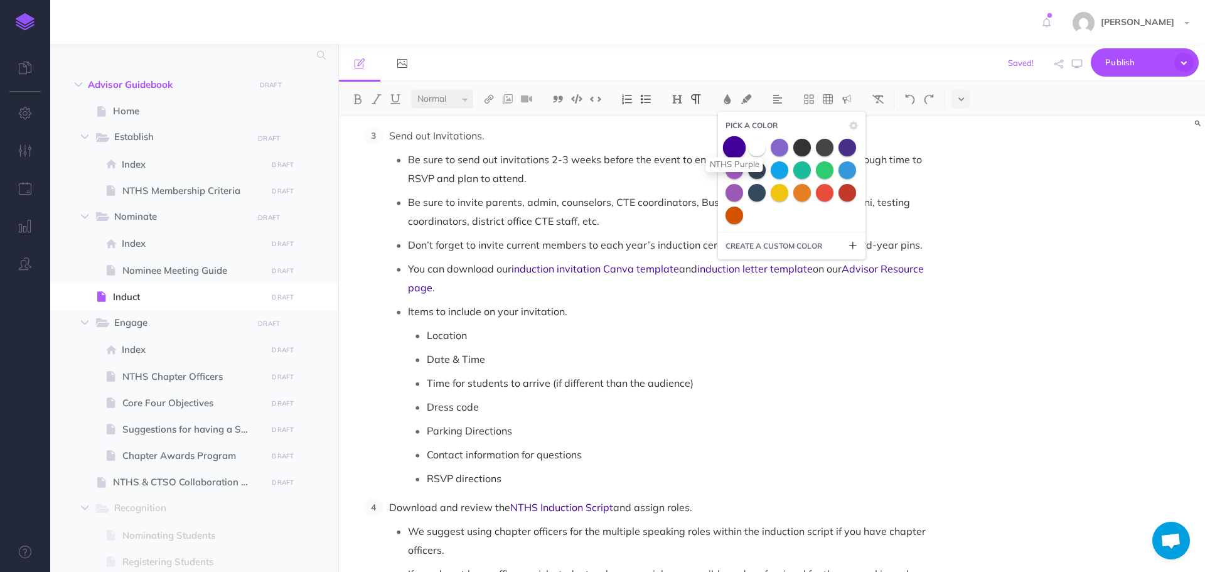
click at [740, 149] on span at bounding box center [734, 147] width 23 height 23
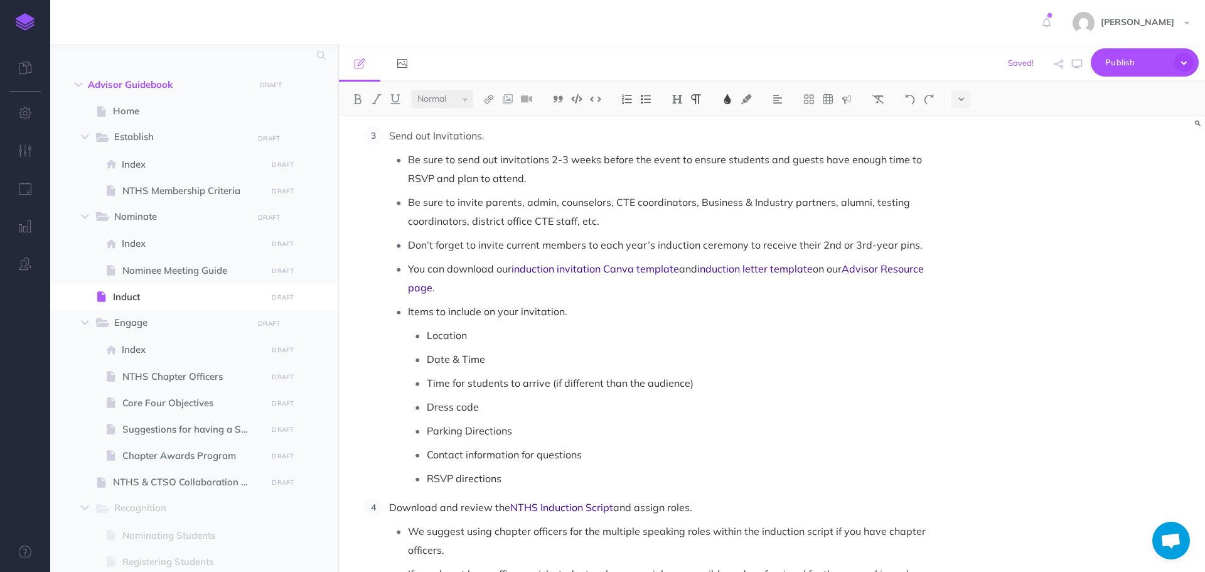
click at [738, 388] on p "Time for students to arrive (if different than the audience)" at bounding box center [678, 382] width 503 height 19
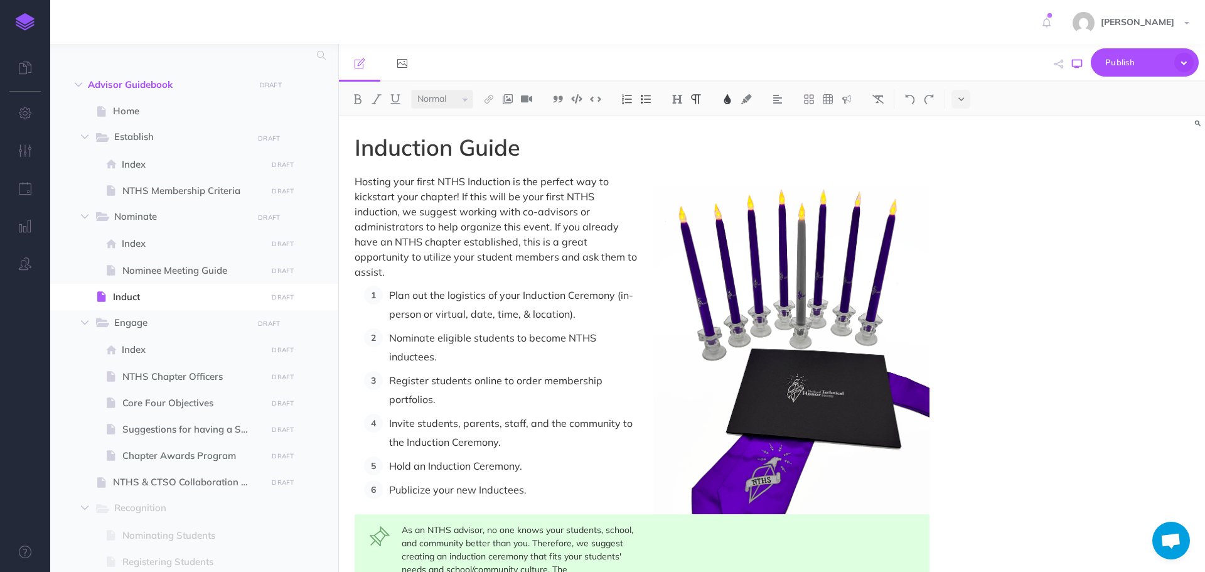
click at [1077, 69] on button "button" at bounding box center [1077, 64] width 16 height 36
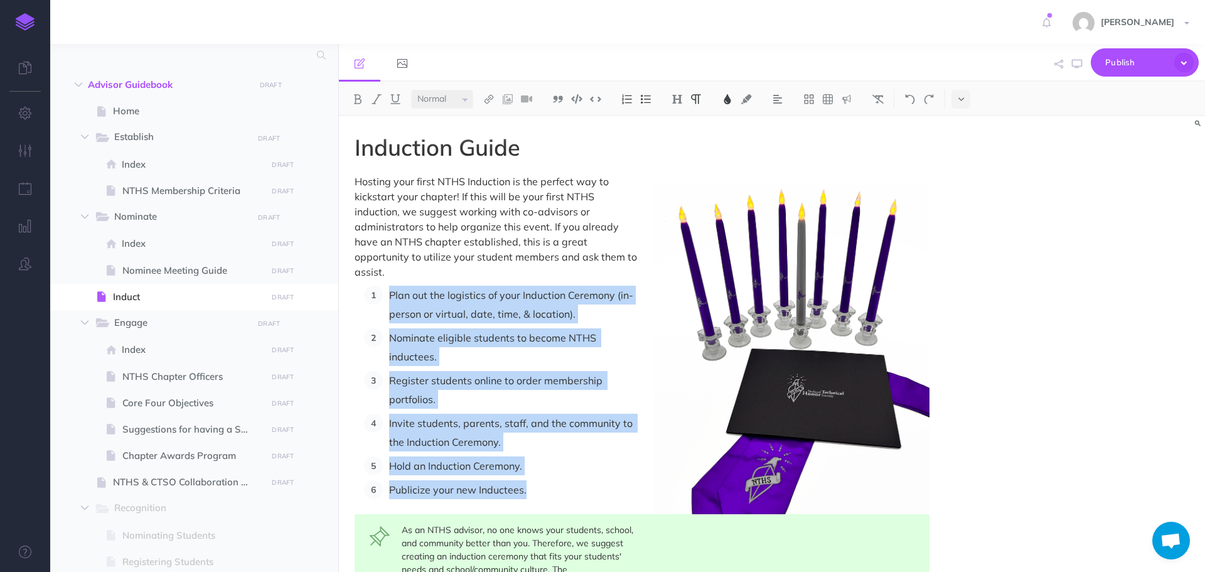
drag, startPoint x: 386, startPoint y: 291, endPoint x: 581, endPoint y: 483, distance: 273.9
click at [581, 483] on ol "Plan out the logistics of your Induction Ceremony (in-person or virtual, date, …" at bounding box center [647, 392] width 566 height 213
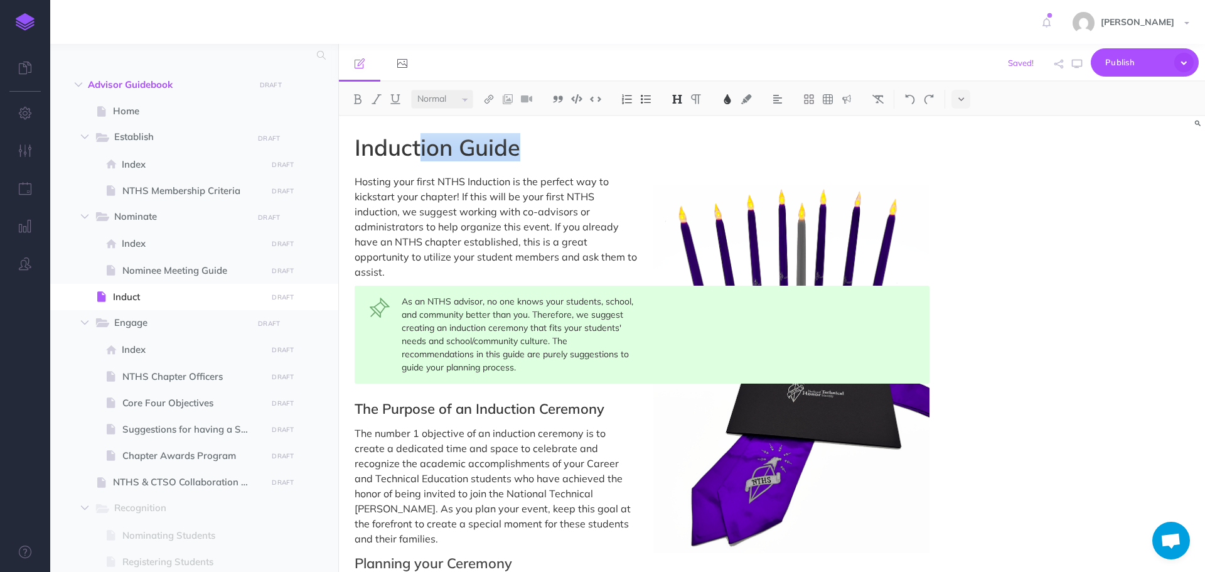
drag, startPoint x: 524, startPoint y: 146, endPoint x: 423, endPoint y: 148, distance: 101.1
click at [423, 148] on h1 "Induction Guide" at bounding box center [642, 147] width 575 height 25
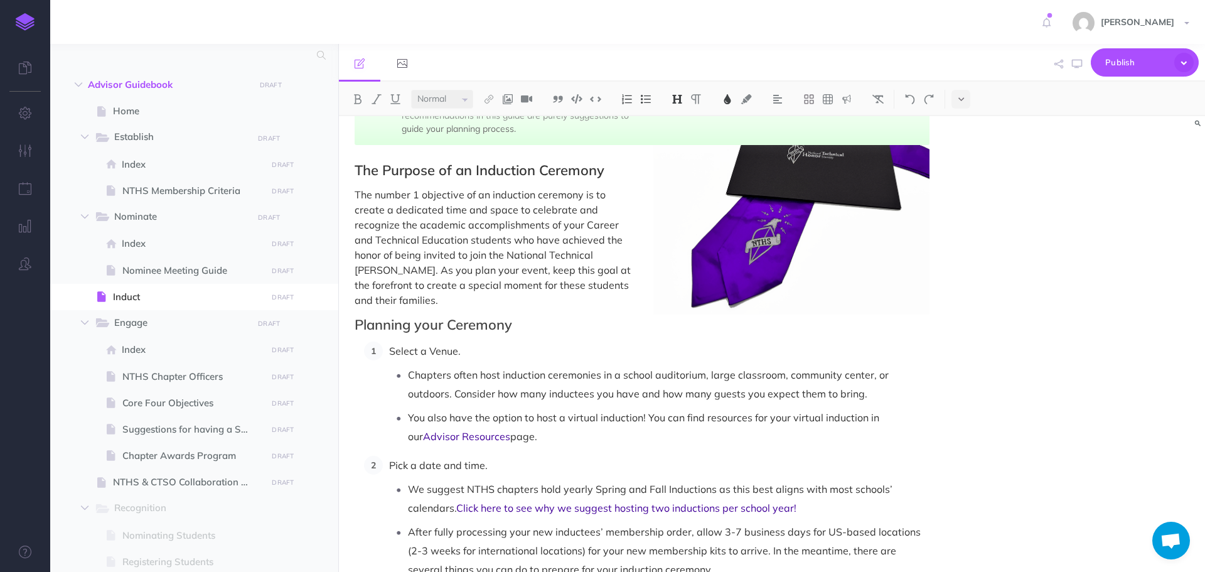
scroll to position [32, 0]
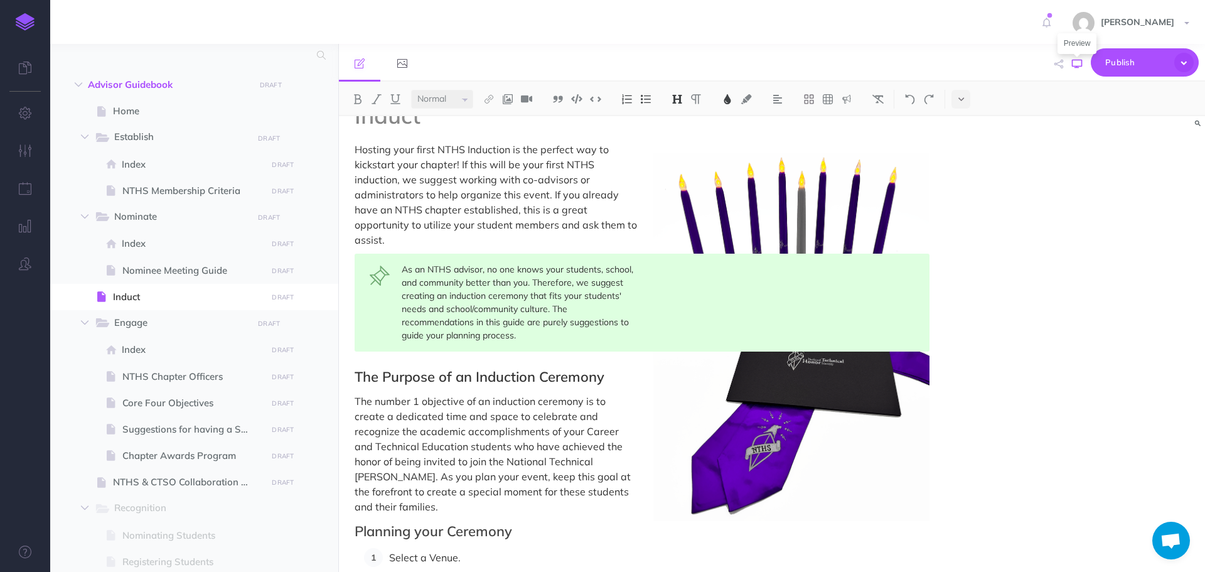
click at [1080, 63] on icon "button" at bounding box center [1077, 64] width 10 height 10
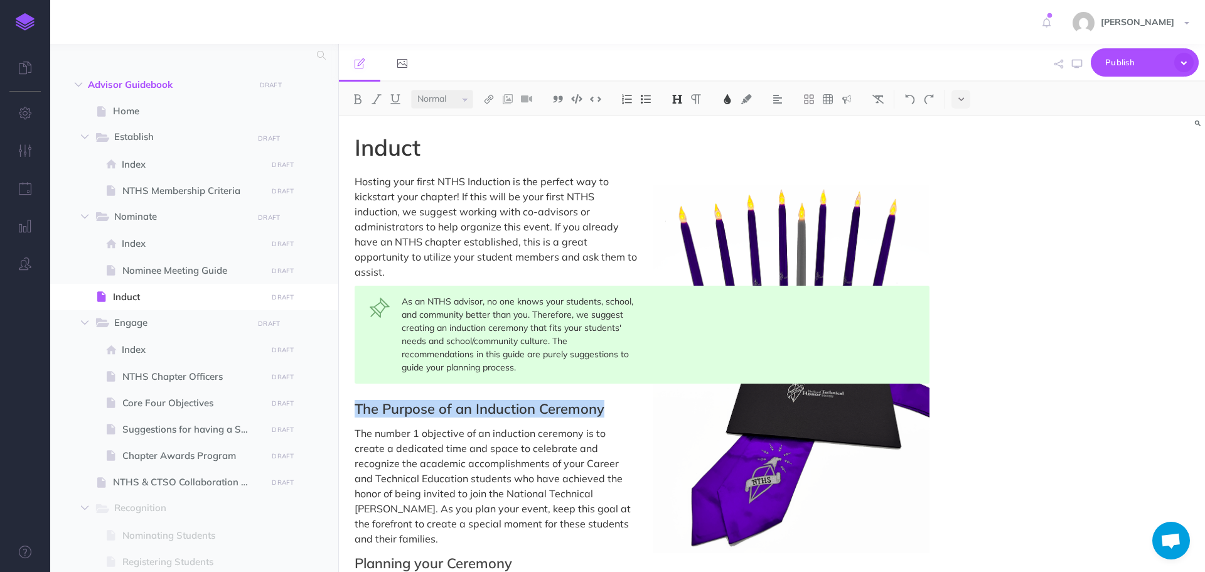
drag, startPoint x: 355, startPoint y: 407, endPoint x: 610, endPoint y: 410, distance: 254.2
click at [610, 410] on h2 "The Purpose of an Induction Ceremony" at bounding box center [642, 408] width 575 height 15
drag, startPoint x: 577, startPoint y: 405, endPoint x: 522, endPoint y: 456, distance: 75.5
click at [522, 456] on p "The number 1 objective of an induction ceremony is to create a dedicated time a…" at bounding box center [642, 486] width 575 height 121
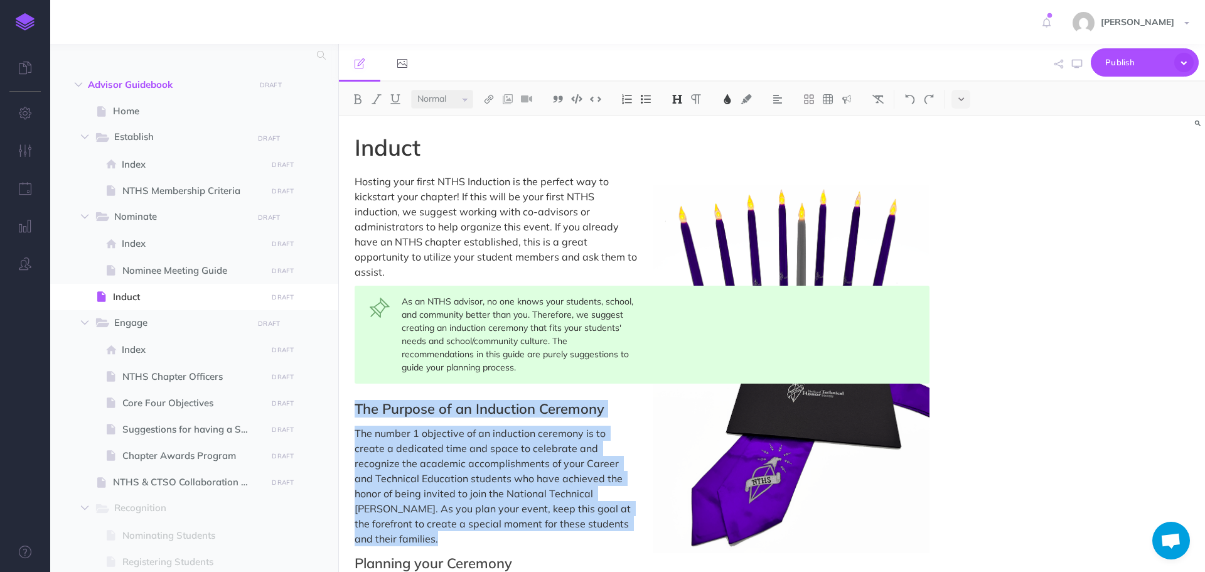
drag, startPoint x: 351, startPoint y: 407, endPoint x: 617, endPoint y: 525, distance: 291.1
copy div "The Purpose of an Induction Ceremony The number 1 objective of an induction cer…"
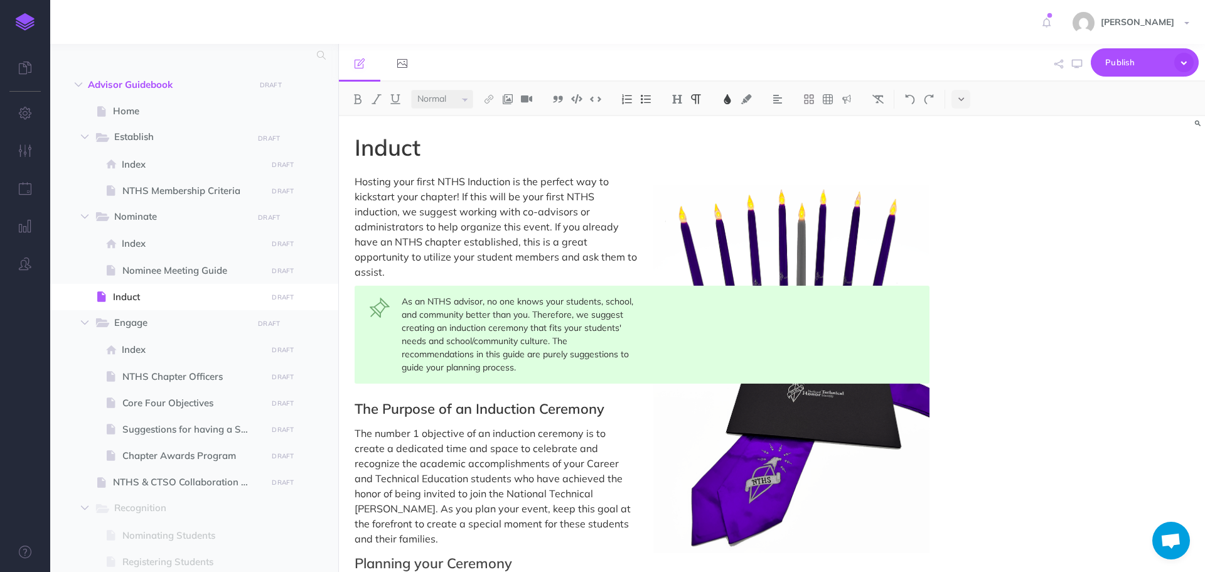
click at [357, 180] on span "Hosting your first NTHS Induction is the perfect way to kickstart your chapter!…" at bounding box center [497, 226] width 285 height 103
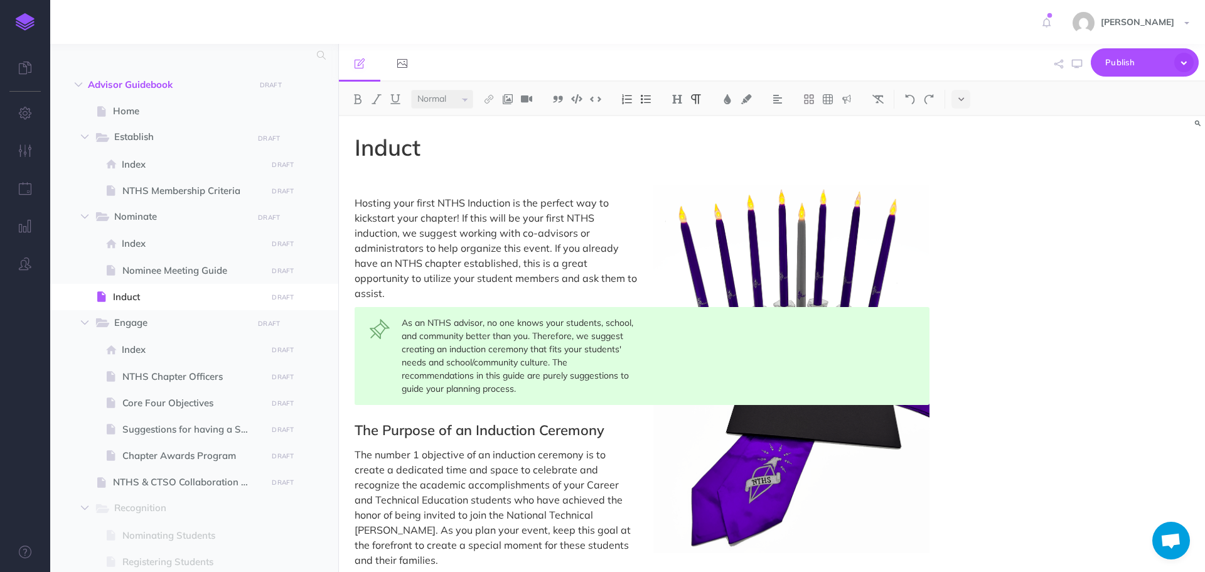
click at [373, 186] on p at bounding box center [642, 181] width 575 height 15
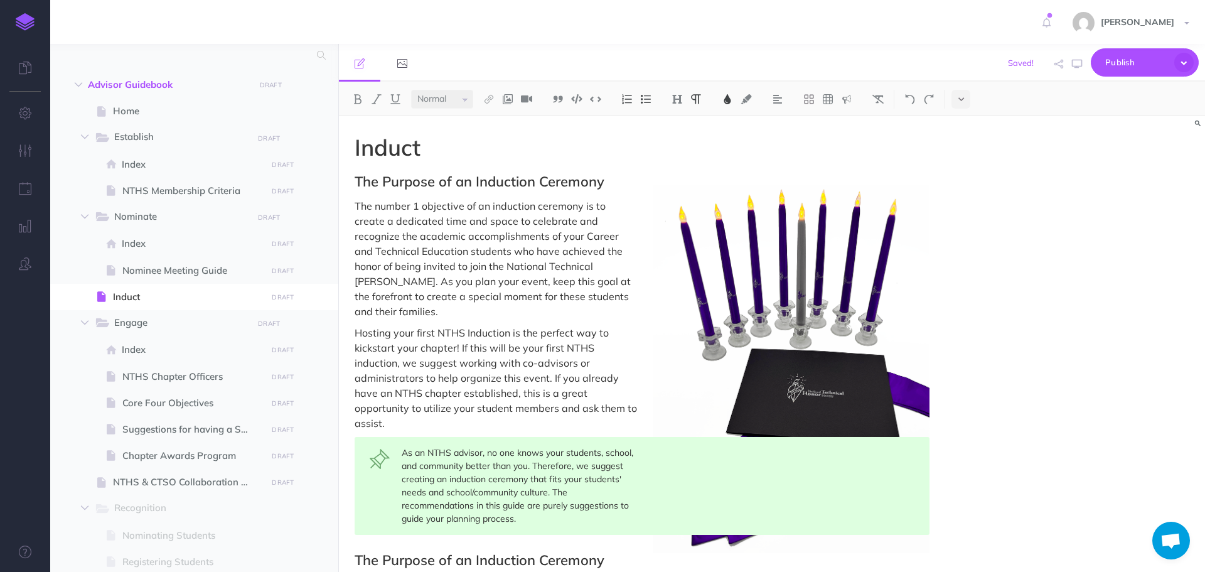
scroll to position [188, 0]
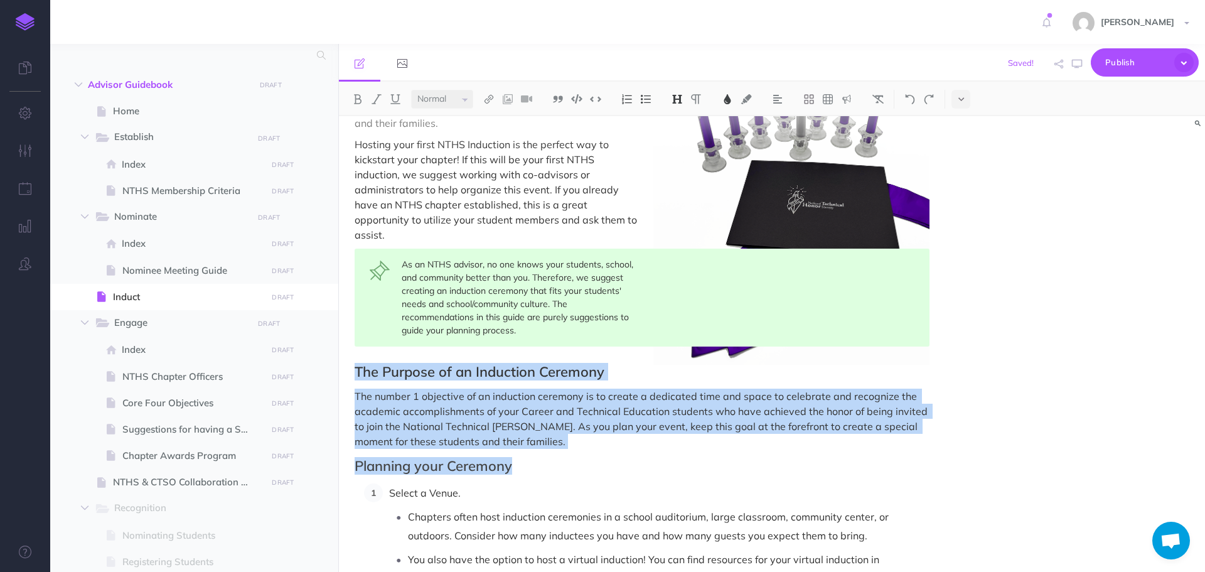
drag, startPoint x: 357, startPoint y: 355, endPoint x: 928, endPoint y: 436, distance: 576.3
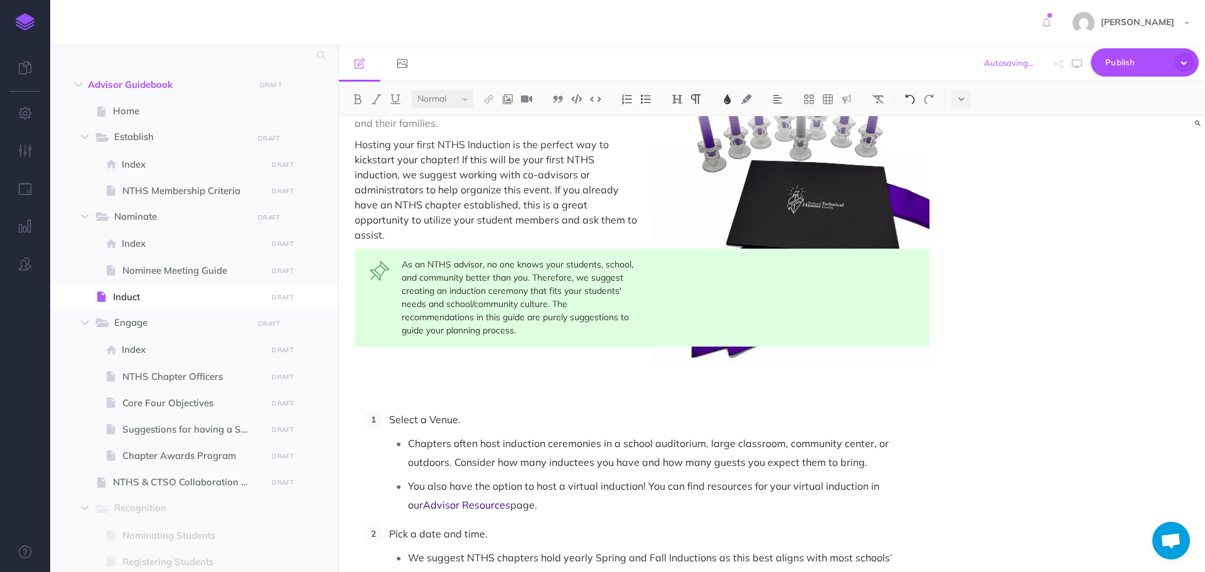
click at [916, 97] on img at bounding box center [910, 99] width 11 height 10
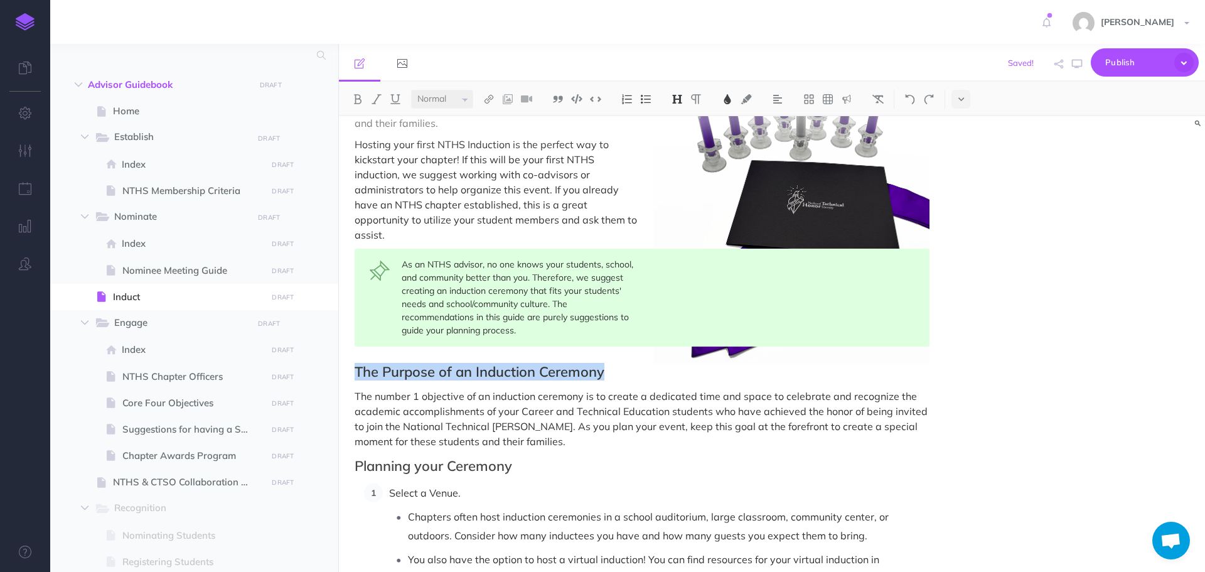
click at [486, 390] on span "The number 1 objective of an induction ceremony is to create a dedicated time a…" at bounding box center [643, 419] width 576 height 58
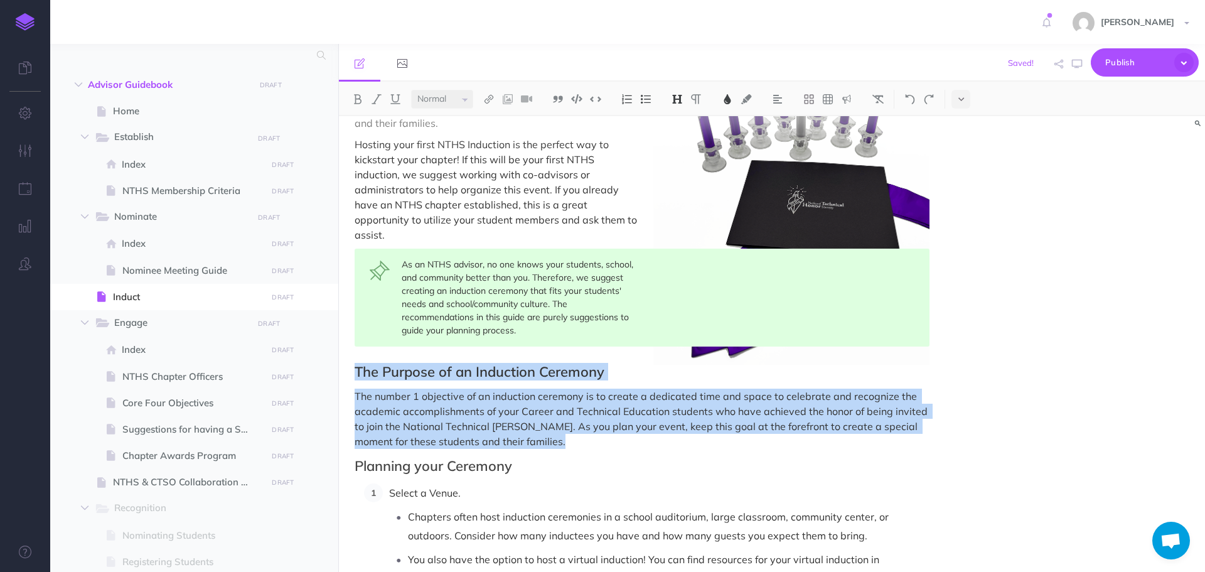
drag, startPoint x: 356, startPoint y: 353, endPoint x: 876, endPoint y: 428, distance: 525.7
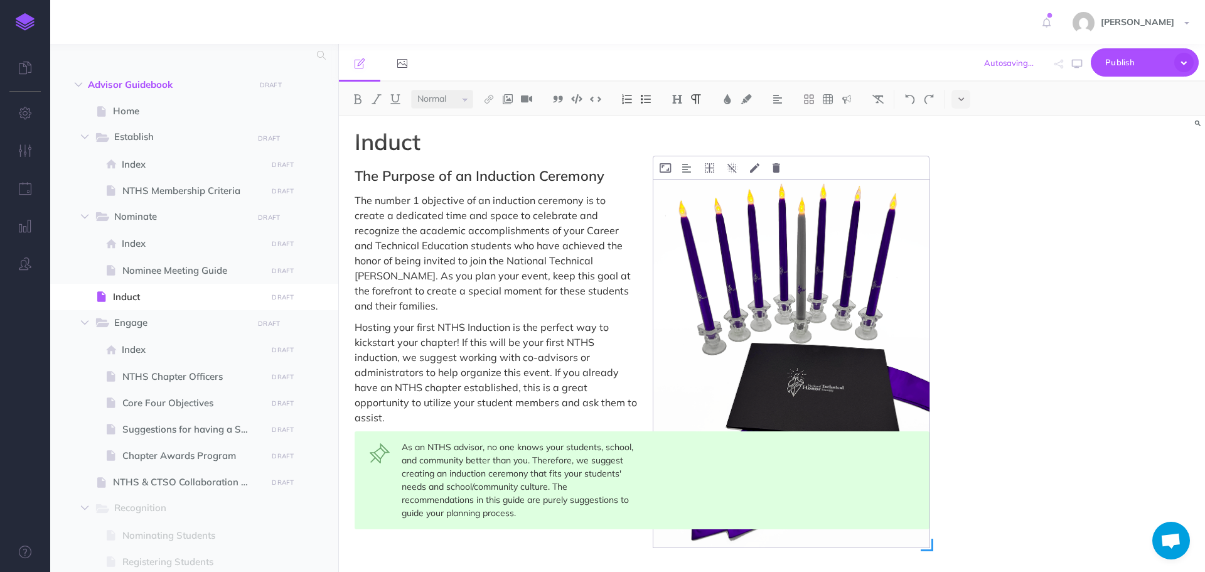
scroll to position [0, 0]
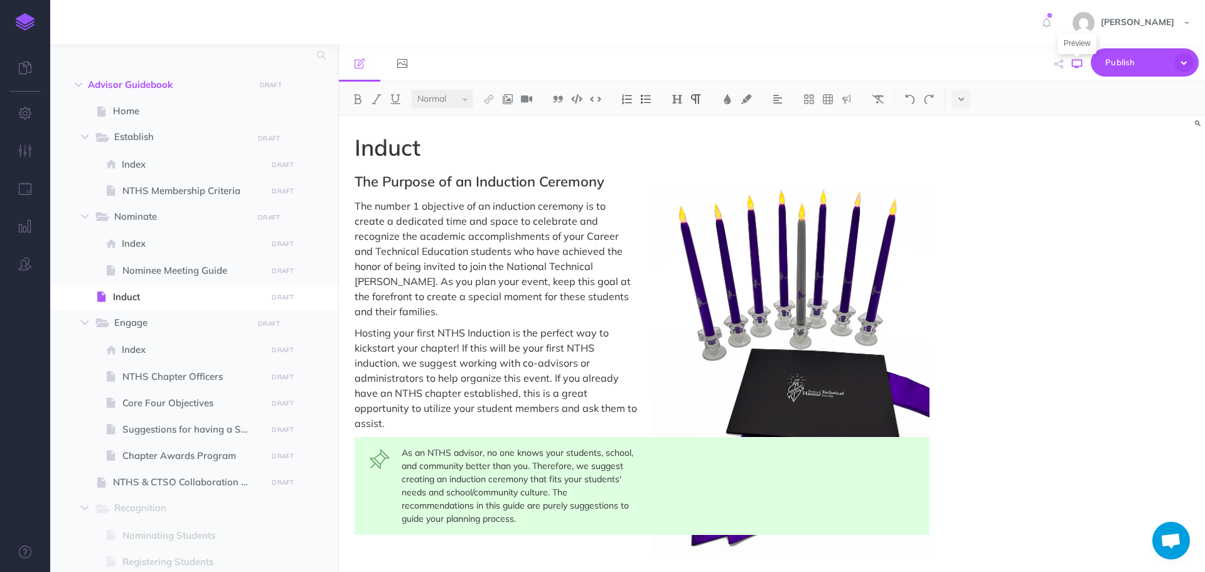
click at [1075, 63] on icon "button" at bounding box center [1077, 64] width 10 height 10
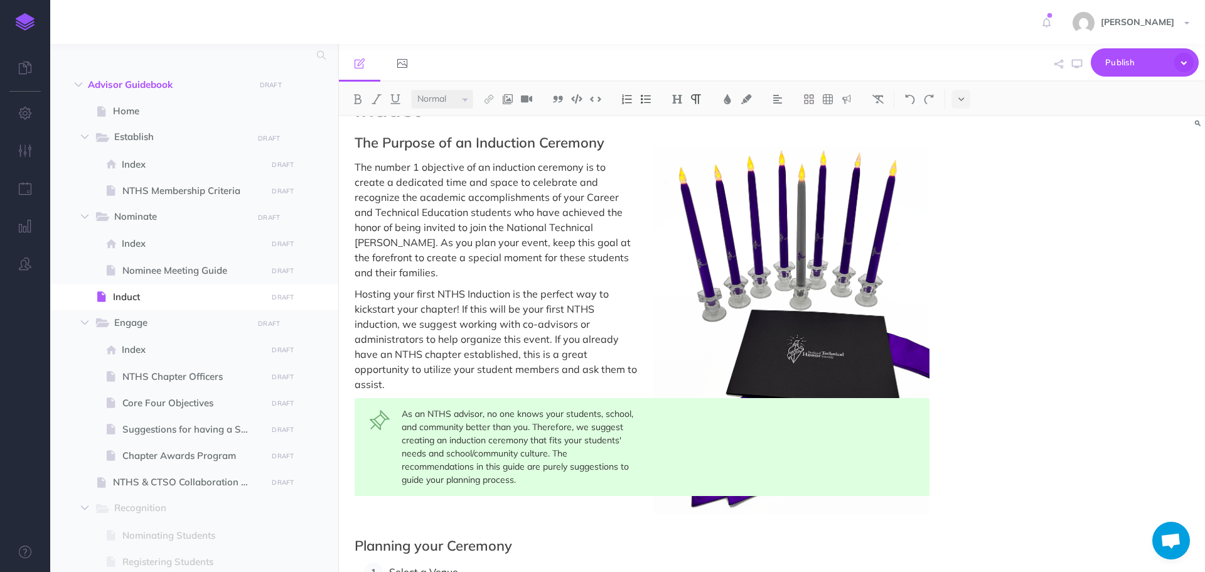
scroll to position [188, 0]
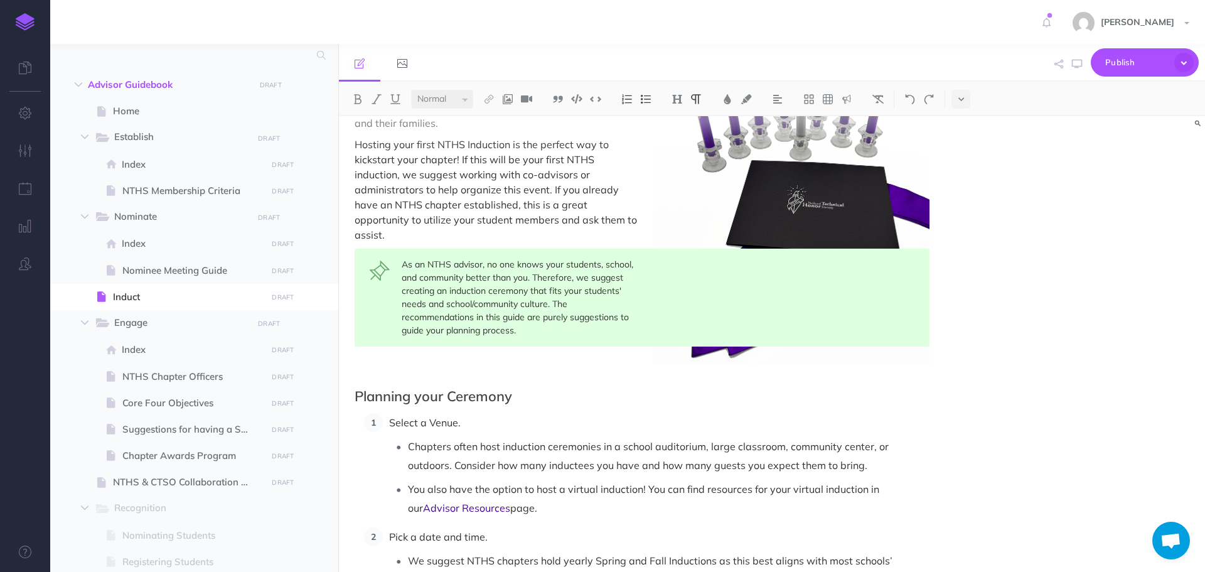
click at [443, 364] on p at bounding box center [642, 371] width 575 height 15
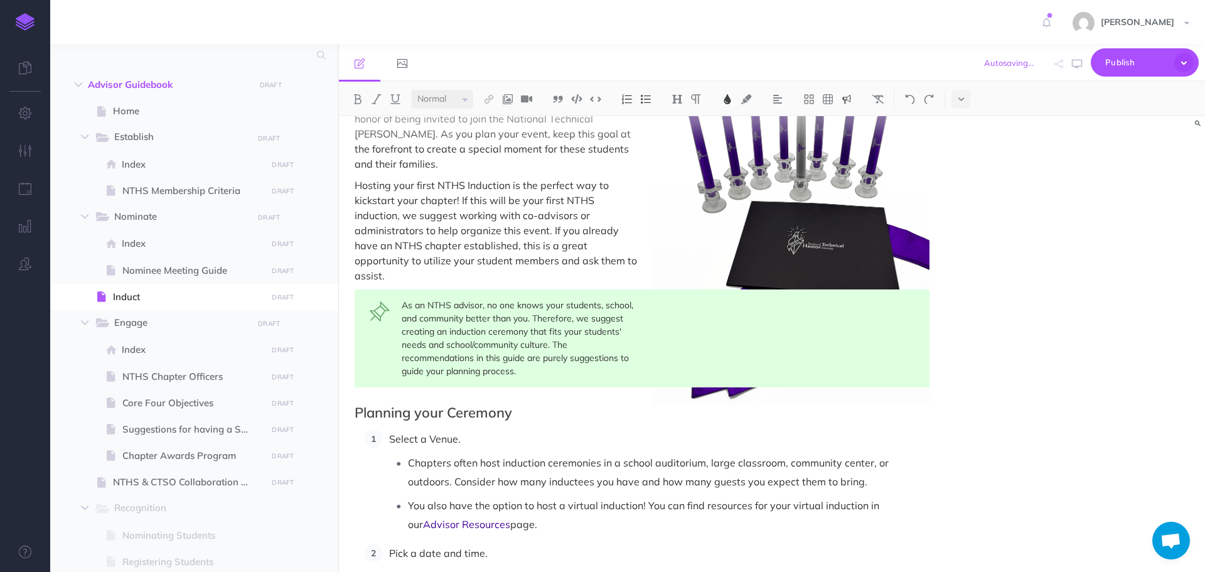
scroll to position [126, 0]
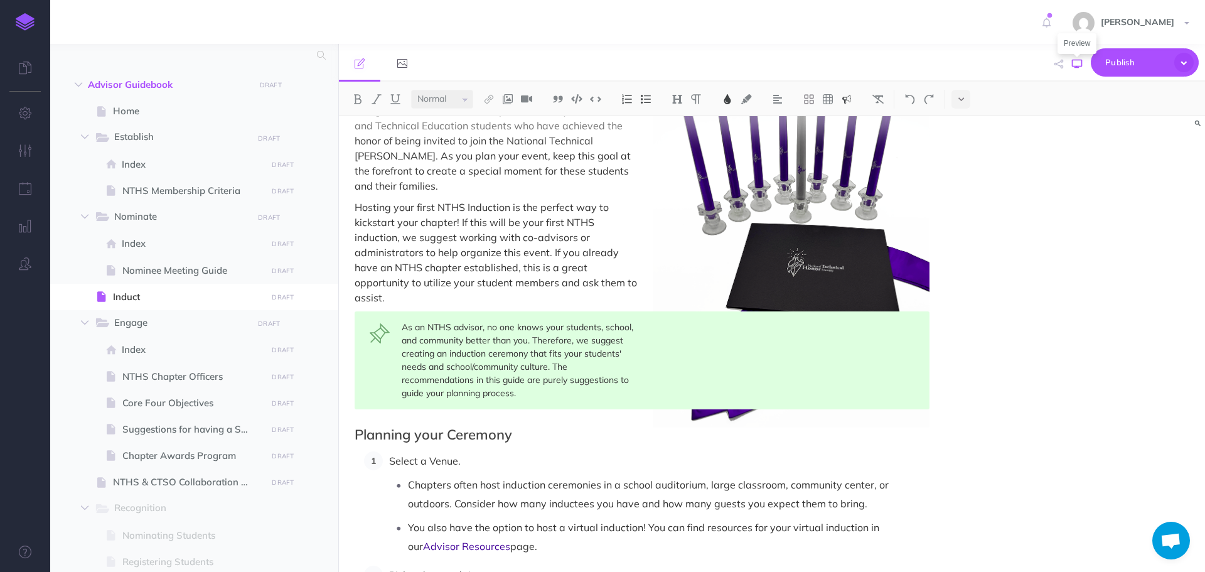
click at [1076, 68] on icon "button" at bounding box center [1077, 64] width 10 height 10
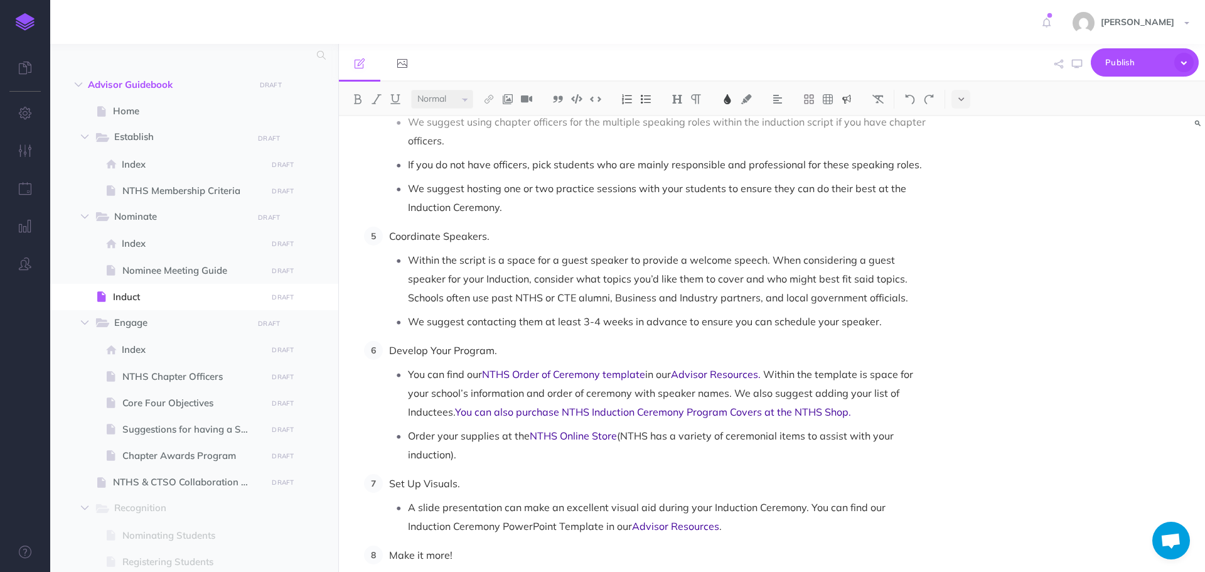
scroll to position [1444, 0]
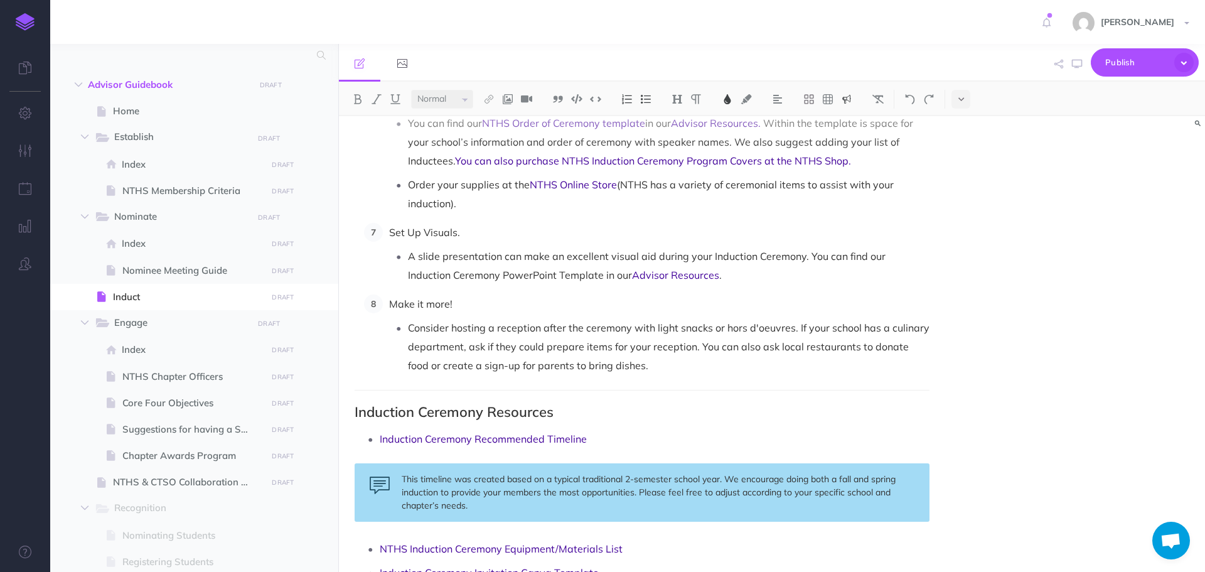
click at [660, 390] on hr at bounding box center [642, 390] width 575 height 1
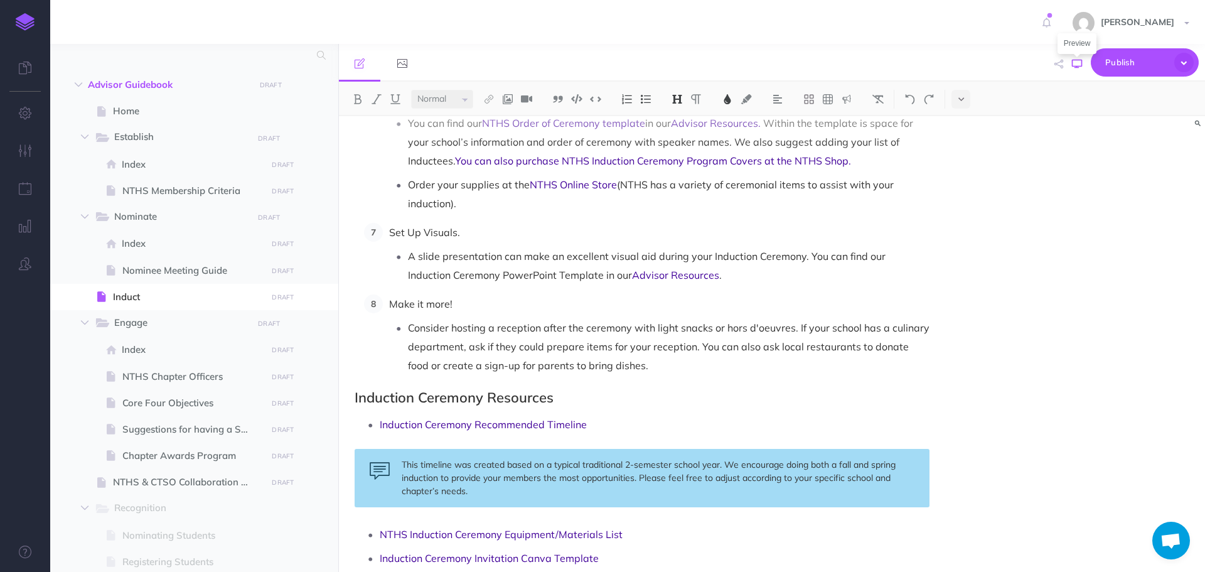
click at [1075, 65] on icon "button" at bounding box center [1077, 64] width 10 height 10
drag, startPoint x: 589, startPoint y: 413, endPoint x: 365, endPoint y: 411, distance: 224.1
click at [380, 415] on li "Induction Ceremony Recommended Timeline" at bounding box center [655, 424] width 550 height 19
copy span "Induction Ceremony Recommended Timeline"
click at [381, 528] on span "NTHS Induction Ceremony Equipment/Materials List" at bounding box center [501, 534] width 243 height 13
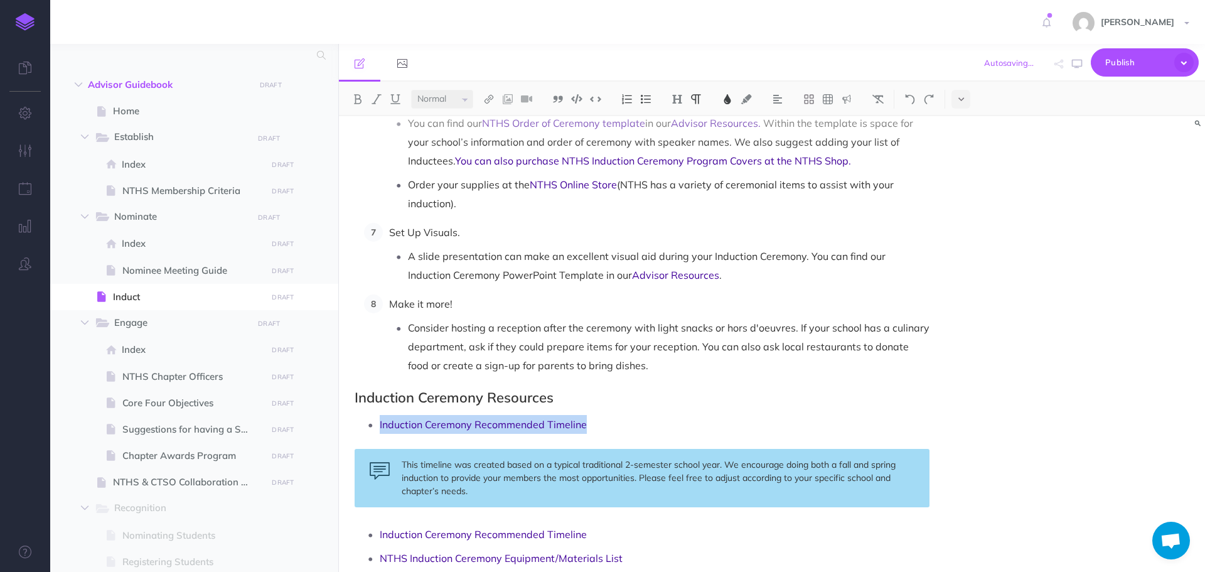
drag, startPoint x: 625, startPoint y: 408, endPoint x: 363, endPoint y: 411, distance: 261.1
click at [380, 415] on li "Induction Ceremony Recommended Timeline" at bounding box center [655, 424] width 550 height 19
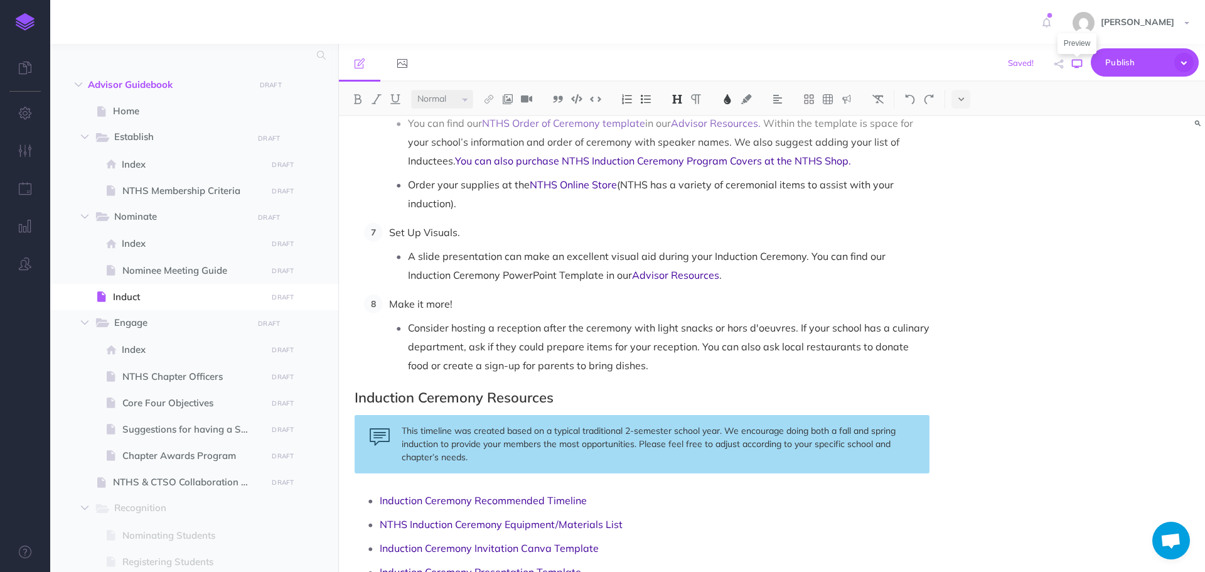
click at [1075, 65] on icon "button" at bounding box center [1077, 64] width 10 height 10
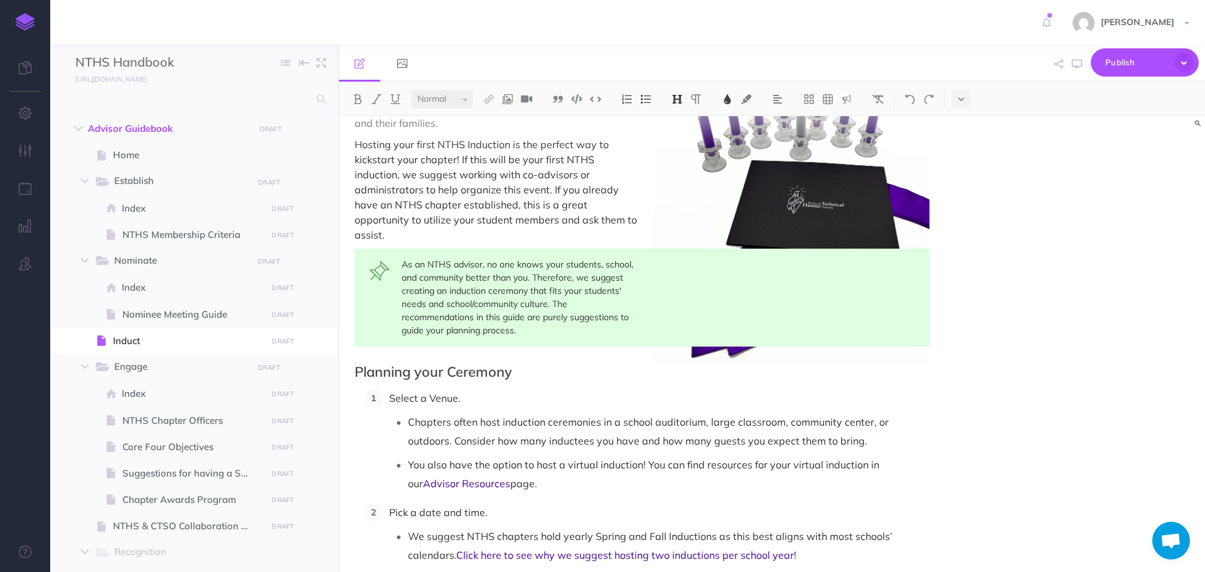
scroll to position [0, 0]
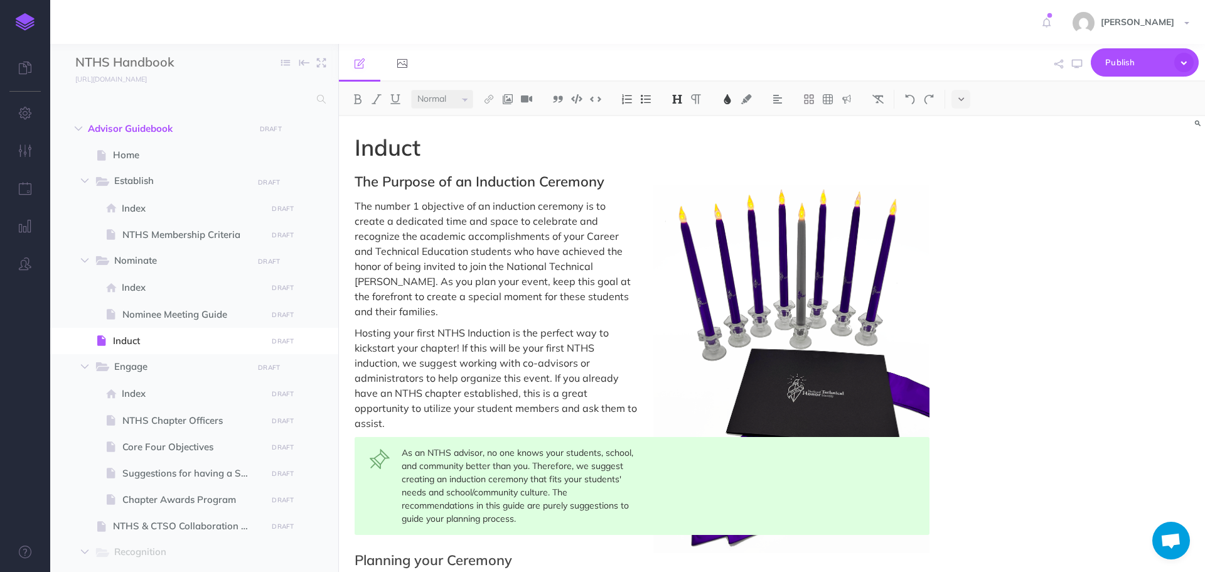
click at [419, 209] on span "The number 1 objective of an induction ceremony is to create a dedicated time a…" at bounding box center [494, 259] width 279 height 118
click at [1079, 64] on icon "button" at bounding box center [1077, 64] width 10 height 10
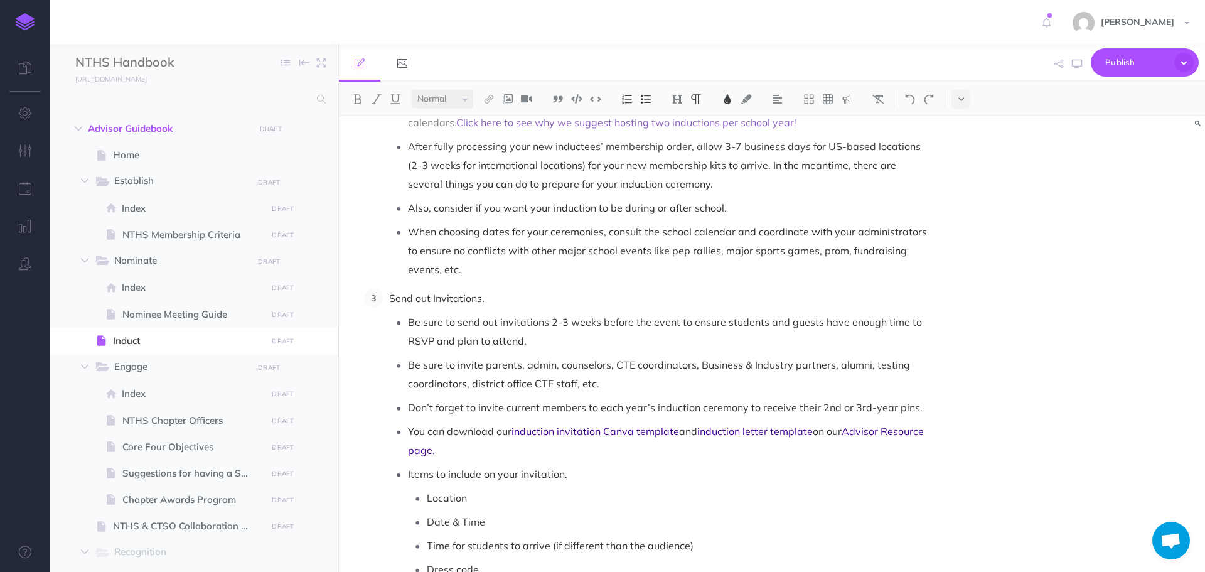
scroll to position [628, 0]
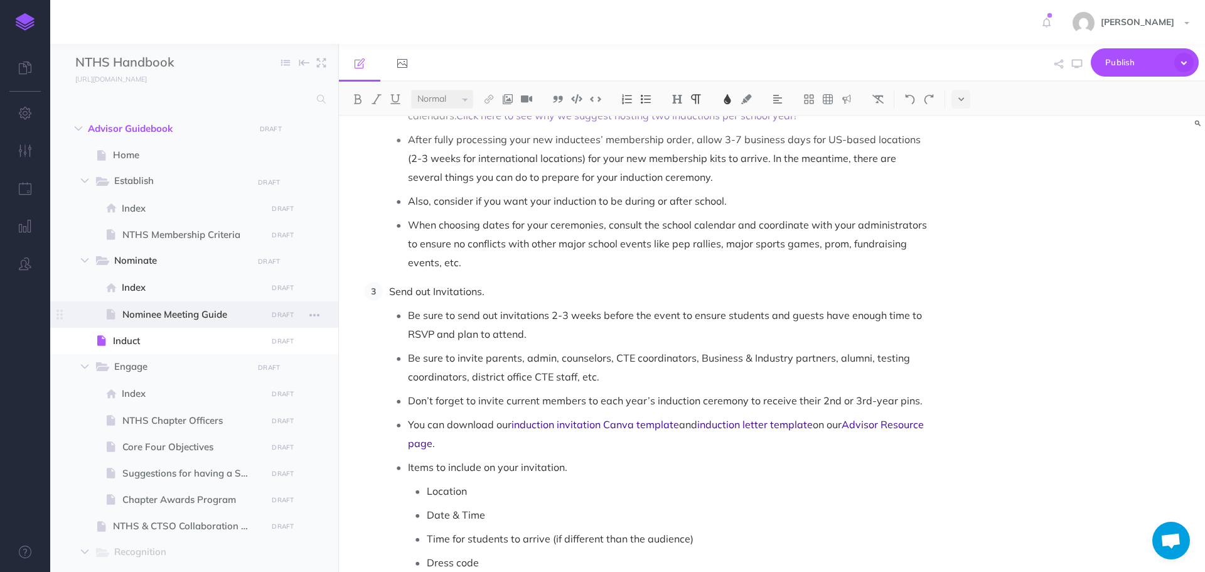
click at [194, 310] on span "Nominee Meeting Guide" at bounding box center [192, 314] width 141 height 15
select select "null"
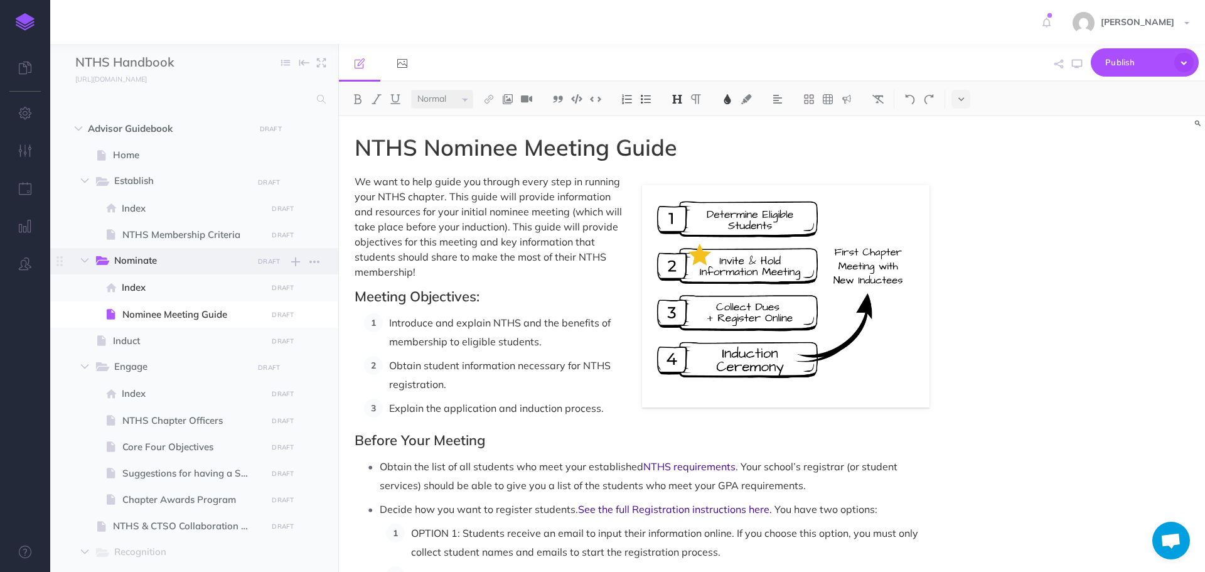
click at [179, 264] on span "Nominate" at bounding box center [179, 261] width 130 height 16
select select "null"
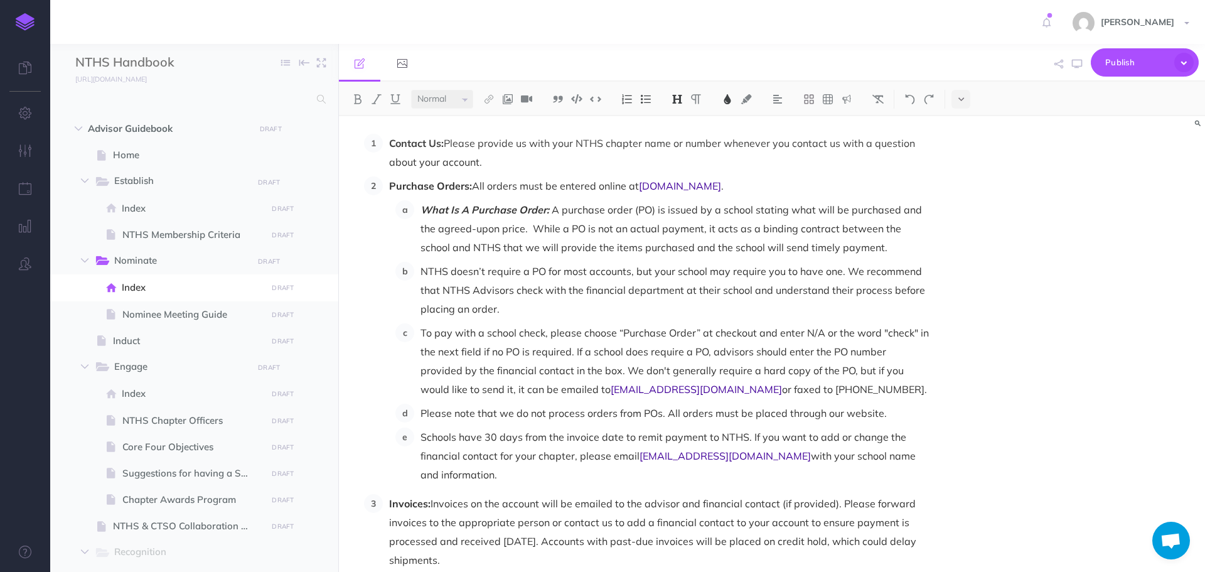
scroll to position [1828, 0]
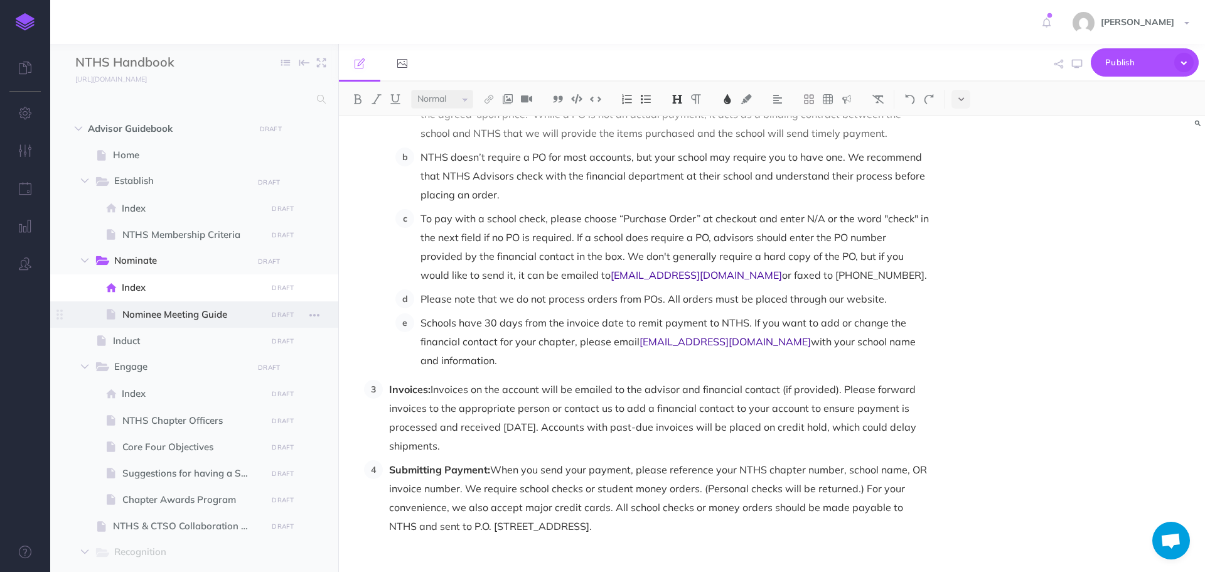
click at [167, 313] on span "Nominee Meeting Guide" at bounding box center [192, 314] width 141 height 15
select select "null"
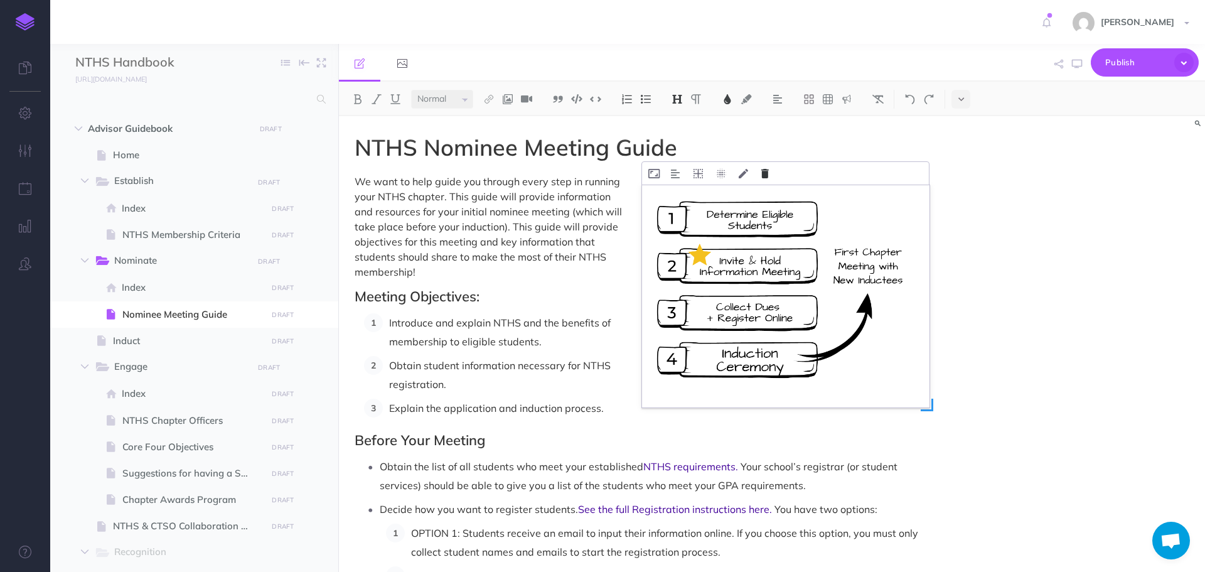
click at [763, 169] on icon at bounding box center [765, 173] width 8 height 9
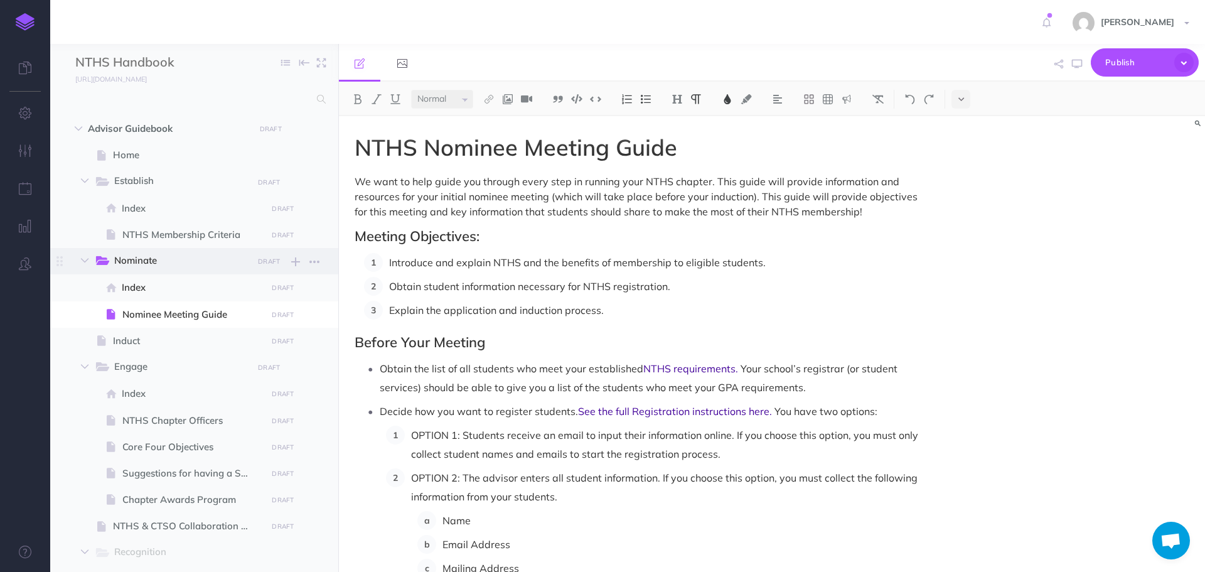
click at [142, 264] on span "Nominate" at bounding box center [179, 261] width 130 height 16
select select "null"
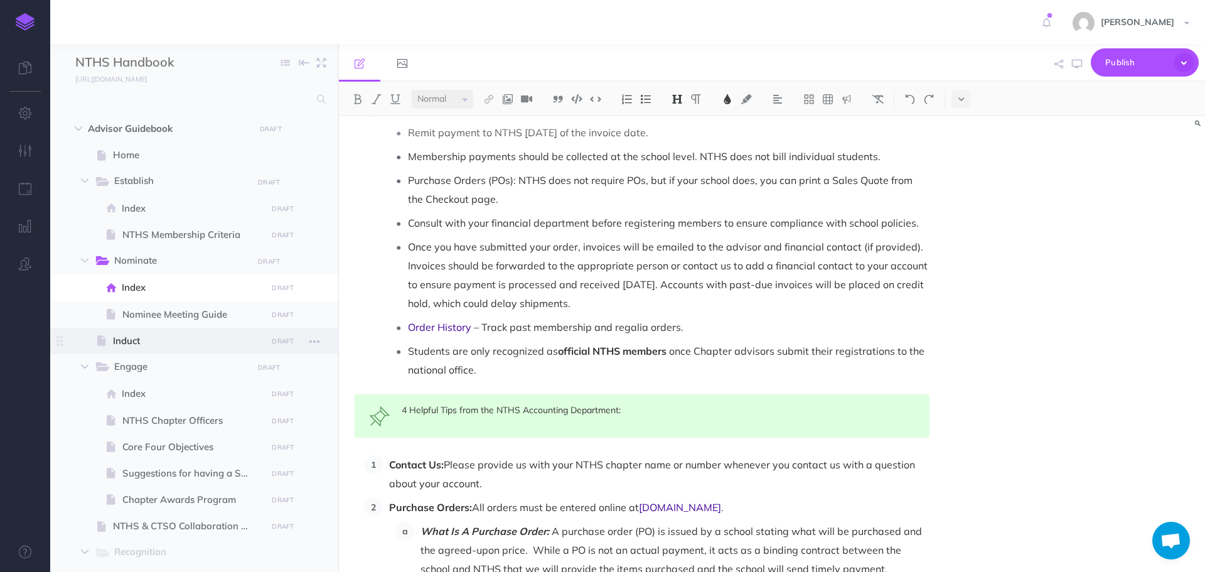
scroll to position [1381, 0]
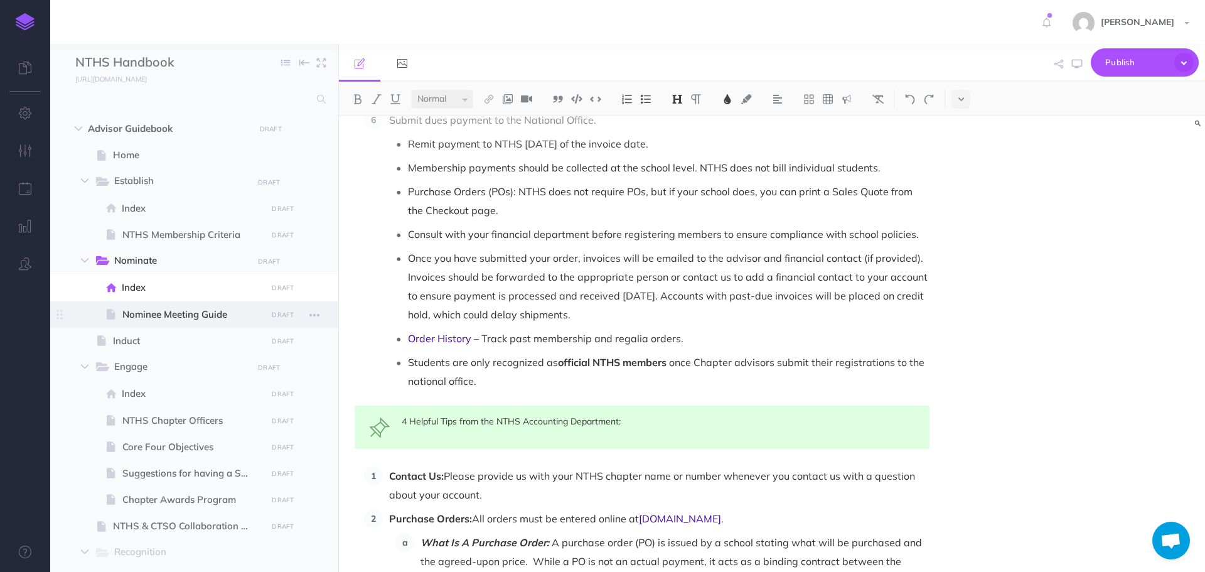
click at [237, 321] on span "Nominee Meeting Guide" at bounding box center [192, 314] width 141 height 15
select select "null"
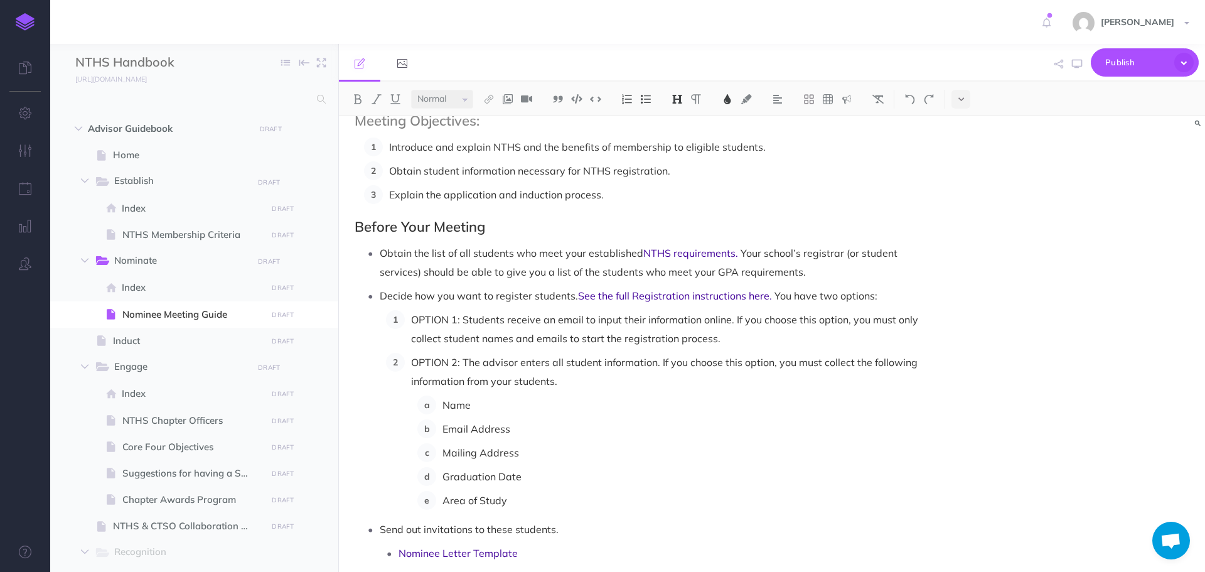
scroll to position [126, 0]
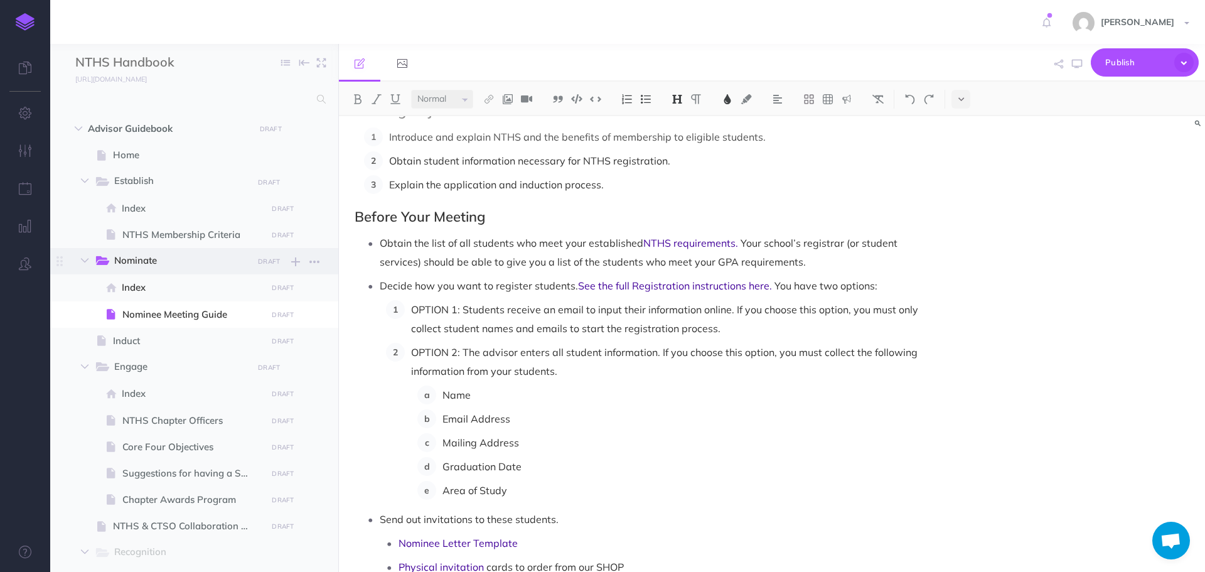
click at [153, 258] on span "Nominate" at bounding box center [179, 261] width 130 height 16
select select "null"
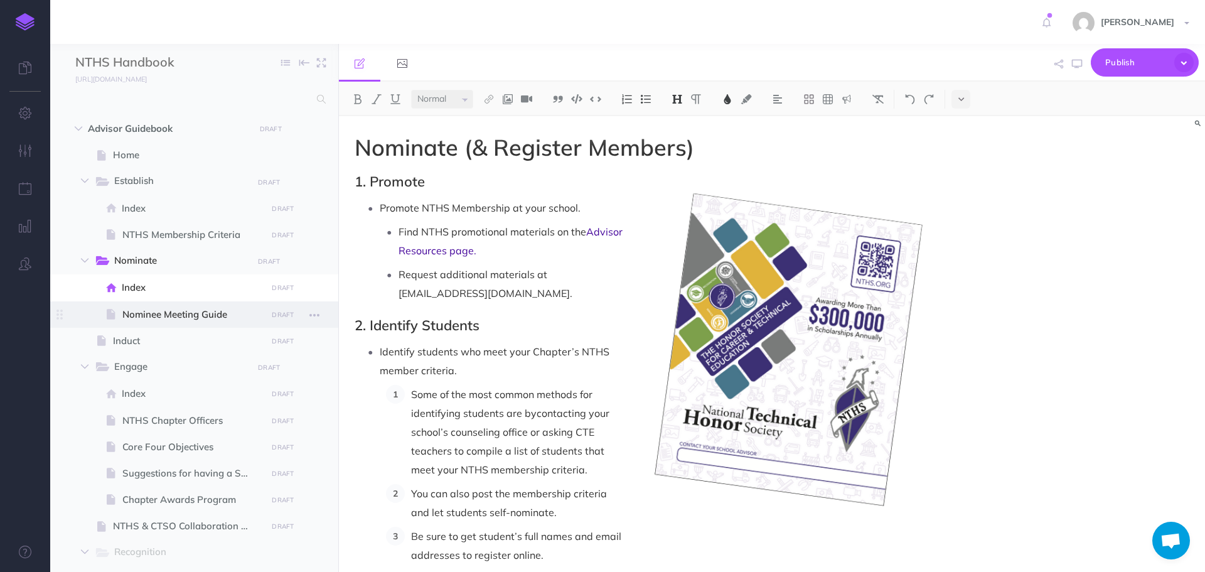
click at [149, 319] on span "Nominee Meeting Guide" at bounding box center [192, 314] width 141 height 15
select select "null"
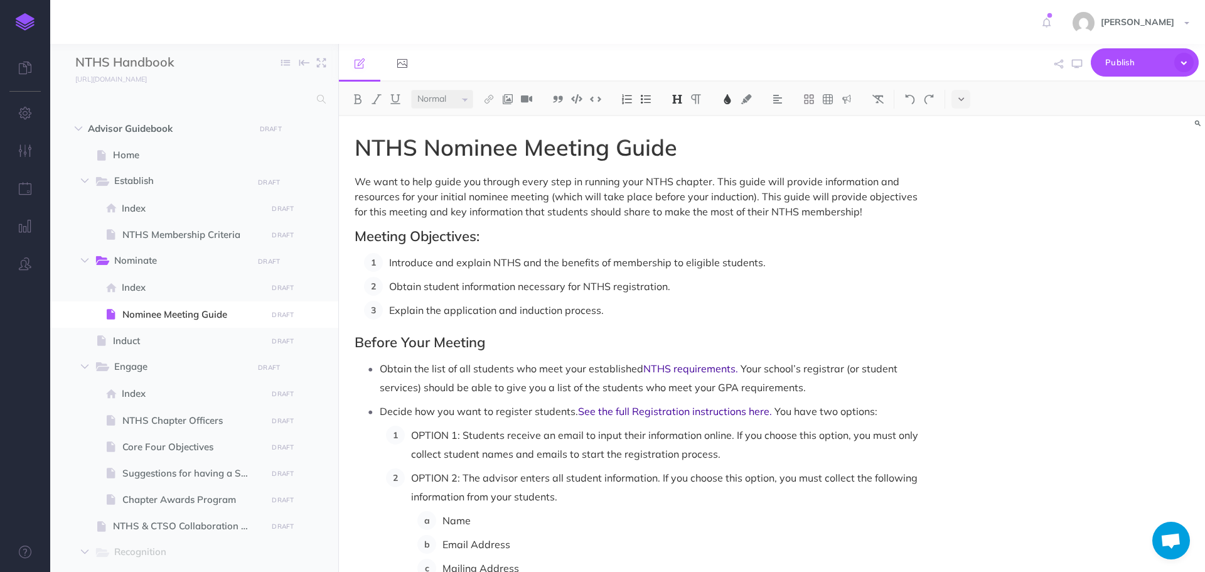
click at [423, 151] on span "NTHS Nominee Meeting Guide" at bounding box center [516, 147] width 323 height 28
drag, startPoint x: 438, startPoint y: 195, endPoint x: 465, endPoint y: 197, distance: 27.7
click at [465, 197] on span "We want to help guide you through every step in running your NTHS chapter. This…" at bounding box center [638, 196] width 566 height 43
click at [480, 204] on p "We want to help guide you through every step in running your NTHS chapter. This…" at bounding box center [642, 196] width 575 height 45
drag, startPoint x: 439, startPoint y: 198, endPoint x: 465, endPoint y: 193, distance: 26.3
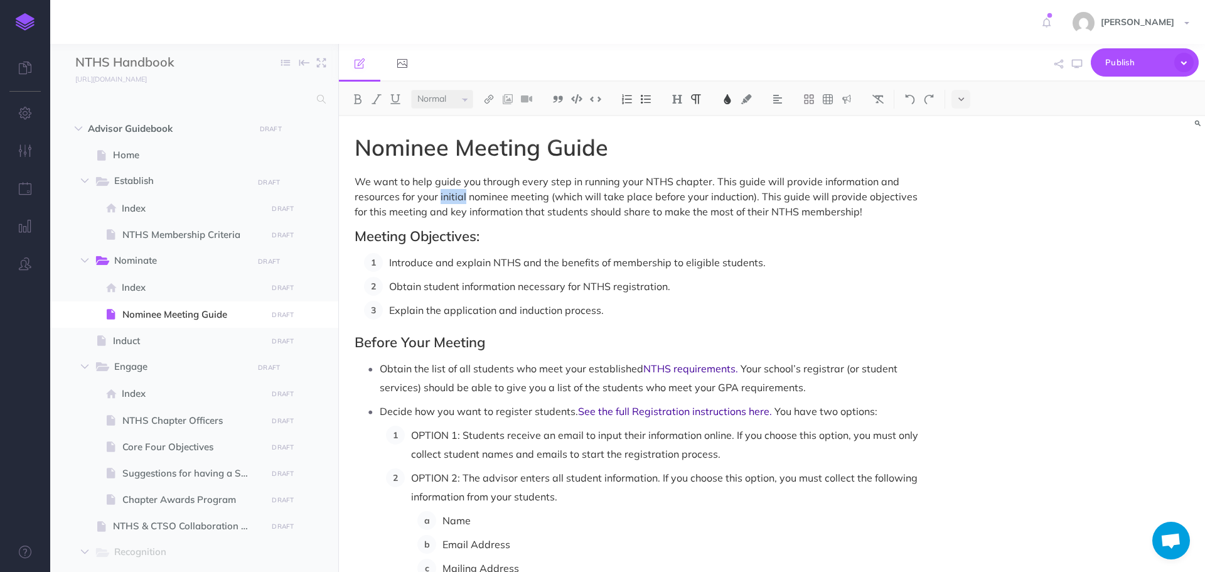
click at [465, 193] on span "We want to help guide you through every step in running your NTHS chapter. This…" at bounding box center [638, 196] width 566 height 43
click at [353, 99] on img at bounding box center [357, 99] width 11 height 10
click at [542, 231] on h2 "Meeting Objectives:" at bounding box center [642, 235] width 575 height 15
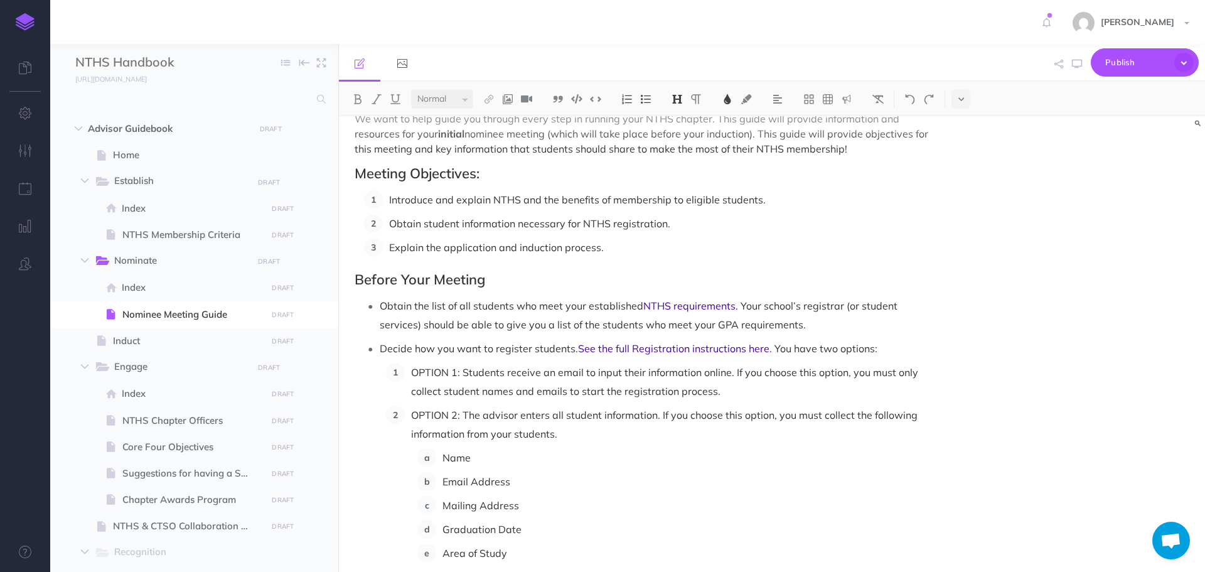
scroll to position [126, 0]
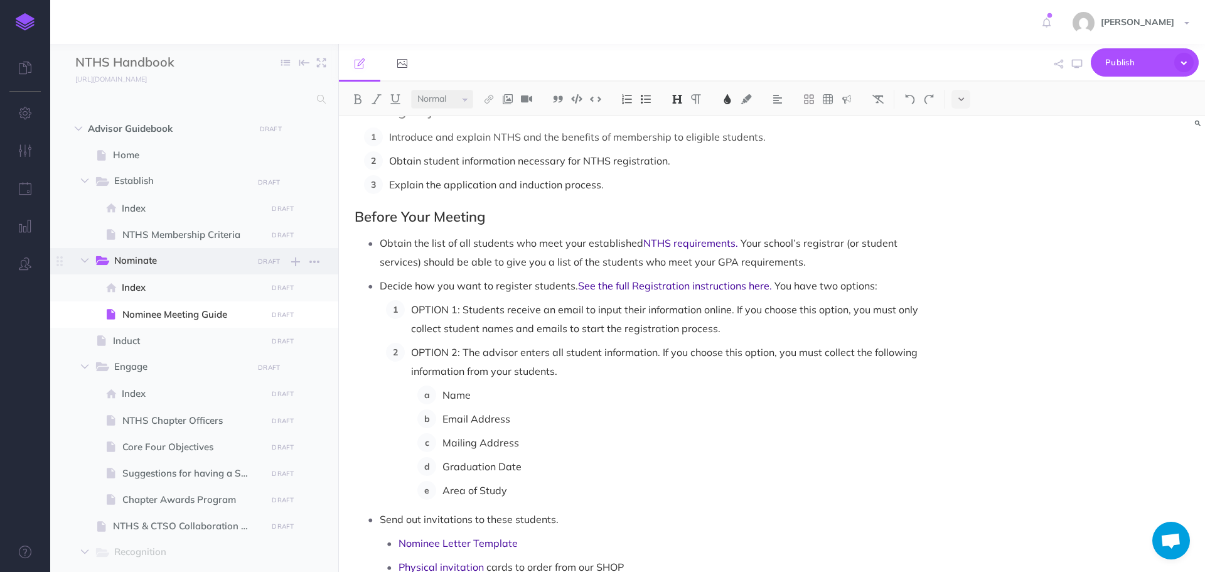
click at [118, 260] on span "Nominate" at bounding box center [179, 261] width 130 height 16
select select "null"
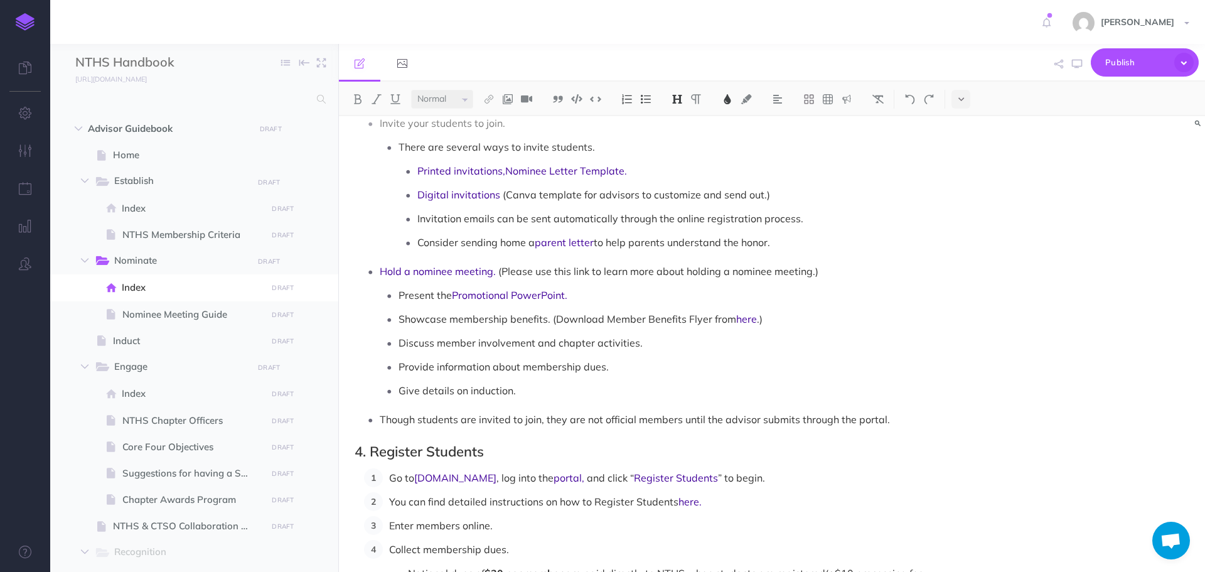
scroll to position [502, 0]
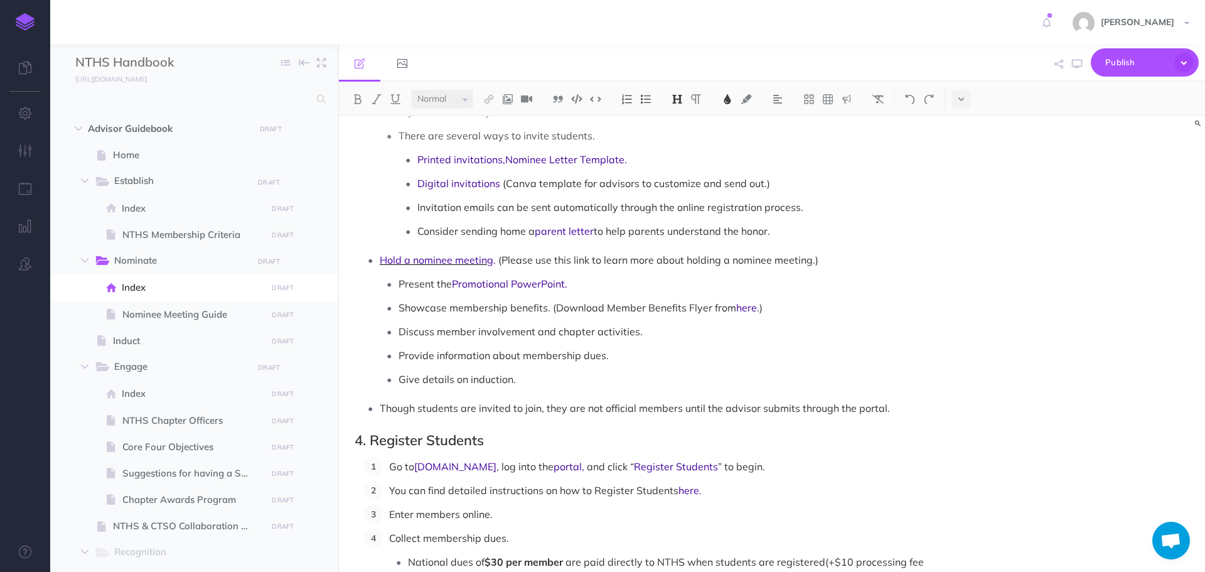
click at [436, 254] on span "Hold a nominee meeting" at bounding box center [437, 260] width 114 height 13
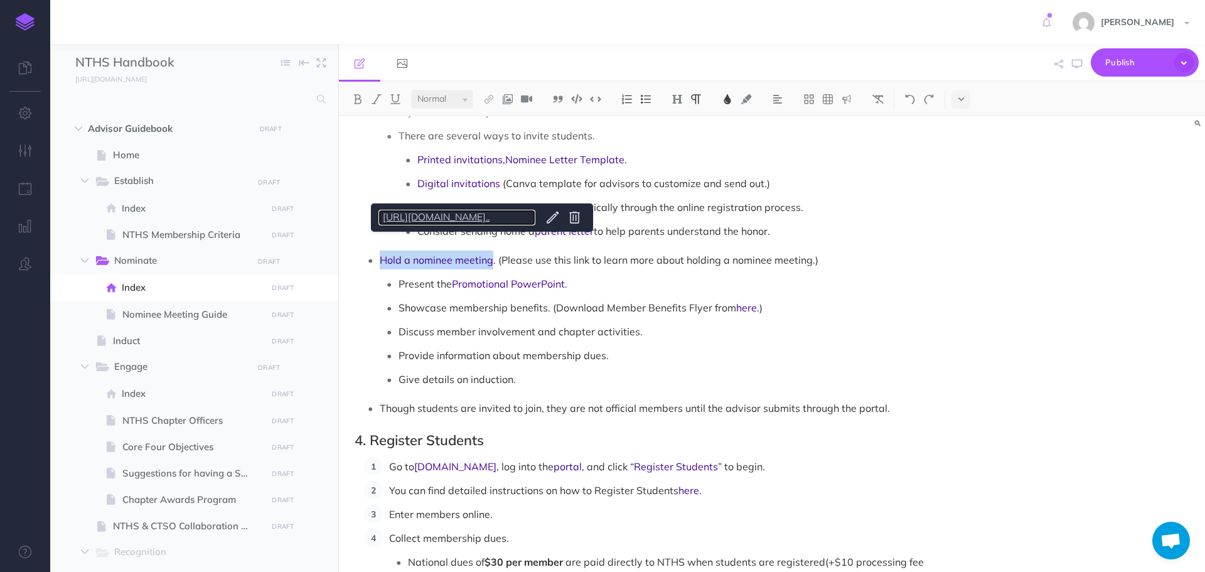
click at [446, 216] on link "[URL][DOMAIN_NAME].." at bounding box center [457, 218] width 157 height 16
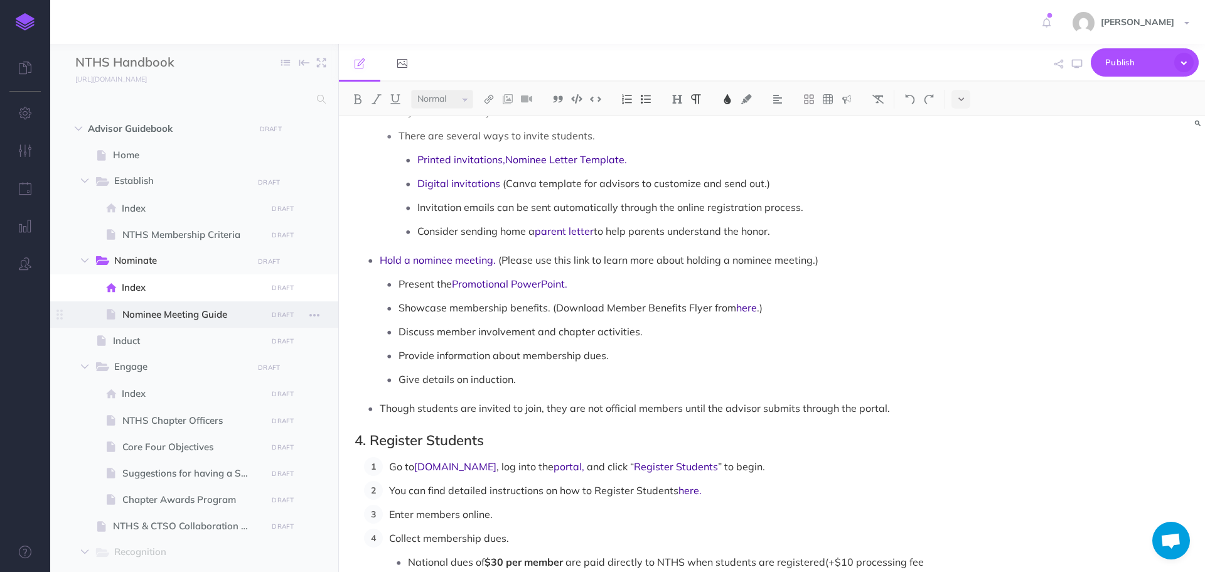
click at [218, 318] on span "Nominee Meeting Guide" at bounding box center [192, 314] width 141 height 15
select select "null"
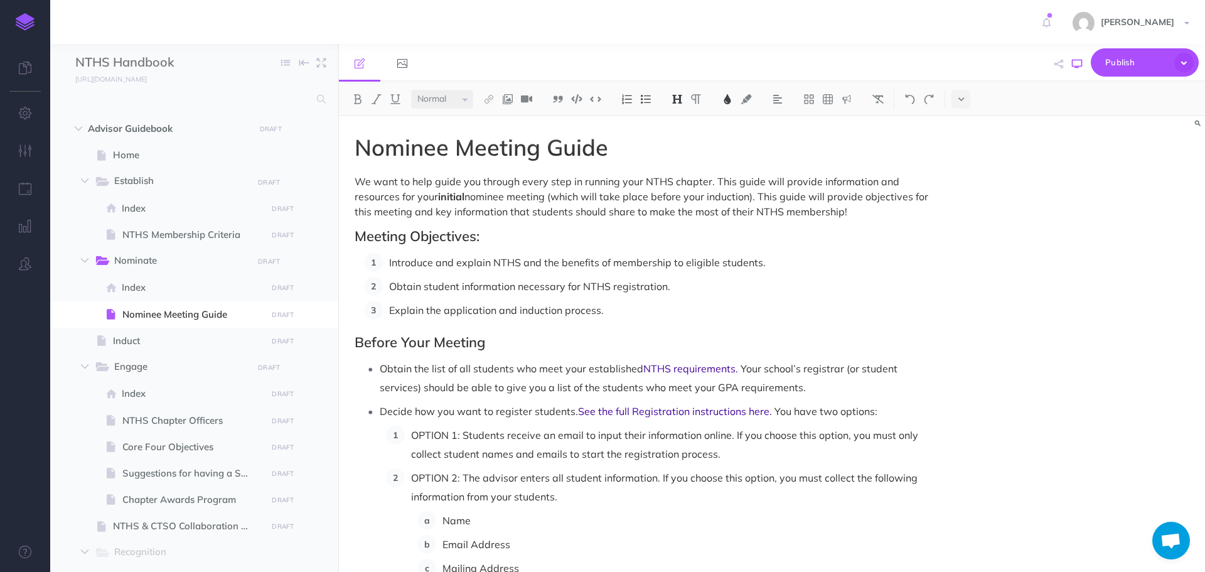
click at [1070, 65] on button "button" at bounding box center [1077, 64] width 16 height 36
click at [193, 421] on span "NTHS Chapter Officers" at bounding box center [192, 420] width 141 height 15
select select "null"
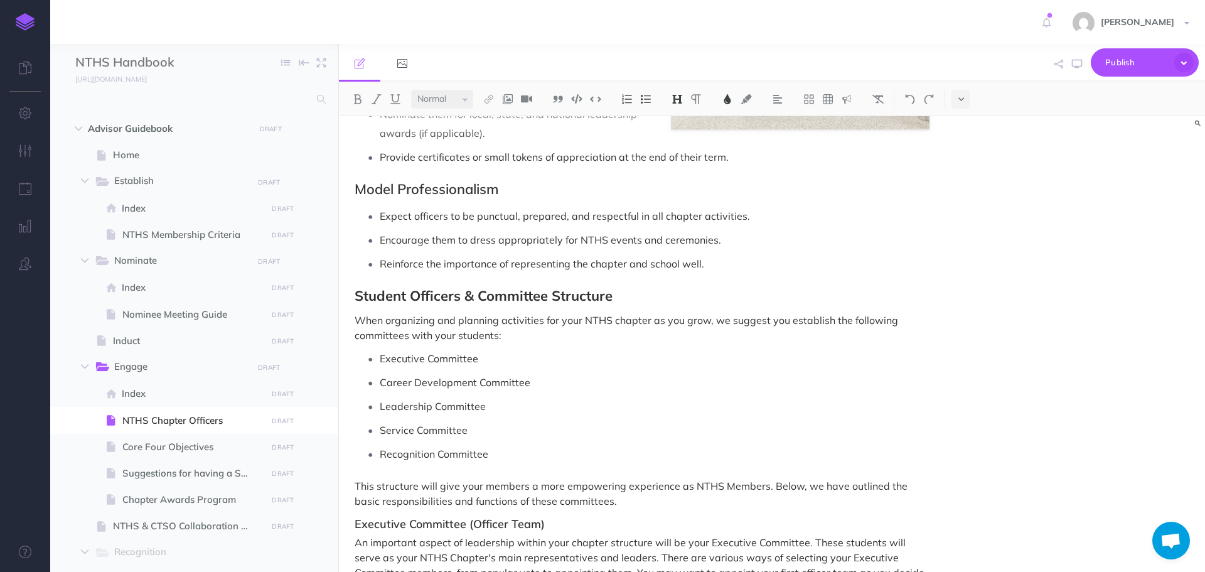
scroll to position [1193, 0]
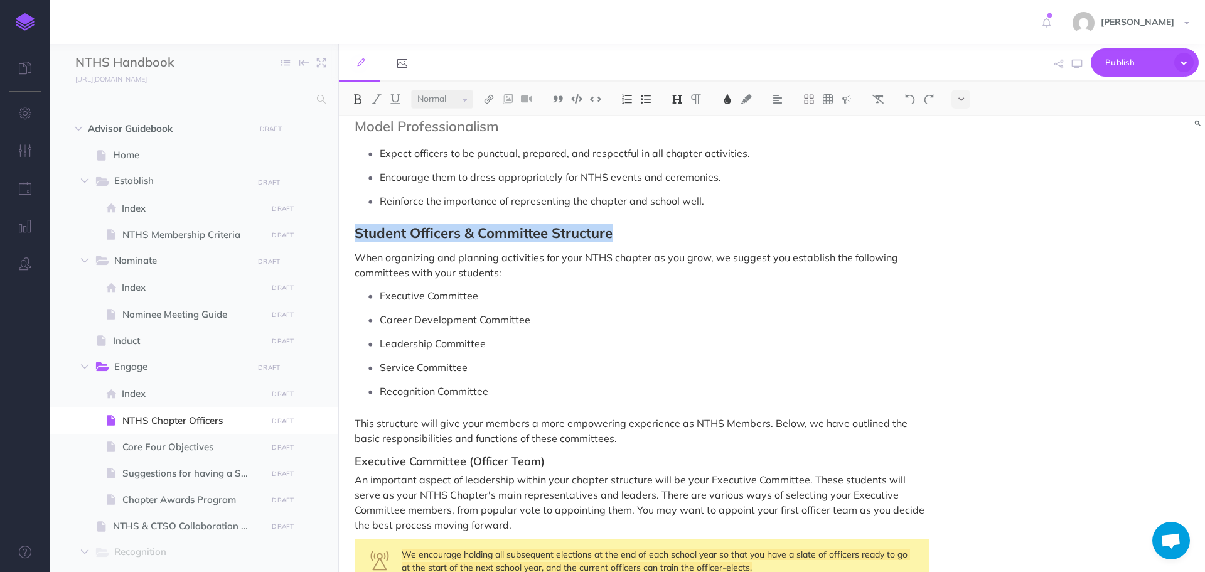
drag, startPoint x: 618, startPoint y: 233, endPoint x: 357, endPoint y: 240, distance: 260.6
click at [357, 240] on h2 "Student Officers & Committee Structure" at bounding box center [642, 232] width 575 height 15
click at [360, 100] on img at bounding box center [357, 99] width 11 height 10
click at [658, 264] on p "When organizing and planning activities for your NTHS chapter as you grow, we s…" at bounding box center [642, 265] width 575 height 30
click at [1072, 66] on icon "button" at bounding box center [1077, 64] width 10 height 10
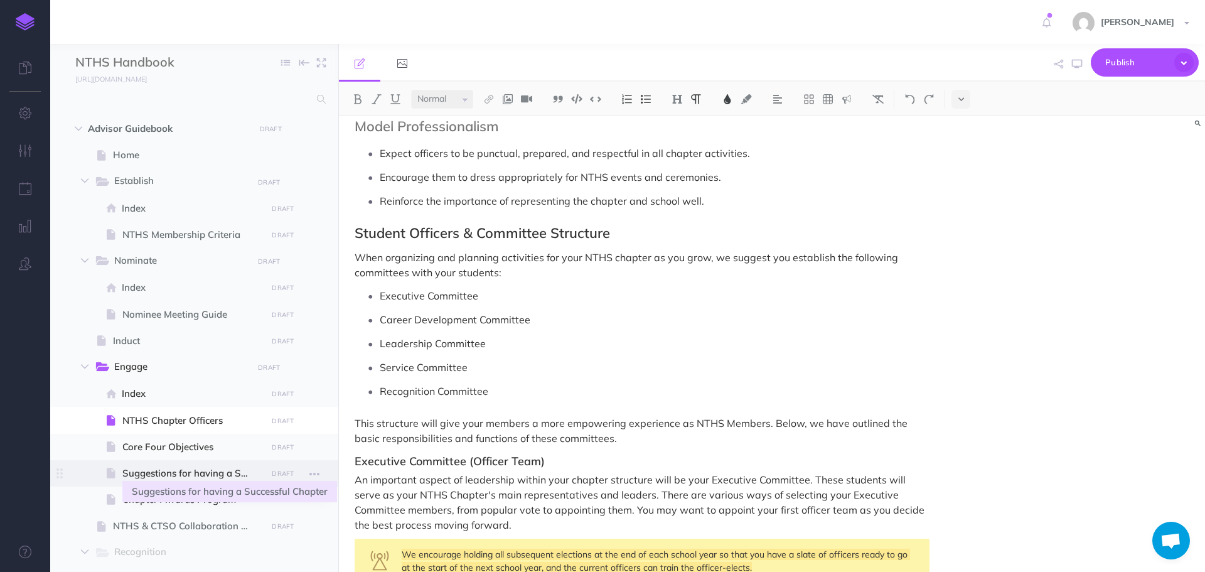
click at [162, 471] on span "Suggestions for having a Successful Chapter" at bounding box center [192, 473] width 141 height 15
select select "null"
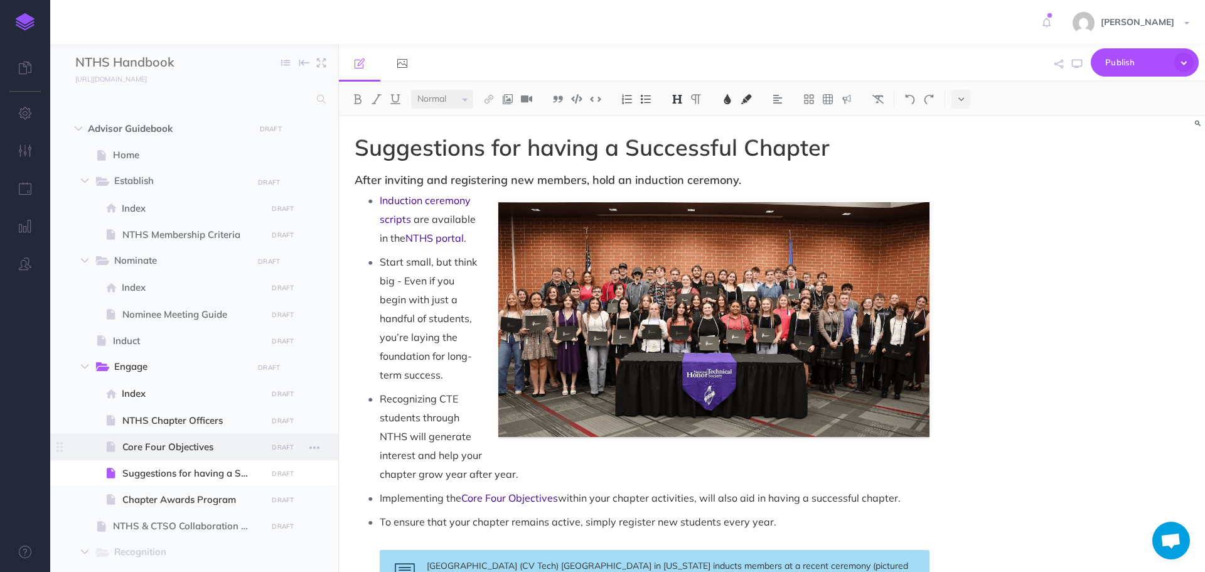
click at [162, 451] on span "Core Four Objectives" at bounding box center [192, 446] width 141 height 15
select select "null"
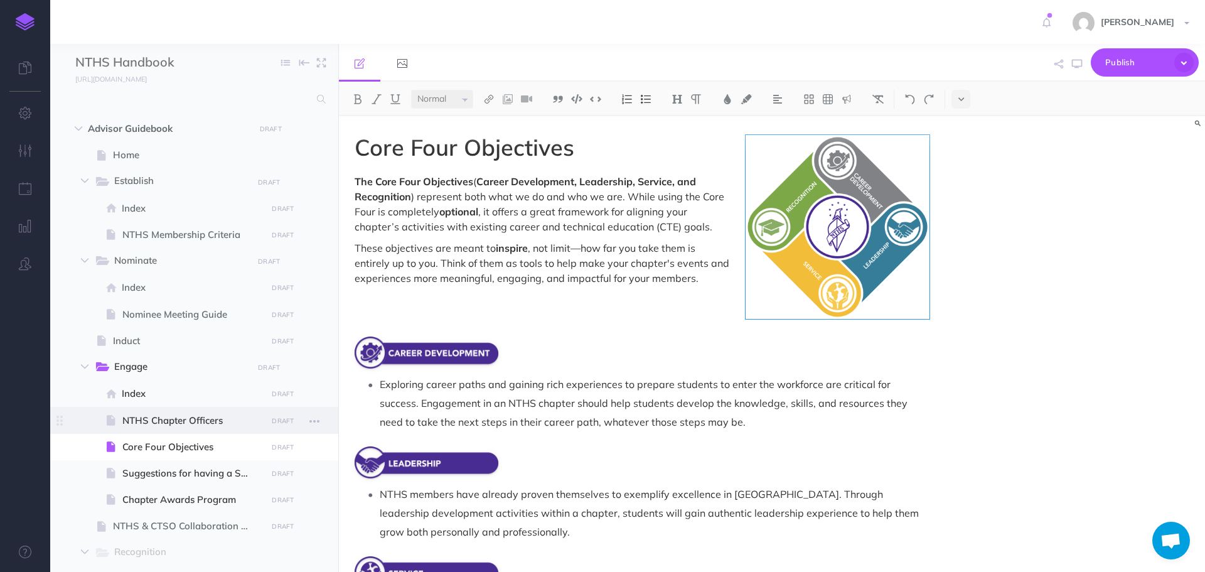
click at [162, 422] on span "NTHS Chapter Officers" at bounding box center [192, 420] width 141 height 15
select select "null"
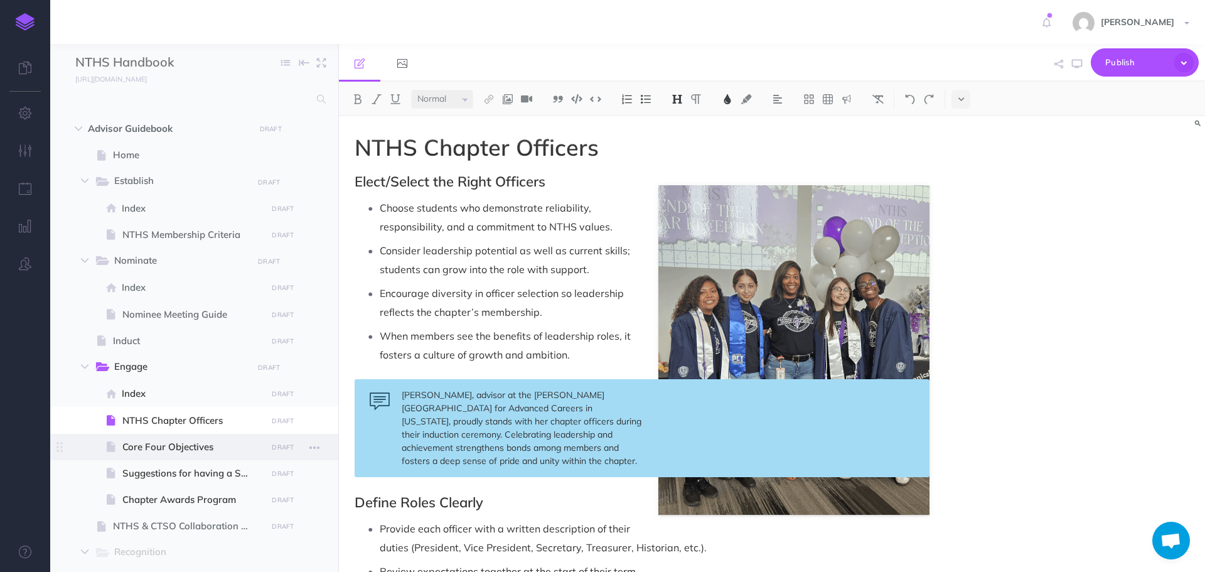
click at [134, 444] on span "Core Four Objectives" at bounding box center [192, 446] width 141 height 15
select select "null"
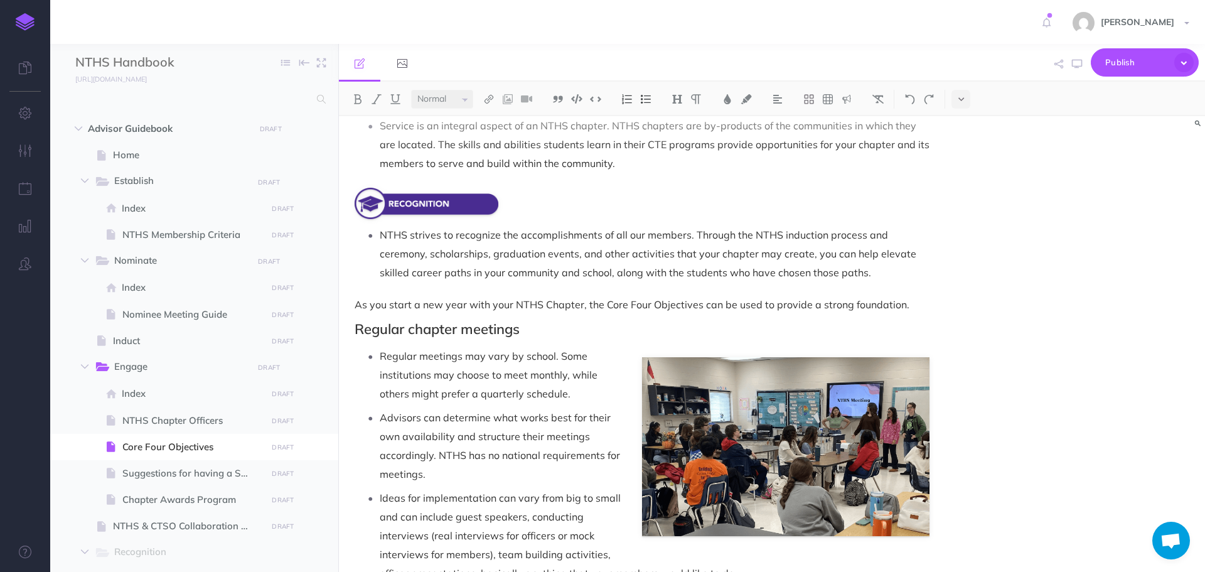
scroll to position [628, 0]
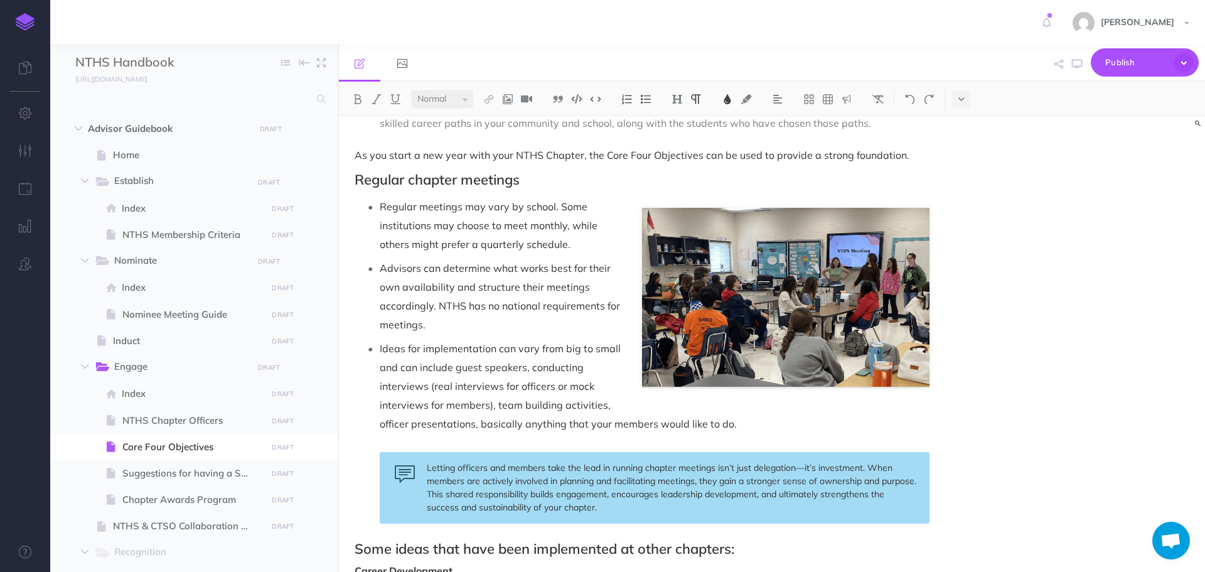
click at [746, 321] on p "Advisors can determine what works best for their own availability and structure…" at bounding box center [655, 296] width 550 height 75
click at [866, 224] on p "Regular meetings may vary by school. Some institutions may choose to meet month…" at bounding box center [655, 225] width 550 height 56
click at [880, 189] on div "Core Four Objectives The Core Four Objectives ( Career Development, Leadership,…" at bounding box center [642, 409] width 606 height 1843
click at [891, 229] on p "Regular meetings may vary by school. Some institutions may choose to meet month…" at bounding box center [655, 225] width 550 height 56
click at [936, 222] on div "Core Four Objectives The Core Four Objectives ( Career Development, Leadership,…" at bounding box center [642, 409] width 606 height 1843
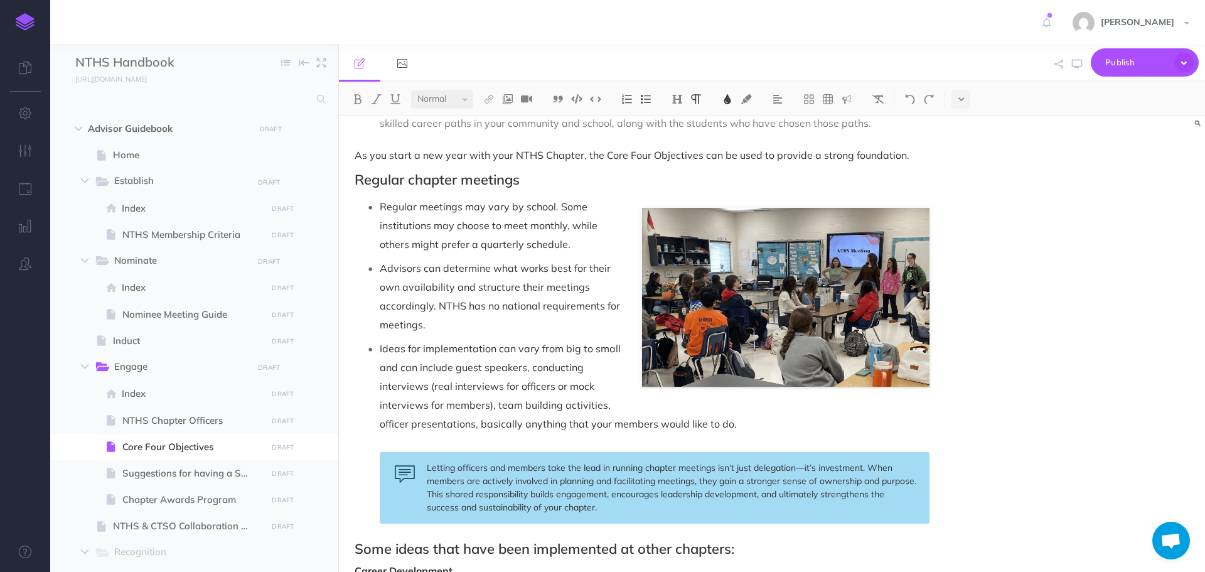
click at [906, 228] on p "Regular meetings may vary by school. Some institutions may choose to meet month…" at bounding box center [655, 225] width 550 height 56
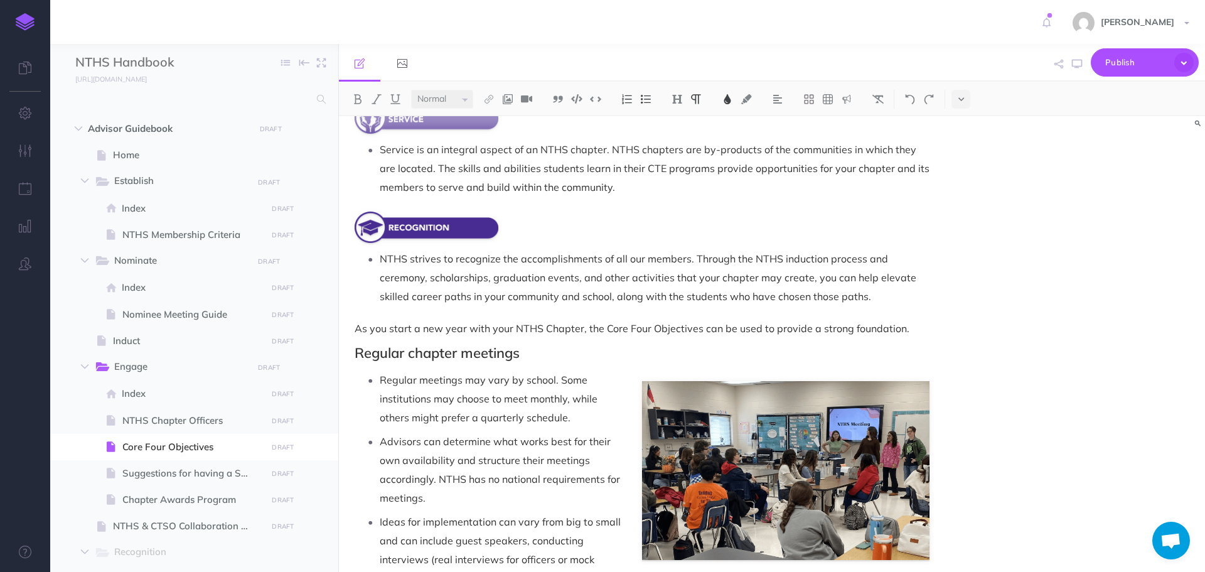
scroll to position [439, 0]
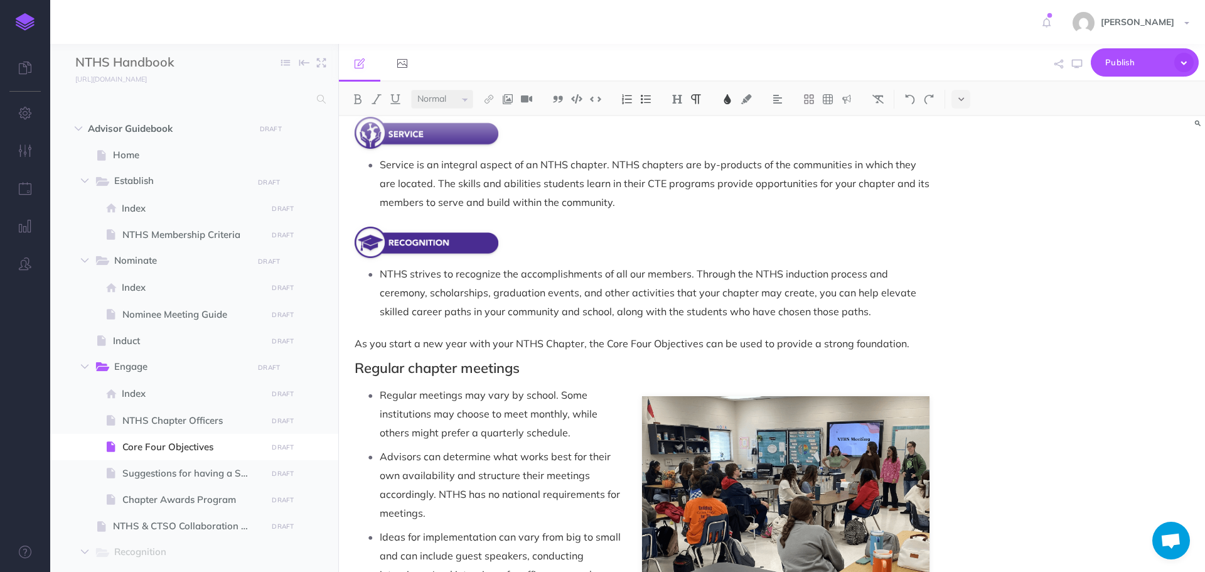
click at [783, 454] on p "Advisors can determine what works best for their own availability and structure…" at bounding box center [655, 484] width 550 height 75
click at [800, 439] on p "Regular meetings may vary by school. Some institutions may choose to meet month…" at bounding box center [655, 413] width 550 height 56
drag, startPoint x: 881, startPoint y: 404, endPoint x: 888, endPoint y: 398, distance: 9.4
click at [881, 404] on p "Regular meetings may vary by school. Some institutions may choose to meet month…" at bounding box center [655, 413] width 550 height 56
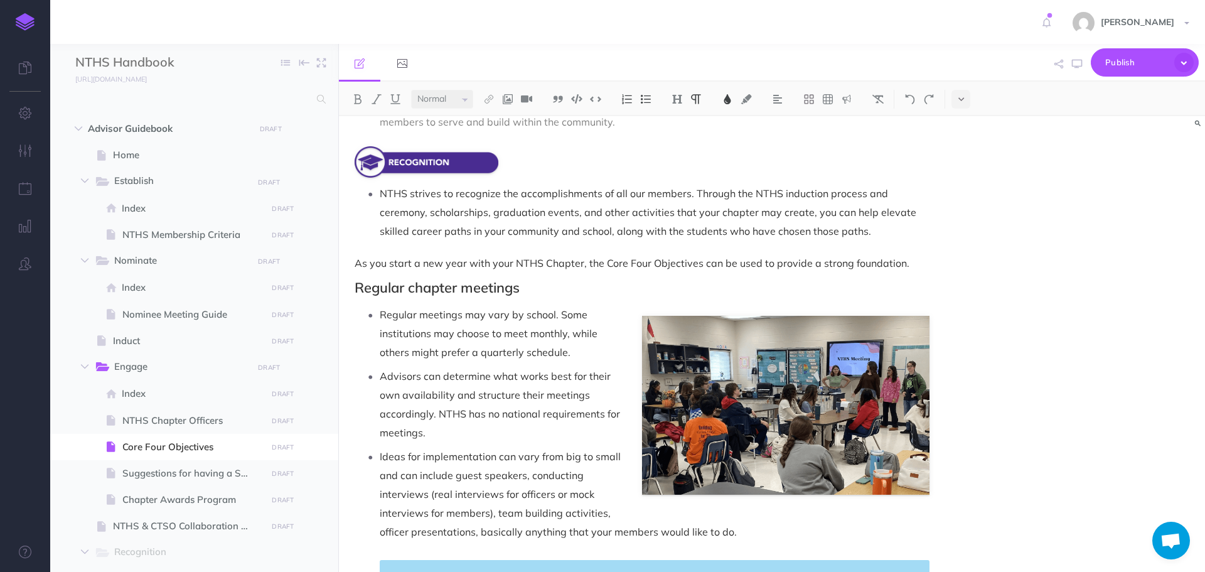
scroll to position [628, 0]
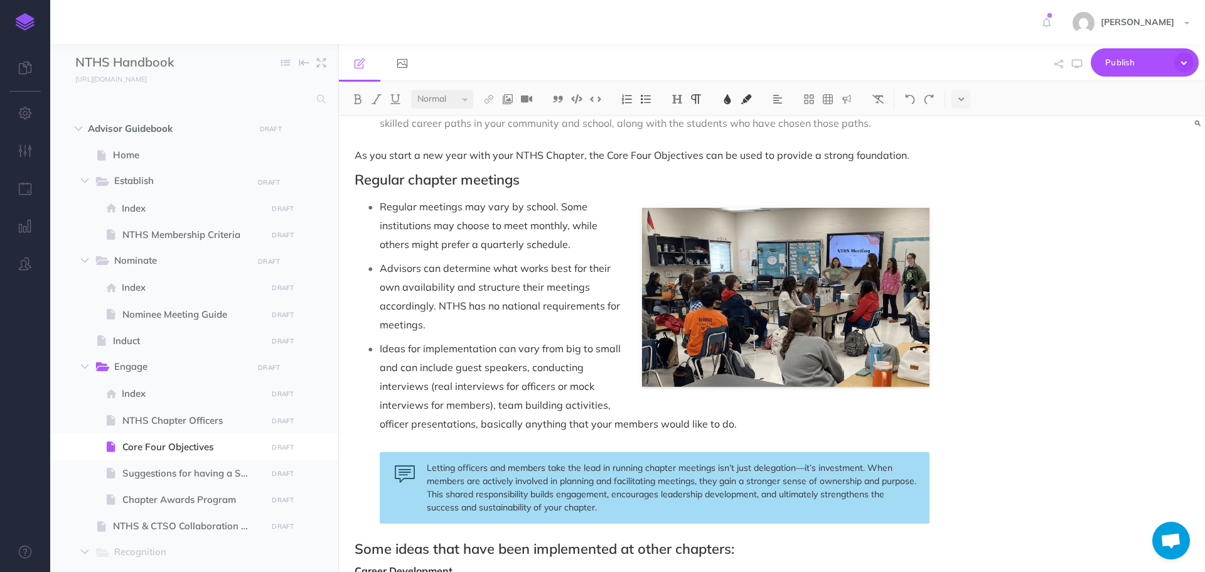
click at [874, 362] on p "Ideas for implementation can vary from big to small and can include guest speak…" at bounding box center [655, 386] width 550 height 94
click at [898, 328] on p "Advisors can determine what works best for their own availability and structure…" at bounding box center [655, 296] width 550 height 75
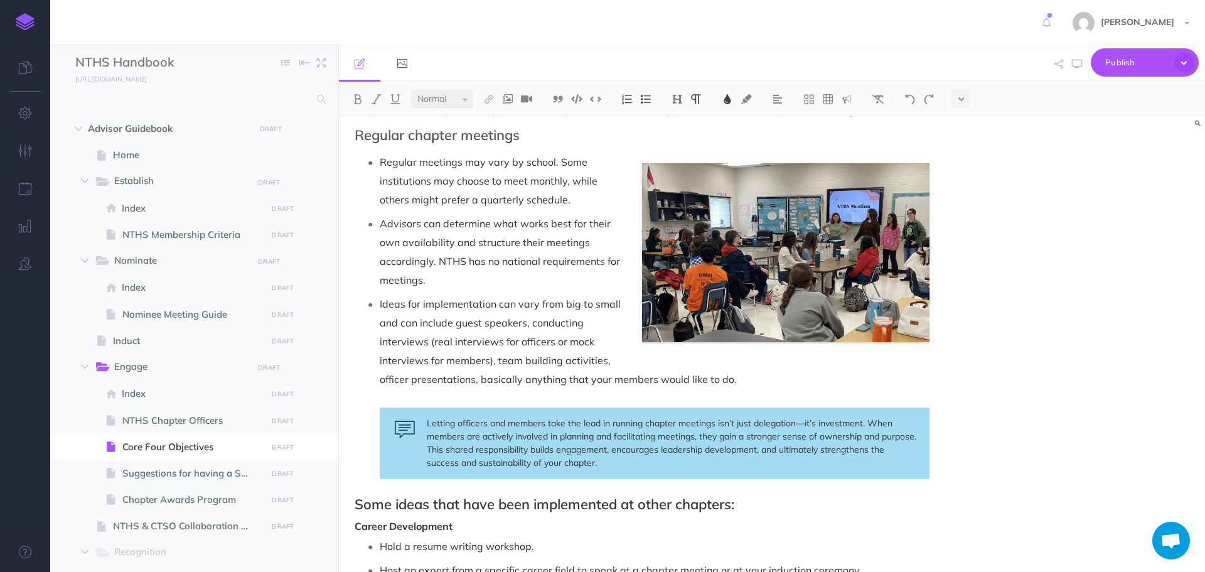
scroll to position [502, 0]
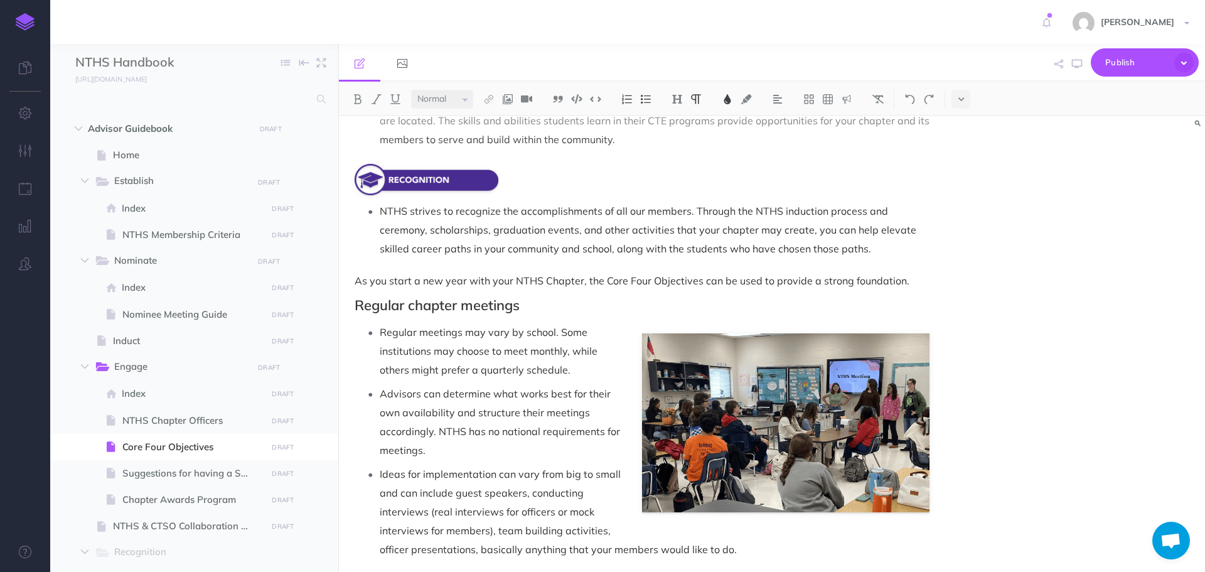
click at [737, 405] on p "Advisors can determine what works best for their own availability and structure…" at bounding box center [655, 421] width 550 height 75
click at [786, 390] on p "Advisors can determine what works best for their own availability and structure…" at bounding box center [655, 421] width 550 height 75
drag, startPoint x: 786, startPoint y: 390, endPoint x: 746, endPoint y: 427, distance: 54.6
click at [746, 427] on p "Advisors can determine what works best for their own availability and structure…" at bounding box center [655, 421] width 550 height 75
click at [910, 456] on p "Advisors can determine what works best for their own availability and structure…" at bounding box center [655, 421] width 550 height 75
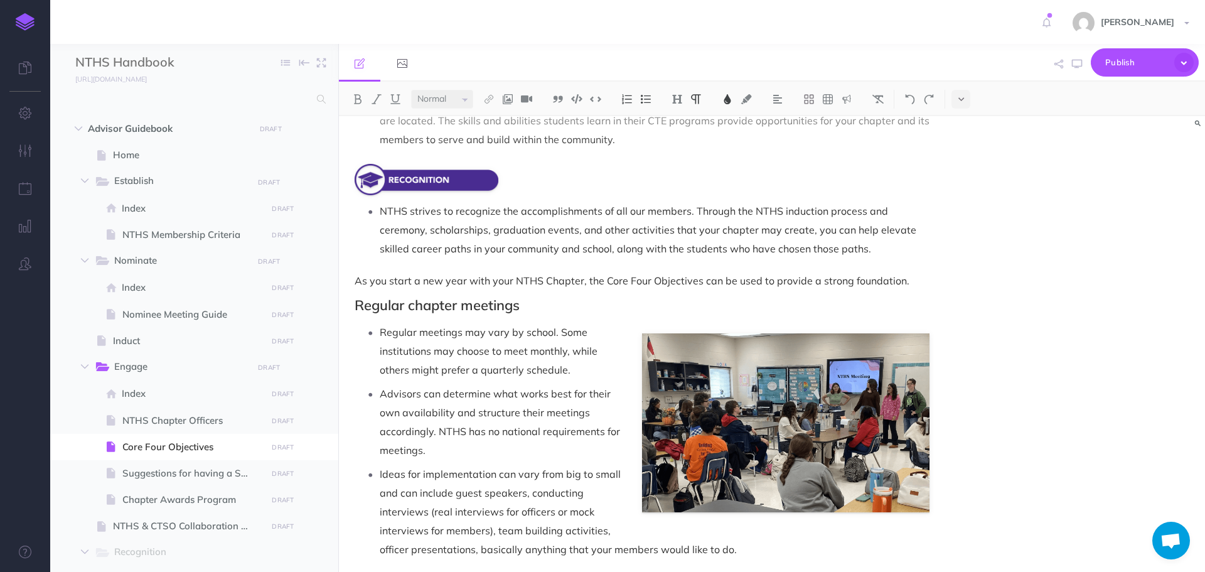
click at [1169, 538] on span "Open chat" at bounding box center [1171, 542] width 21 height 18
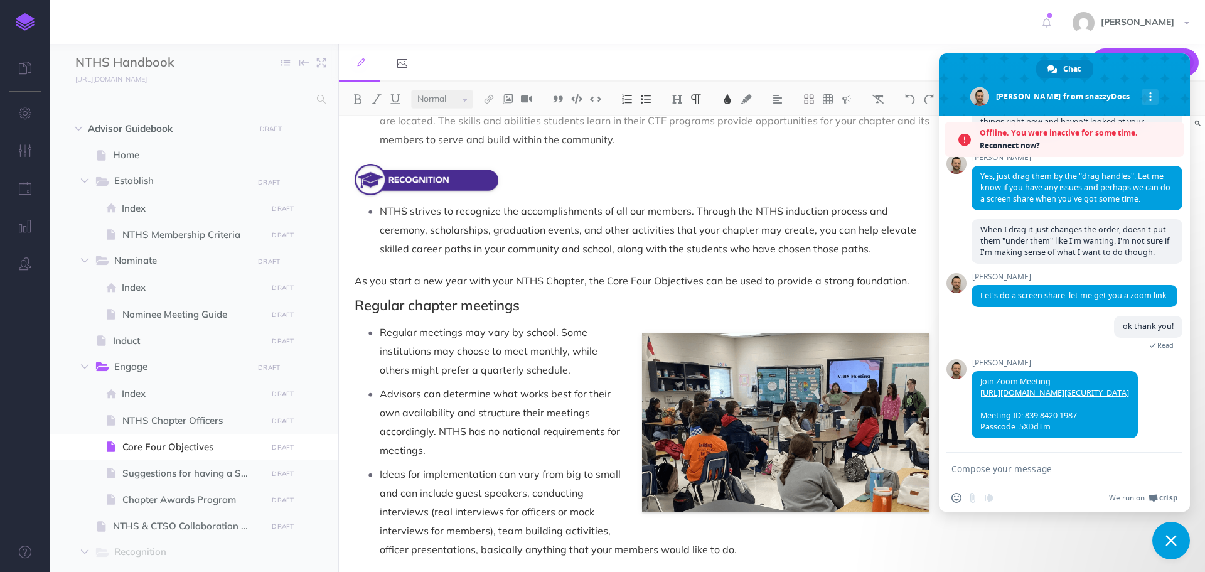
scroll to position [1188, 0]
click at [1168, 539] on span "Close chat" at bounding box center [1171, 540] width 11 height 11
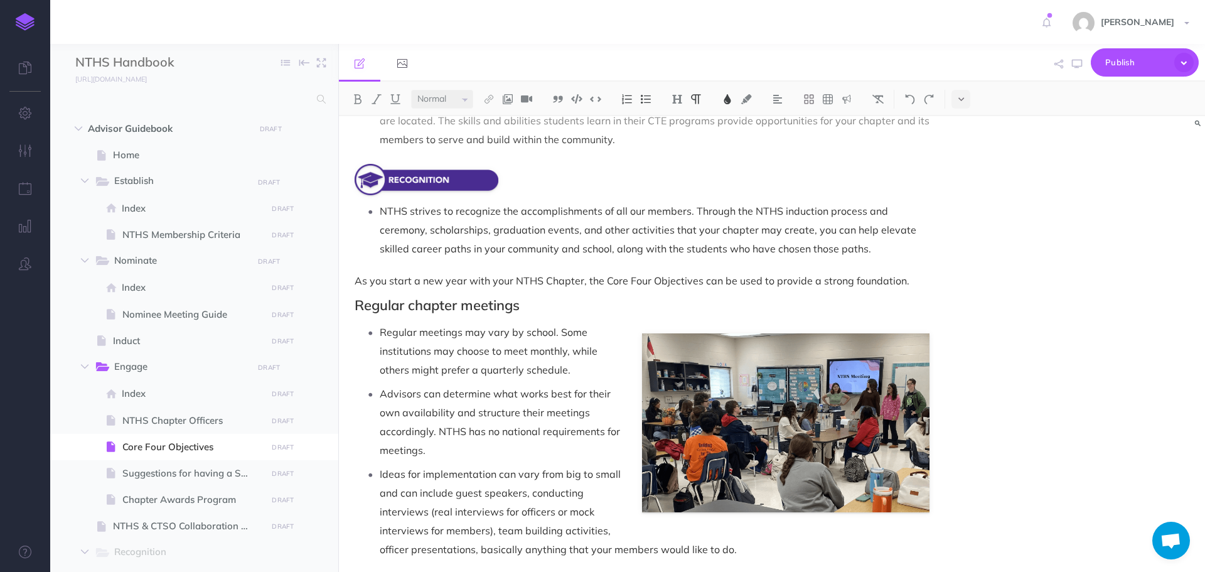
click at [832, 438] on p "Advisors can determine what works best for their own availability and structure…" at bounding box center [655, 421] width 550 height 75
click at [790, 398] on p "Advisors can determine what works best for their own availability and structure…" at bounding box center [655, 421] width 550 height 75
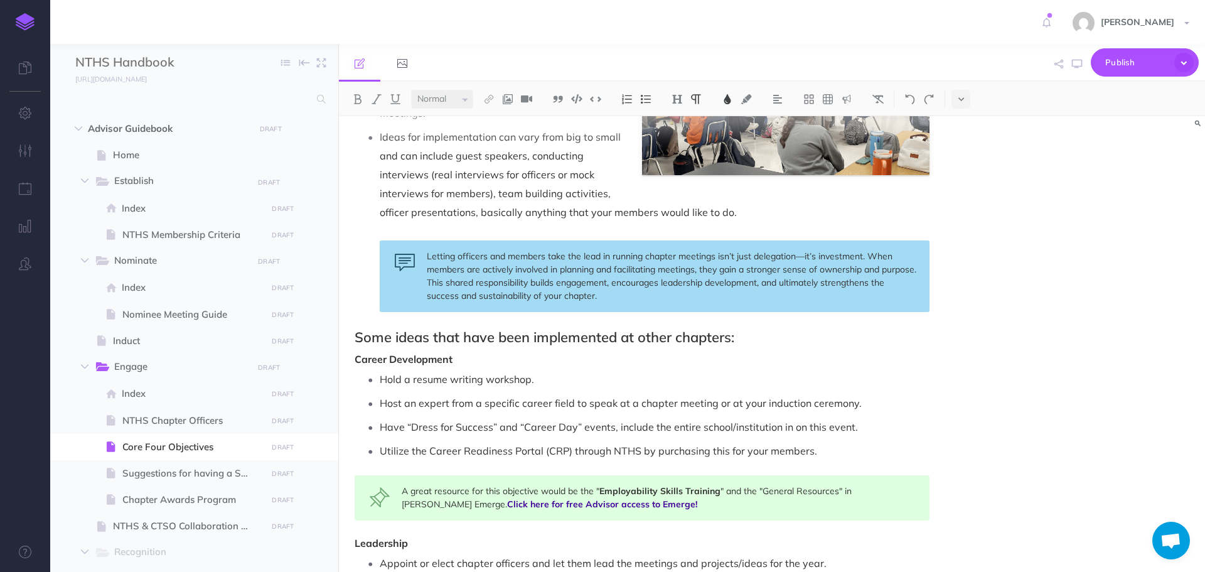
scroll to position [901, 0]
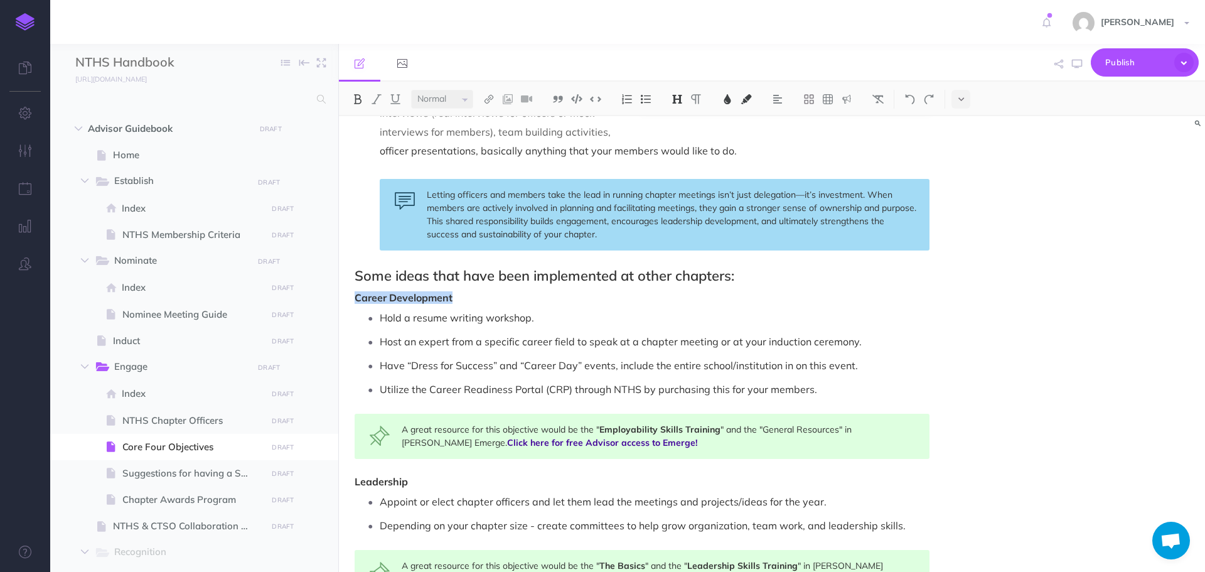
drag, startPoint x: 349, startPoint y: 296, endPoint x: 463, endPoint y: 297, distance: 113.6
click at [463, 297] on div "Core Four Objectives The Core Four Objectives ( Career Development, Leadership,…" at bounding box center [642, 136] width 606 height 1843
click at [682, 99] on img at bounding box center [677, 99] width 11 height 10
click at [682, 176] on button "H4" at bounding box center [677, 177] width 19 height 19
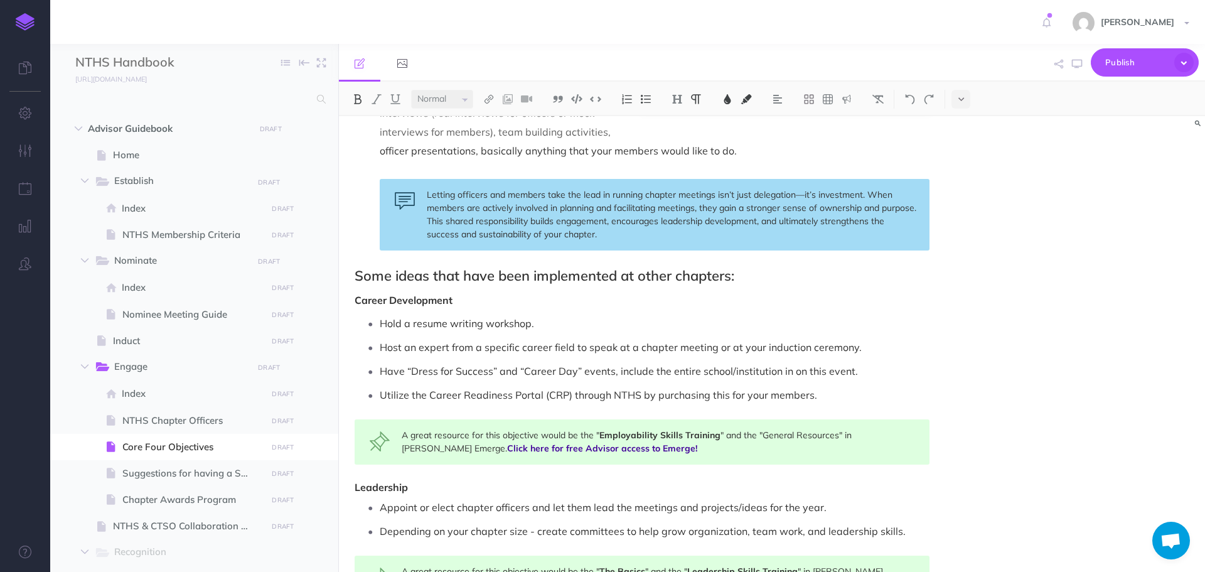
click at [637, 290] on div "Core Four Objectives The Core Four Objectives ( Career Development, Leadership,…" at bounding box center [642, 139] width 606 height 1849
click at [1077, 67] on icon "button" at bounding box center [1077, 64] width 10 height 10
click at [913, 98] on img at bounding box center [910, 99] width 11 height 10
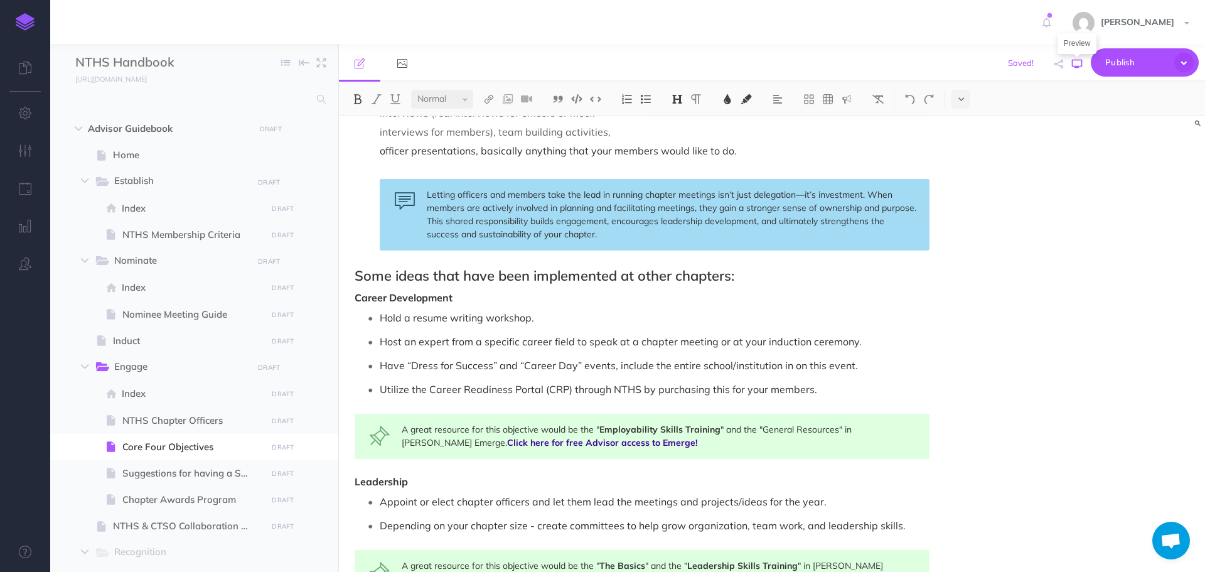
click at [1078, 66] on icon "button" at bounding box center [1077, 64] width 10 height 10
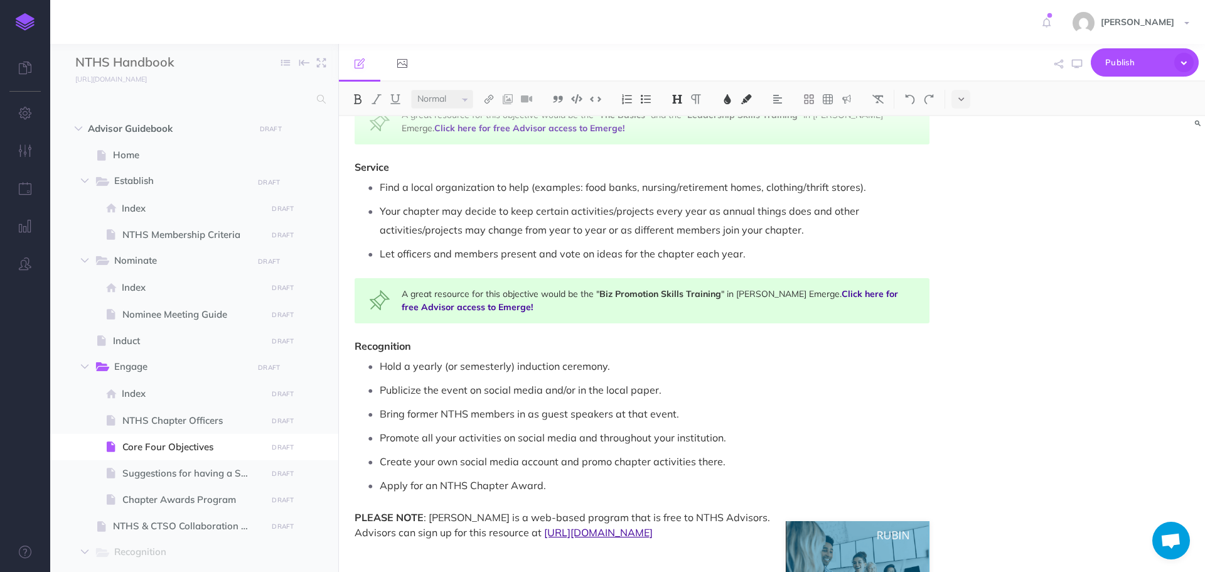
scroll to position [1466, 0]
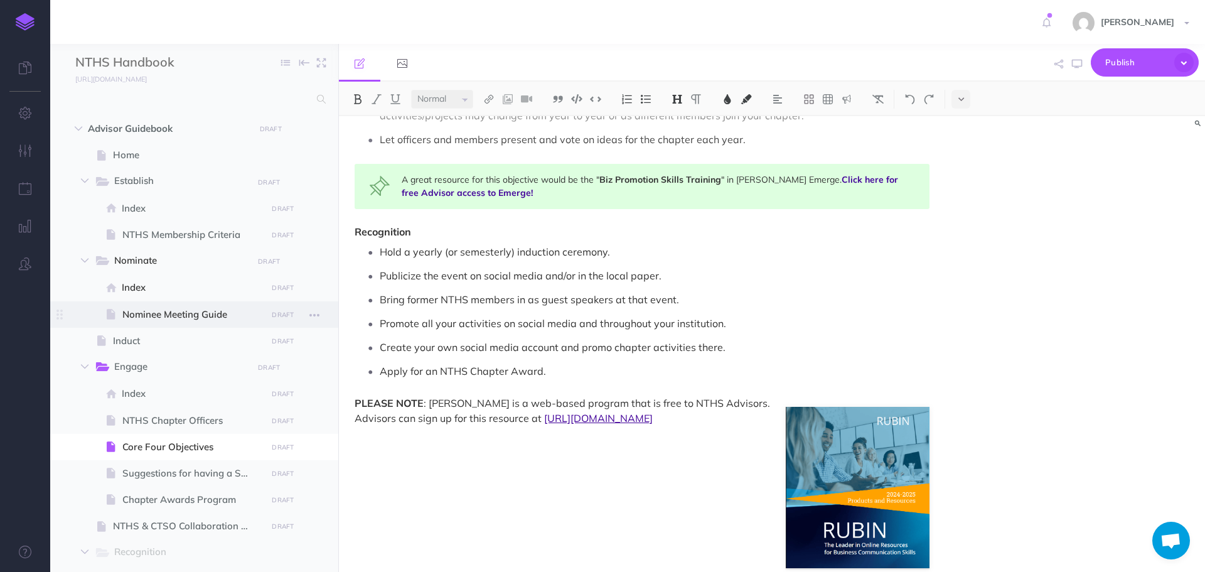
click at [136, 316] on span "Nominee Meeting Guide" at bounding box center [192, 314] width 141 height 15
select select "null"
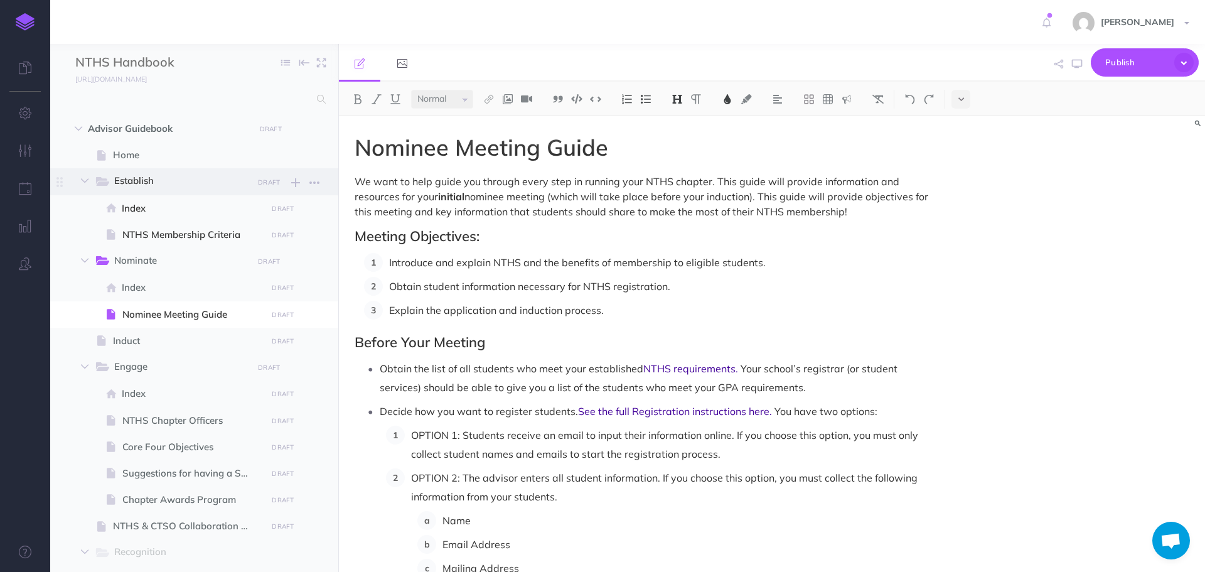
click at [153, 186] on span "Establish" at bounding box center [179, 181] width 130 height 16
select select "null"
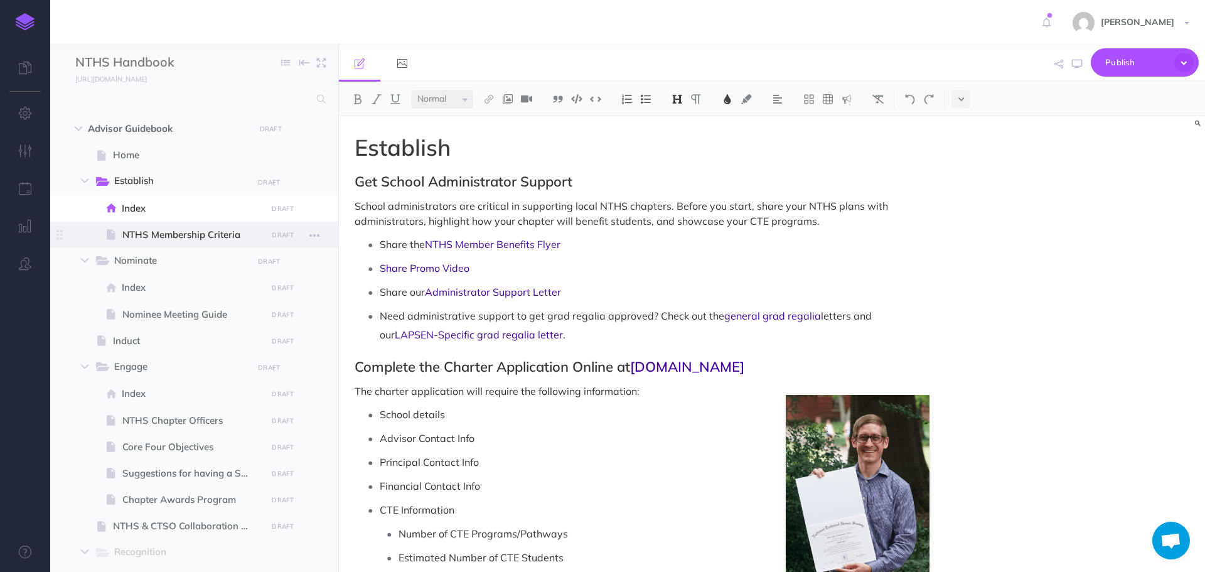
click at [136, 230] on span "NTHS Membership Criteria" at bounding box center [192, 234] width 141 height 15
select select "null"
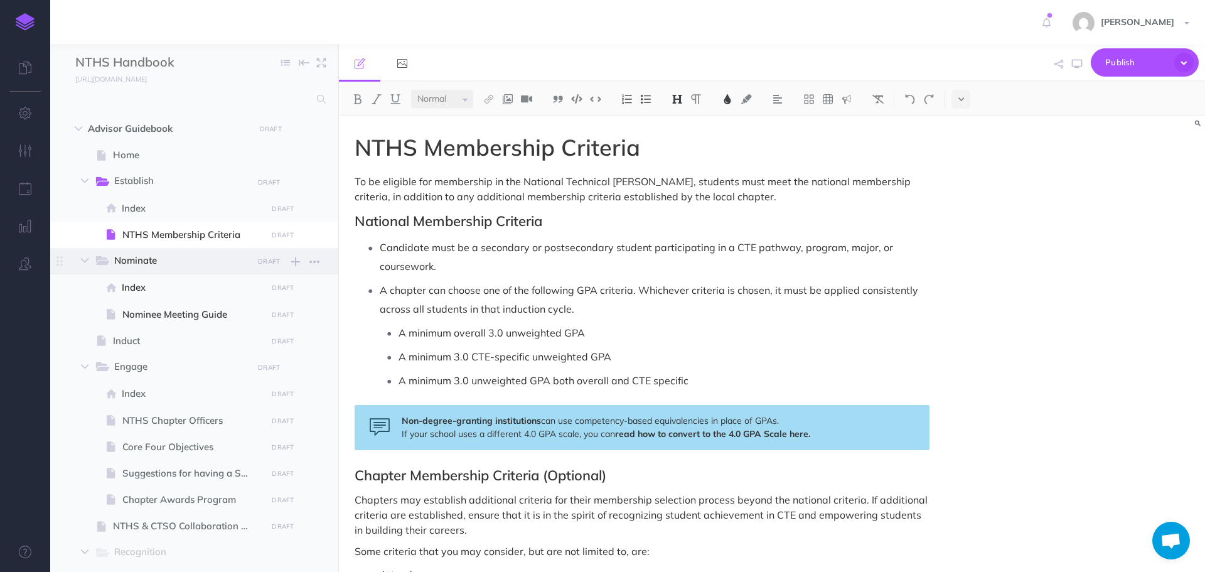
click at [148, 262] on span "Nominate" at bounding box center [179, 261] width 130 height 16
select select "null"
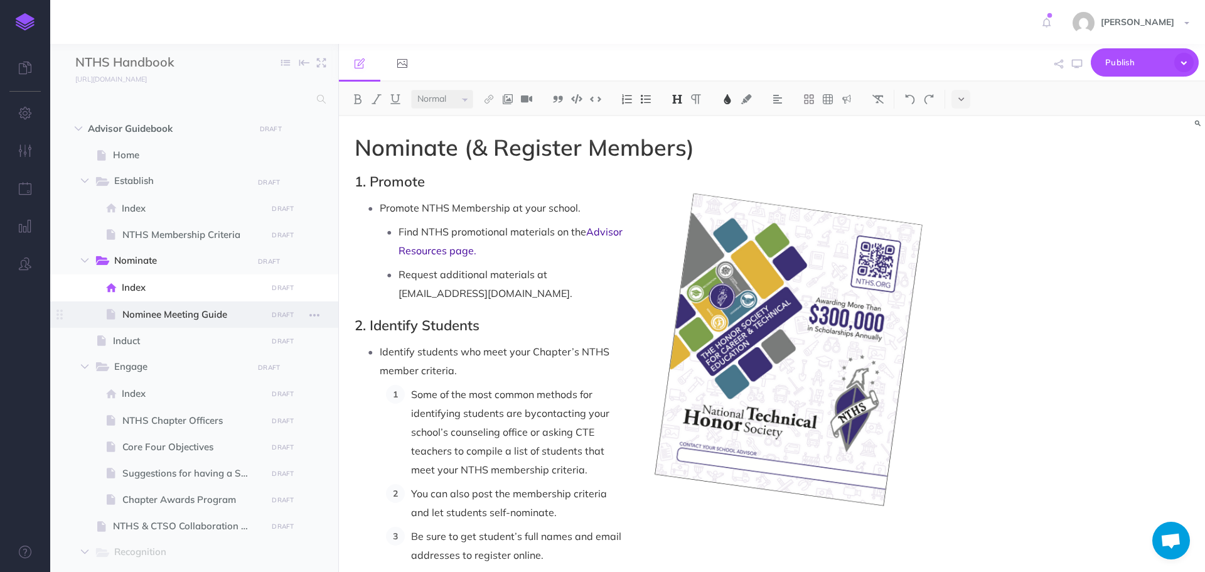
click at [134, 318] on span "Nominee Meeting Guide" at bounding box center [192, 314] width 141 height 15
select select "null"
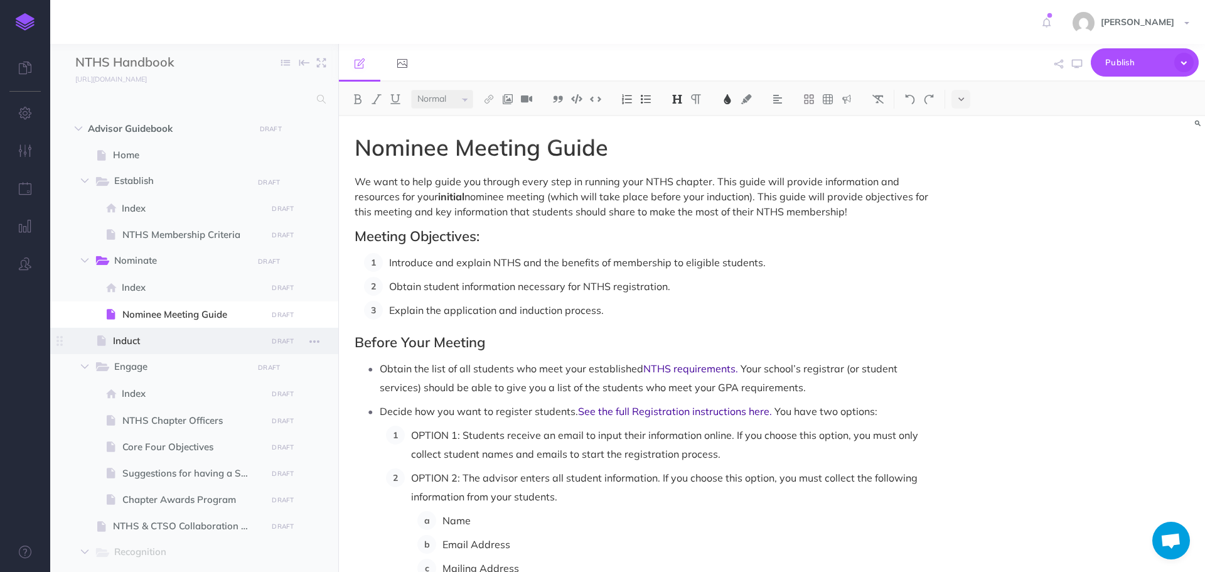
click at [142, 342] on span "Induct" at bounding box center [188, 340] width 150 height 15
select select "null"
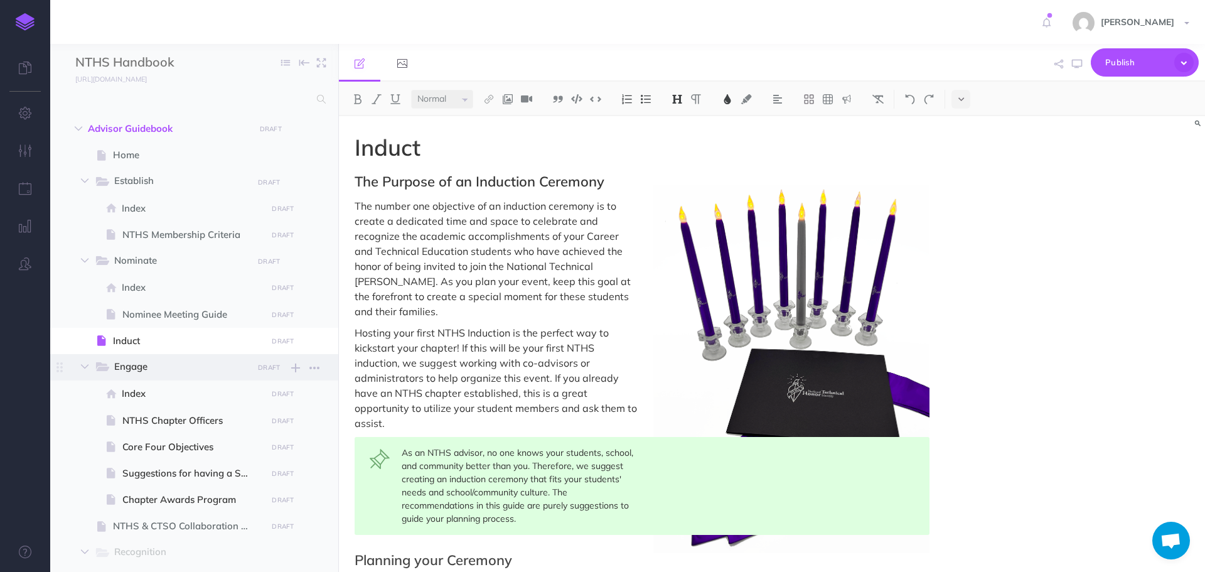
click at [132, 368] on span "Engage" at bounding box center [179, 367] width 130 height 16
select select "null"
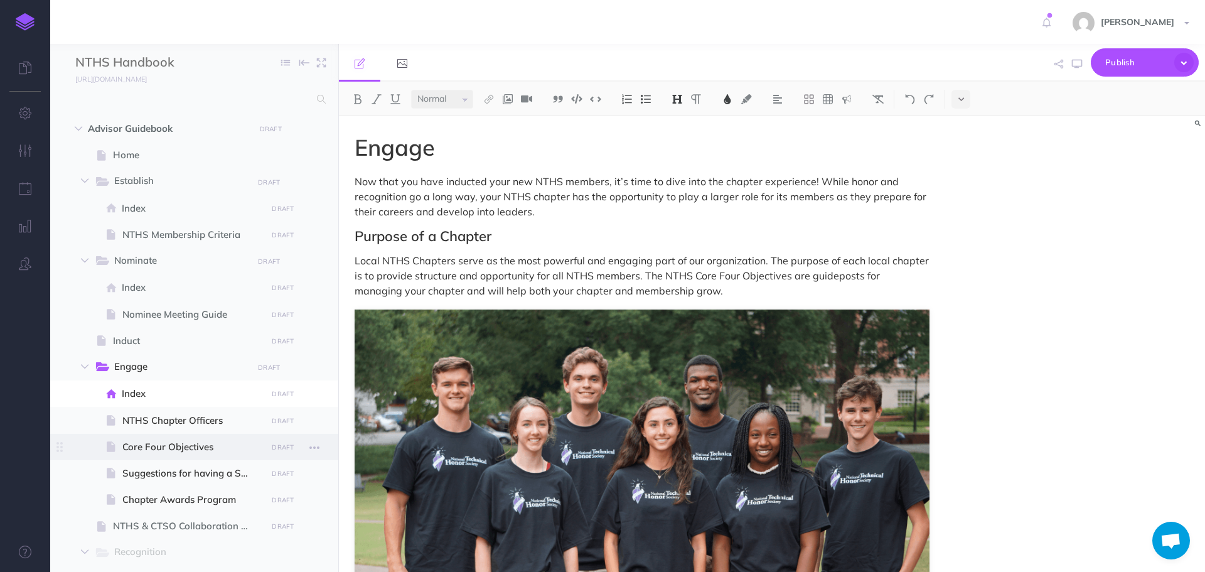
click at [186, 451] on span "Core Four Objectives" at bounding box center [192, 446] width 141 height 15
select select "null"
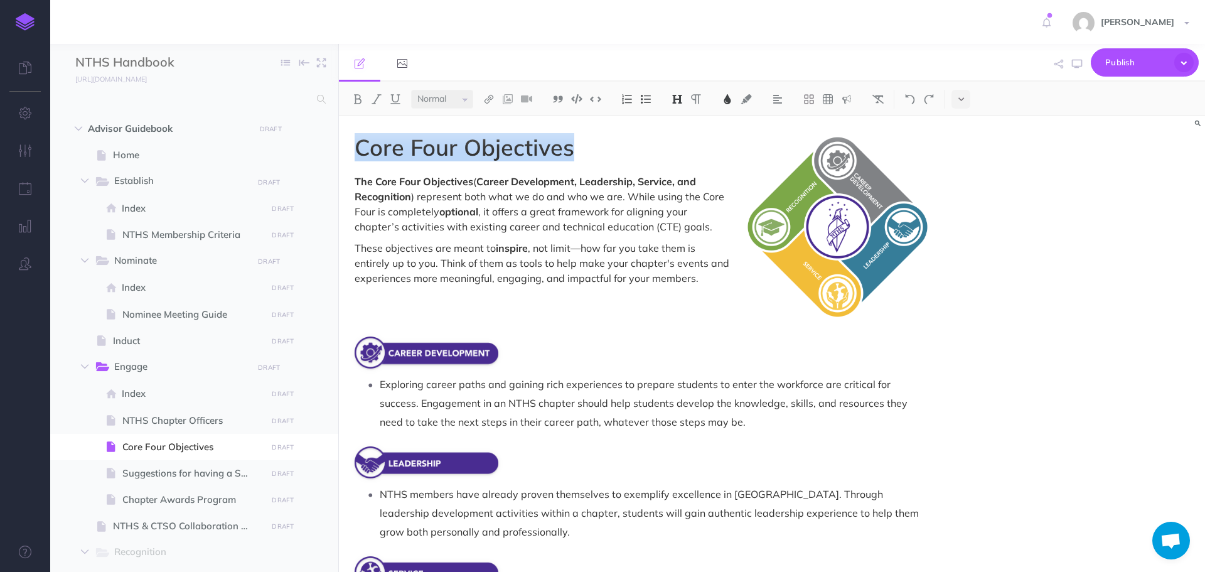
drag, startPoint x: 358, startPoint y: 144, endPoint x: 577, endPoint y: 157, distance: 219.4
click at [577, 157] on h1 "Core Four Objectives" at bounding box center [642, 147] width 575 height 25
copy span "Core Four Objectives"
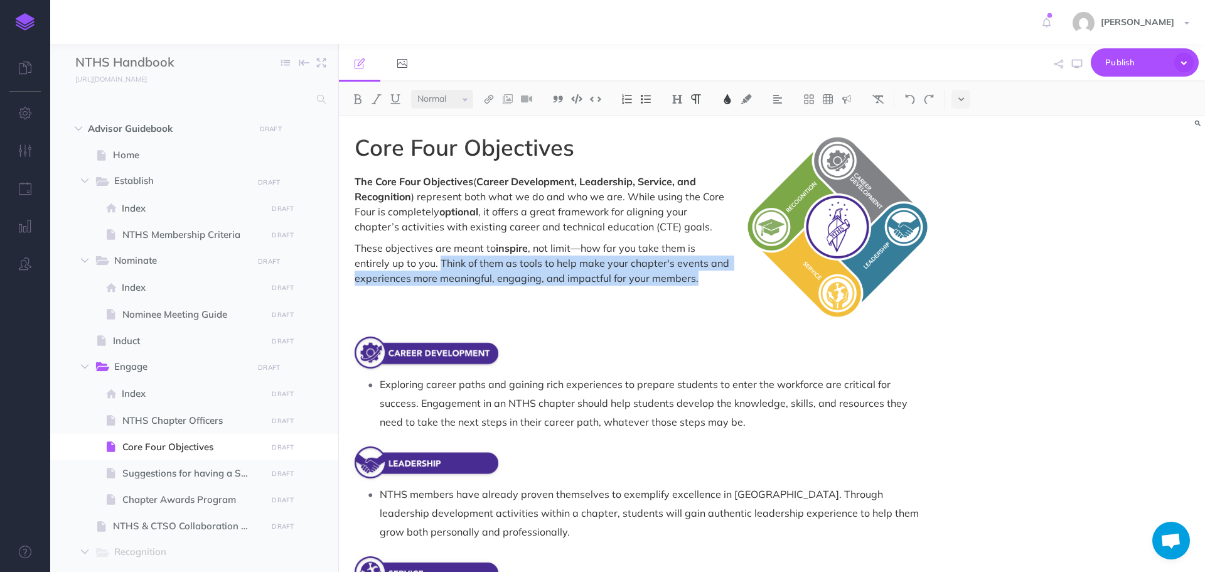
drag, startPoint x: 439, startPoint y: 257, endPoint x: 726, endPoint y: 278, distance: 287.6
click at [726, 278] on p "These objectives are meant to inspire , not limit—how far you take them is enti…" at bounding box center [642, 262] width 575 height 45
copy span "Think of them as tools to help make your chapter's events and experiences more …"
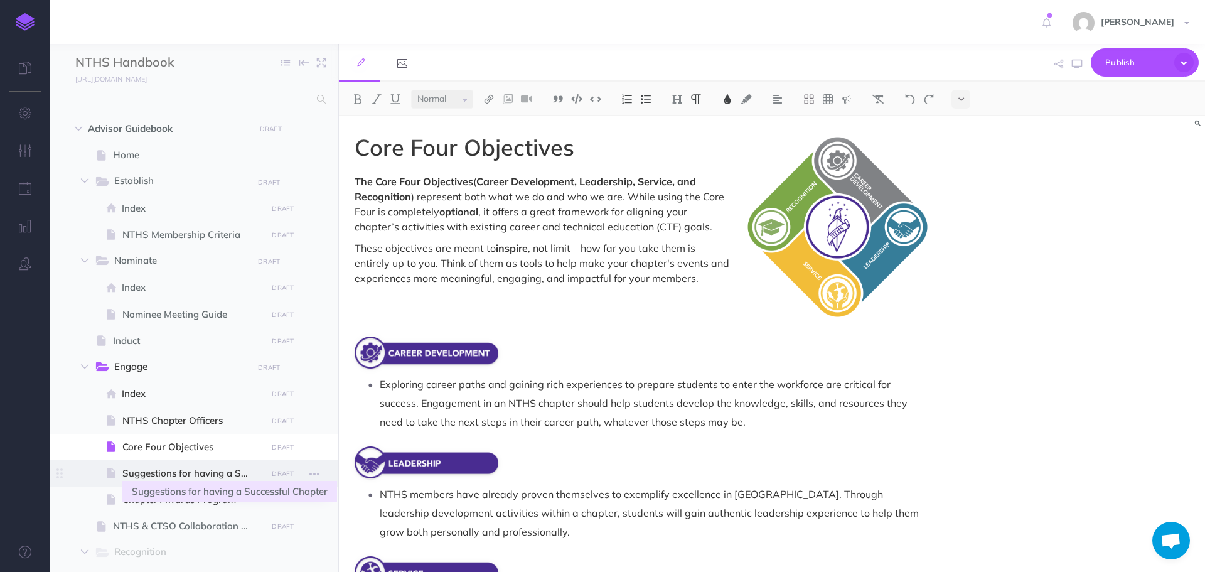
click at [214, 479] on span "Suggestions for having a Successful Chapter" at bounding box center [192, 473] width 141 height 15
select select "null"
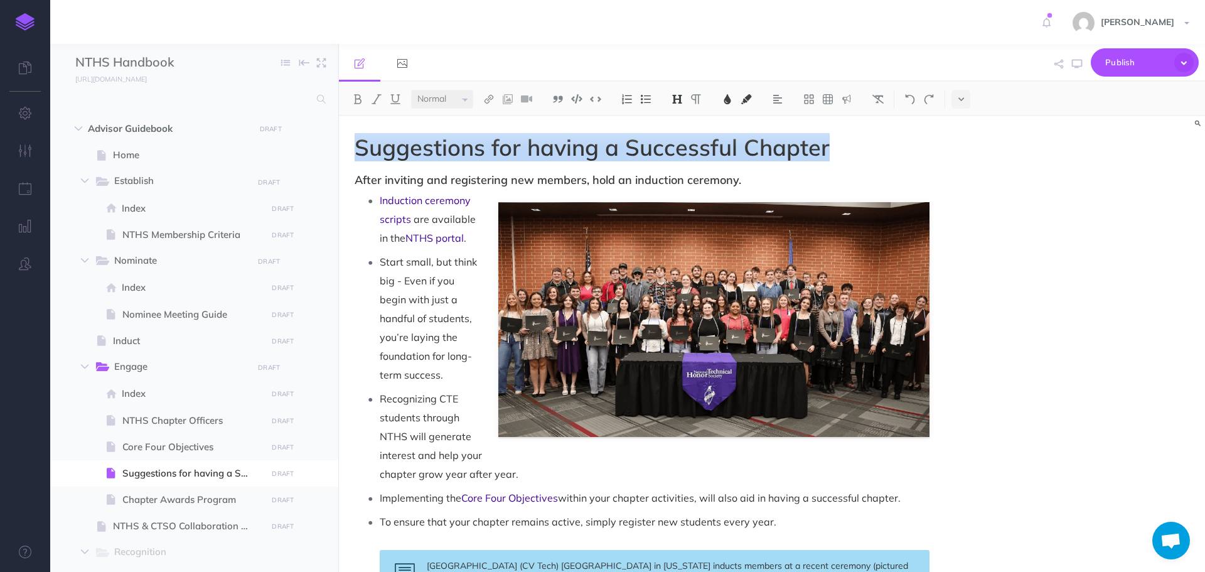
drag, startPoint x: 357, startPoint y: 146, endPoint x: 832, endPoint y: 141, distance: 475.8
click at [832, 141] on h1 "Suggestions for having a Successful Chapter" at bounding box center [642, 147] width 575 height 25
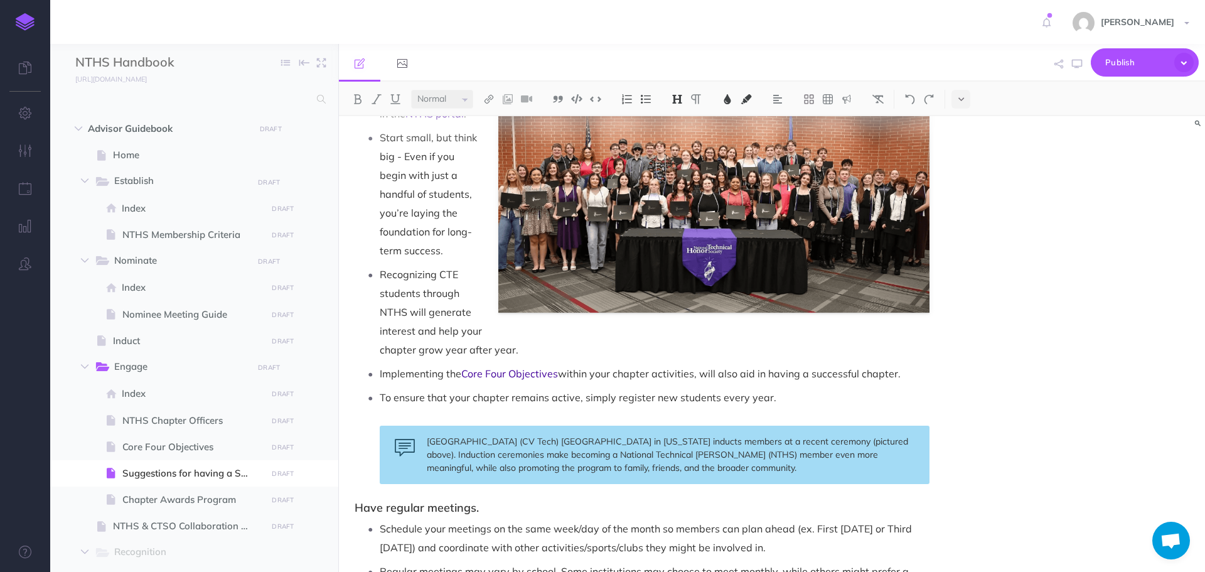
scroll to position [63, 0]
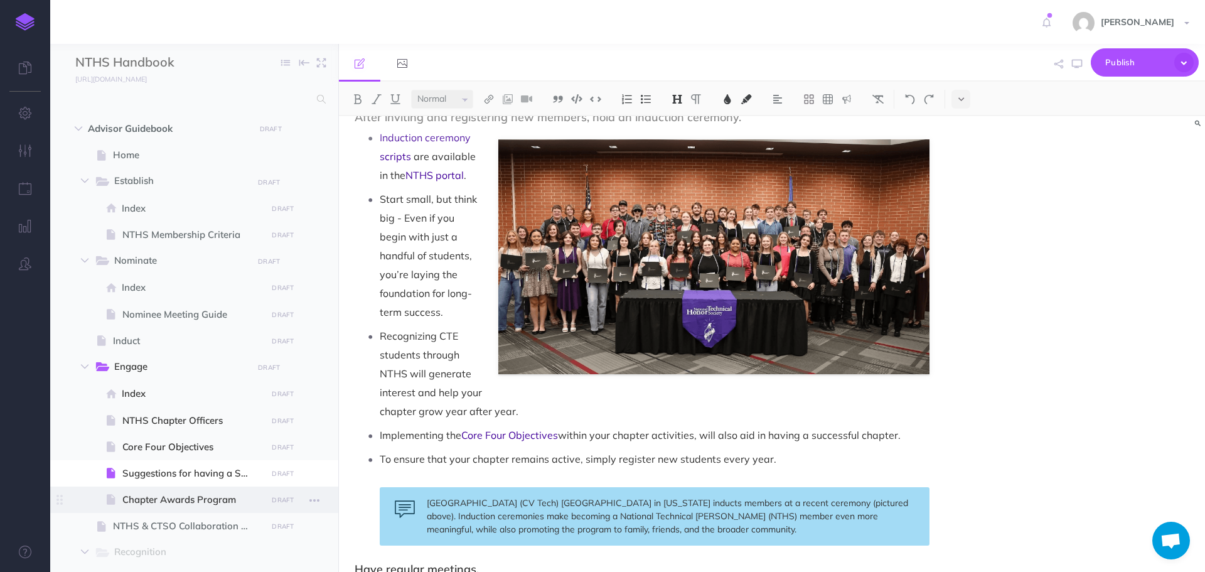
click at [225, 499] on span "Chapter Awards Program" at bounding box center [192, 499] width 141 height 15
select select "null"
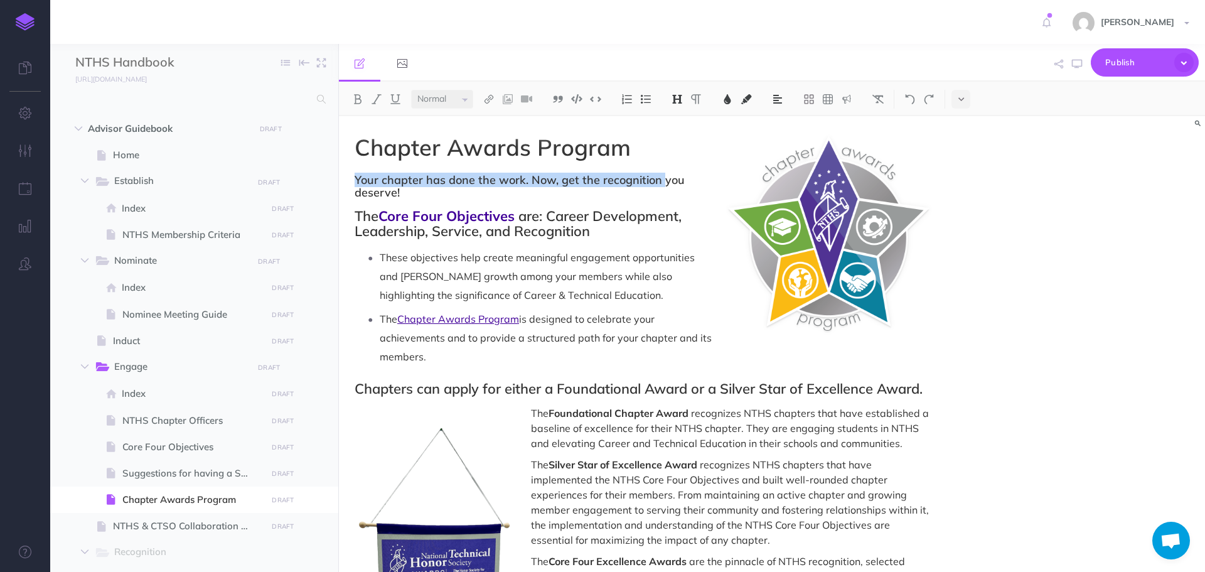
drag, startPoint x: 357, startPoint y: 176, endPoint x: 660, endPoint y: 180, distance: 303.8
click at [660, 180] on span "Your chapter has done the work. Now, get the recognition you deserve!" at bounding box center [642, 186] width 575 height 25
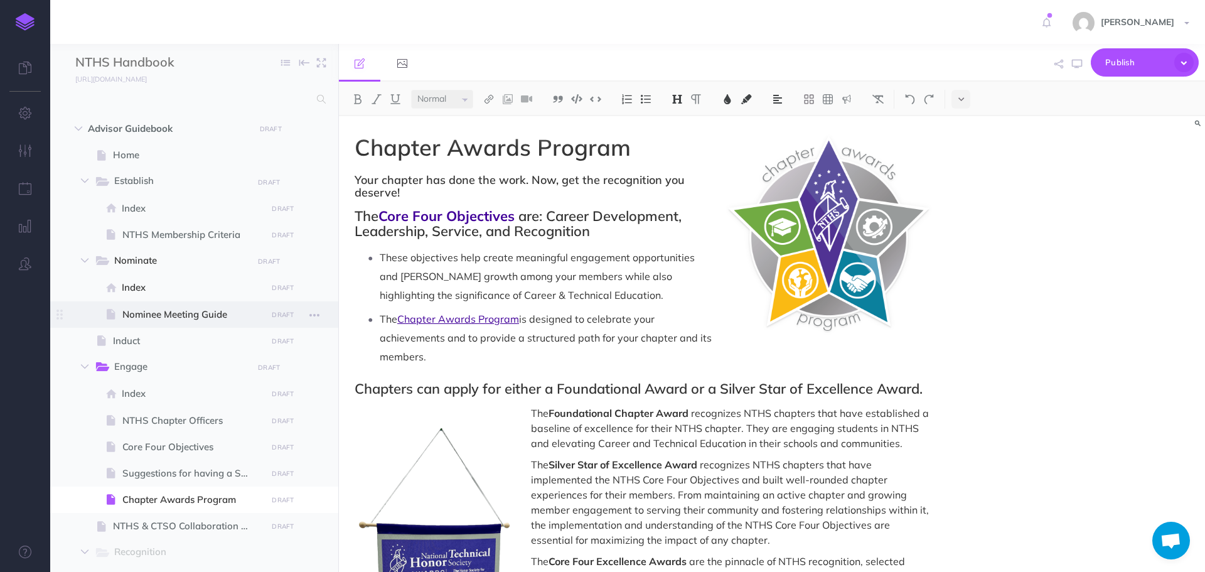
click at [176, 313] on span "Nominee Meeting Guide" at bounding box center [192, 314] width 141 height 15
select select "null"
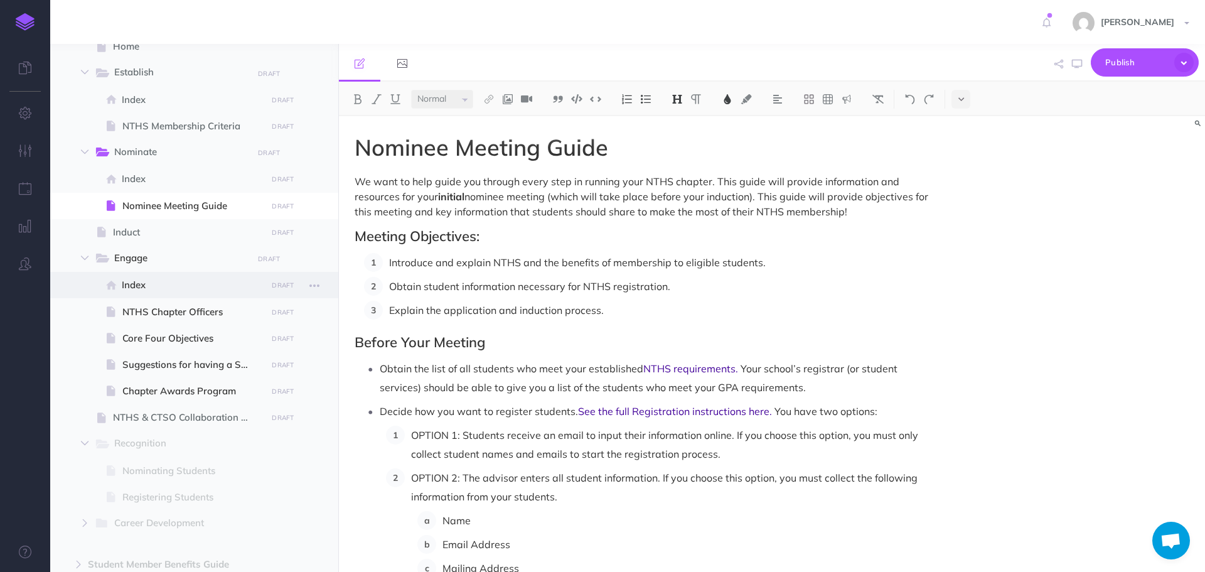
scroll to position [126, 0]
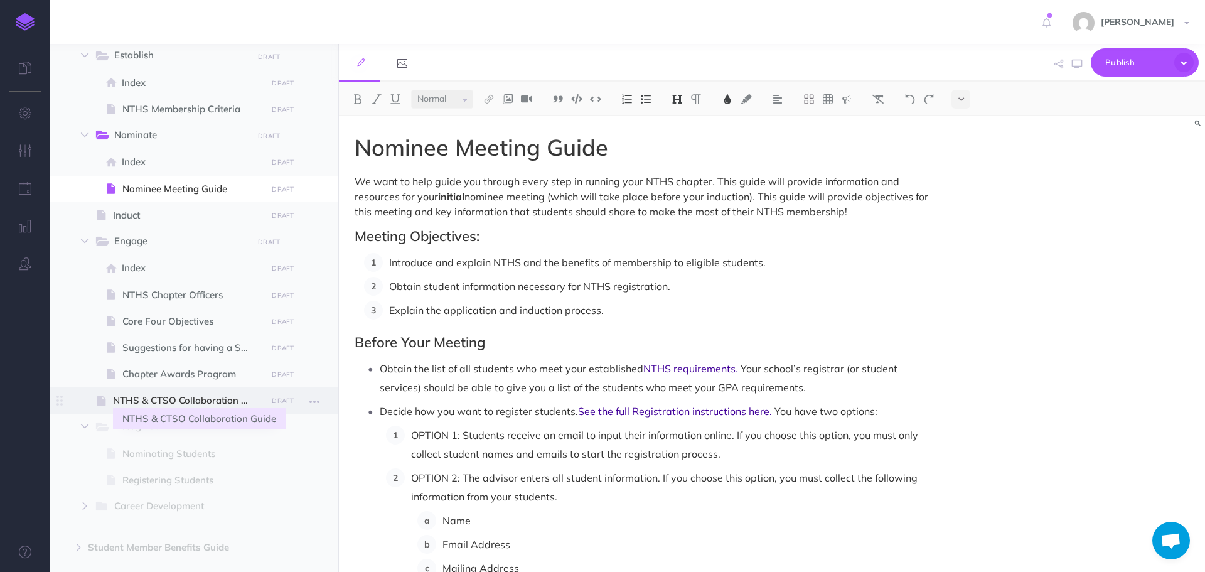
click at [191, 395] on span "NTHS & CTSO Collaboration Guide" at bounding box center [188, 400] width 150 height 15
select select "null"
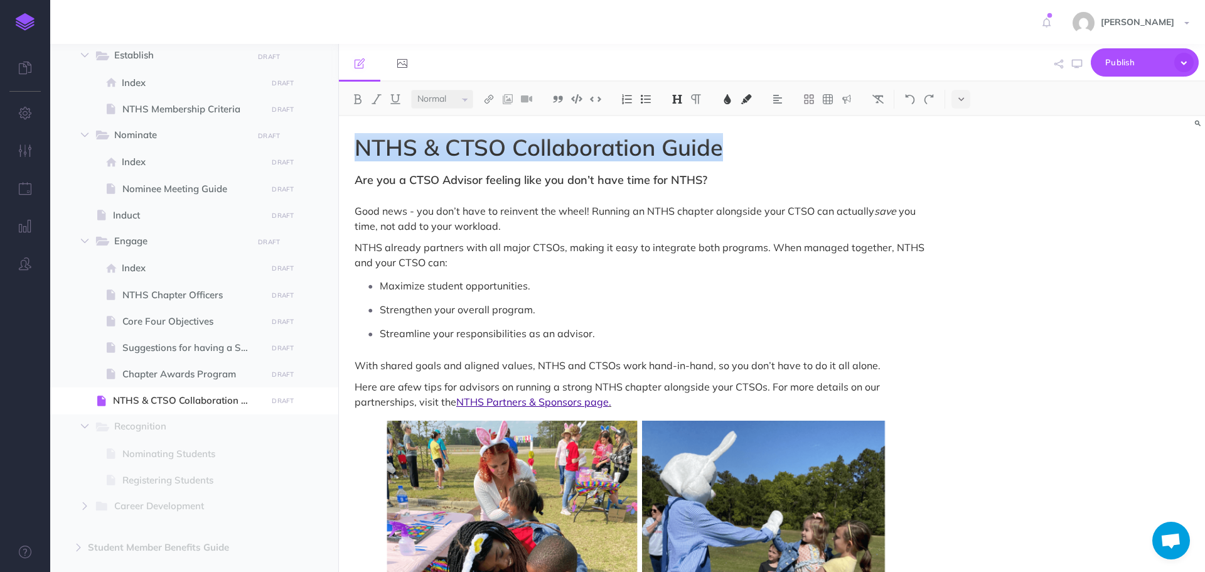
drag, startPoint x: 352, startPoint y: 146, endPoint x: 728, endPoint y: 144, distance: 376.6
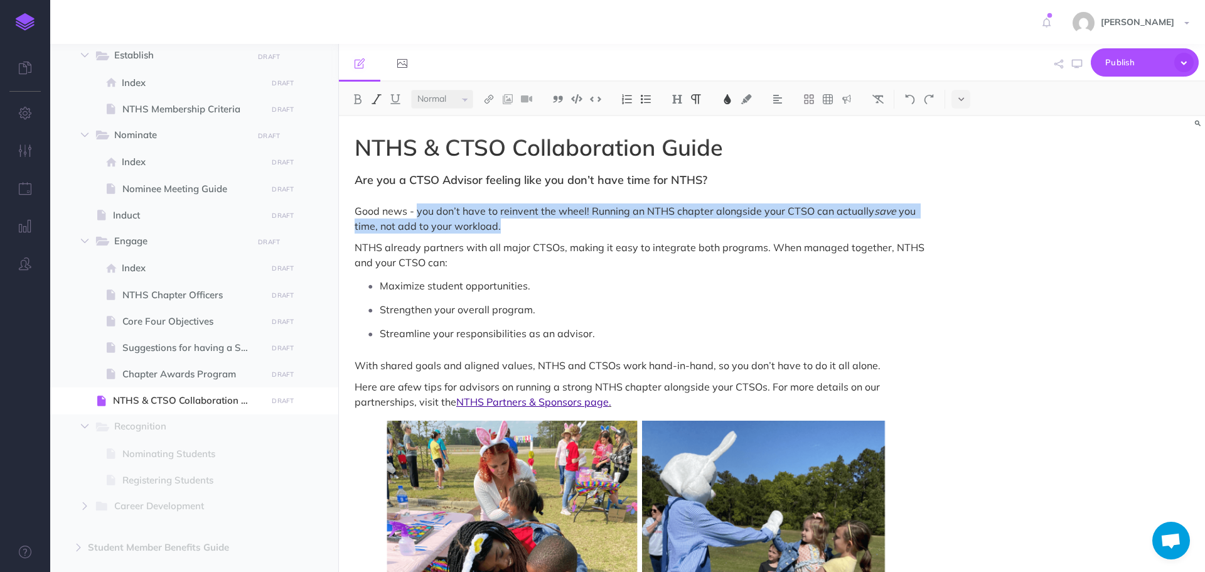
drag, startPoint x: 416, startPoint y: 210, endPoint x: 512, endPoint y: 232, distance: 98.5
click at [512, 232] on p "Good news - you don’t have to reinvent the wheel! Running an NTHS chapter along…" at bounding box center [642, 218] width 575 height 30
click at [514, 206] on span "Good news - you don’t have to reinvent the wheel! Running an NTHS chapter along…" at bounding box center [615, 211] width 520 height 13
drag, startPoint x: 417, startPoint y: 211, endPoint x: 812, endPoint y: 208, distance: 394.2
click at [812, 208] on span "Good news - you don’t have to reinvent the wheel! Running an NTHS chapter along…" at bounding box center [615, 211] width 520 height 13
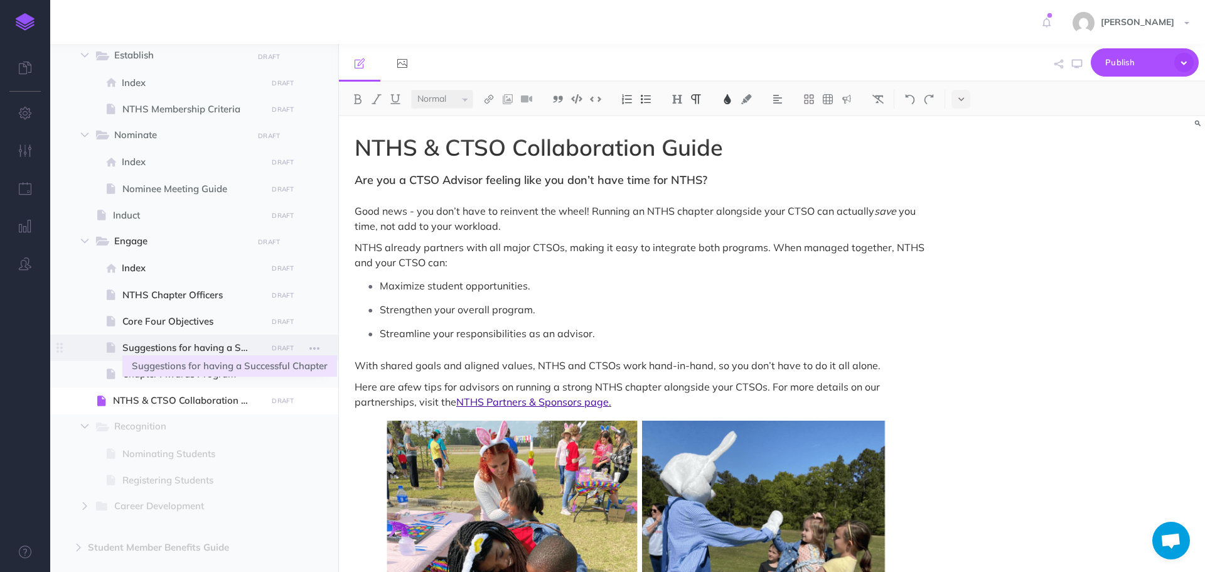
click at [225, 351] on span "Suggestions for having a Successful Chapter" at bounding box center [192, 347] width 141 height 15
select select "null"
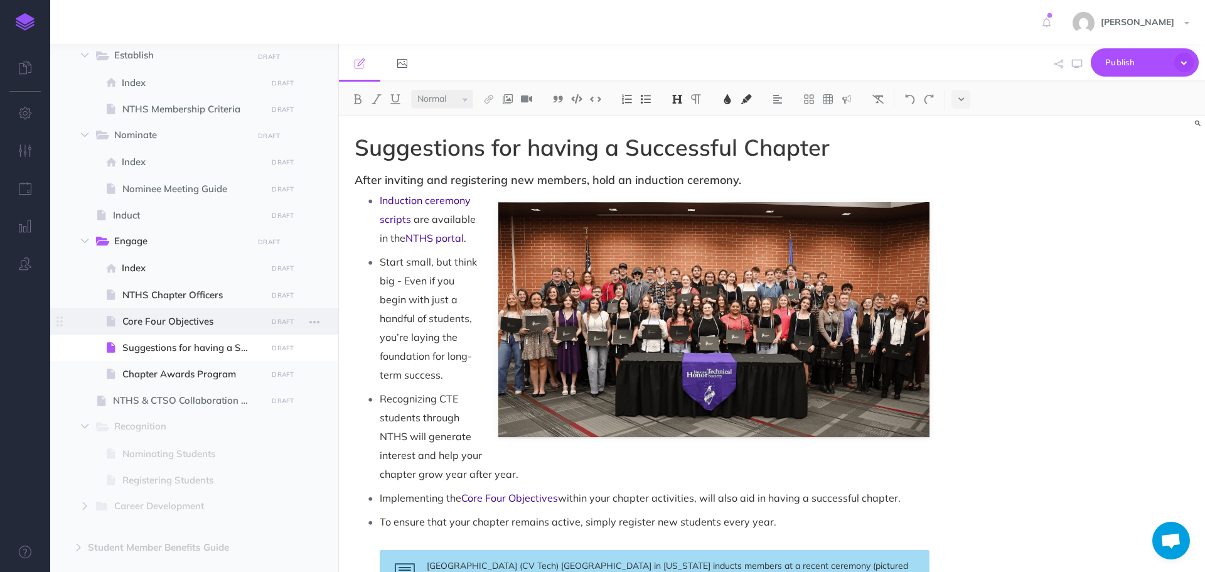
click at [183, 320] on span "Core Four Objectives" at bounding box center [192, 321] width 141 height 15
select select "null"
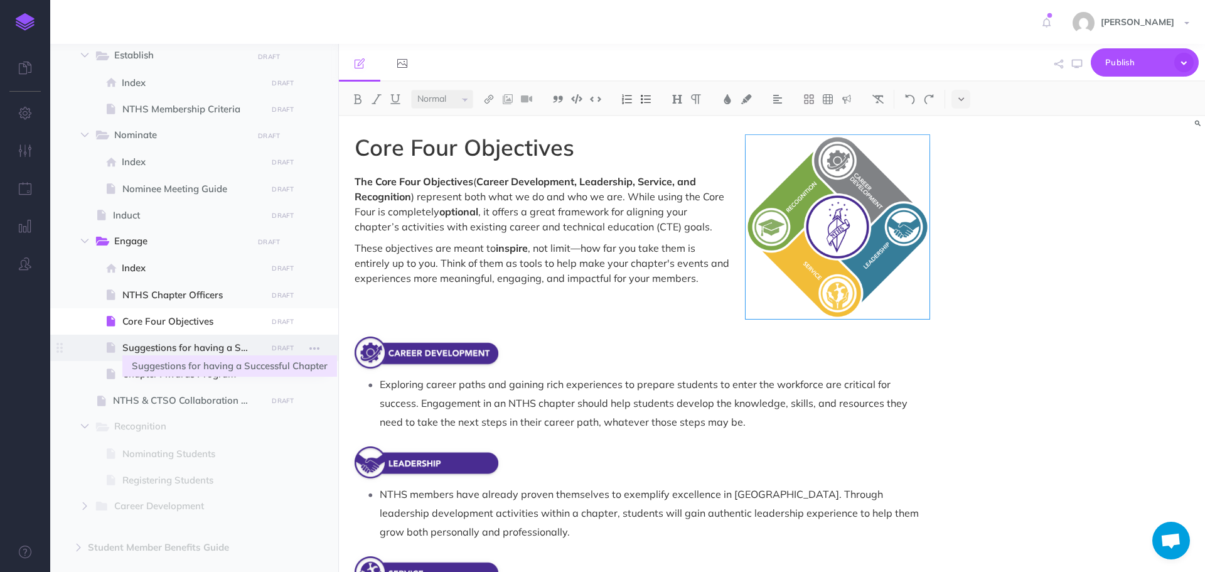
click at [186, 342] on span "Suggestions for having a Successful Chapter" at bounding box center [192, 347] width 141 height 15
select select "null"
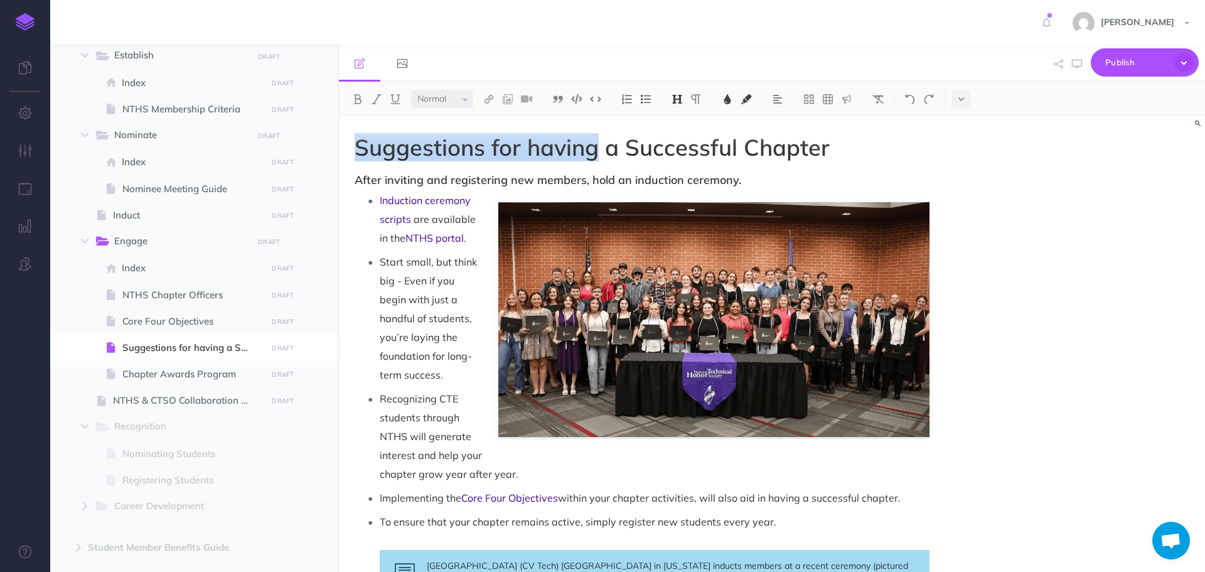
drag, startPoint x: 594, startPoint y: 149, endPoint x: 355, endPoint y: 136, distance: 238.9
click at [355, 136] on span "Suggestions for having a Successful Chapter" at bounding box center [592, 147] width 475 height 28
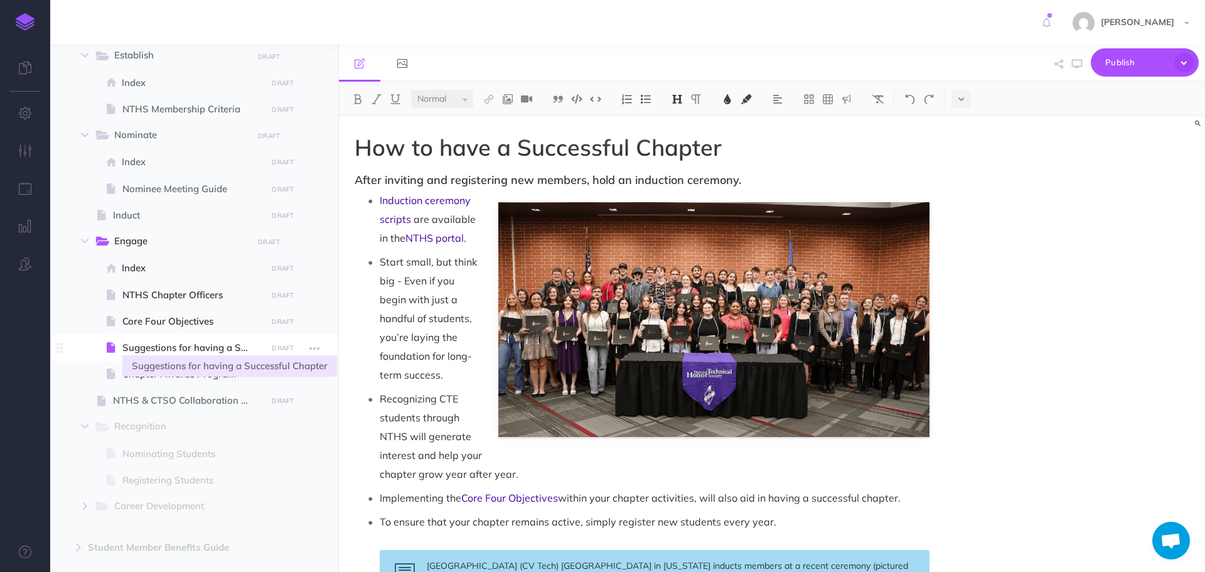
click at [206, 345] on span "Suggestions for having a Successful Chapter" at bounding box center [192, 347] width 141 height 15
click at [311, 346] on icon "button" at bounding box center [314, 348] width 10 height 15
click at [913, 98] on img at bounding box center [910, 99] width 11 height 10
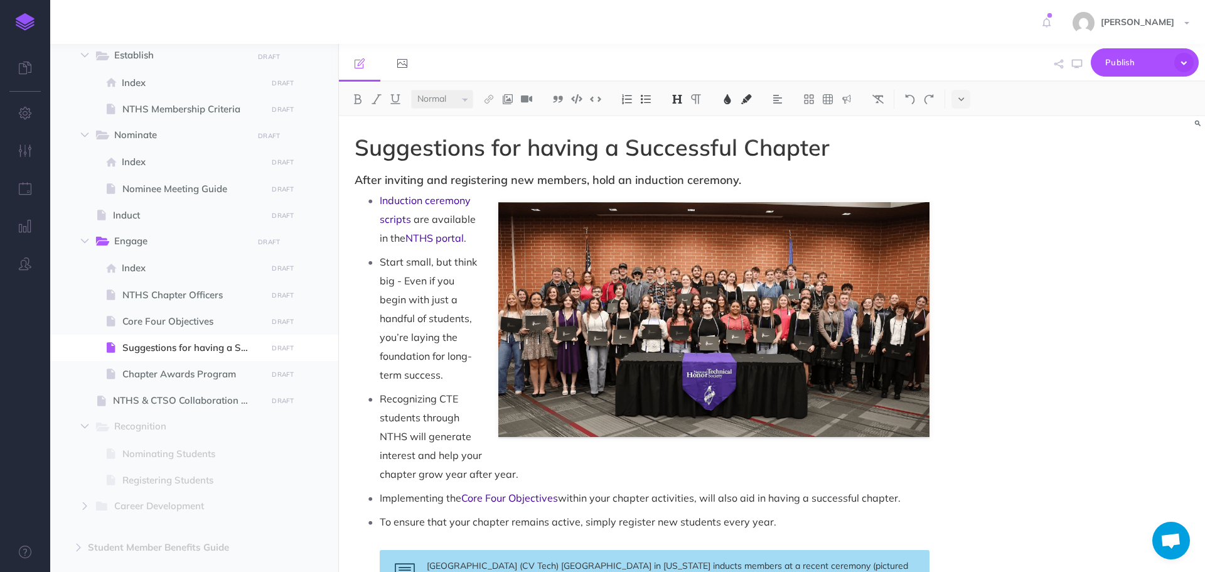
click at [166, 186] on span "Nominee Meeting Guide" at bounding box center [192, 188] width 141 height 15
select select "null"
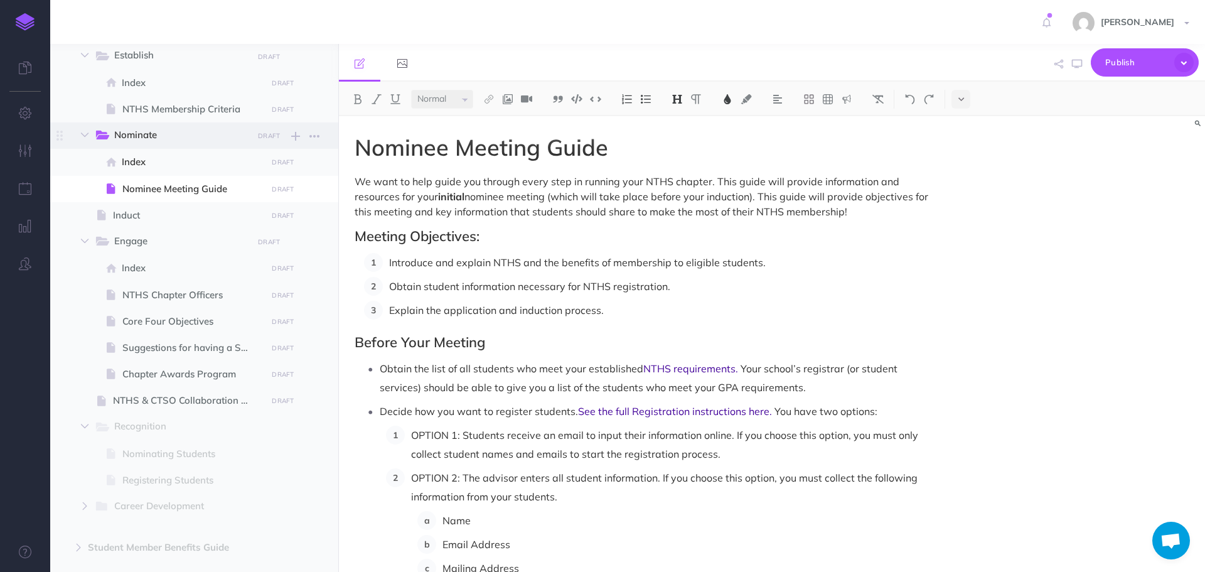
click at [134, 131] on span "Nominate" at bounding box center [179, 135] width 130 height 16
select select "null"
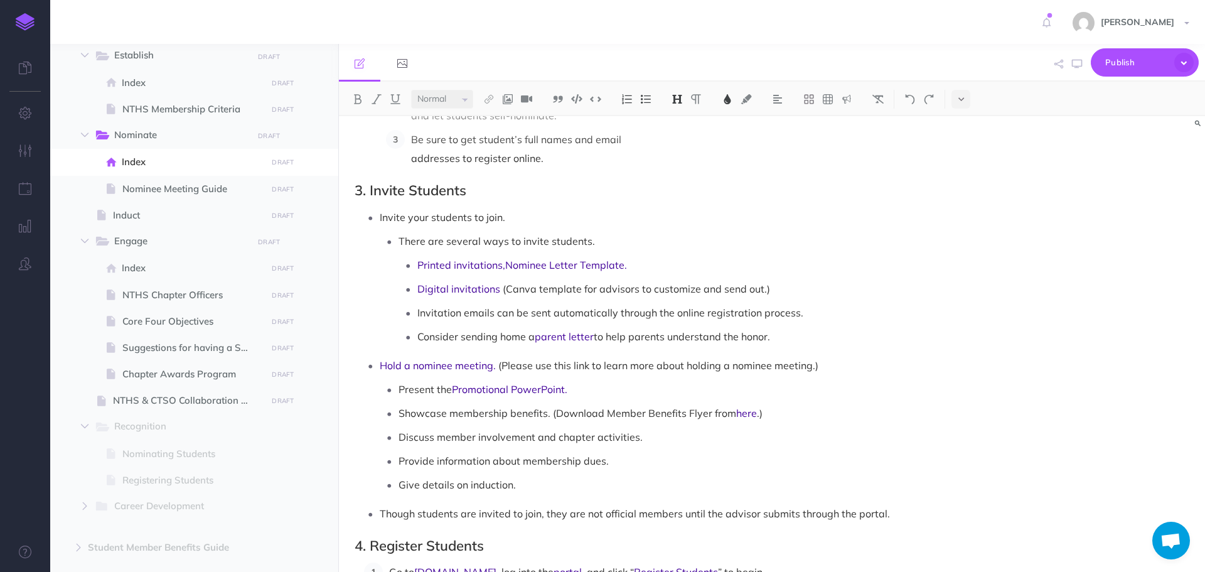
scroll to position [377, 0]
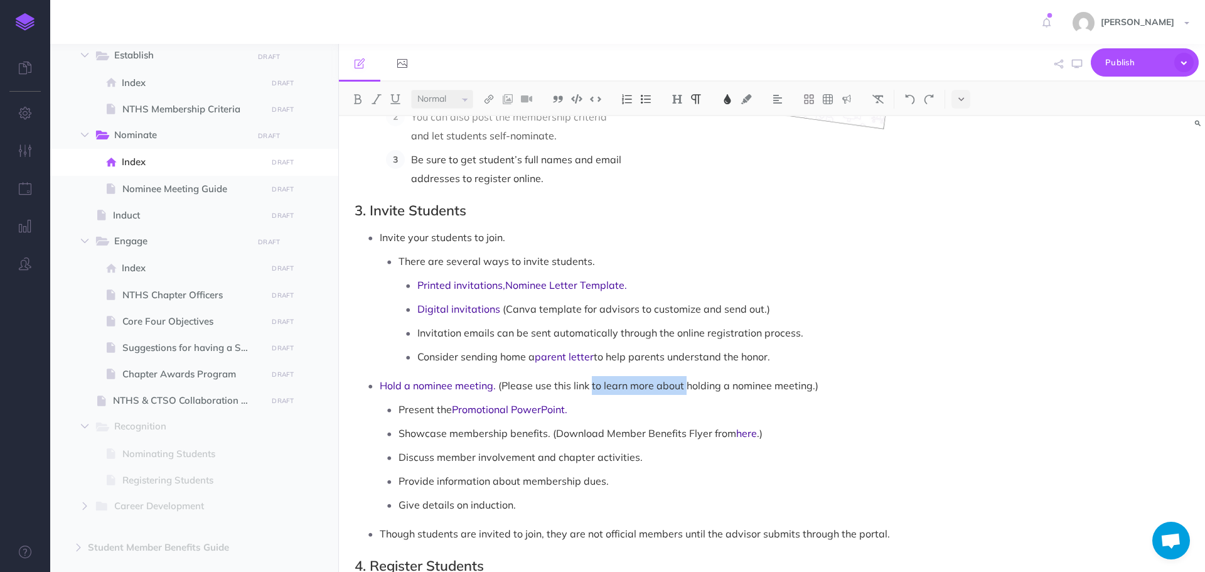
drag, startPoint x: 591, startPoint y: 368, endPoint x: 685, endPoint y: 368, distance: 93.5
click at [685, 379] on span "(Please use this link to learn more about holding a nominee meeting.)" at bounding box center [658, 385] width 320 height 13
click at [541, 379] on span "(Please use this link for more details on holding a nominee meeting.)" at bounding box center [655, 385] width 315 height 13
click at [574, 379] on span "(Use this link for more details on holding a nominee meeting.)" at bounding box center [639, 385] width 283 height 13
click at [638, 379] on span "(Use this link for a more details on holding a nominee meeting.)" at bounding box center [644, 385] width 292 height 13
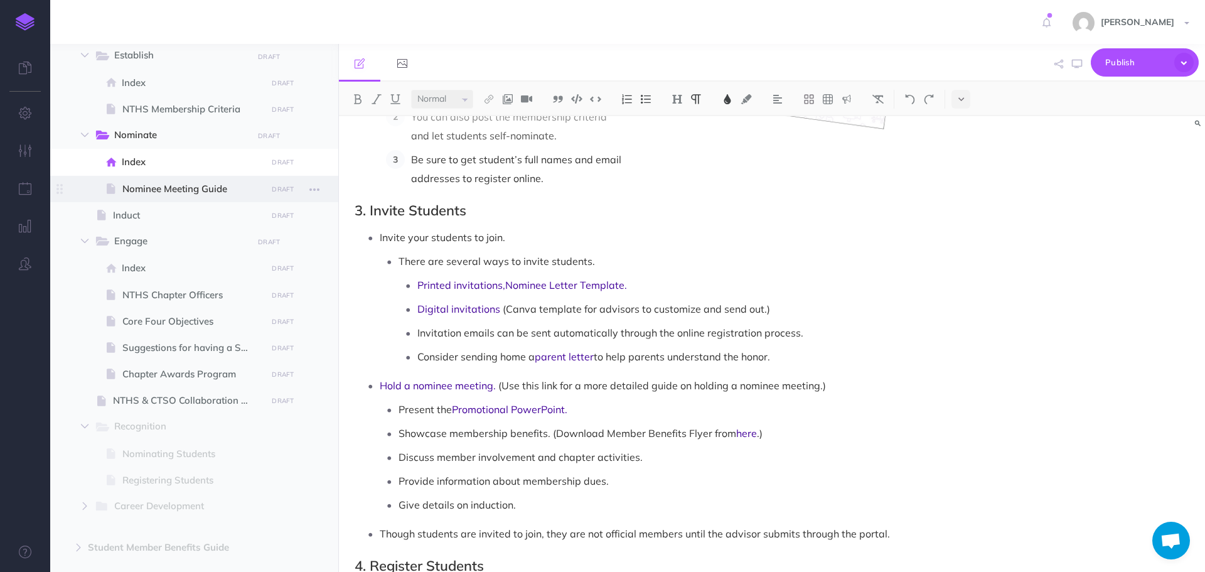
click at [135, 193] on span "Nominee Meeting Guide" at bounding box center [192, 188] width 141 height 15
select select "null"
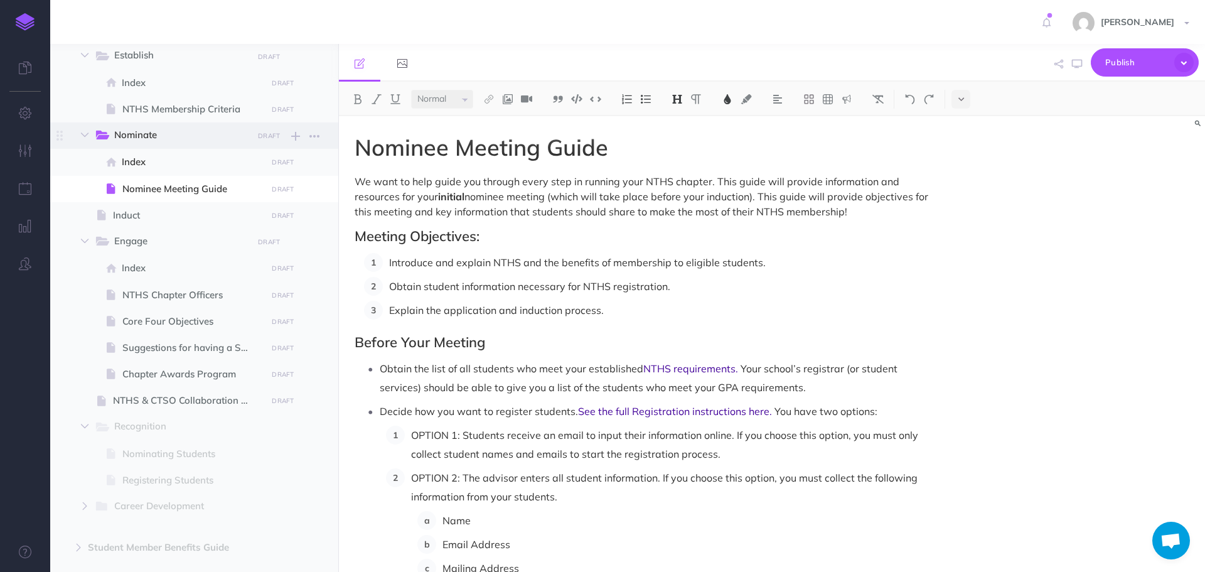
click at [154, 137] on span "Nominate" at bounding box center [179, 135] width 130 height 16
select select "null"
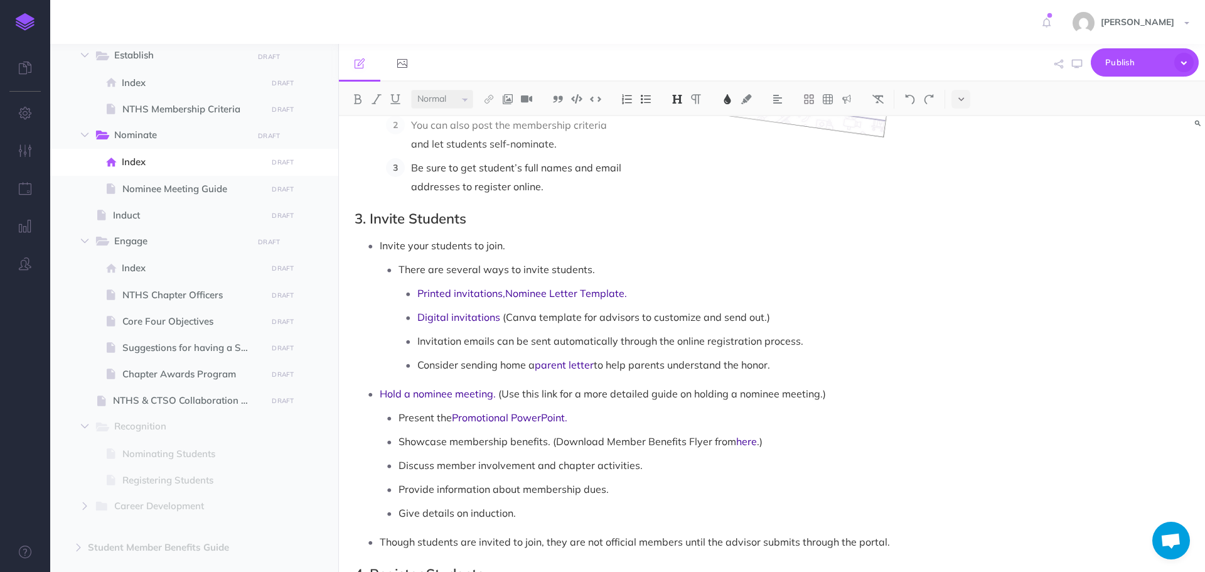
scroll to position [439, 0]
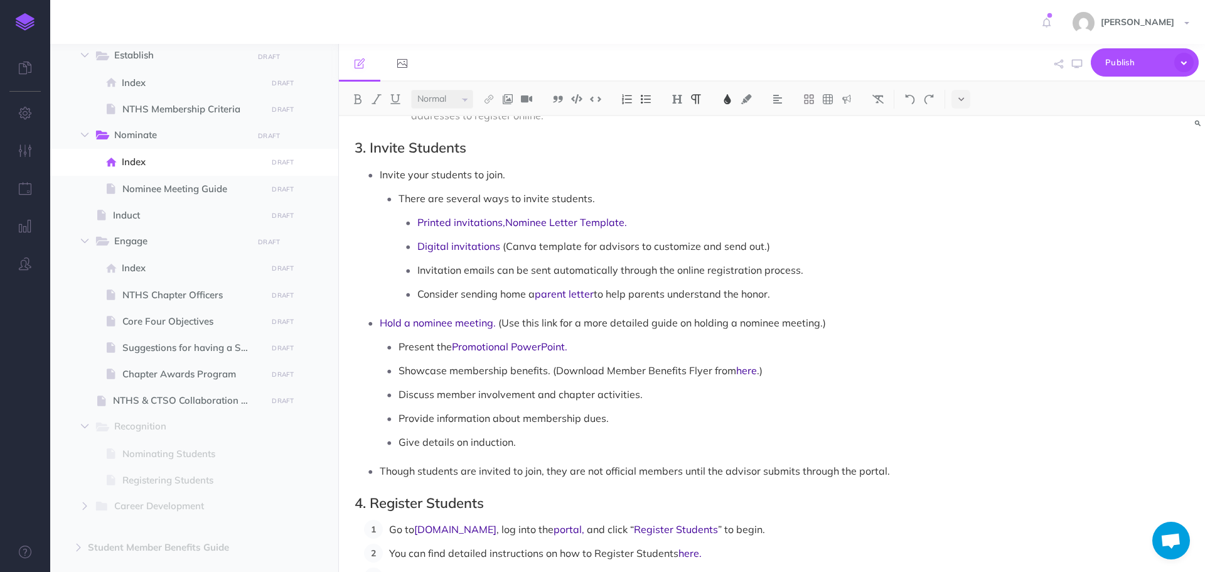
click at [536, 316] on span "(Use this link for a more detailed guide on holding a nominee meeting.)" at bounding box center [662, 322] width 328 height 13
click at [1084, 60] on button "button" at bounding box center [1077, 64] width 16 height 36
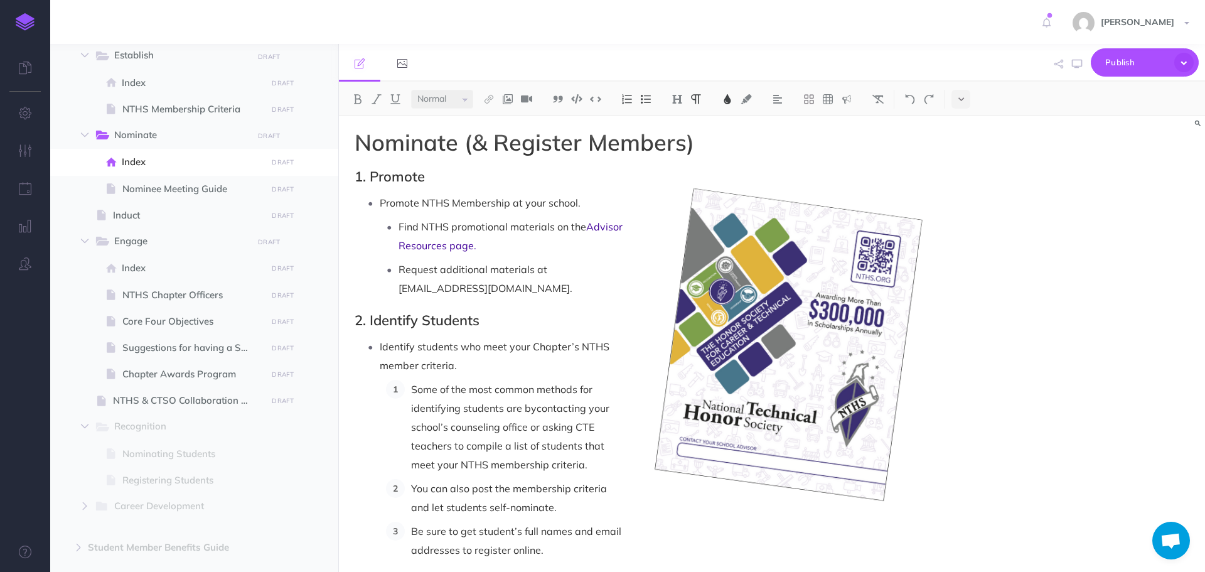
scroll to position [0, 0]
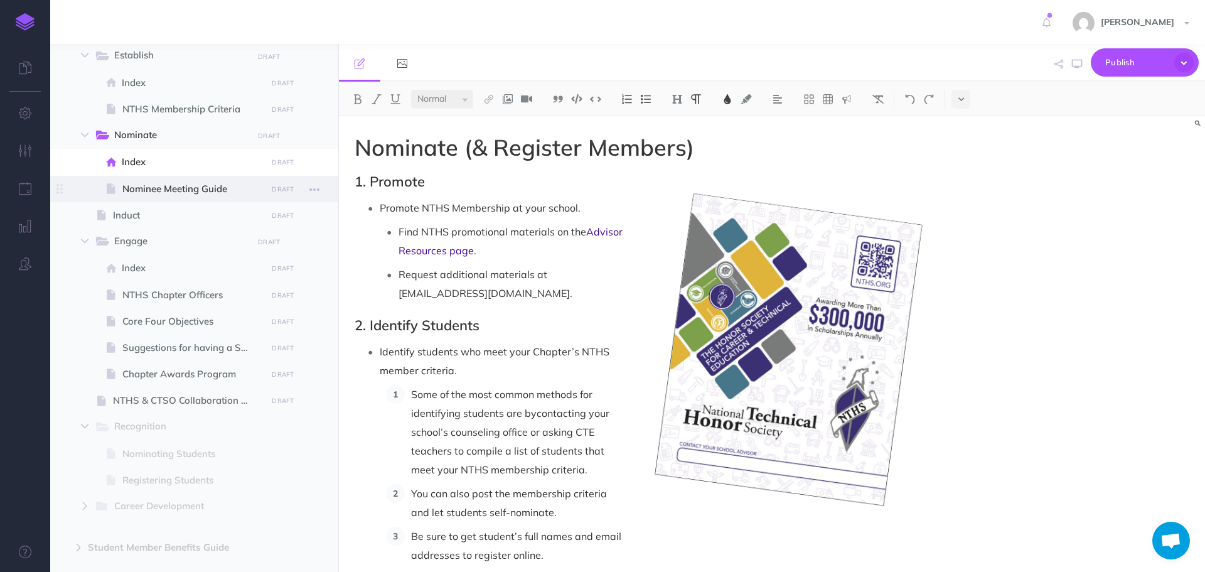
click at [158, 183] on span "Nominee Meeting Guide" at bounding box center [192, 188] width 141 height 15
select select "null"
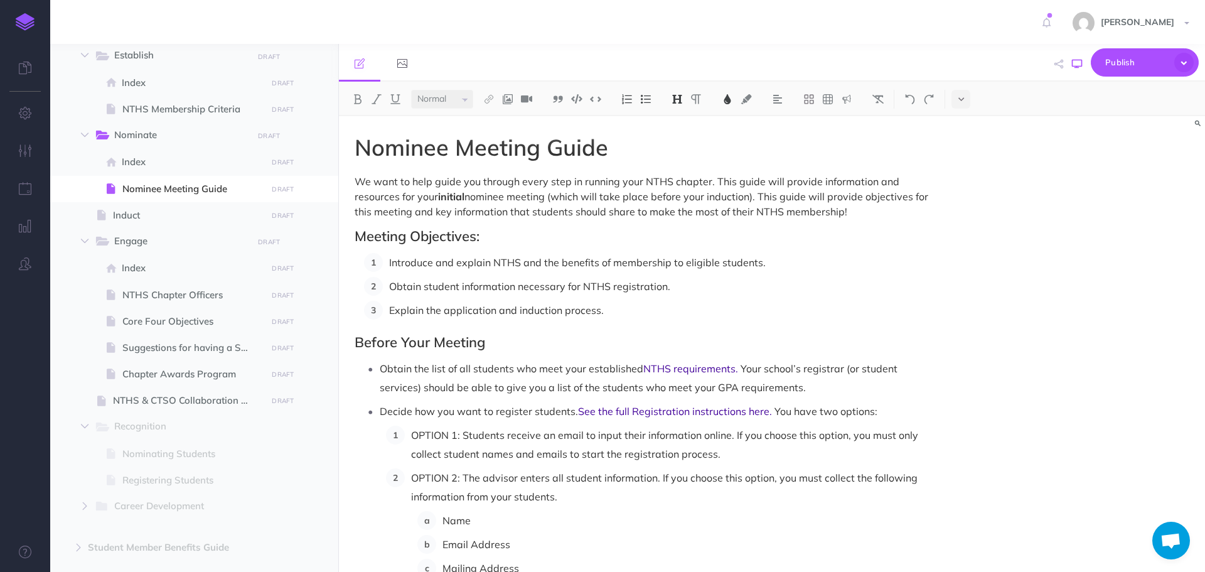
click at [1080, 59] on icon "button" at bounding box center [1077, 64] width 10 height 10
